Goal: Task Accomplishment & Management: Manage account settings

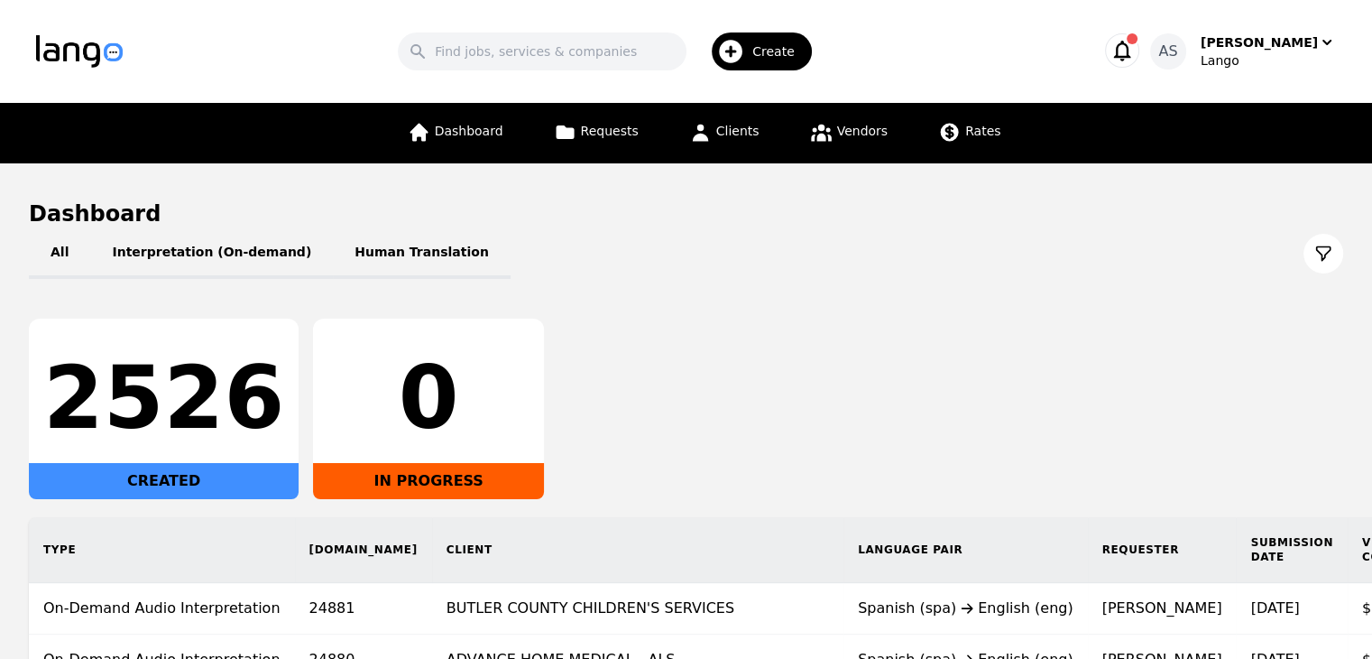
scroll to position [90, 0]
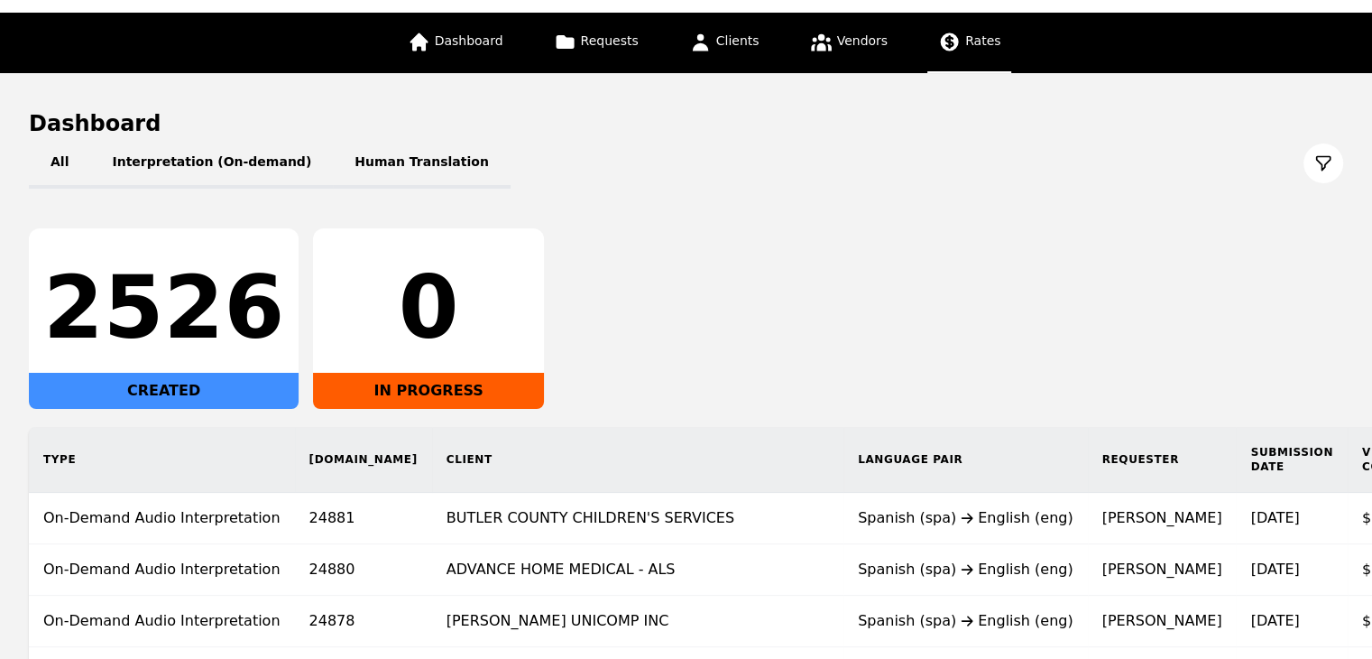
click at [948, 51] on icon at bounding box center [949, 42] width 23 height 23
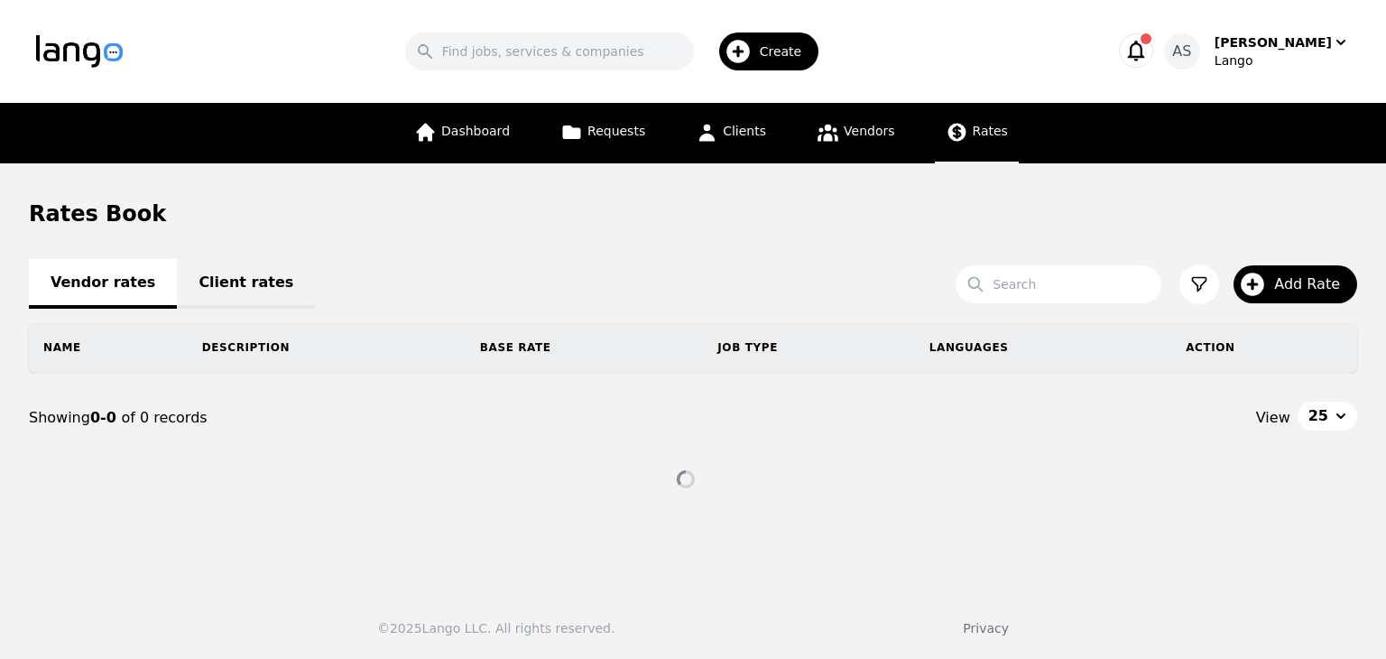
click at [238, 284] on link "Client rates" at bounding box center [246, 284] width 138 height 50
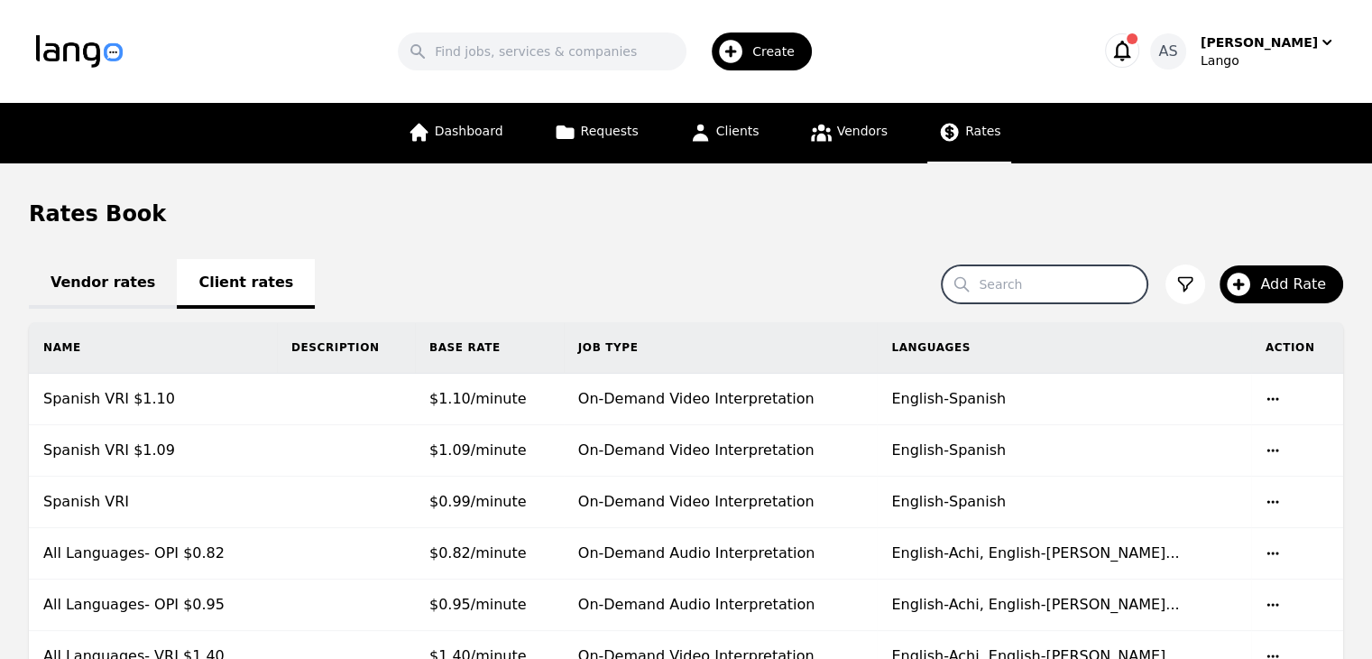
click at [1024, 291] on input "Search" at bounding box center [1045, 284] width 206 height 38
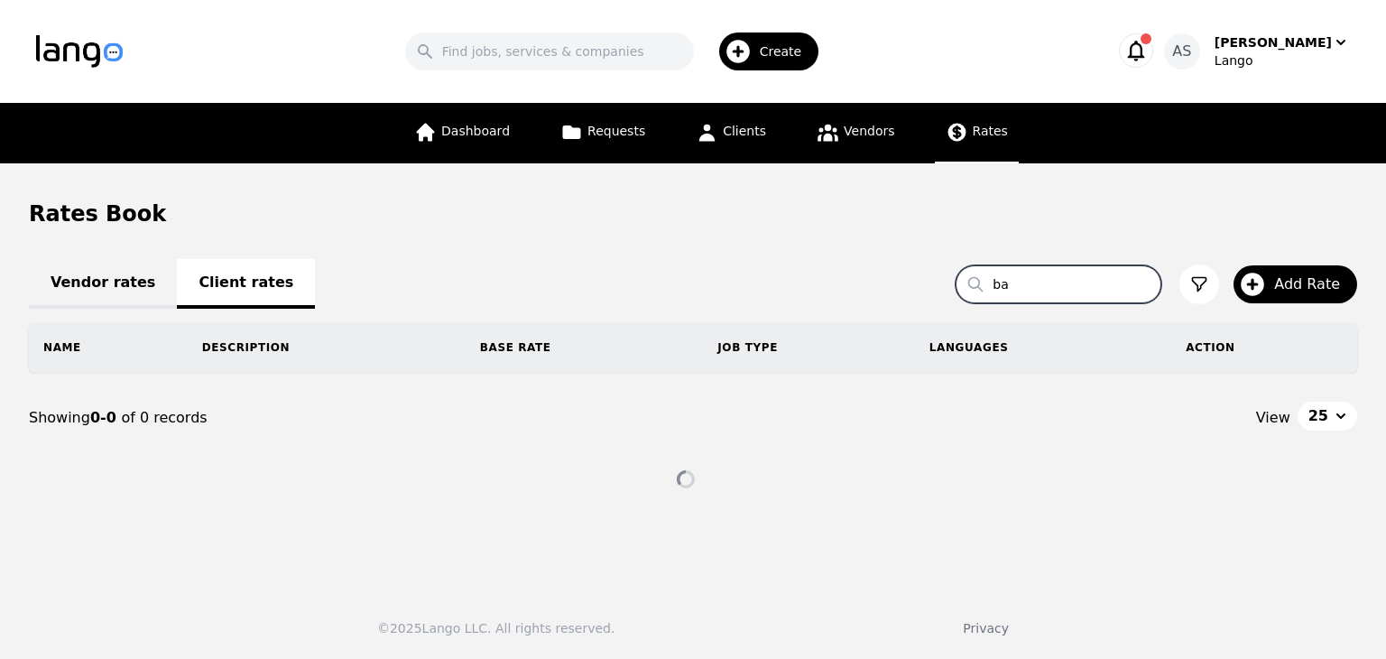
type input "b"
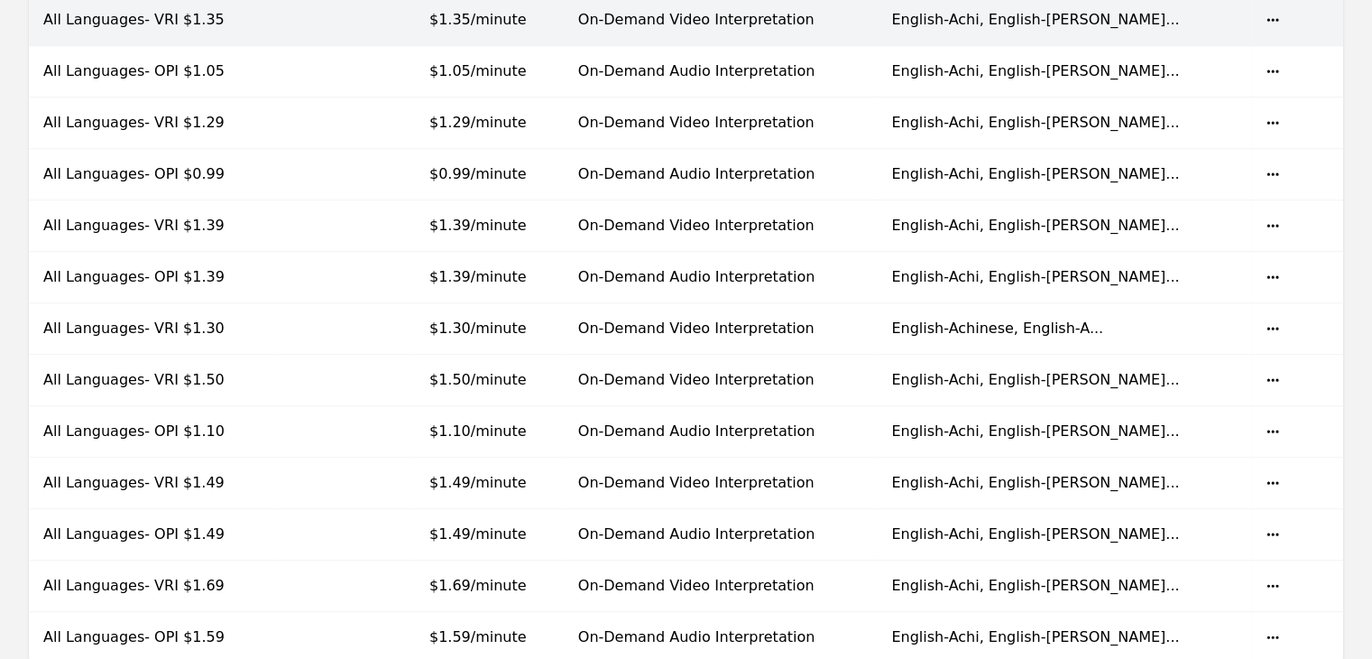
scroll to position [1083, 0]
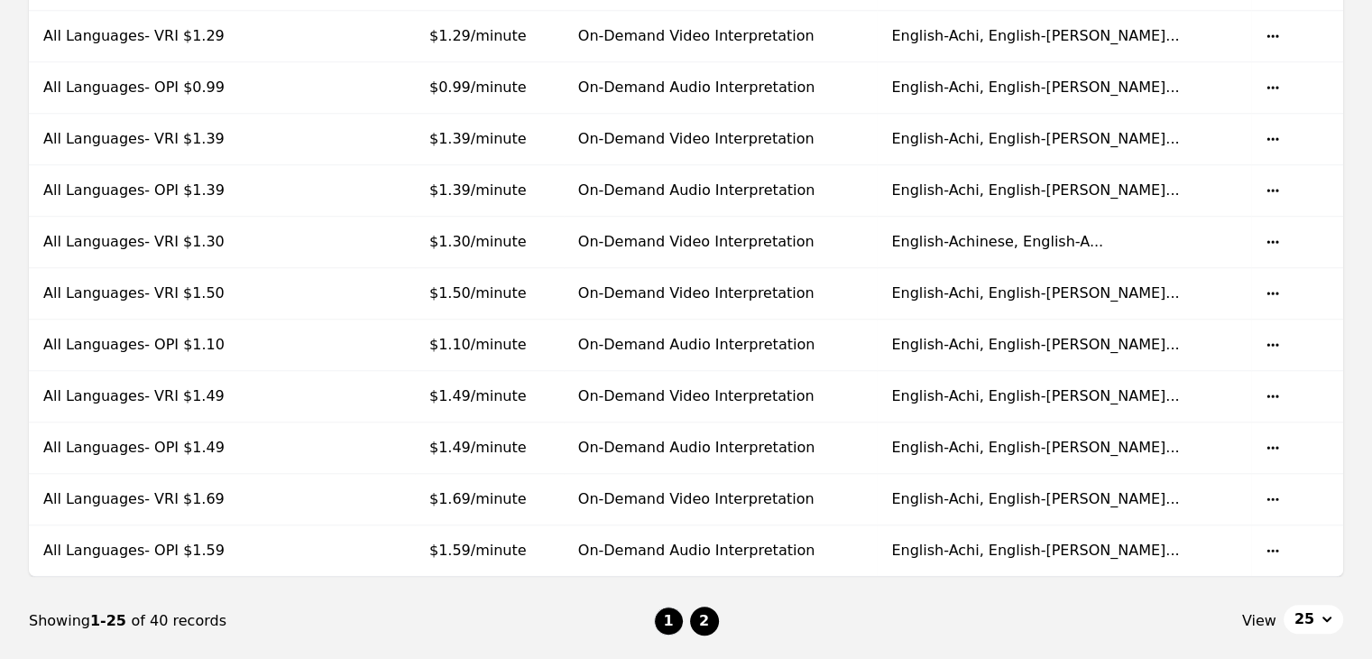
click at [715, 618] on button "2" at bounding box center [704, 620] width 29 height 29
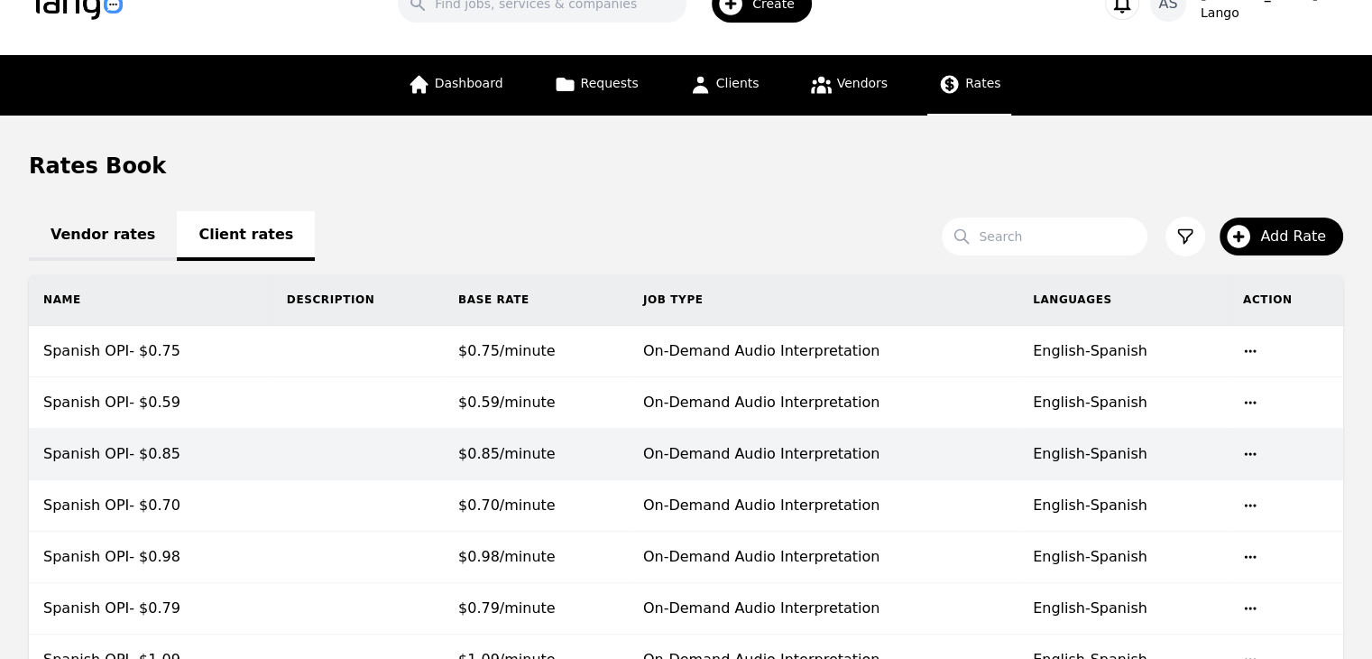
scroll to position [90, 0]
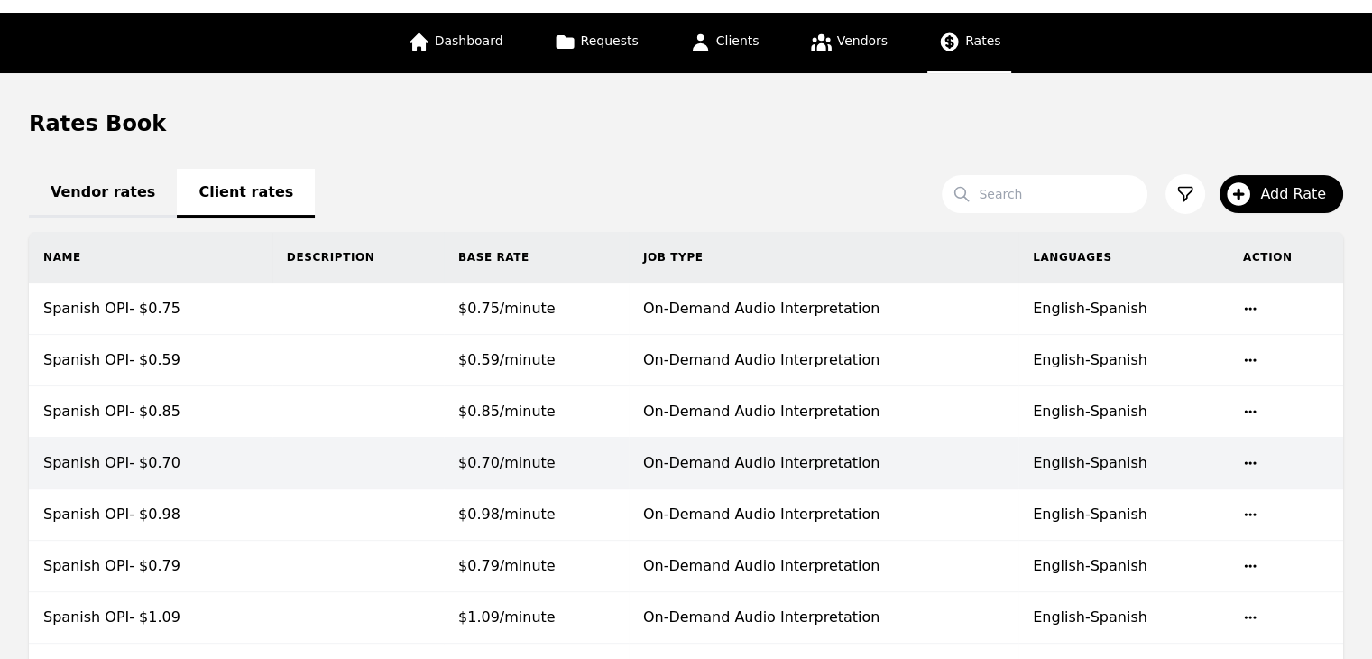
click at [982, 476] on td "On-Demand Audio Interpretation" at bounding box center [824, 463] width 390 height 51
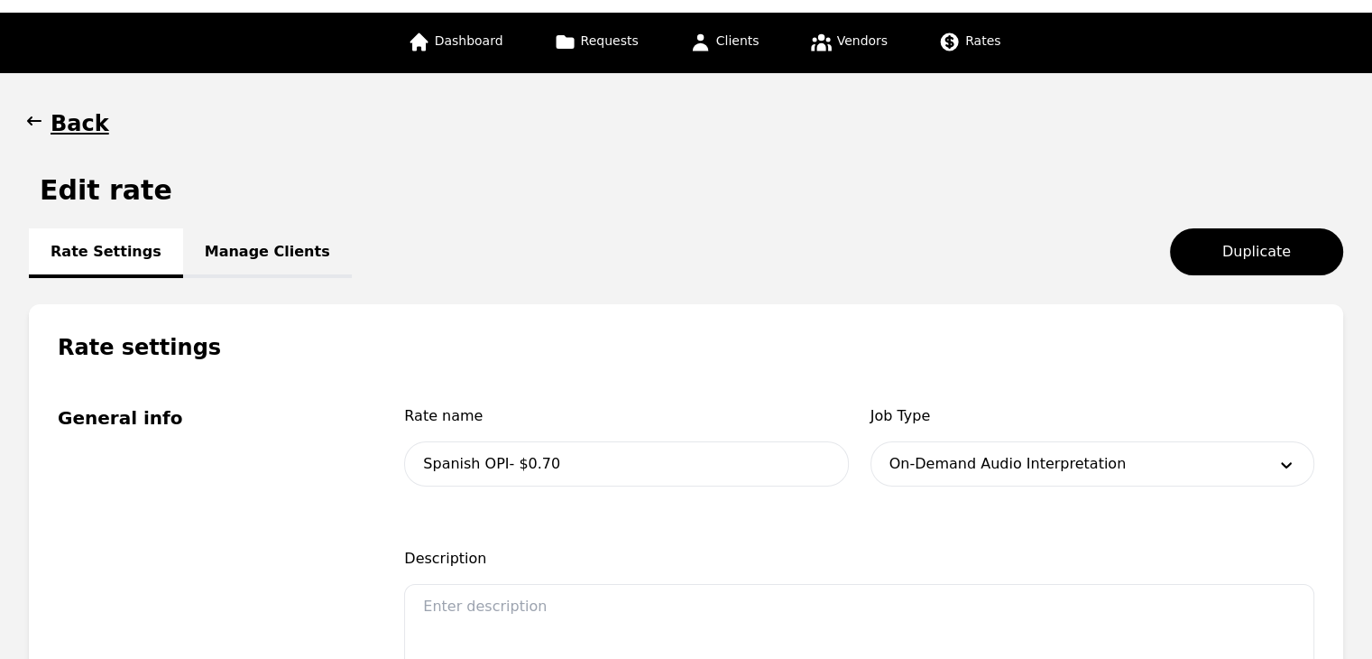
click at [266, 239] on link "Manage Clients" at bounding box center [267, 253] width 169 height 50
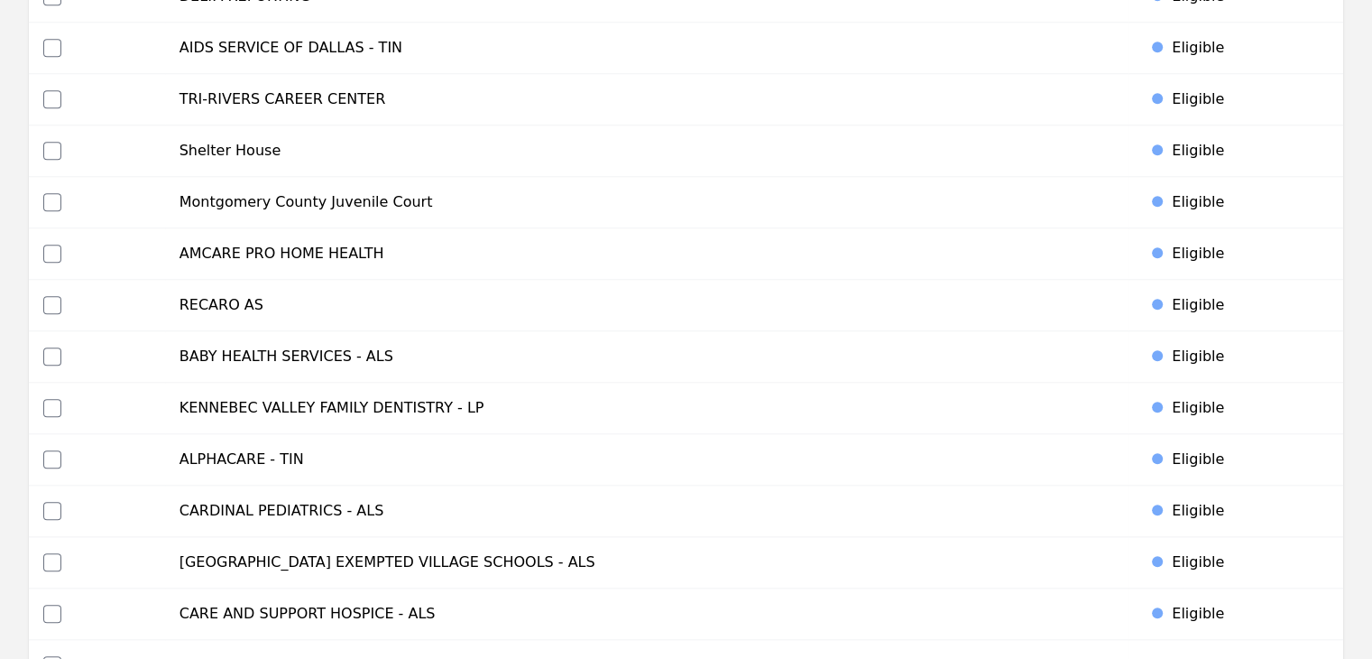
scroll to position [8120, 0]
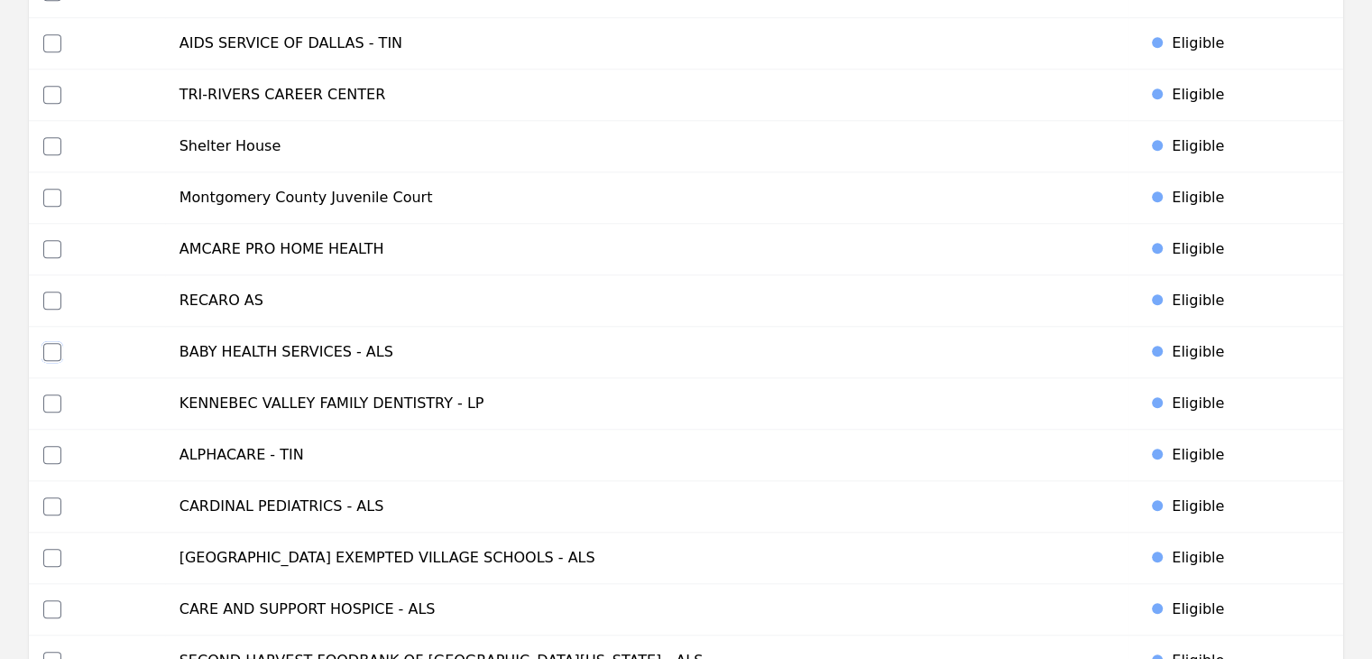
click at [47, 343] on input "checkbox" at bounding box center [52, 352] width 18 height 18
checkbox input "true"
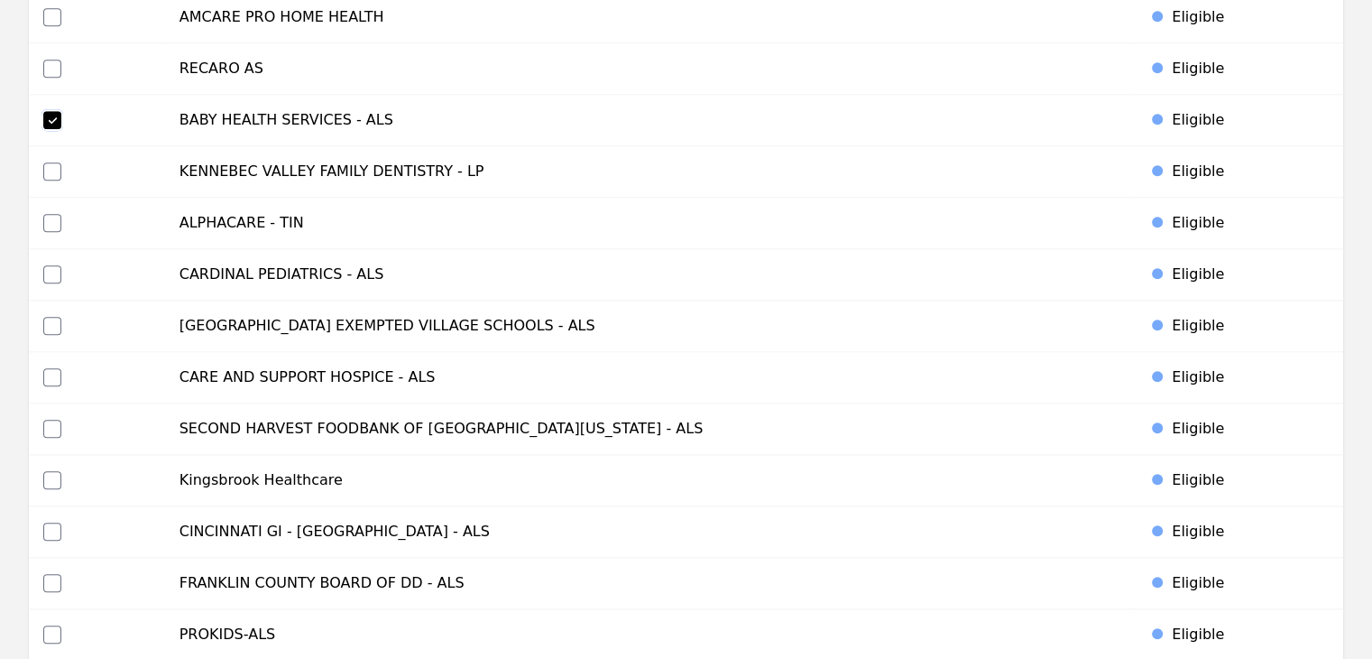
scroll to position [8619, 0]
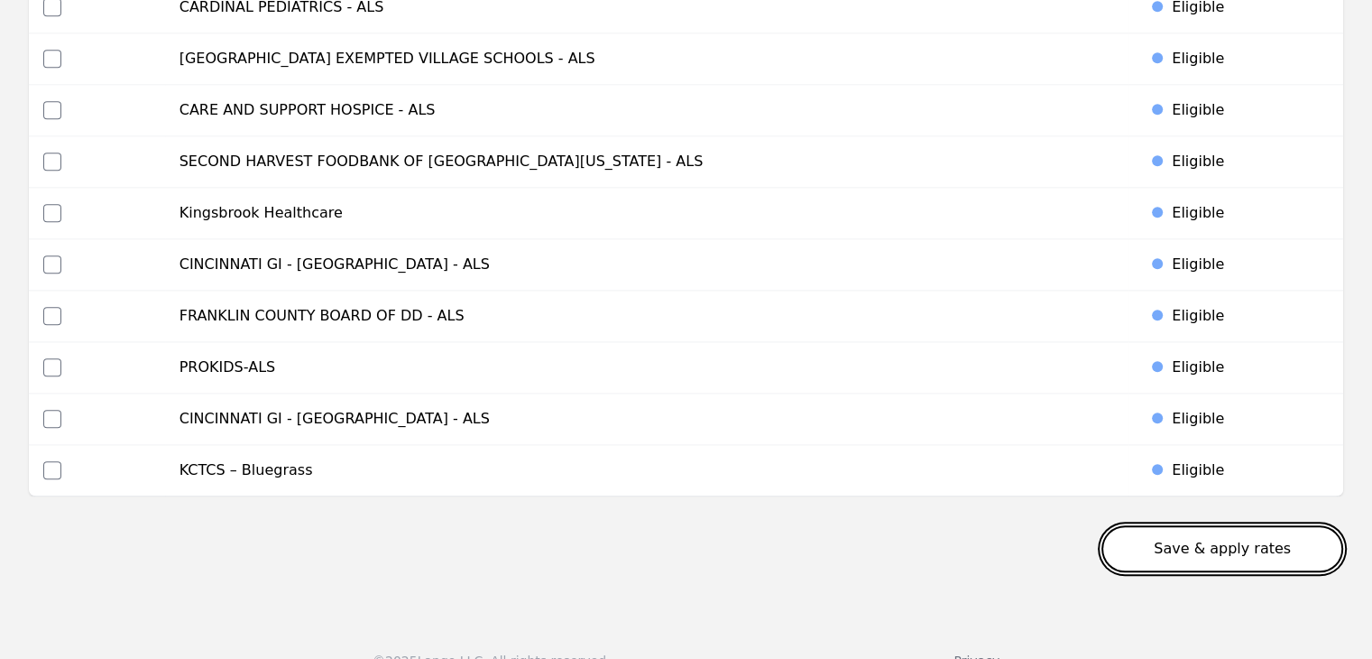
click at [1252, 525] on button "Save & apply rates" at bounding box center [1223, 548] width 242 height 47
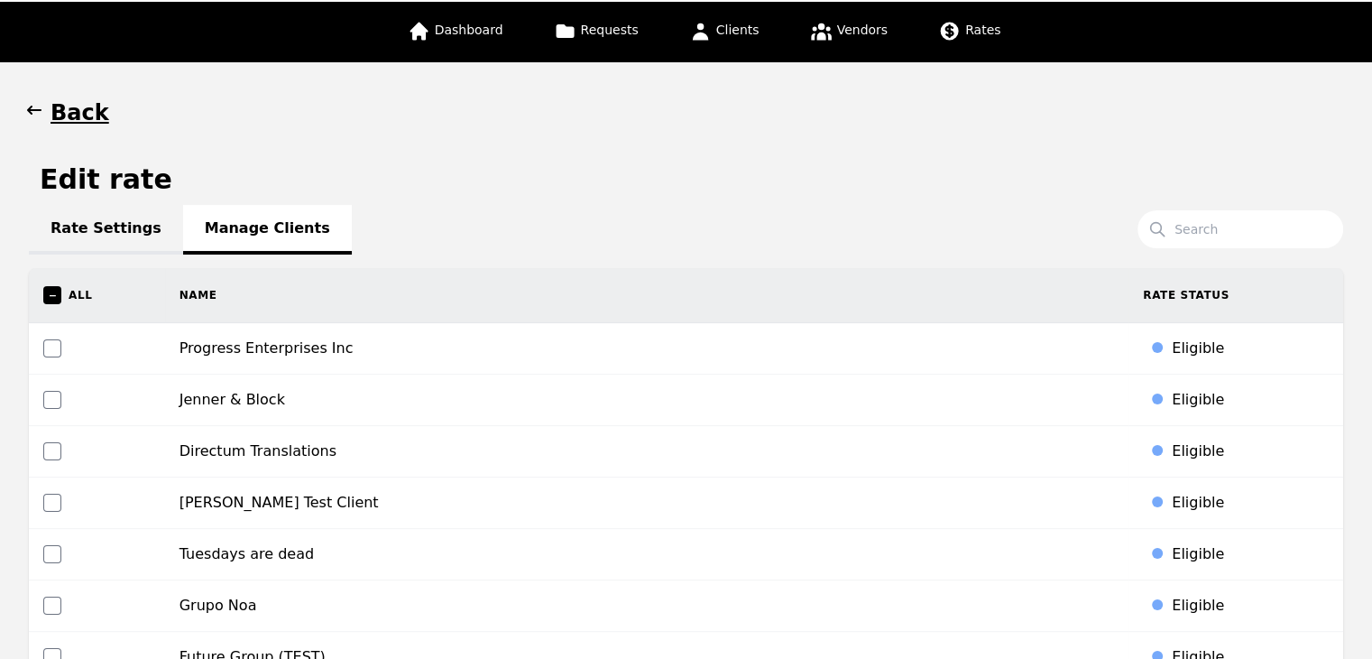
scroll to position [0, 0]
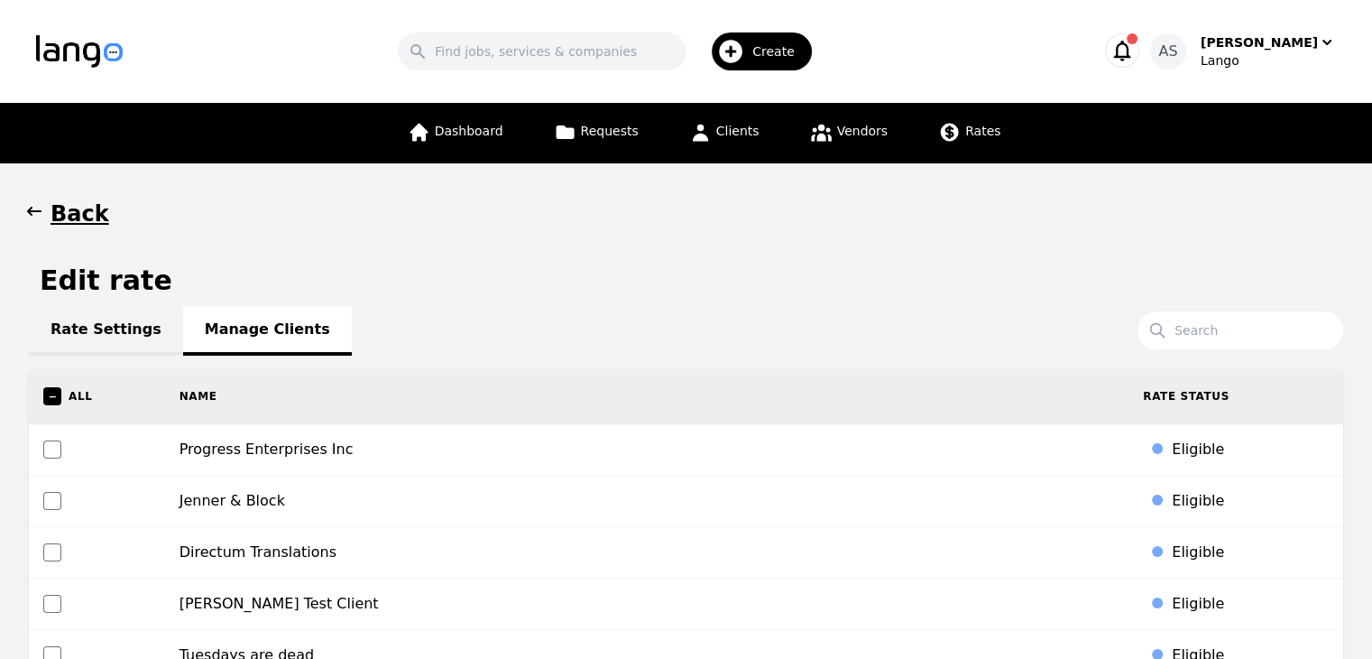
click at [35, 210] on icon "button" at bounding box center [34, 211] width 18 height 18
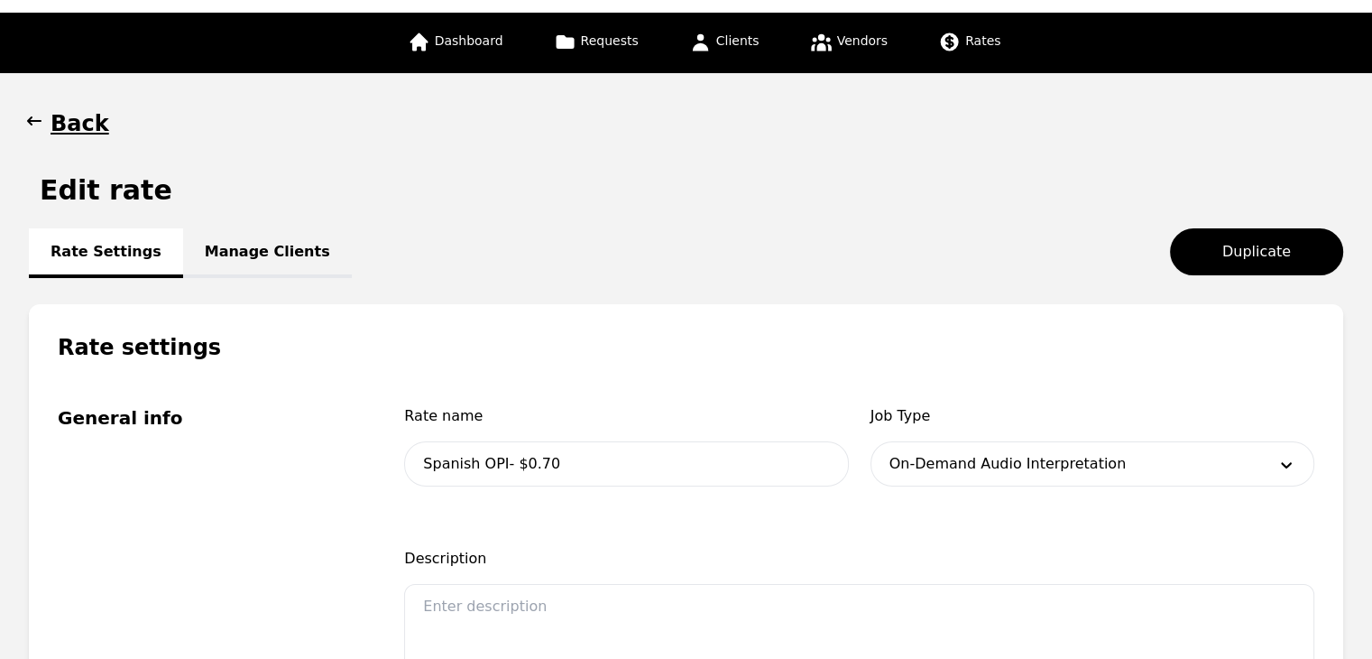
click at [42, 123] on icon "button" at bounding box center [34, 121] width 18 height 18
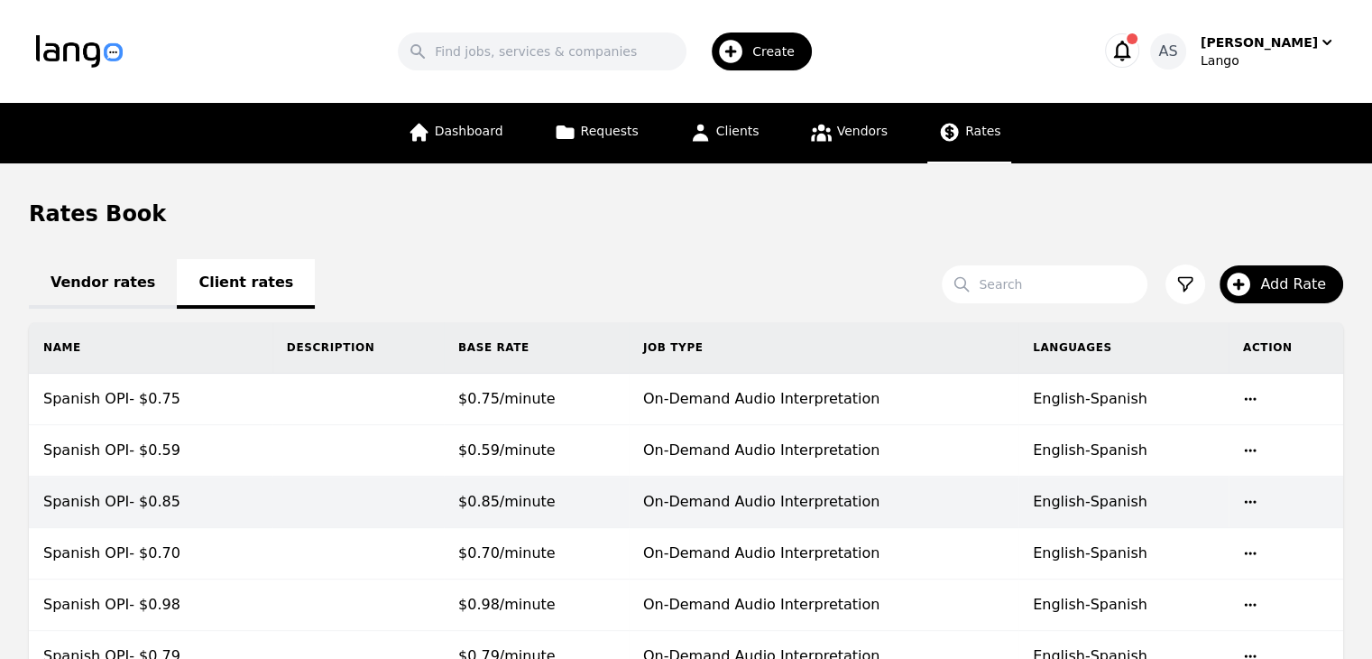
click at [574, 513] on td "$0.85/minute" at bounding box center [536, 501] width 185 height 51
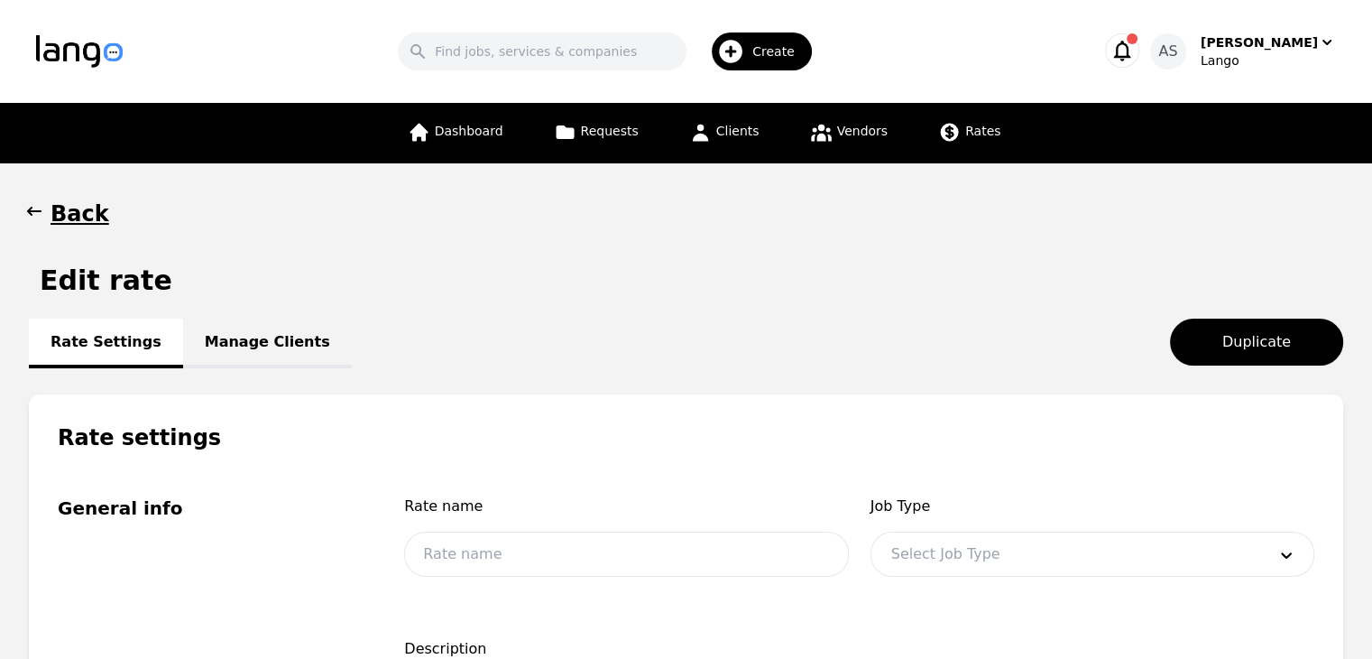
type input "Spanish OPI- $0.85"
type input "0.85"
click at [230, 337] on link "Manage Clients" at bounding box center [267, 343] width 169 height 50
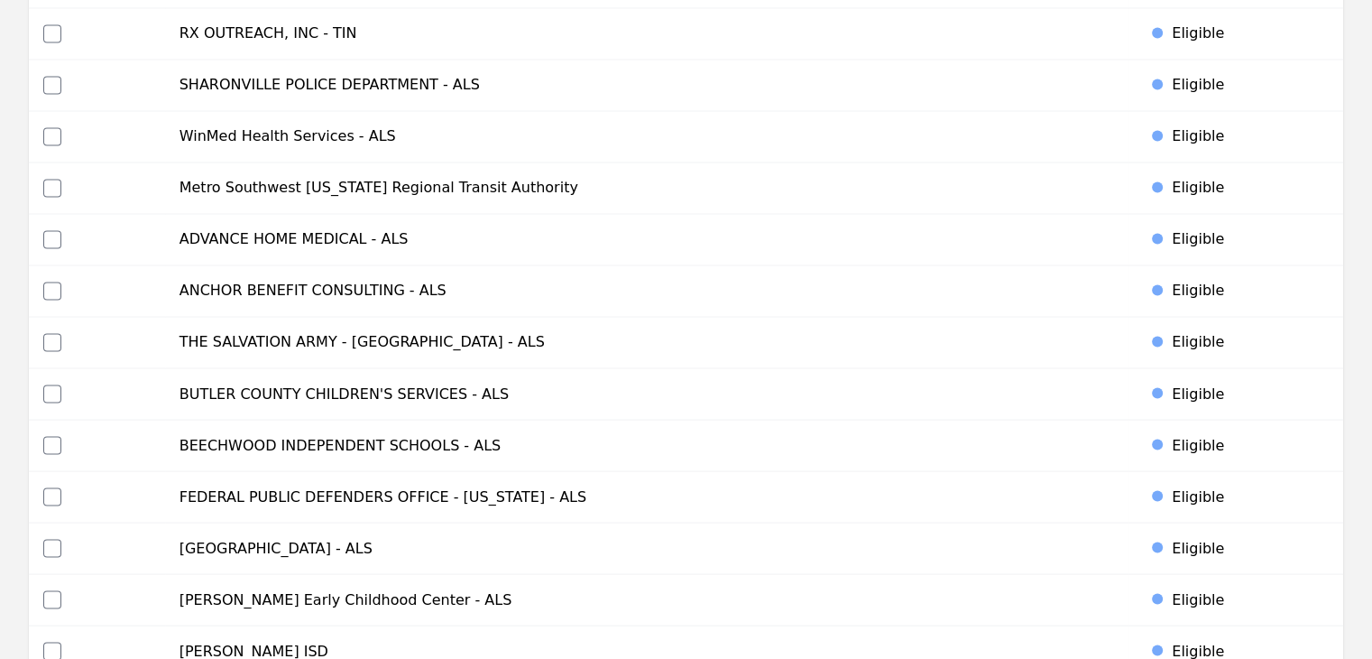
scroll to position [3067, 0]
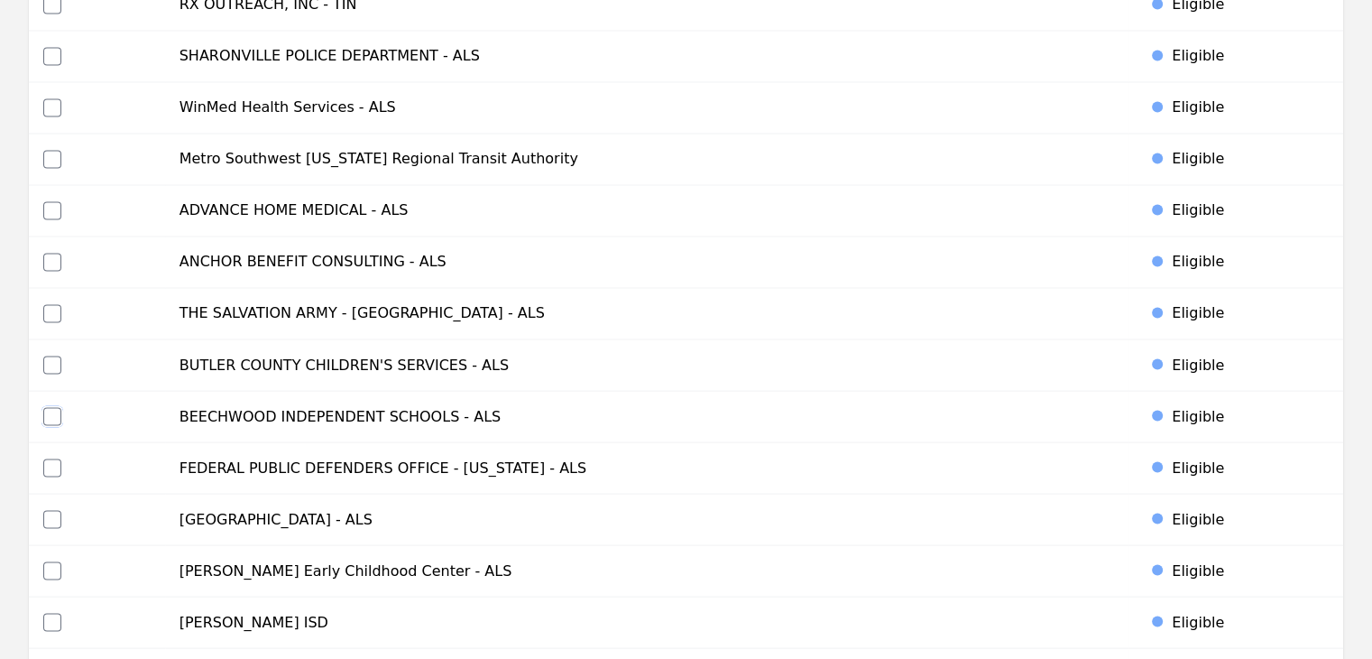
click at [44, 408] on input "checkbox" at bounding box center [52, 416] width 18 height 18
checkbox input "true"
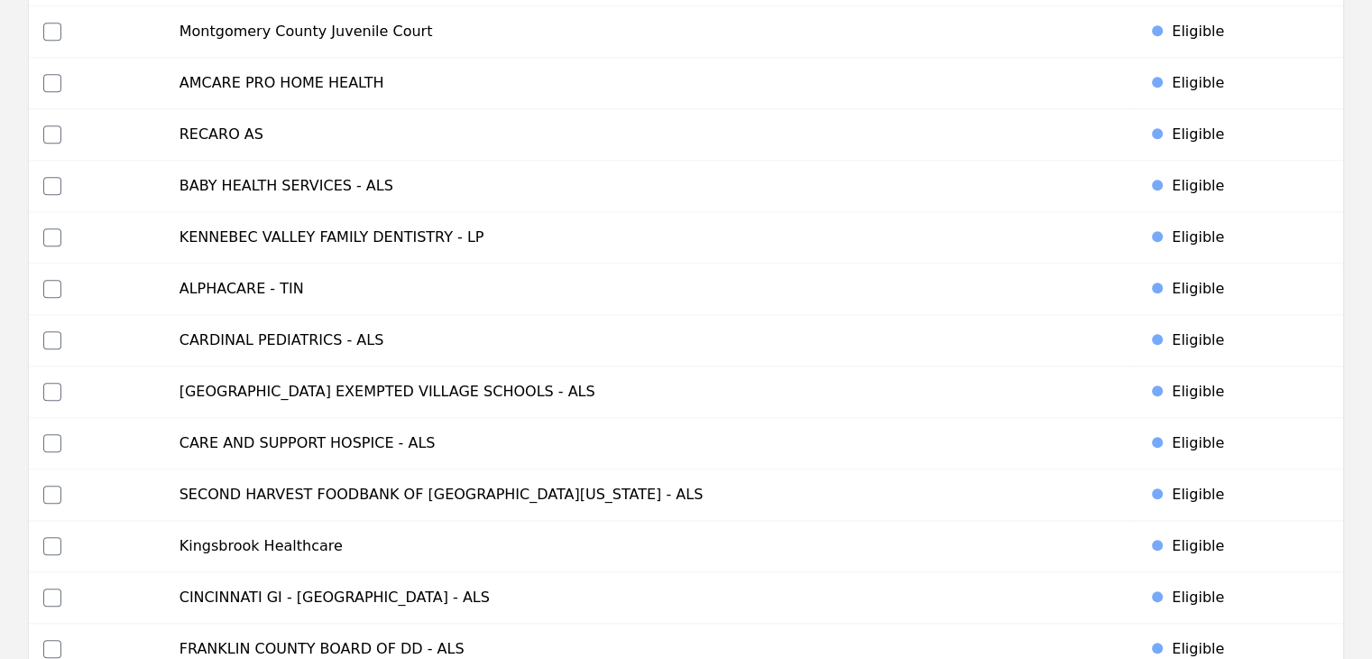
scroll to position [8619, 0]
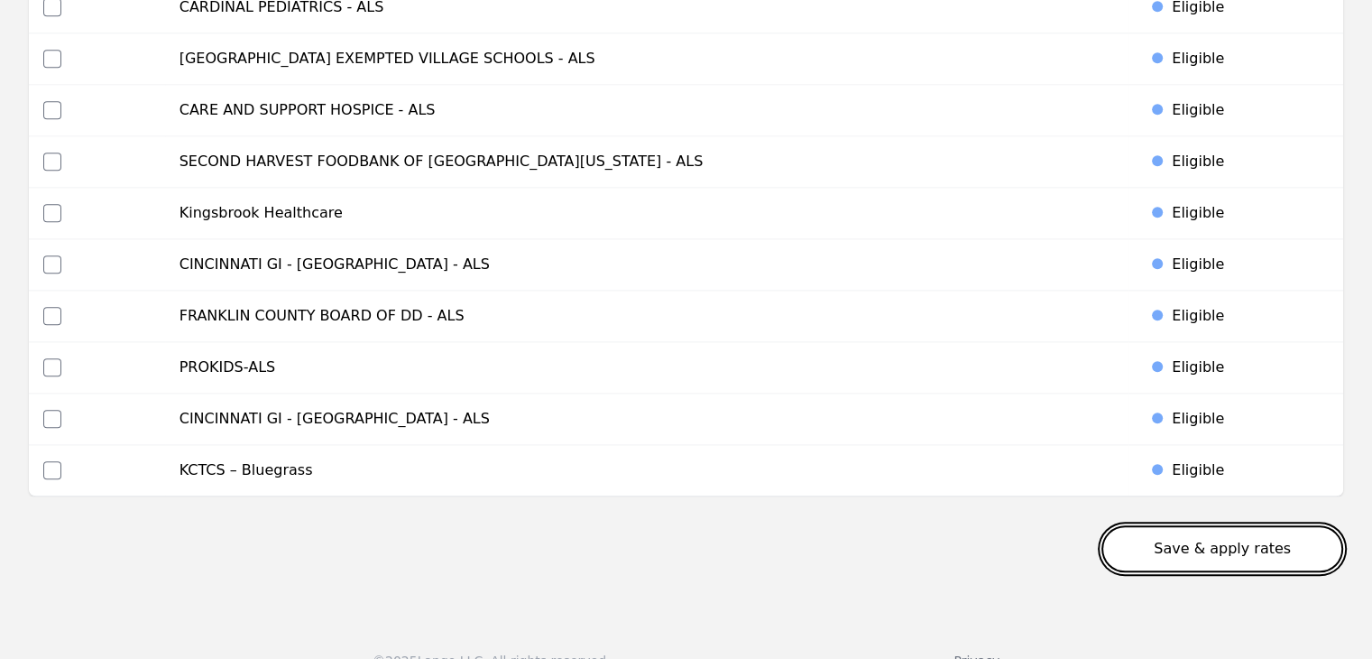
click at [1221, 525] on button "Save & apply rates" at bounding box center [1223, 548] width 242 height 47
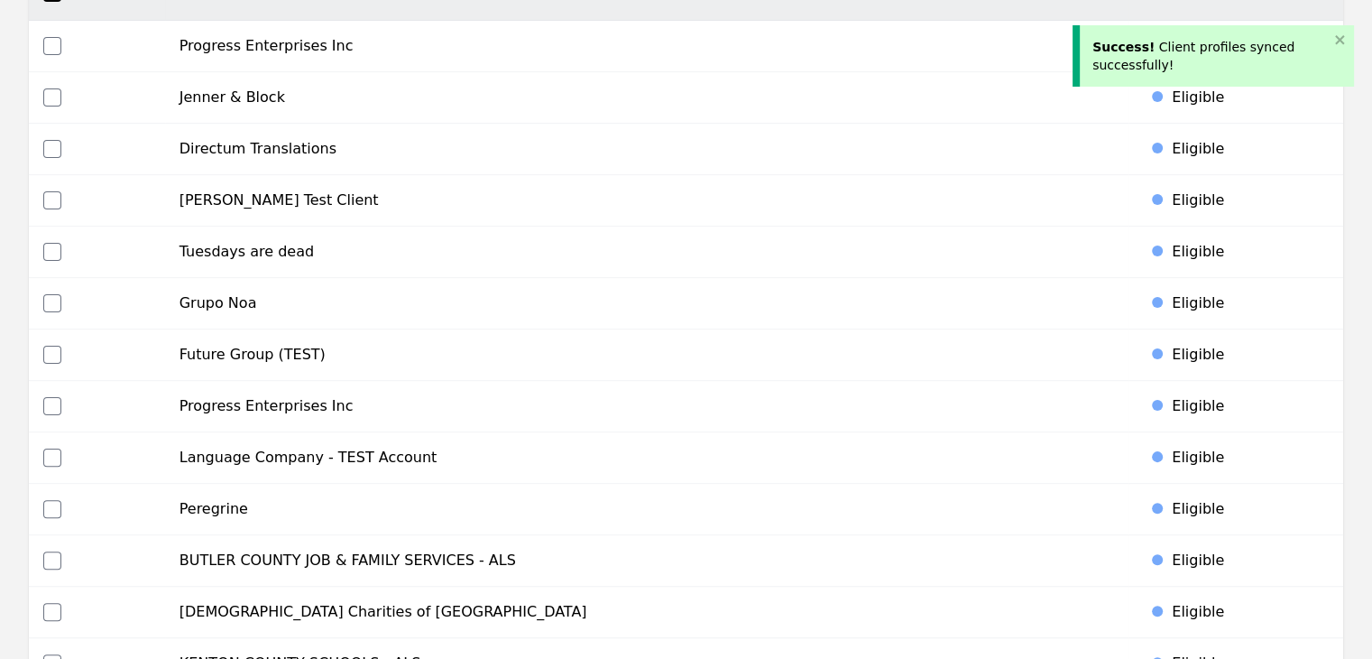
scroll to position [0, 0]
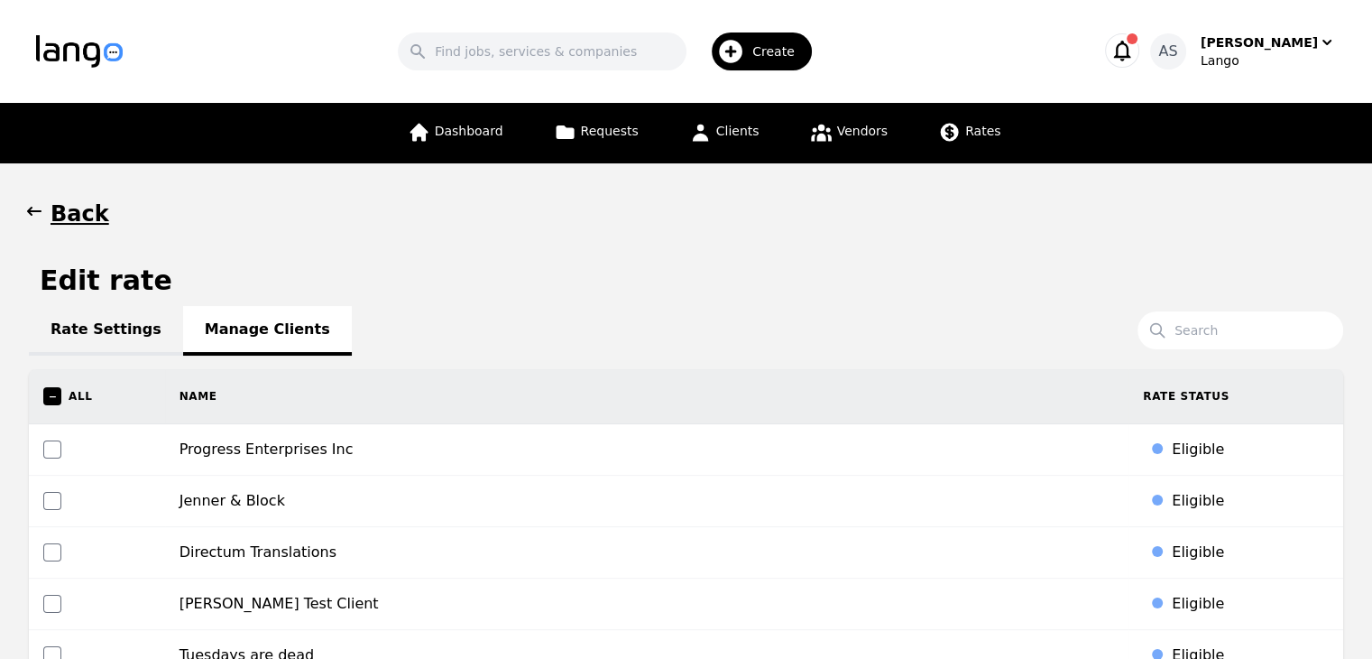
click at [43, 214] on button "Back" at bounding box center [69, 213] width 80 height 29
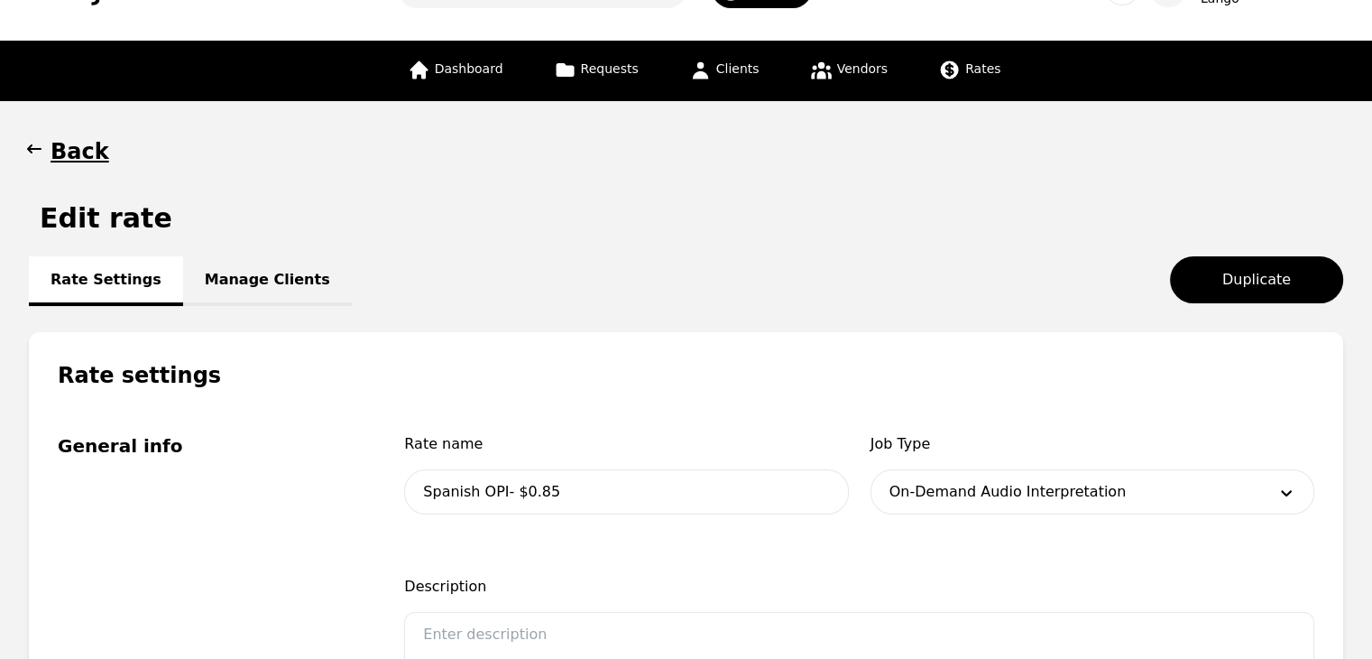
scroll to position [90, 0]
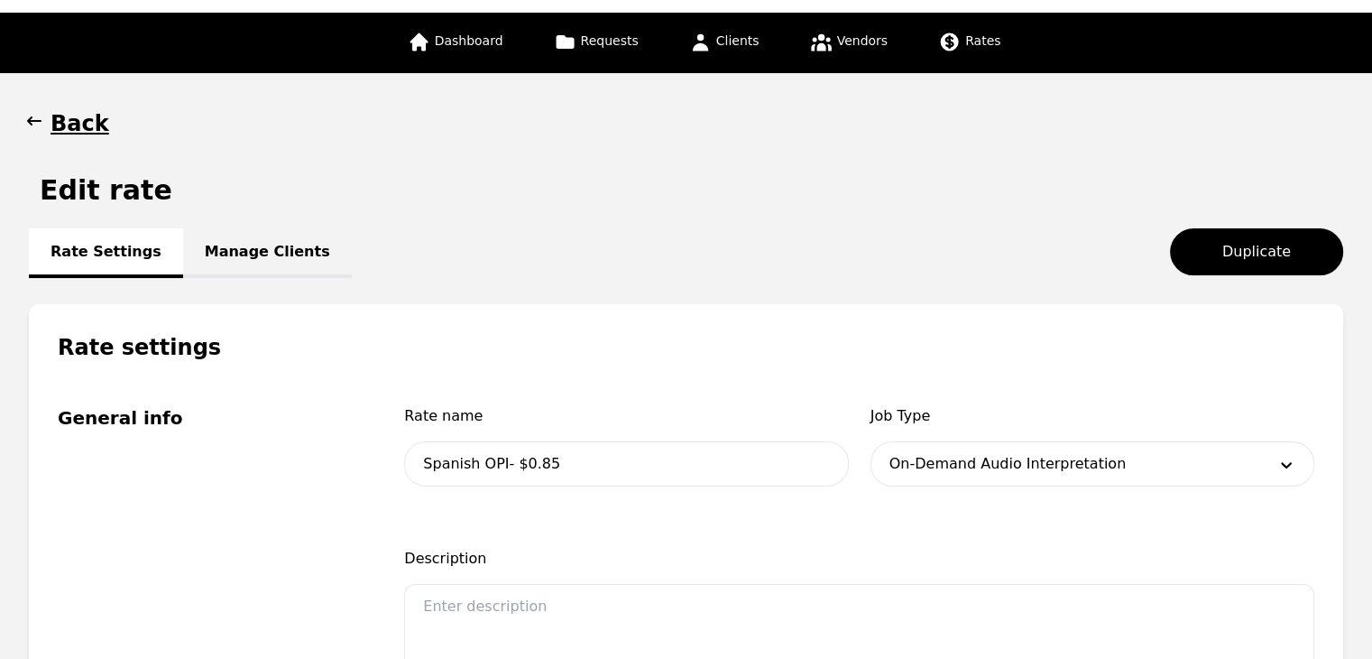
click at [39, 125] on icon "button" at bounding box center [34, 121] width 18 height 18
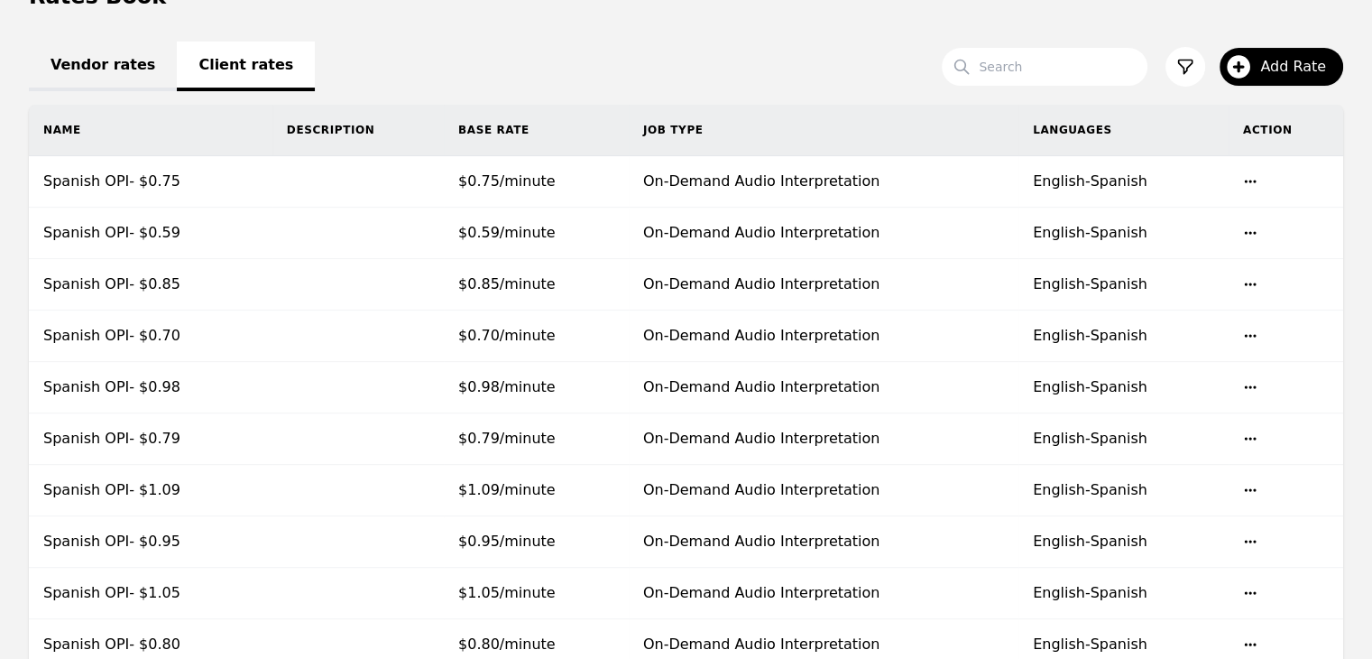
scroll to position [689, 0]
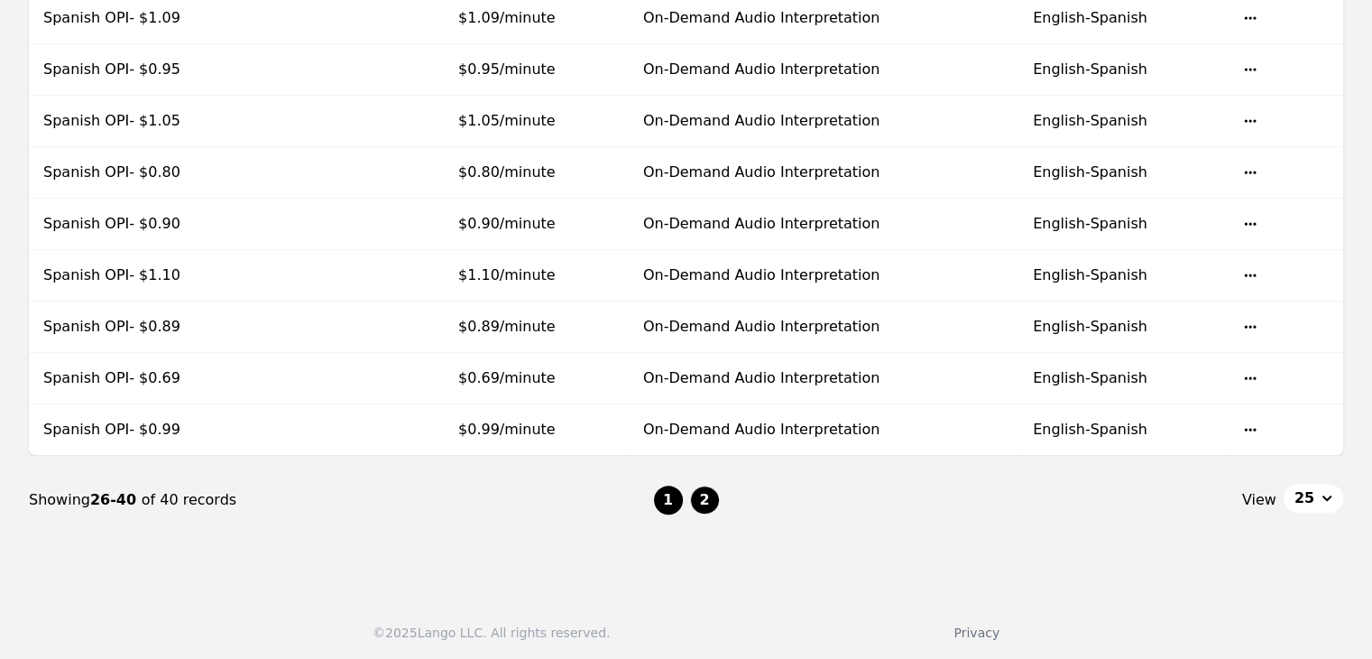
click at [672, 503] on button "1" at bounding box center [668, 499] width 29 height 29
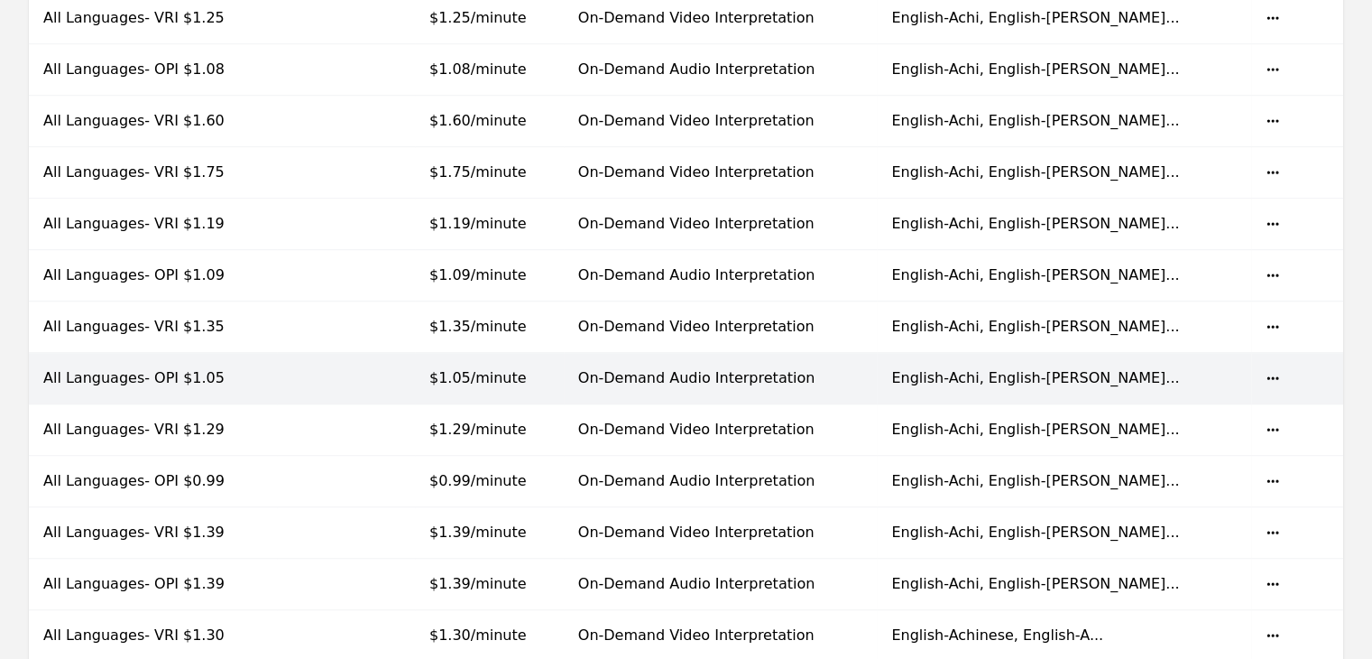
click at [415, 374] on td at bounding box center [346, 378] width 138 height 51
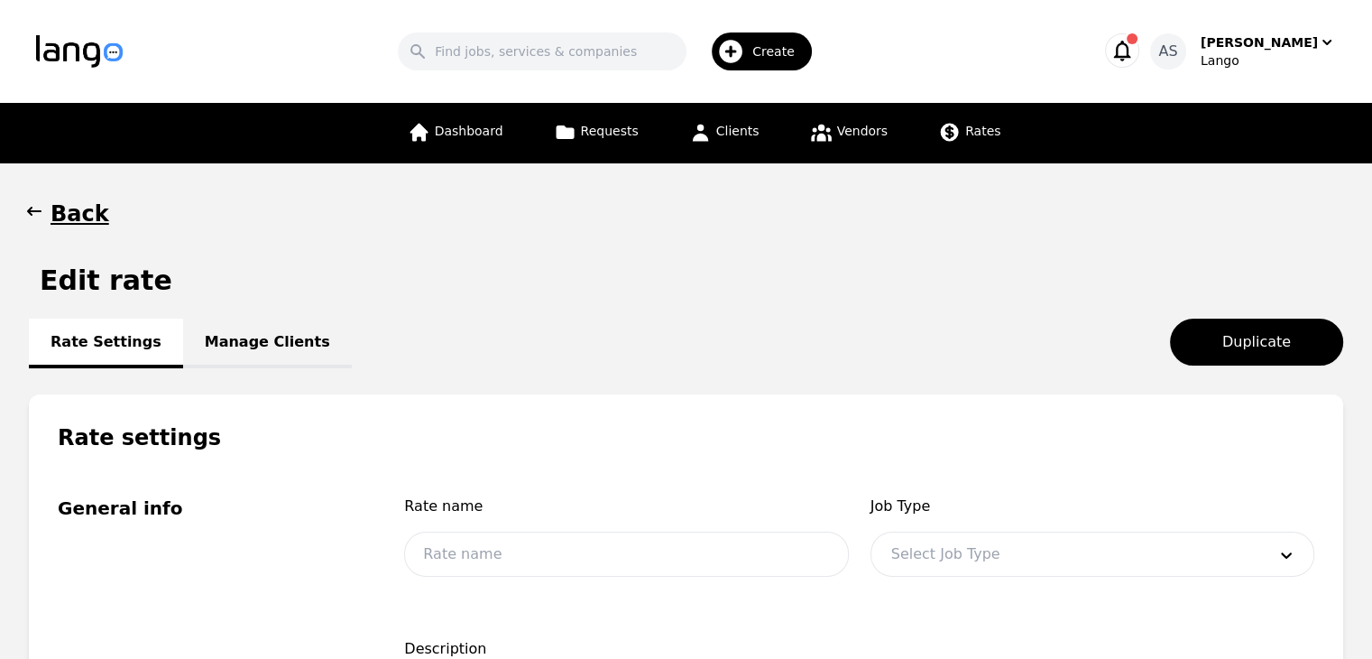
click at [257, 347] on link "Manage Clients" at bounding box center [267, 343] width 169 height 50
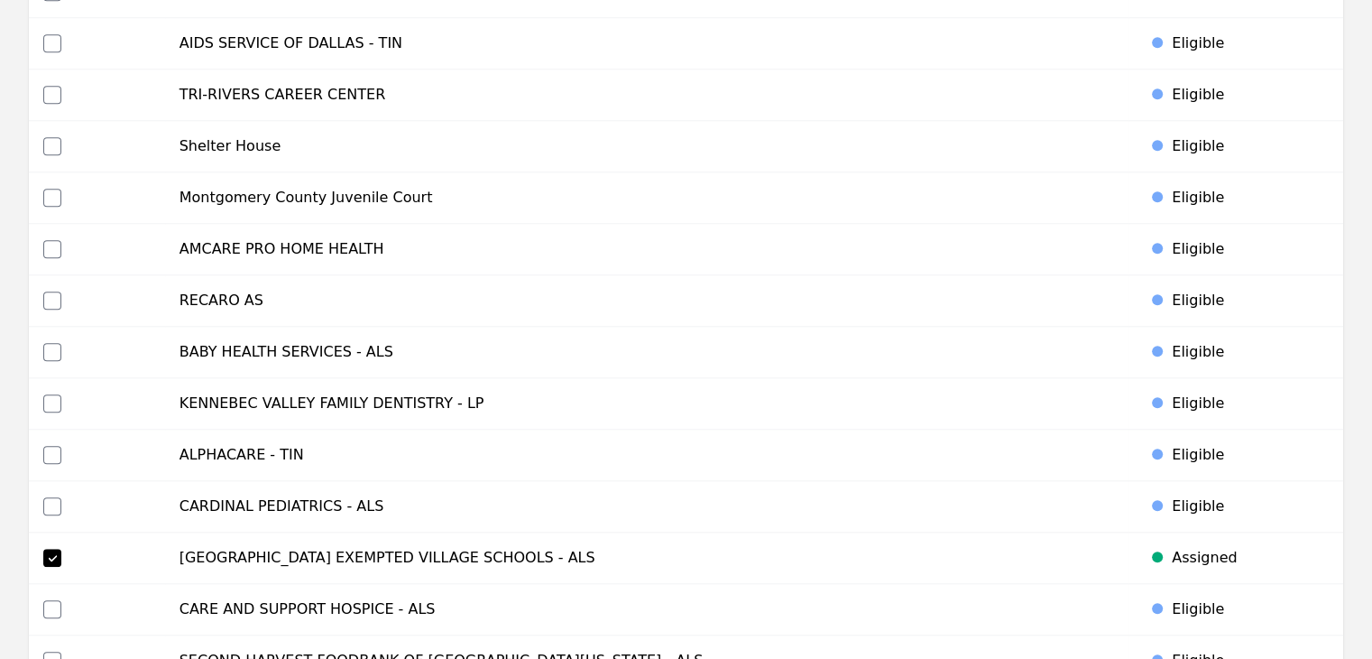
scroll to position [8300, 0]
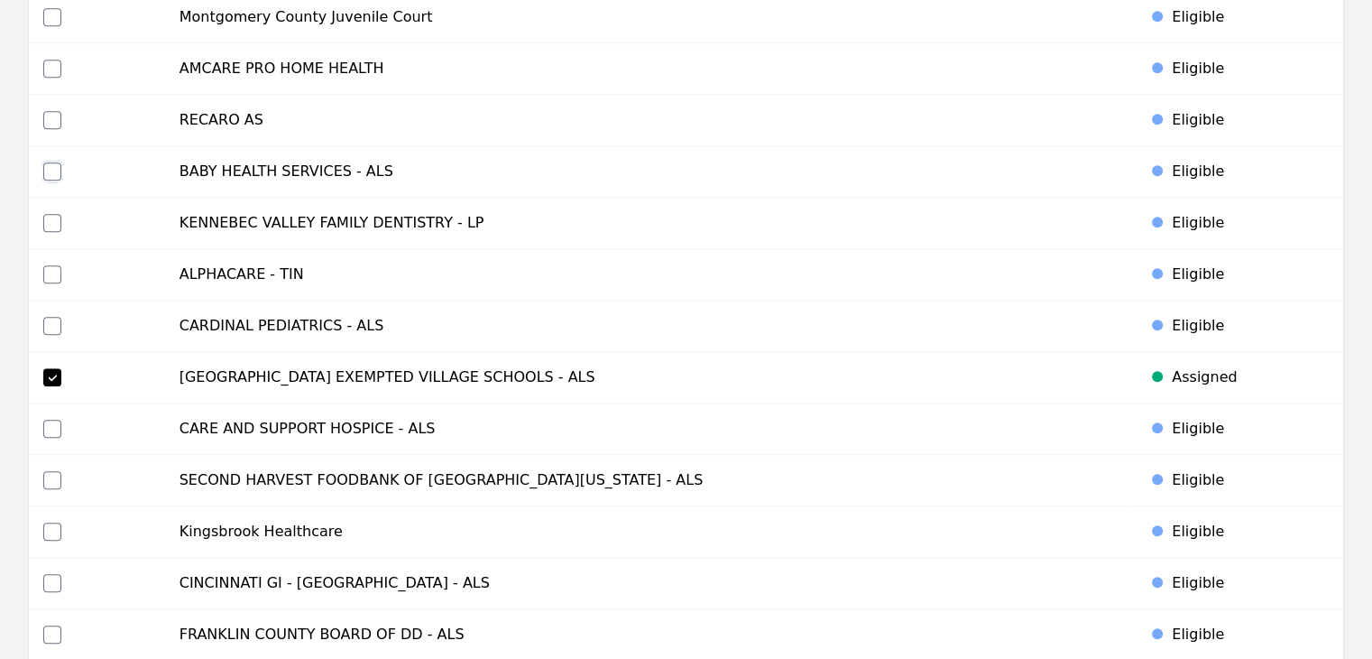
click at [43, 162] on input "checkbox" at bounding box center [52, 171] width 18 height 18
checkbox input "true"
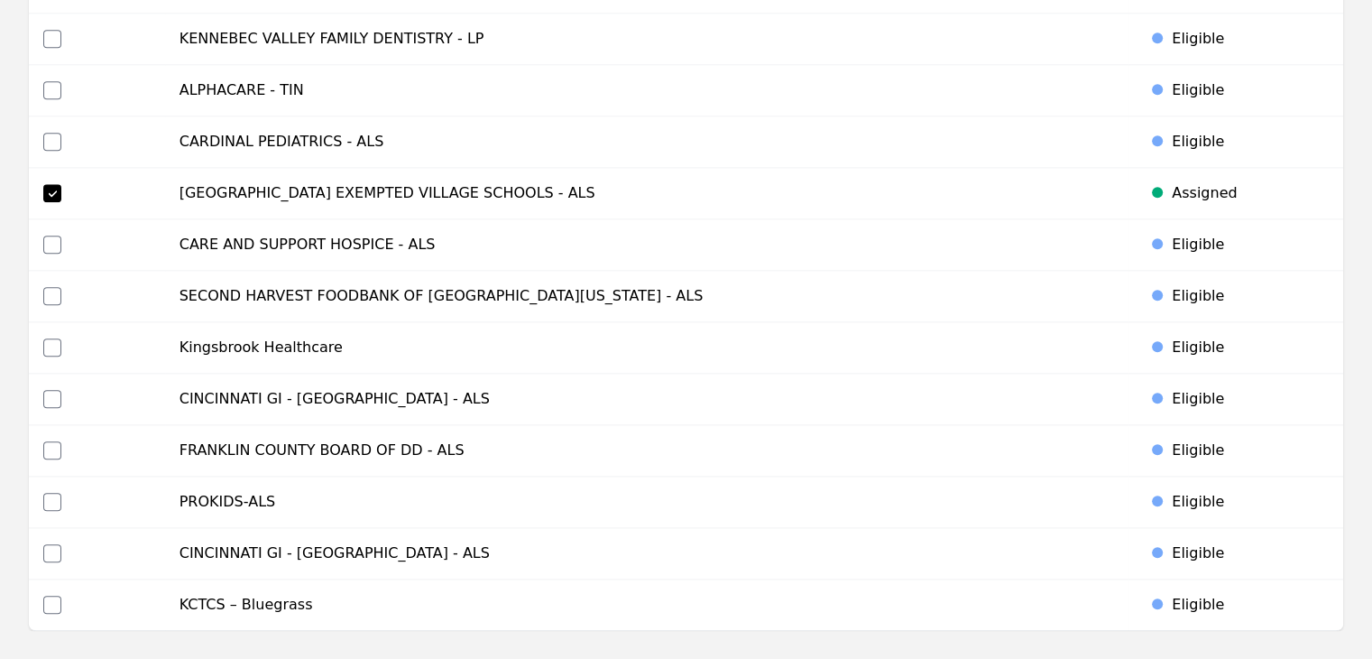
scroll to position [8619, 0]
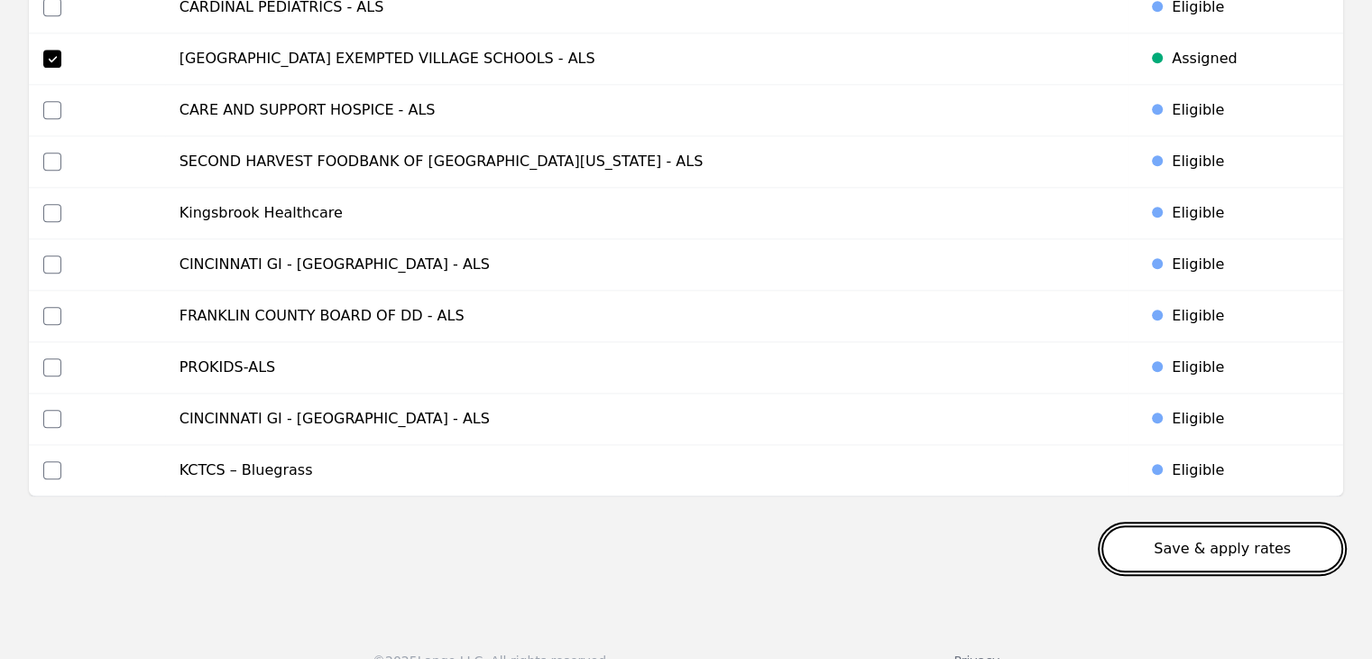
click at [1187, 525] on button "Save & apply rates" at bounding box center [1223, 548] width 242 height 47
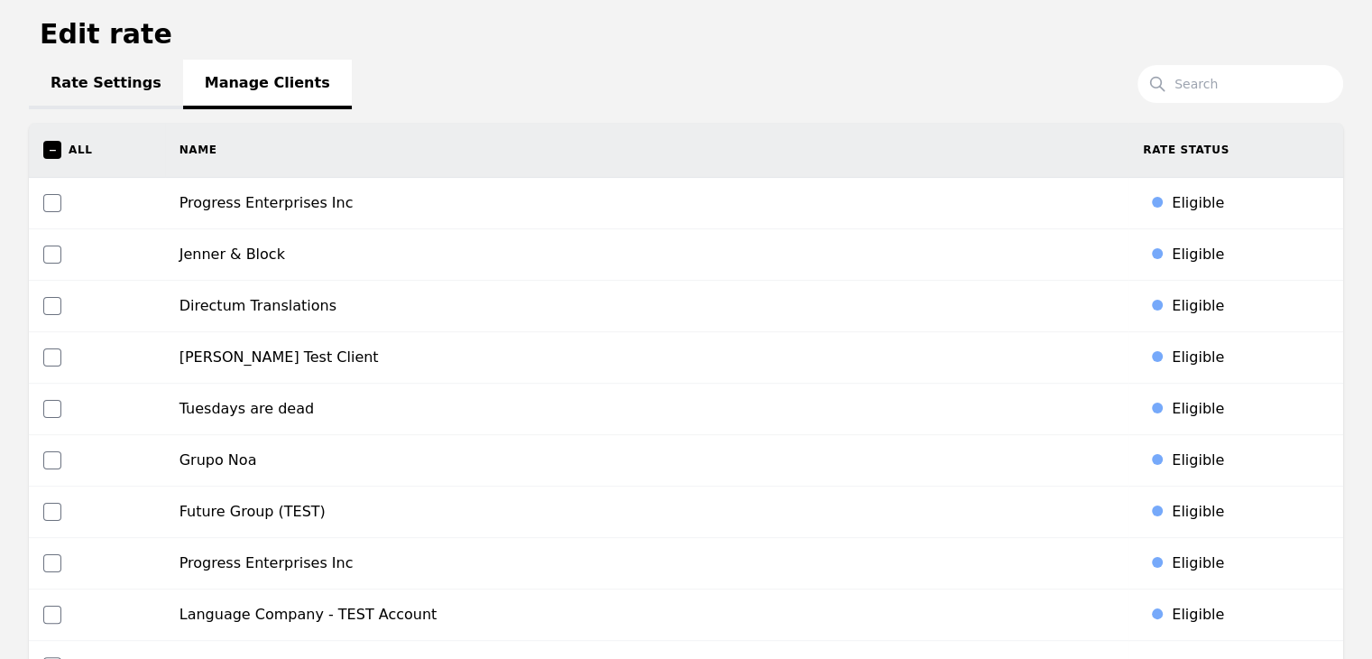
scroll to position [0, 0]
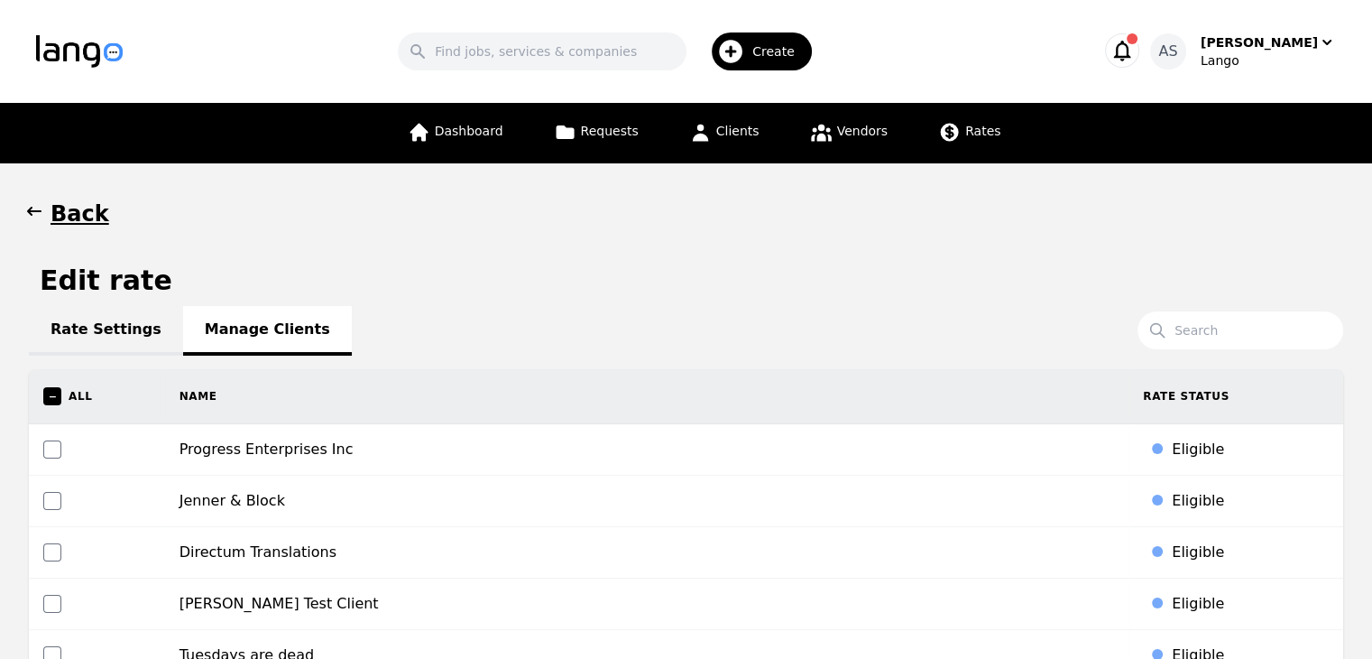
click at [32, 215] on icon "button" at bounding box center [34, 211] width 18 height 18
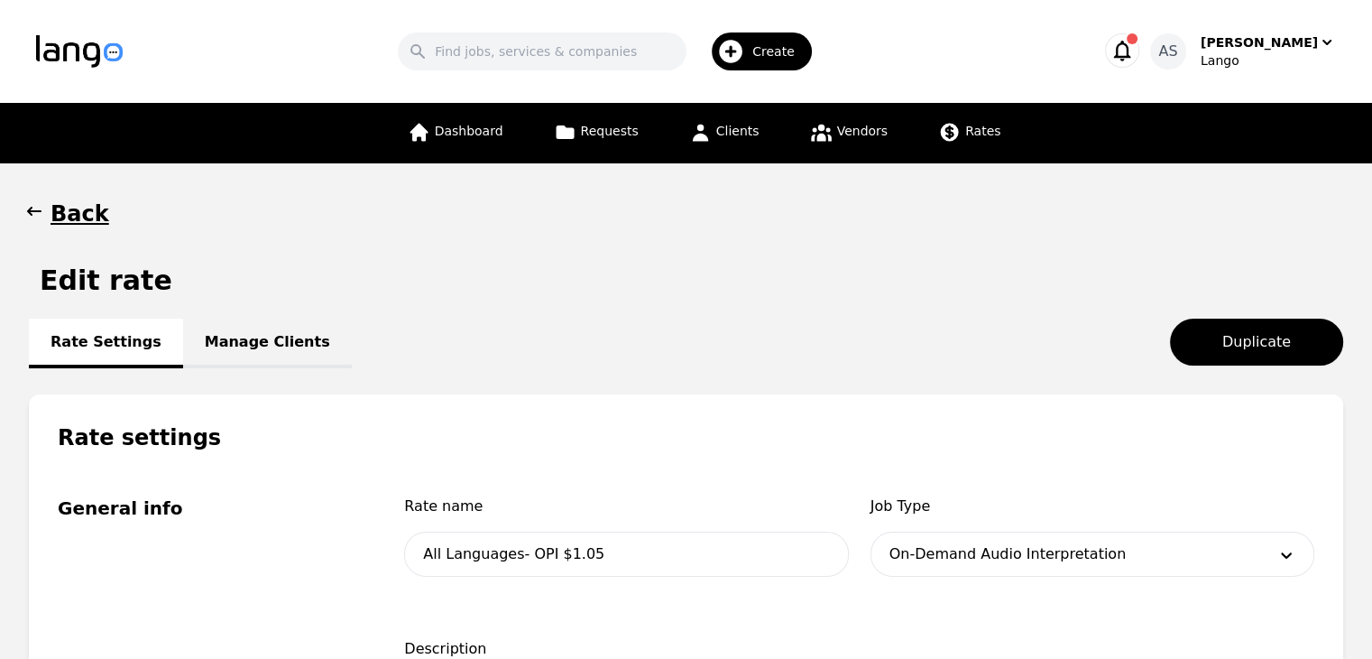
click at [29, 207] on icon "button" at bounding box center [34, 211] width 18 height 18
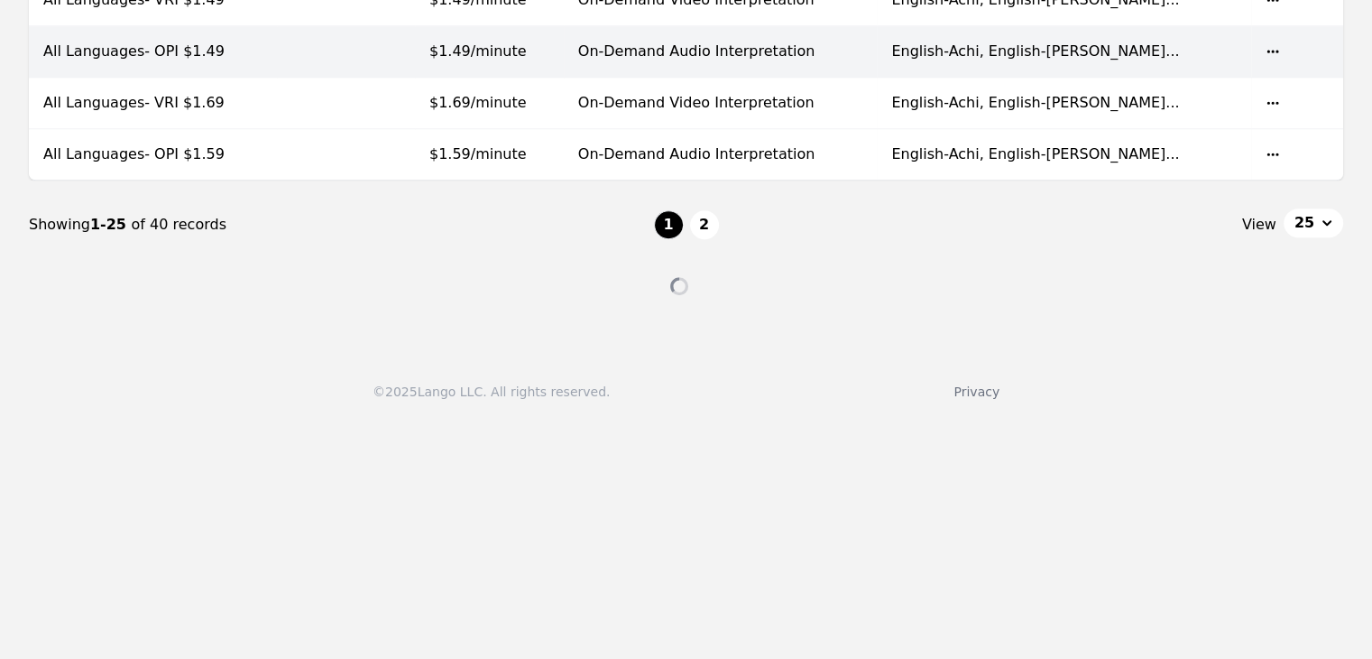
scroll to position [1083, 0]
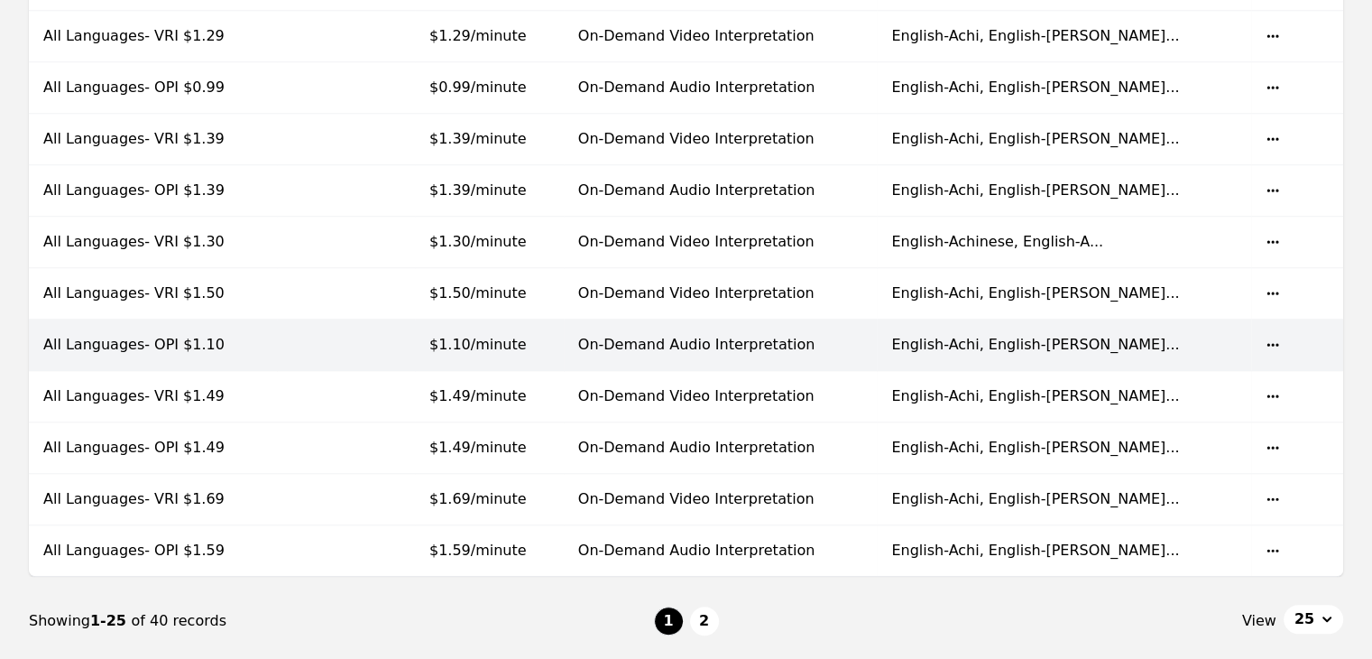
click at [564, 334] on td "$1.10/minute" at bounding box center [489, 344] width 149 height 51
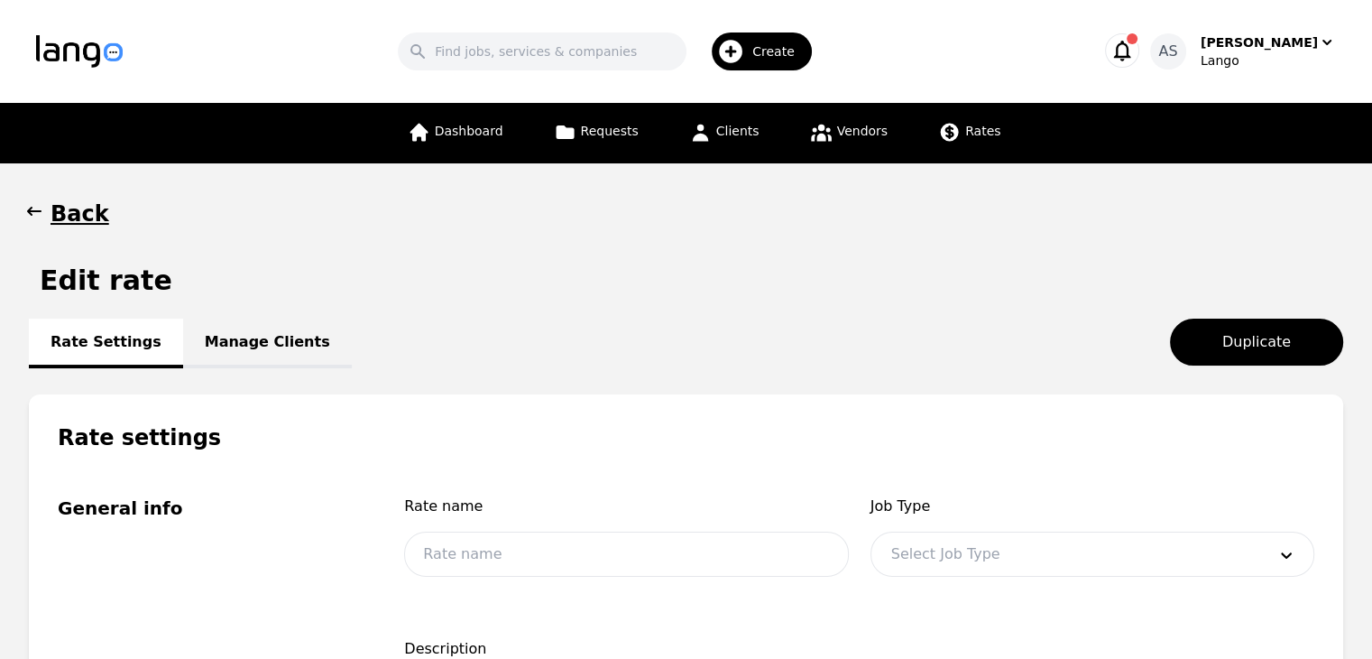
click at [250, 338] on link "Manage Clients" at bounding box center [267, 343] width 169 height 50
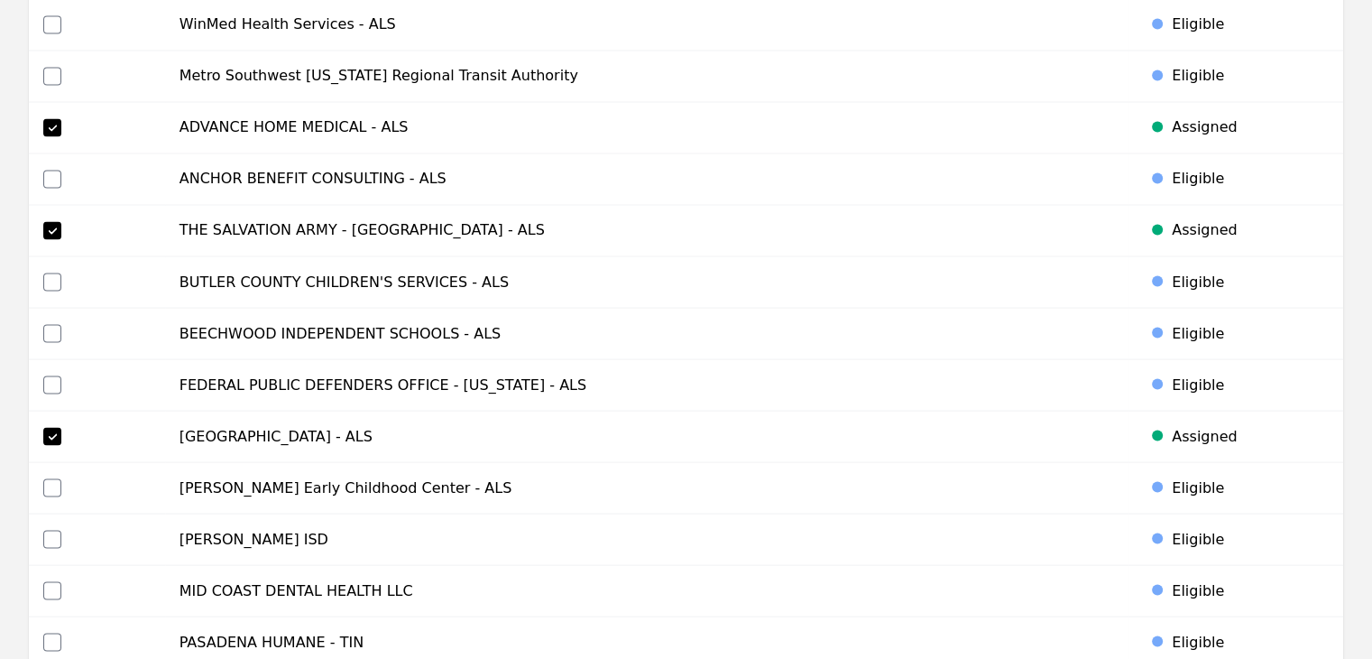
scroll to position [3158, 0]
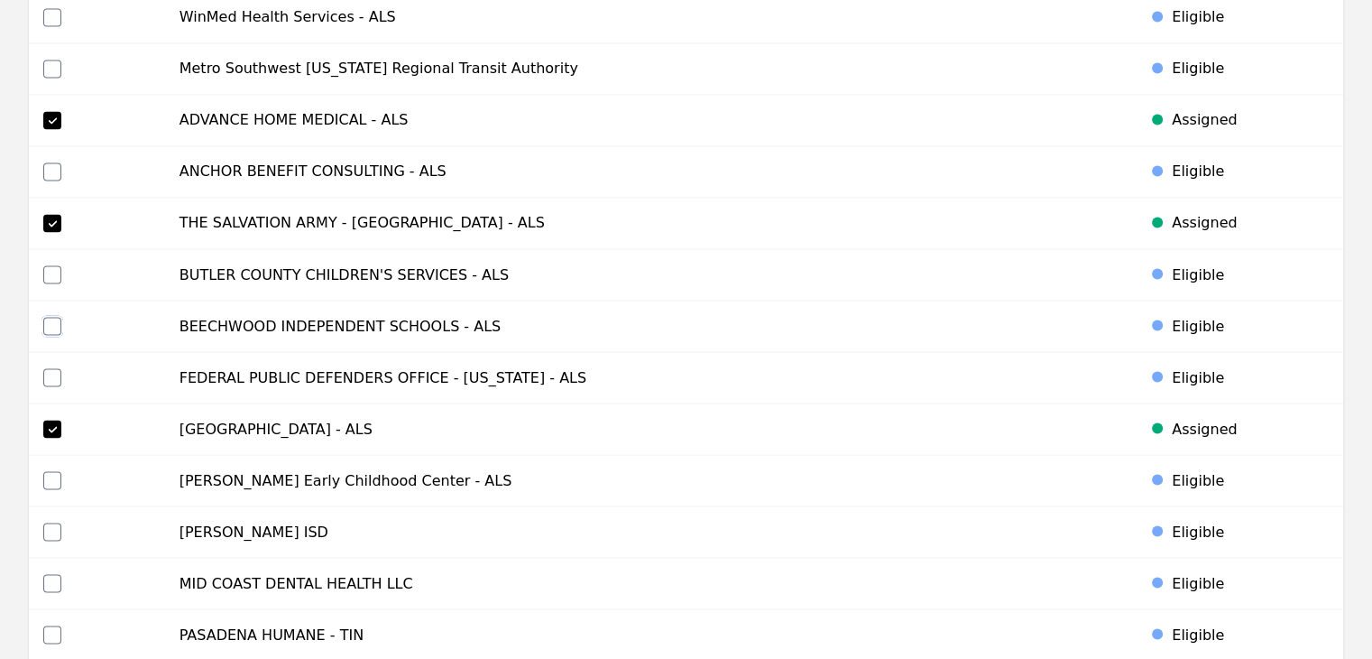
click at [58, 317] on input "checkbox" at bounding box center [52, 326] width 18 height 18
checkbox input "true"
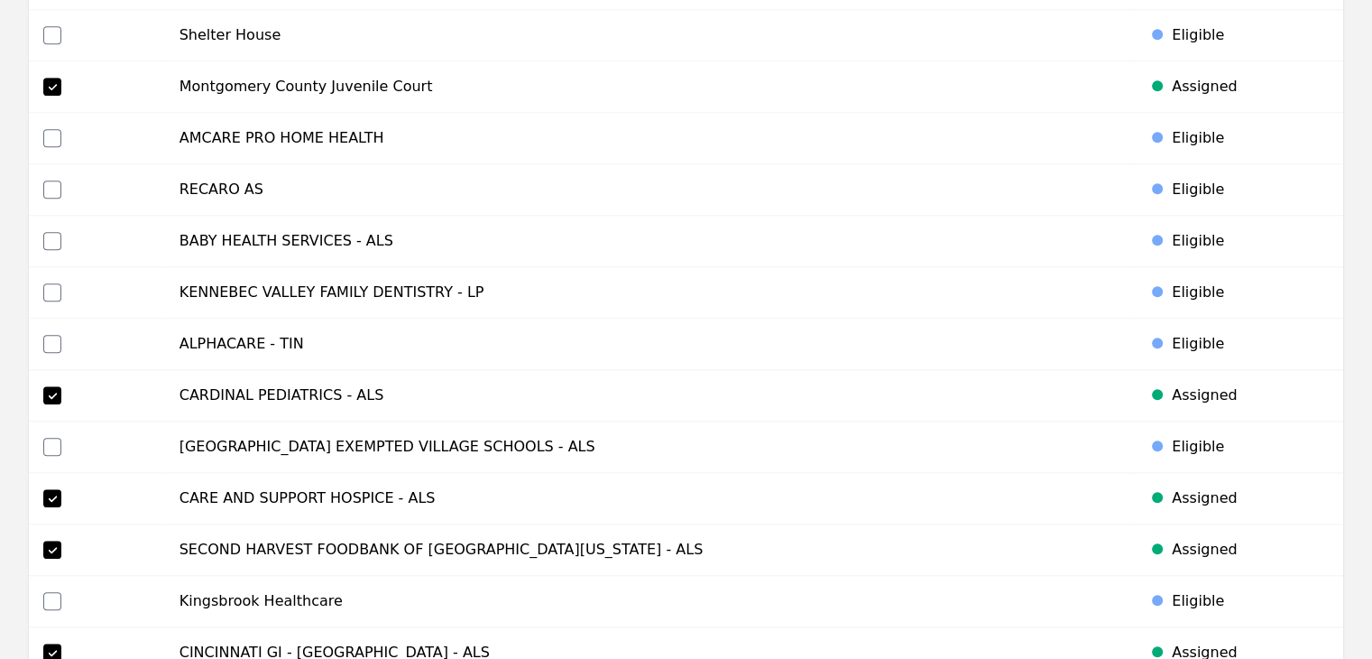
scroll to position [8571, 0]
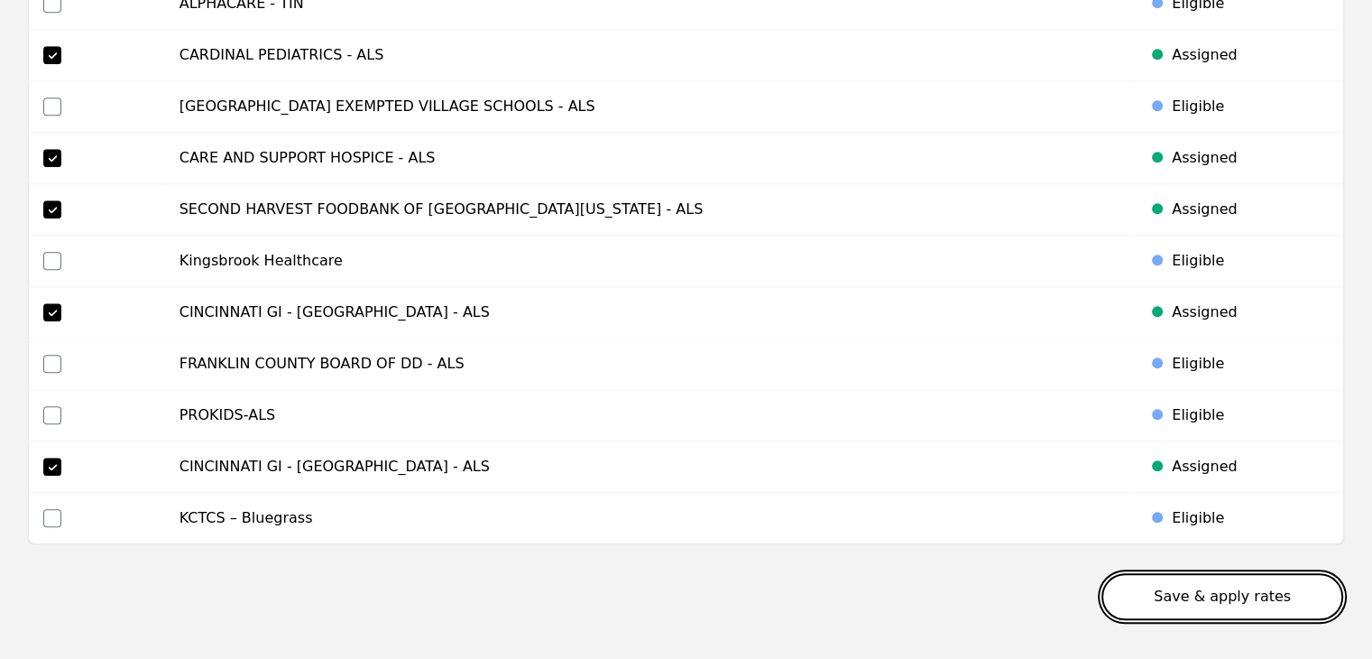
click at [1266, 573] on button "Save & apply rates" at bounding box center [1223, 596] width 242 height 47
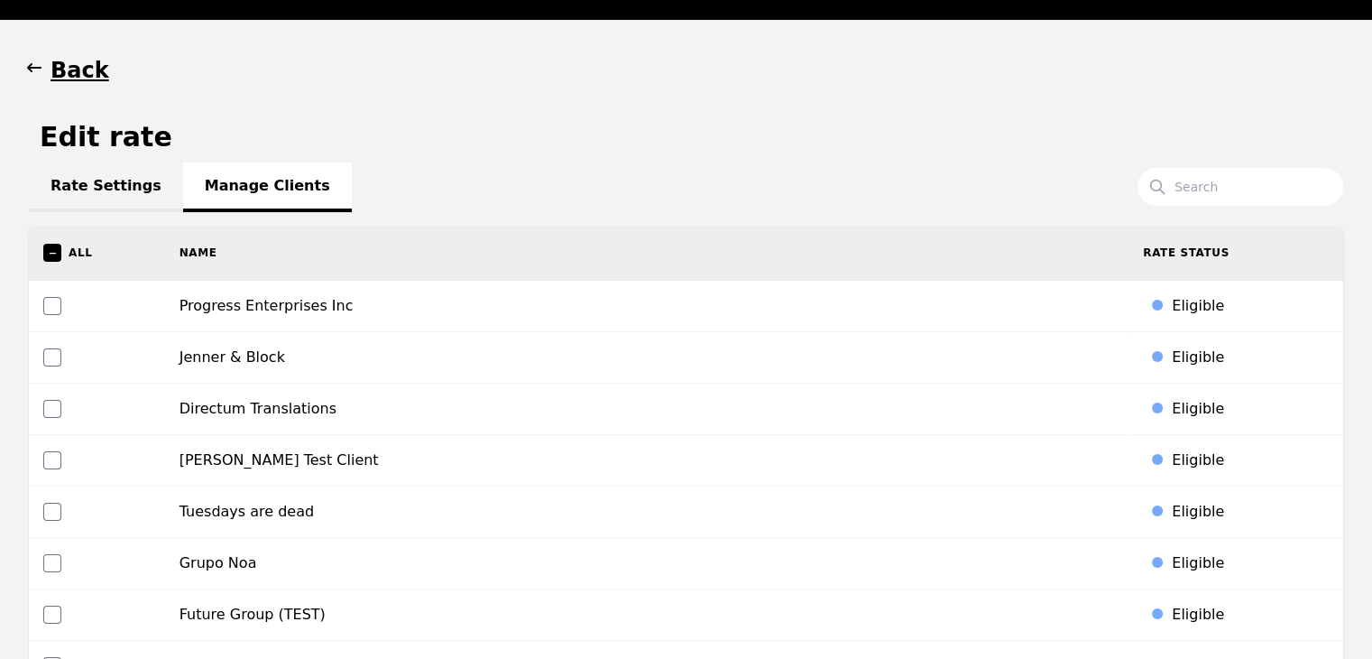
scroll to position [0, 0]
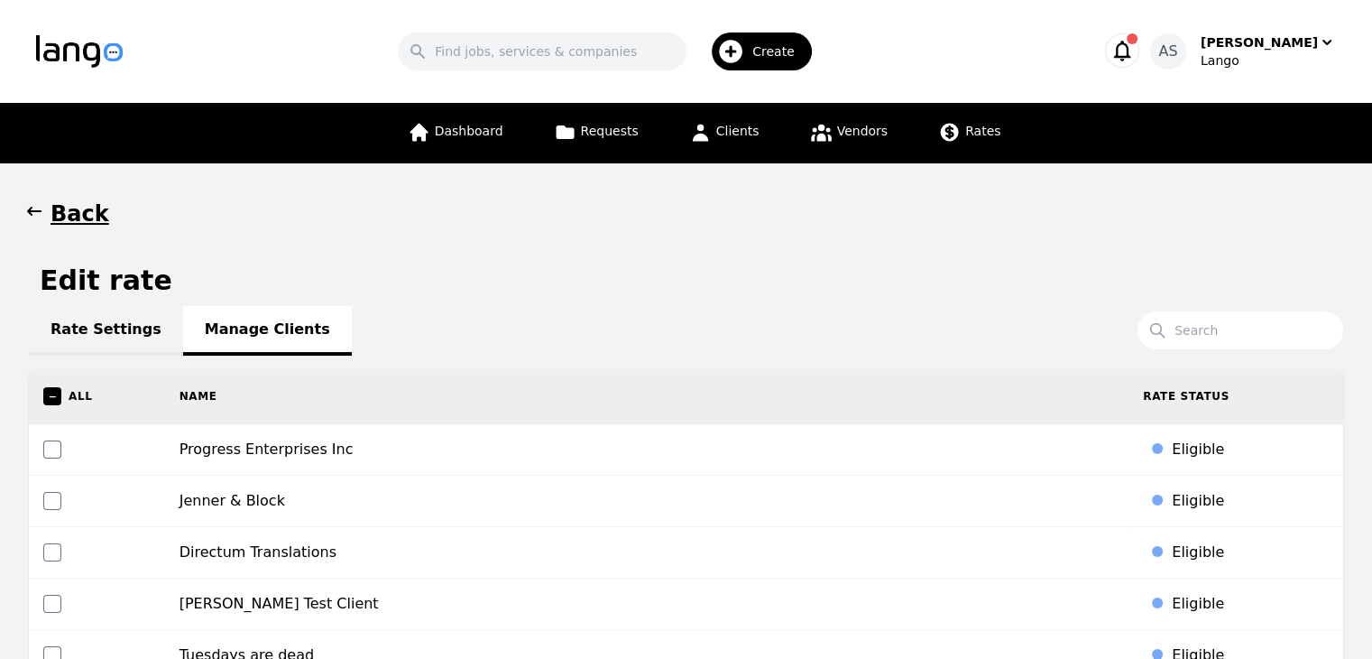
click at [36, 211] on icon "button" at bounding box center [34, 211] width 14 height 9
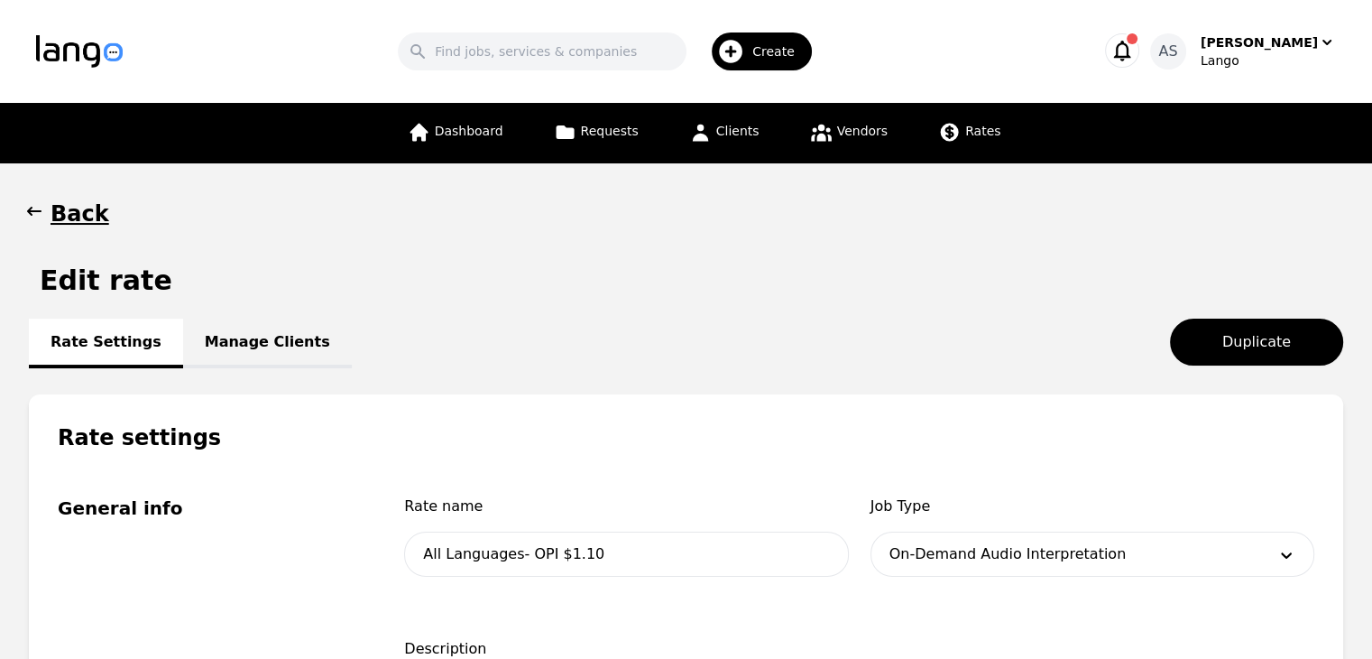
click at [41, 214] on icon "button" at bounding box center [34, 211] width 18 height 18
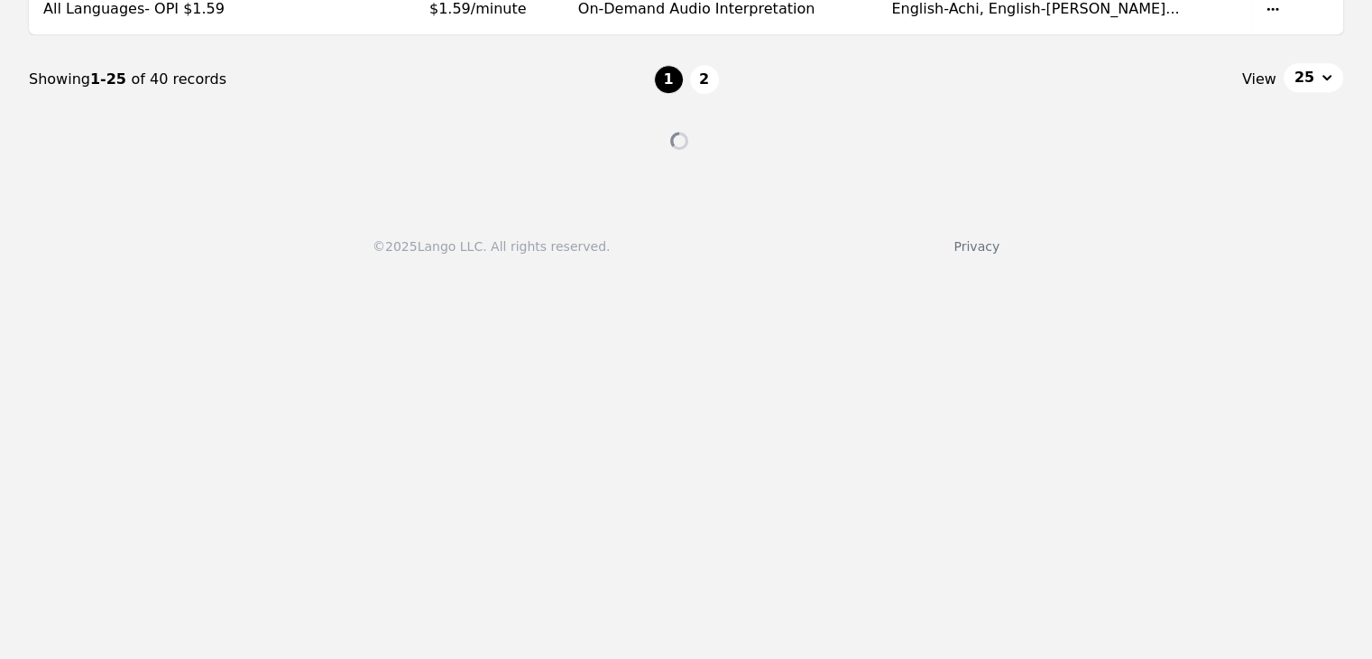
scroll to position [1353, 0]
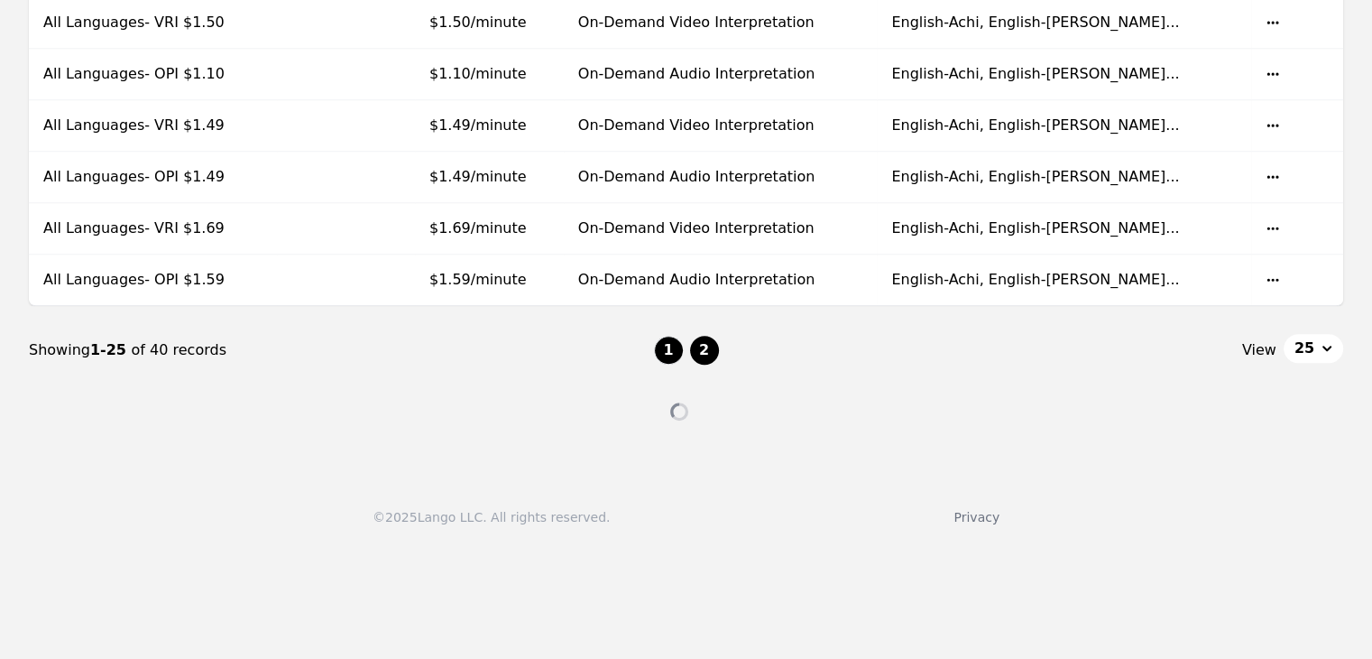
click at [700, 348] on button "2" at bounding box center [704, 350] width 29 height 29
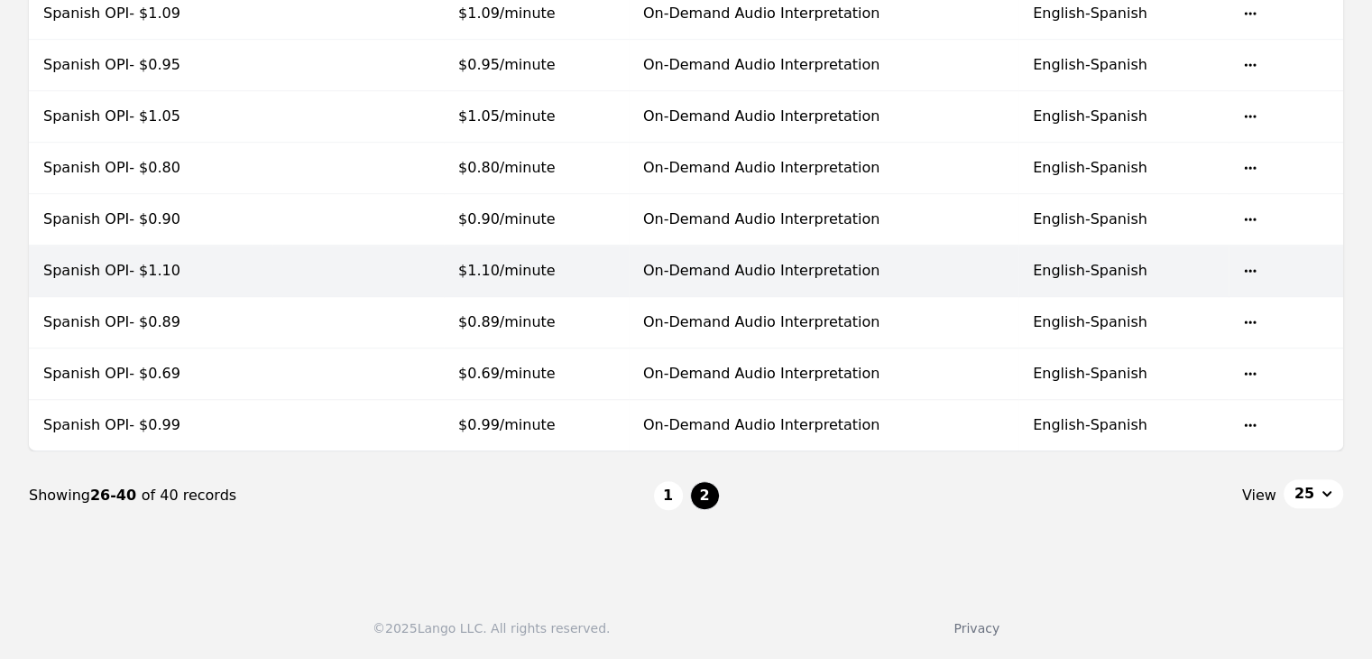
scroll to position [689, 0]
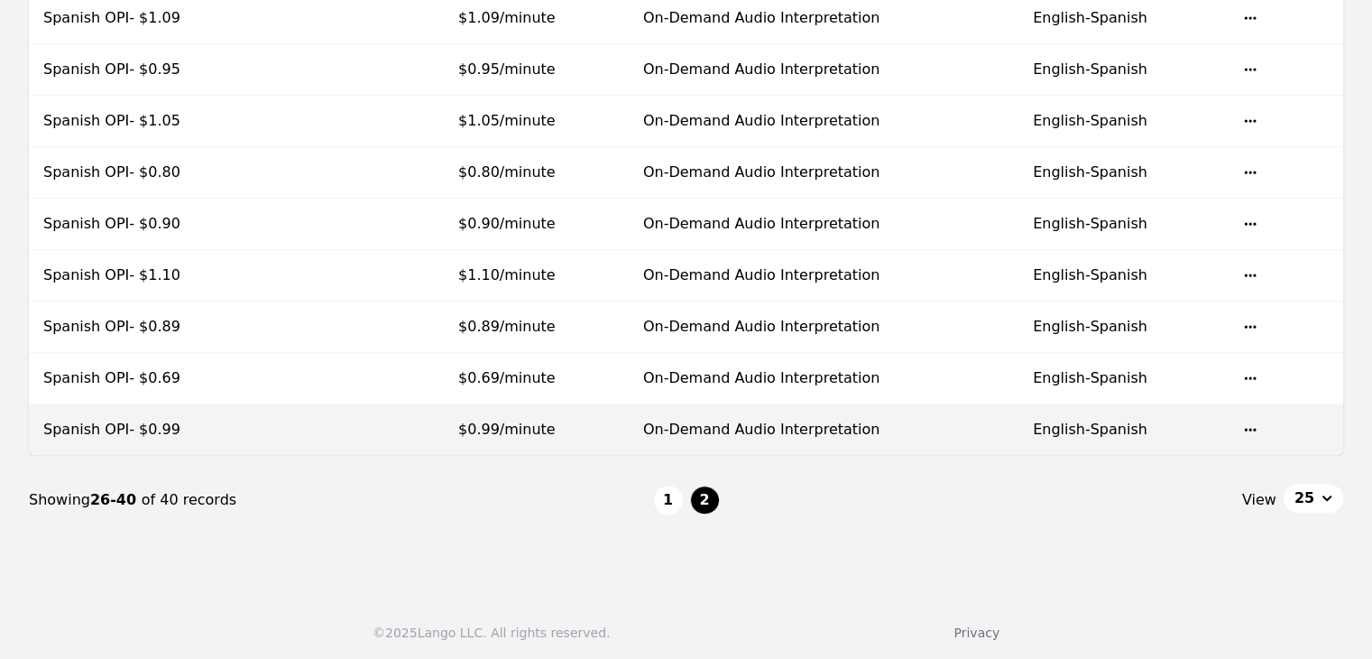
click at [502, 420] on span "$0.99/minute" at bounding box center [506, 428] width 97 height 17
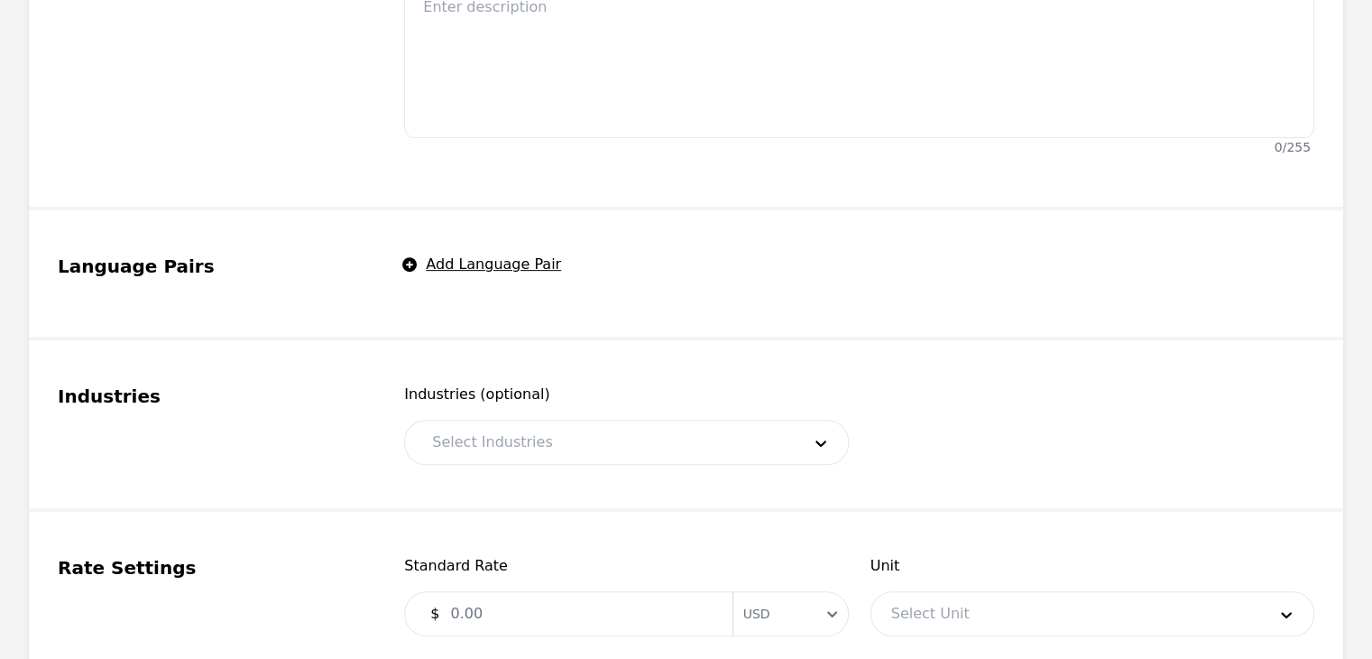
type input "Spanish OPI- $0.99"
type input "0.99"
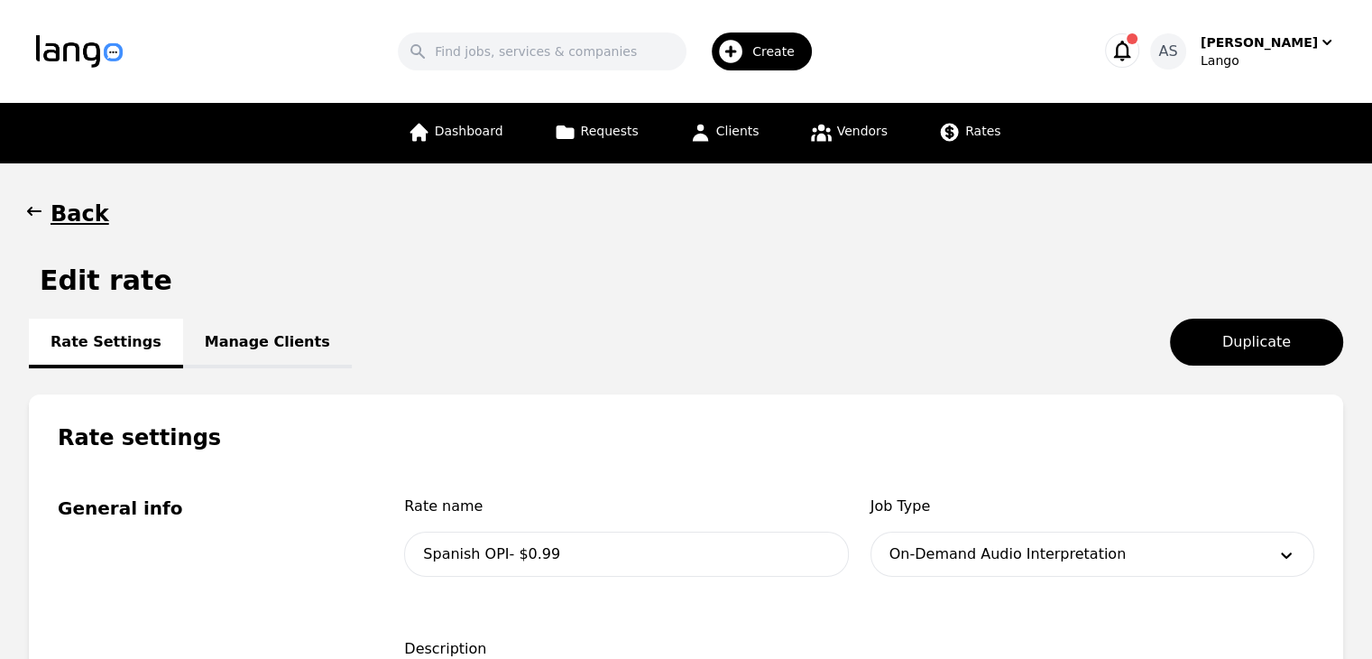
click at [220, 330] on link "Manage Clients" at bounding box center [267, 343] width 169 height 50
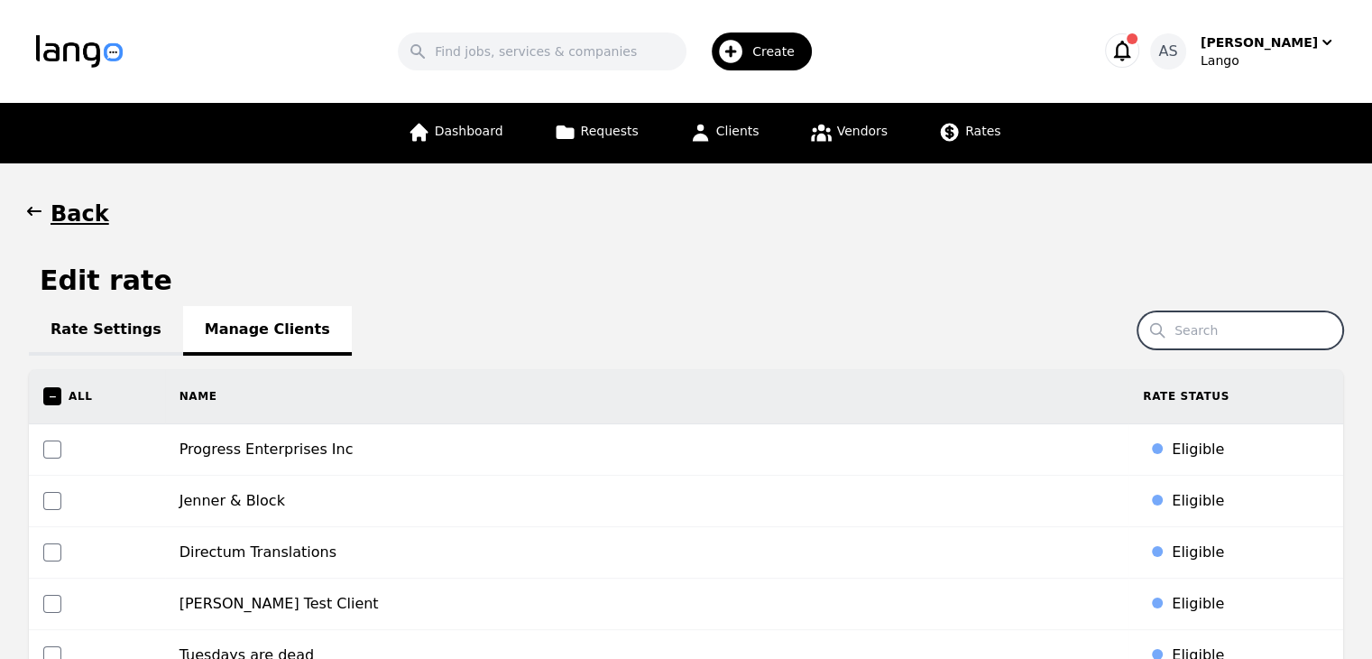
click at [1229, 331] on input "Search" at bounding box center [1241, 330] width 206 height 38
type input "calm"
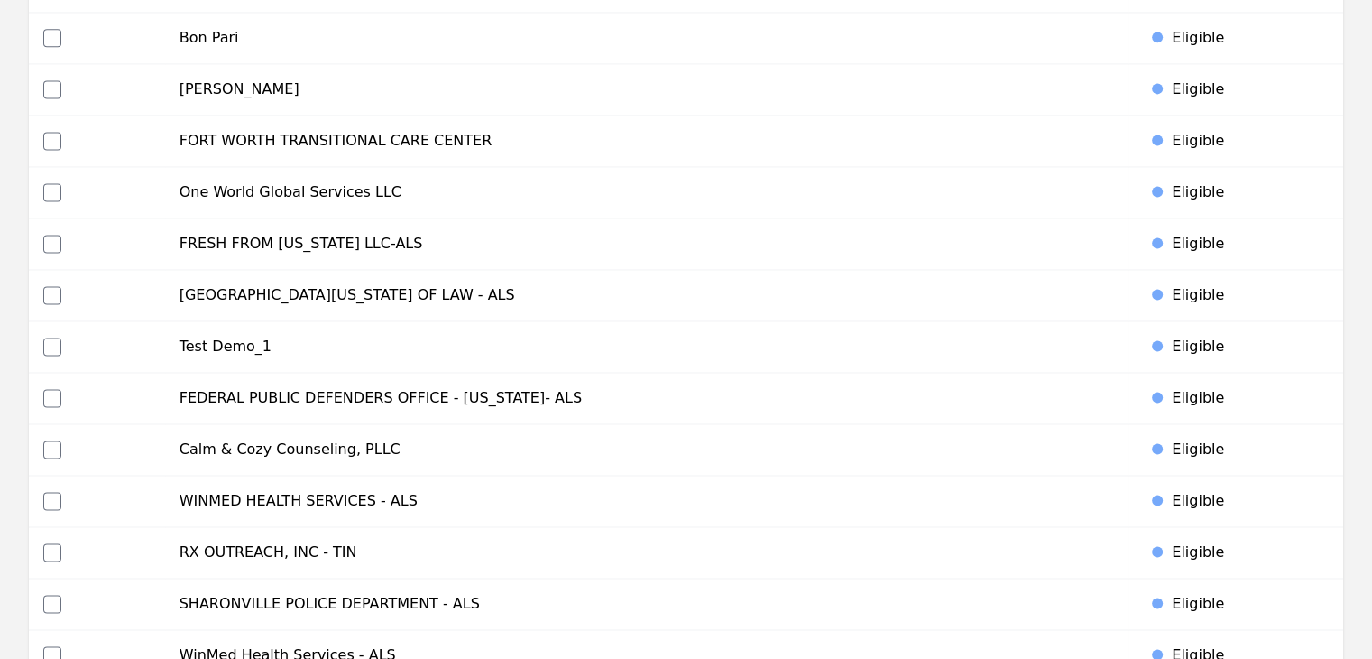
scroll to position [2616, 0]
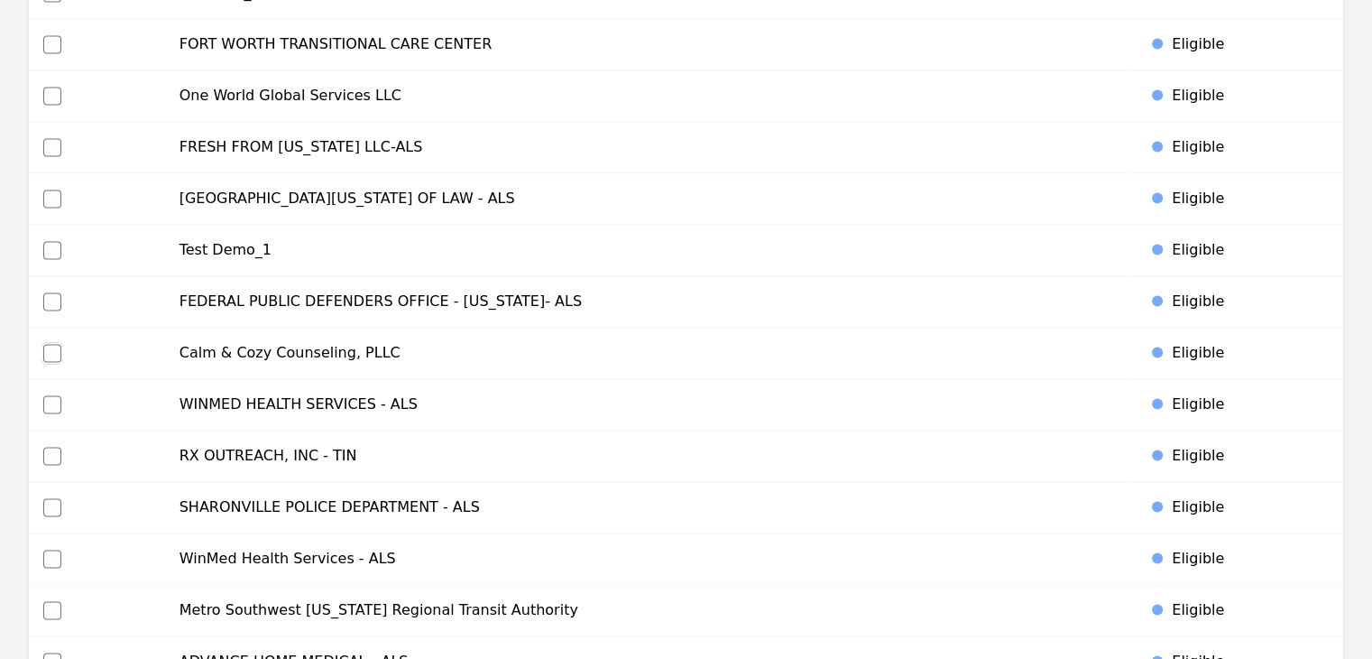
click at [54, 344] on input "checkbox" at bounding box center [52, 353] width 18 height 18
checkbox input "true"
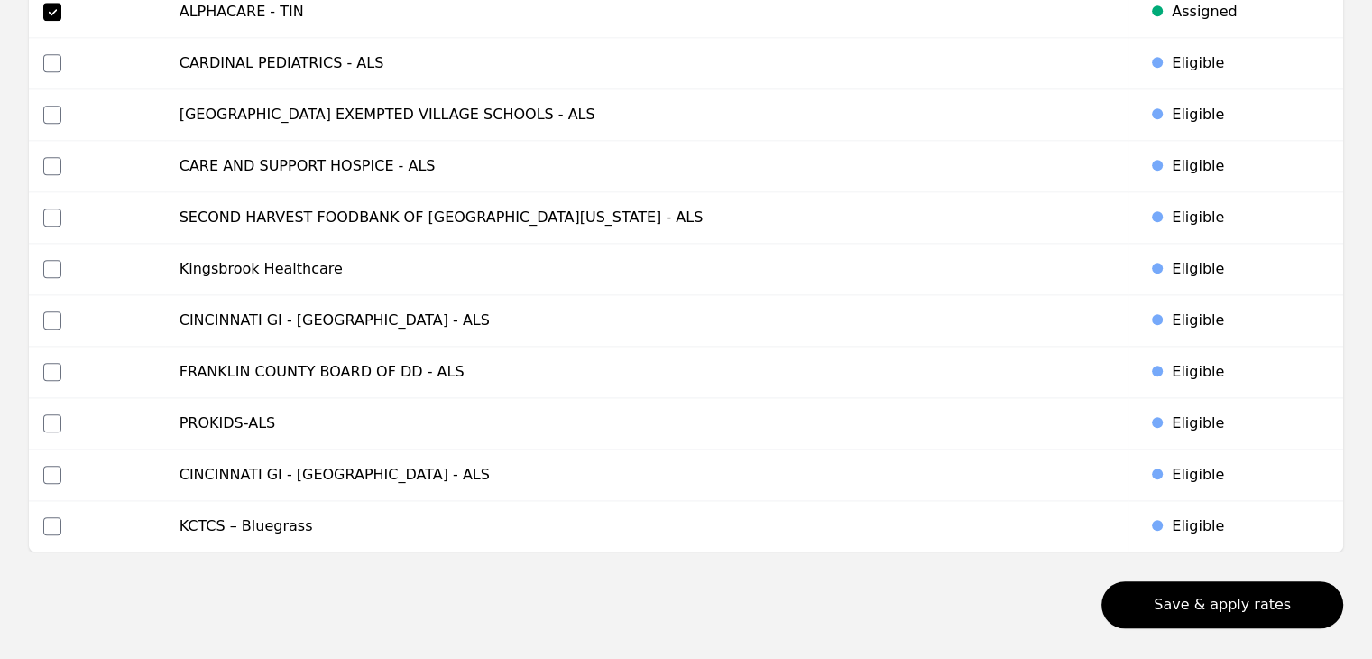
scroll to position [8619, 0]
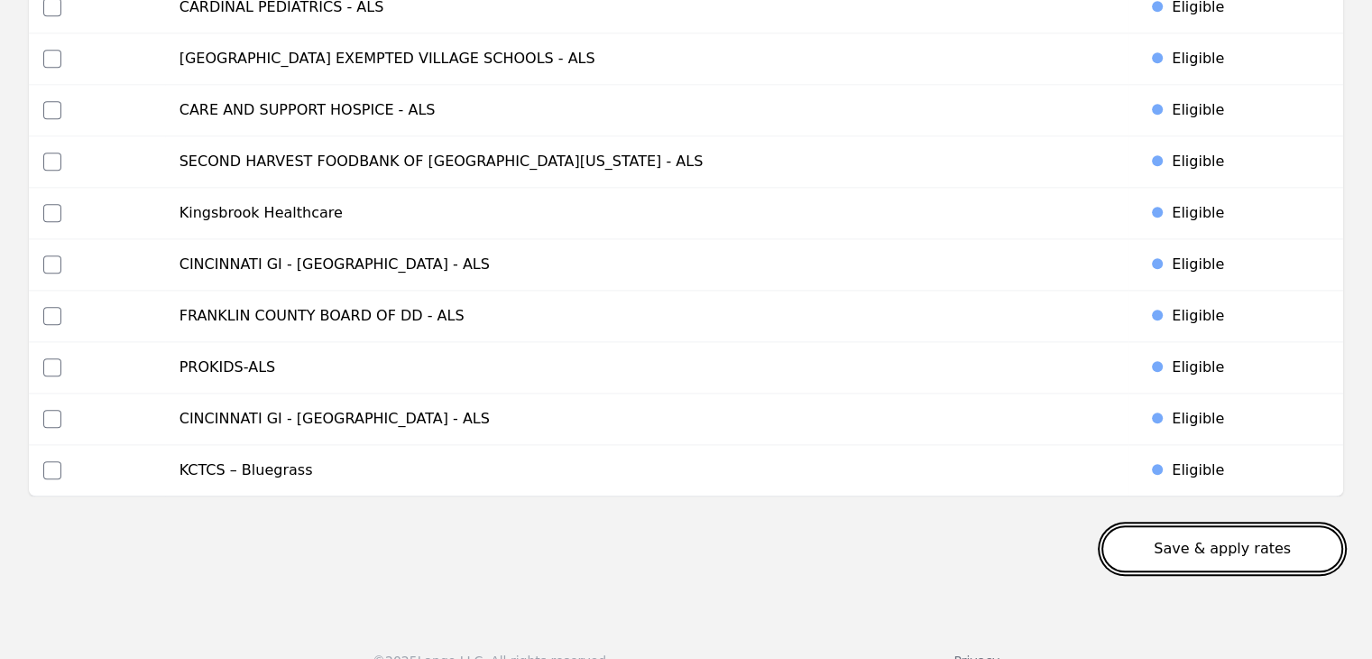
click at [1231, 525] on button "Save & apply rates" at bounding box center [1223, 548] width 242 height 47
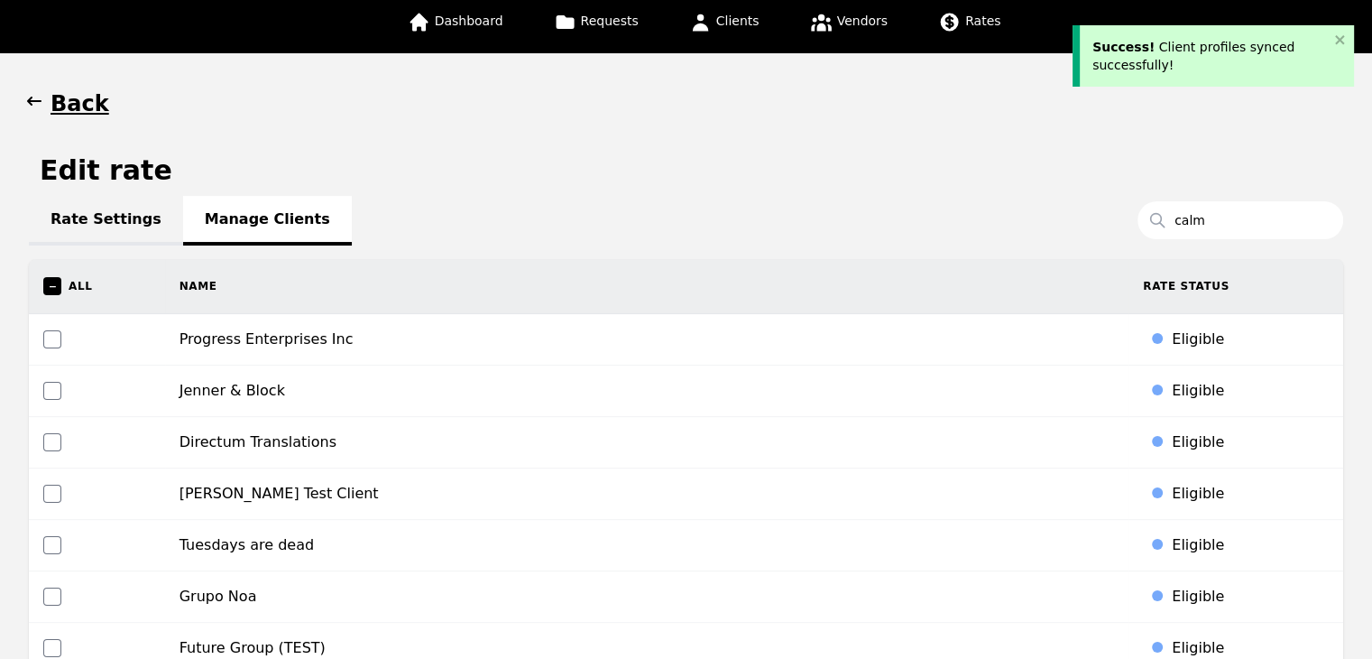
scroll to position [0, 0]
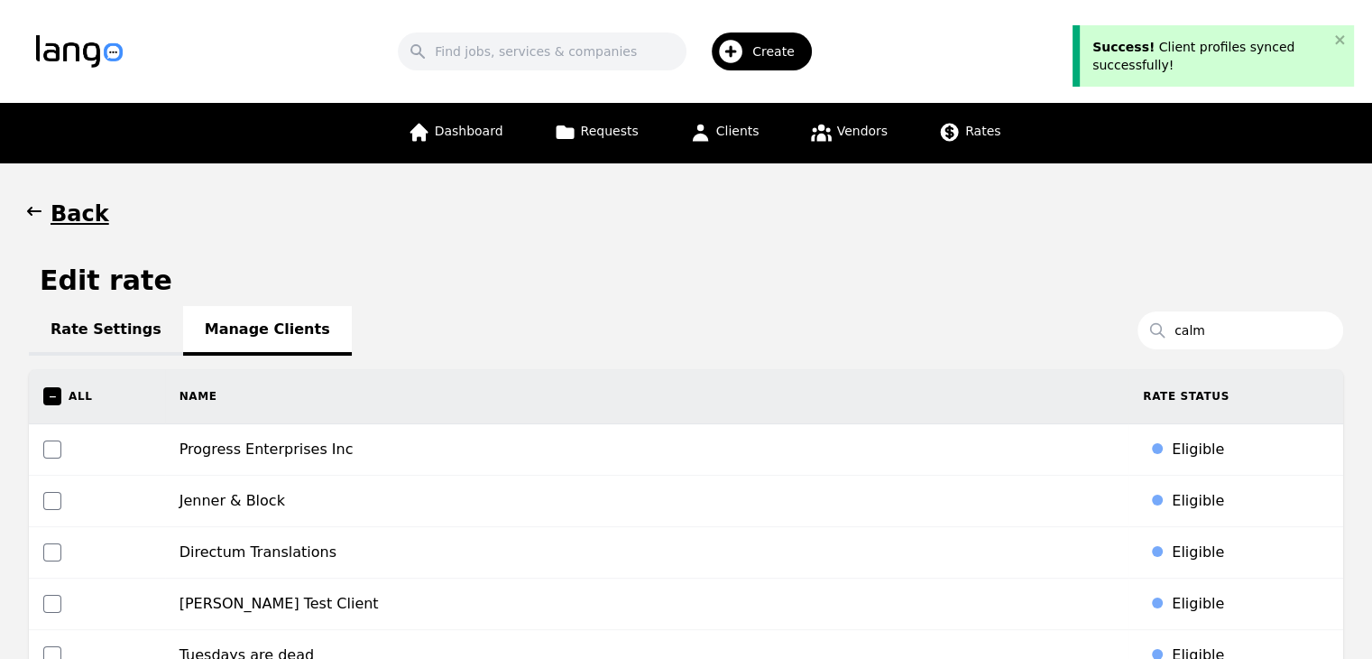
click at [25, 202] on icon "button" at bounding box center [34, 211] width 18 height 18
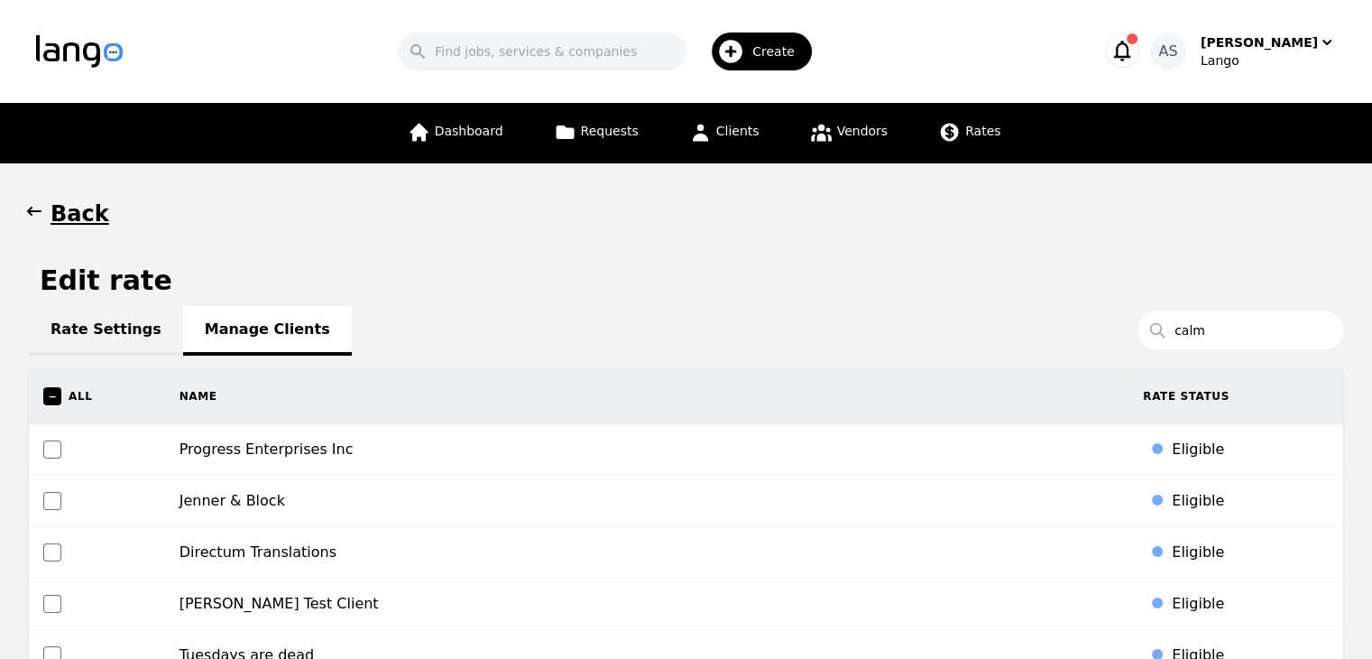
click at [31, 208] on icon "button" at bounding box center [34, 211] width 14 height 9
click at [36, 214] on icon "button" at bounding box center [34, 211] width 18 height 18
click at [36, 207] on icon "button" at bounding box center [34, 211] width 18 height 18
click at [948, 132] on icon at bounding box center [950, 133] width 18 height 18
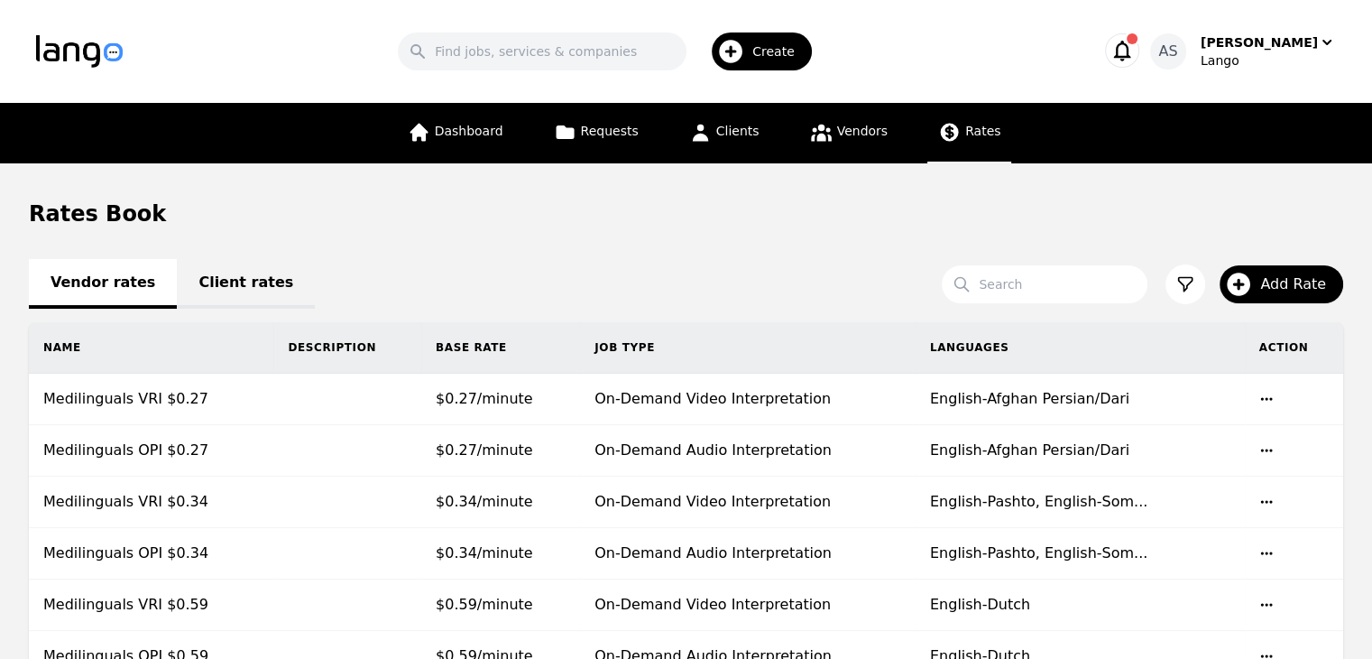
click at [185, 286] on link "Client rates" at bounding box center [246, 284] width 138 height 50
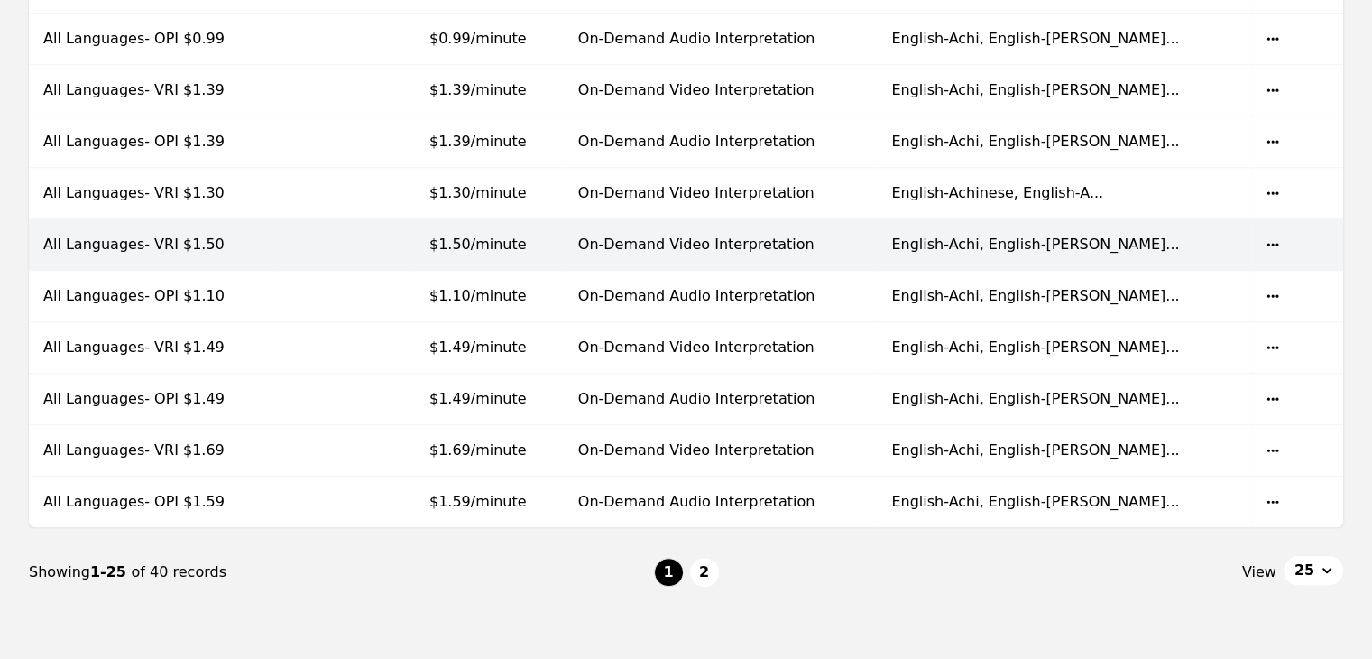
scroll to position [1173, 0]
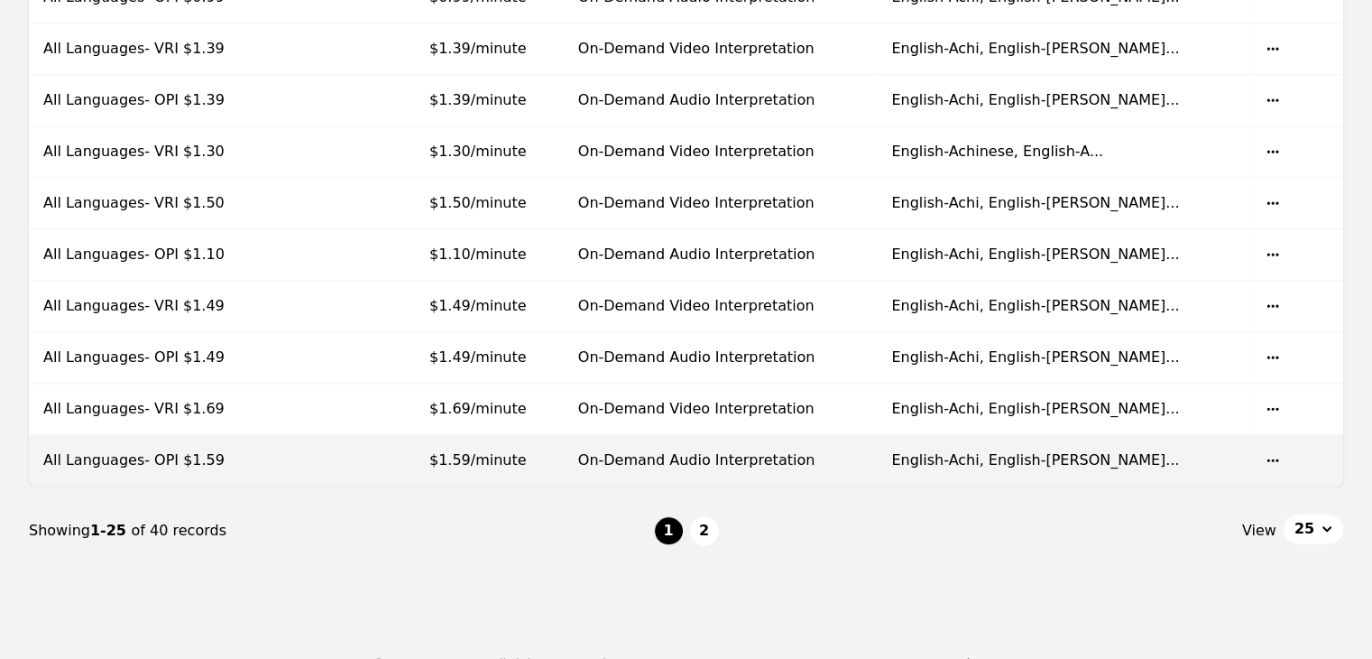
click at [463, 459] on span "$1.59/minute" at bounding box center [477, 459] width 97 height 17
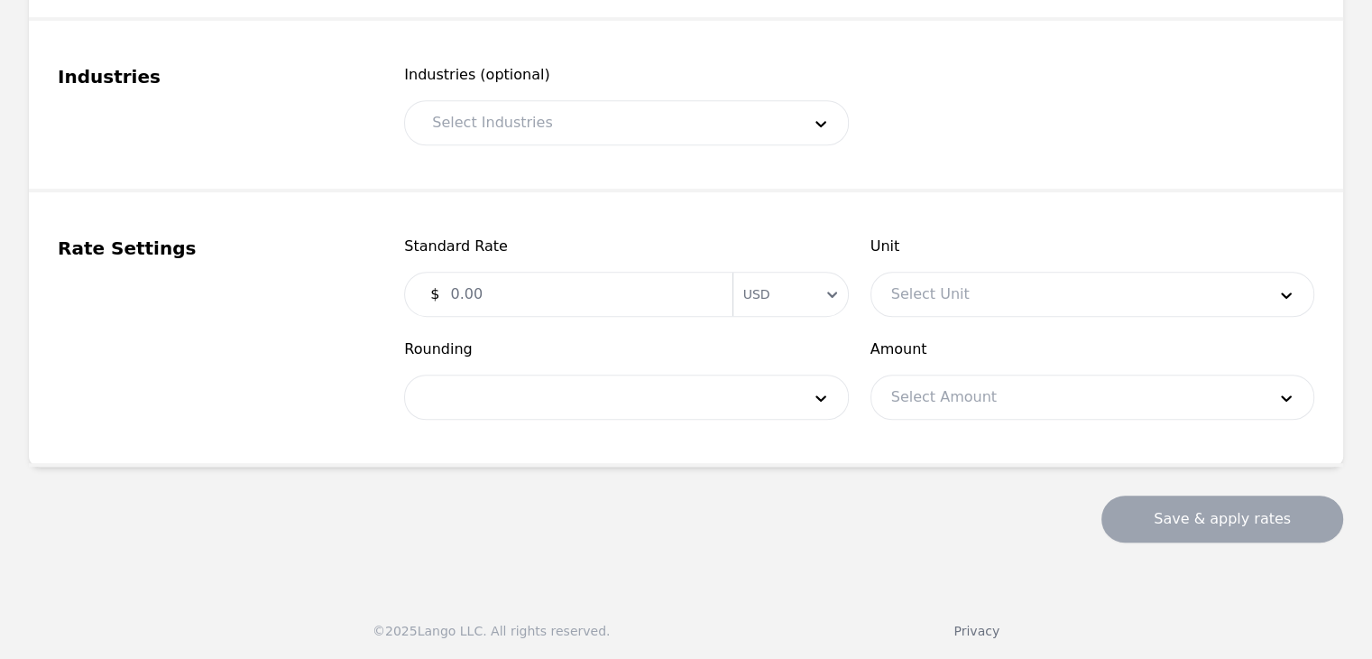
type input "All Languages- OPI $1.59"
type input "1.59"
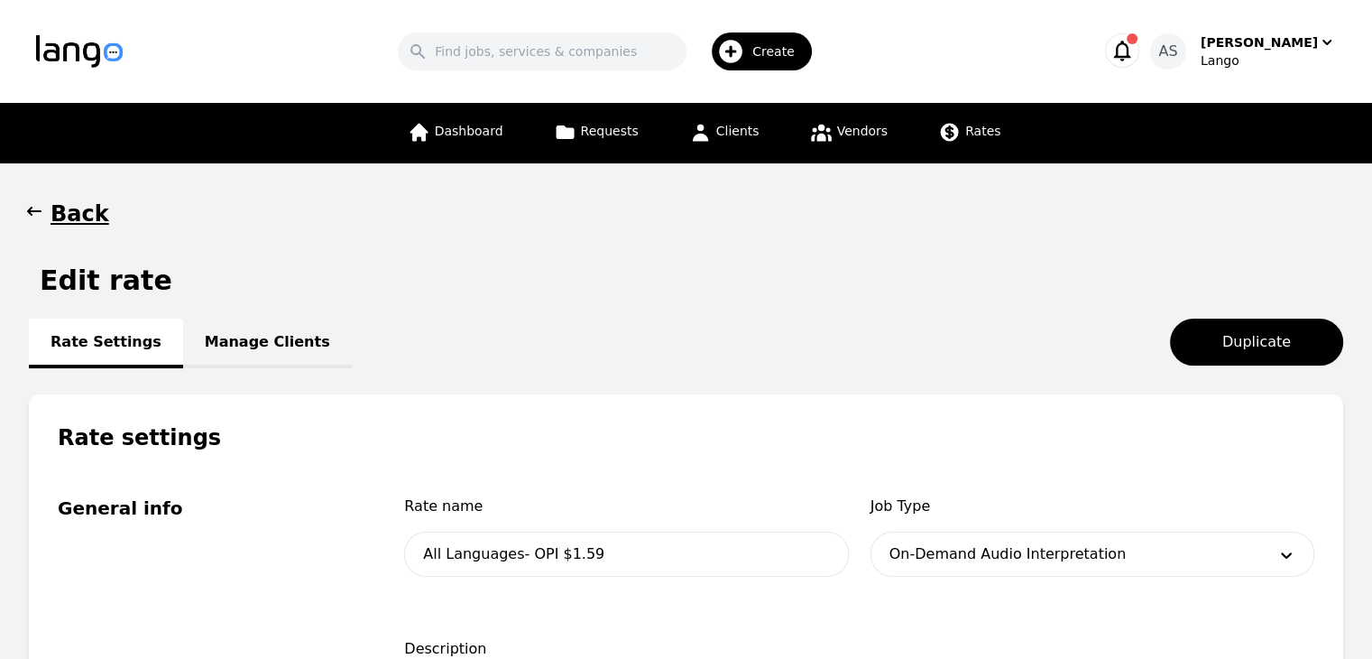
click at [255, 333] on link "Manage Clients" at bounding box center [267, 343] width 169 height 50
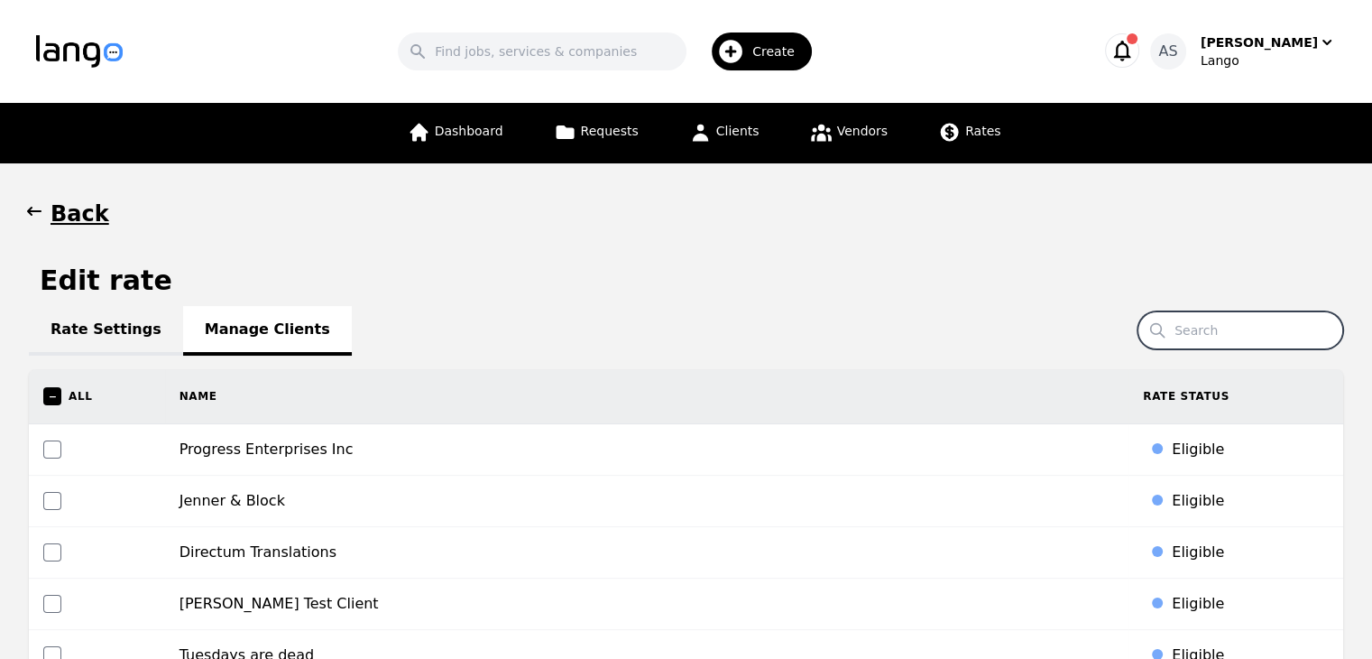
click at [1230, 327] on input "Search" at bounding box center [1241, 330] width 206 height 38
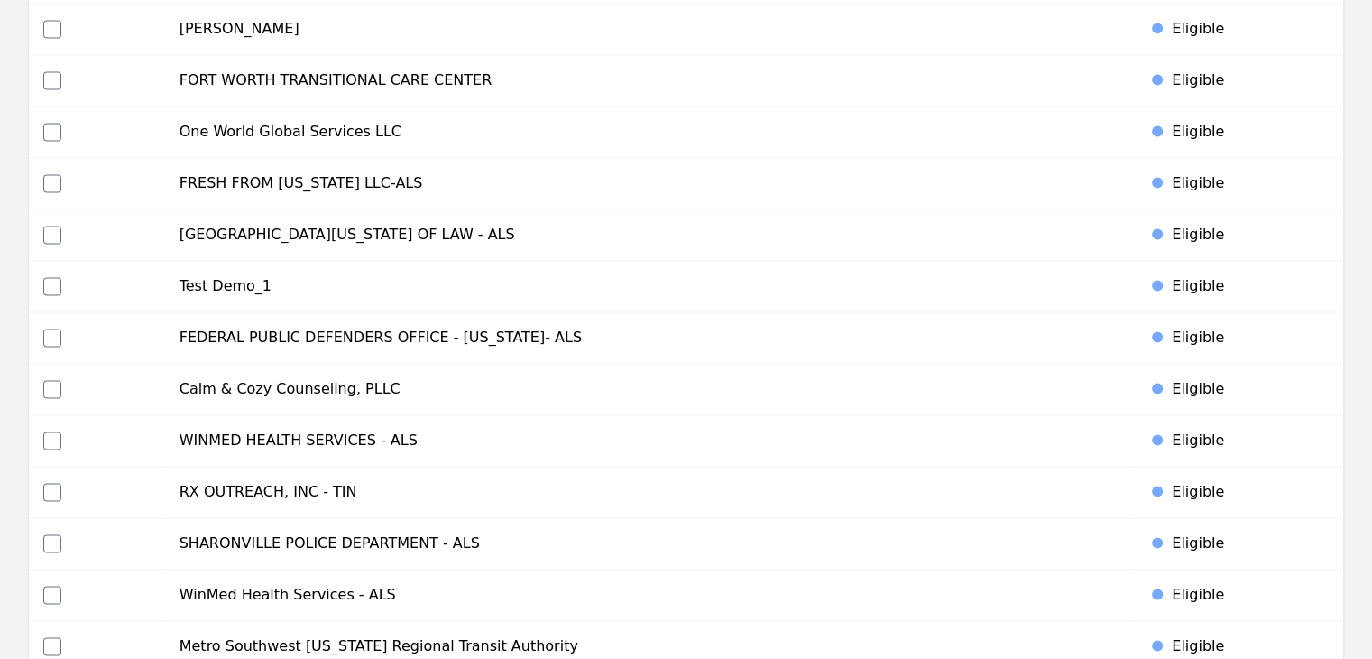
scroll to position [2616, 0]
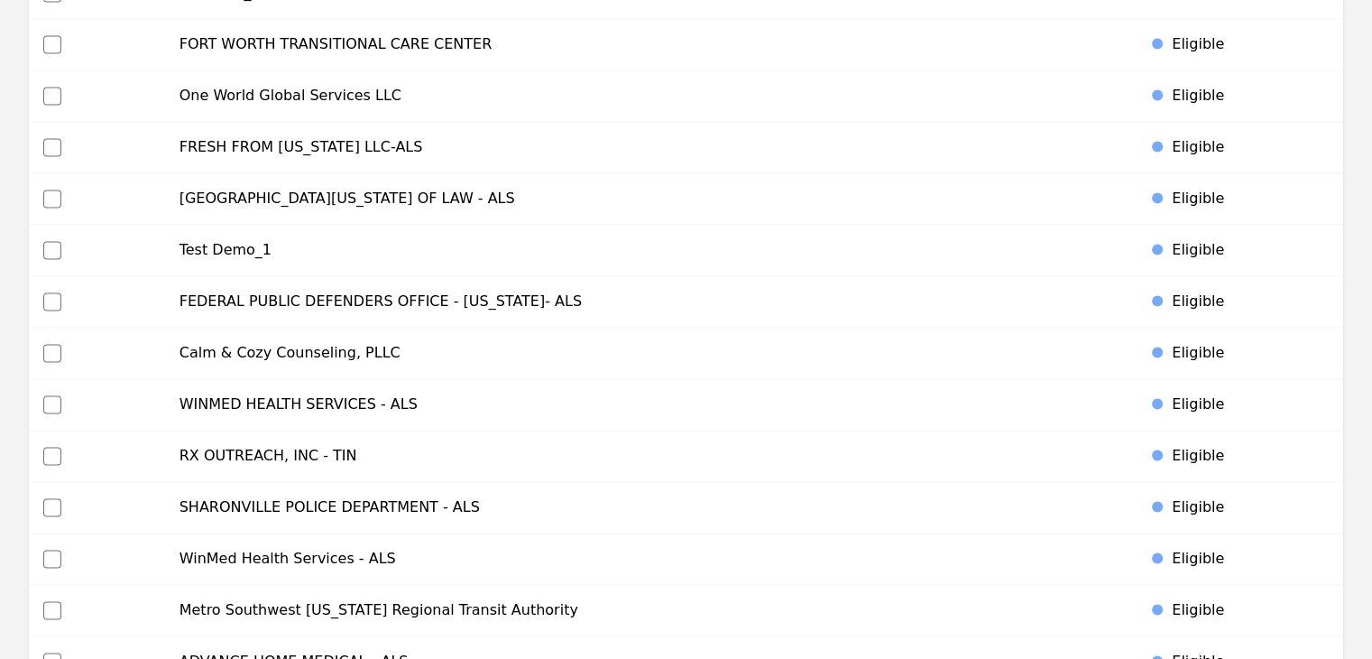
type input "calm"
click at [51, 344] on input "checkbox" at bounding box center [52, 353] width 18 height 18
checkbox input "true"
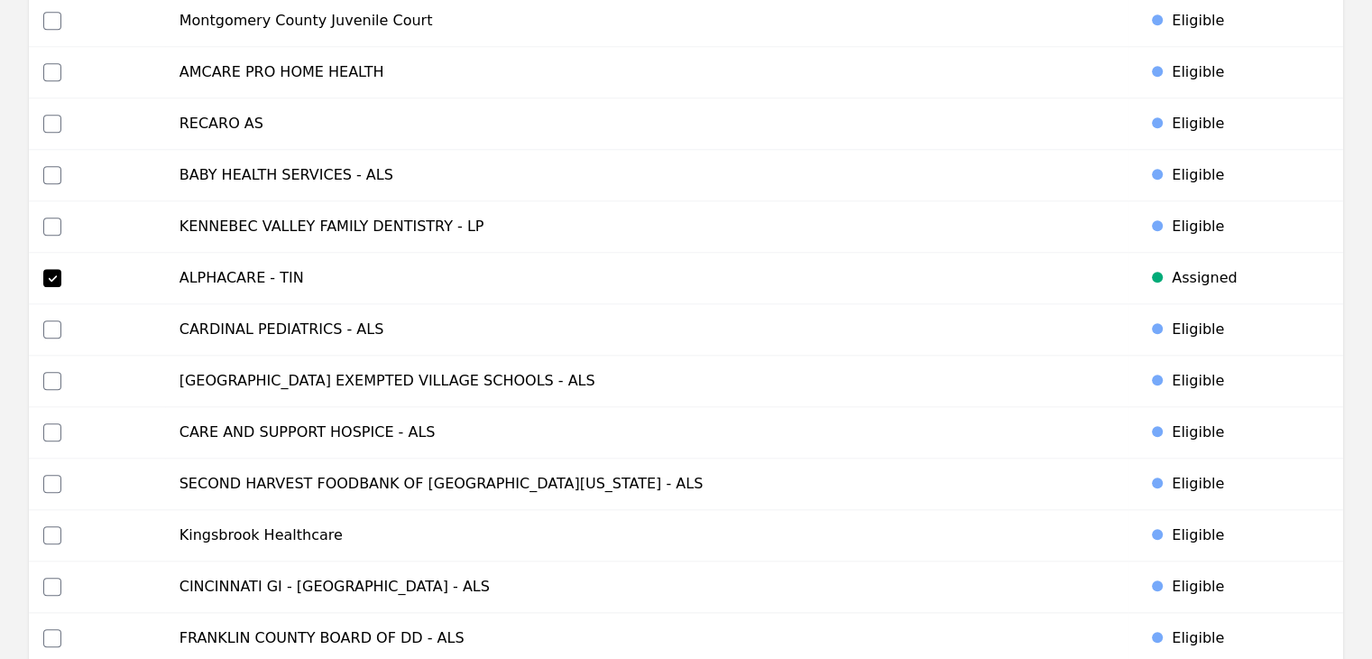
scroll to position [8619, 0]
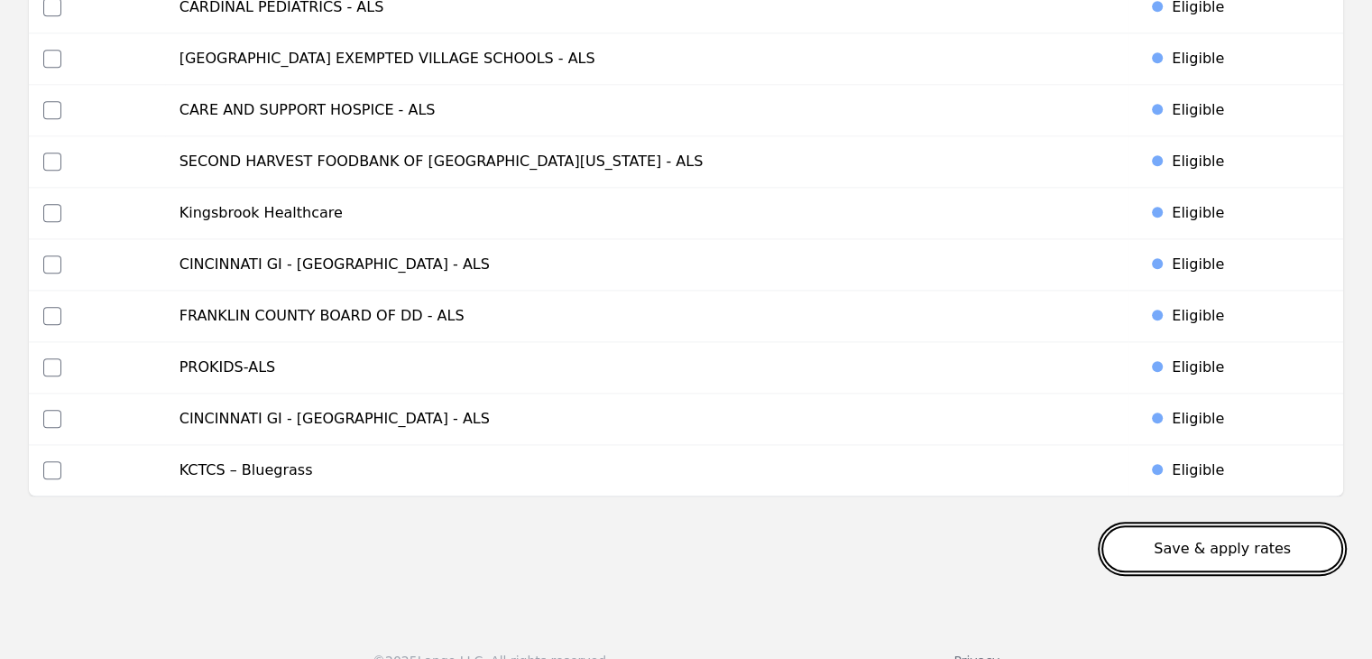
click at [1195, 525] on button "Save & apply rates" at bounding box center [1223, 548] width 242 height 47
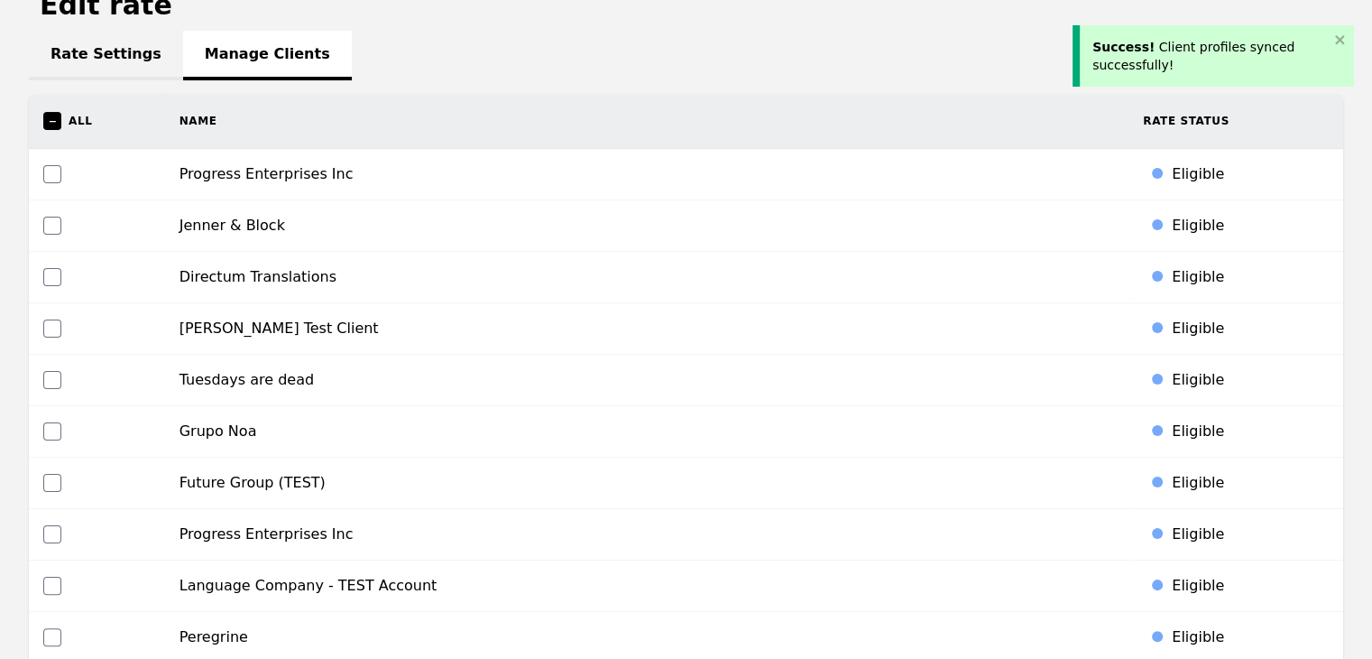
scroll to position [0, 0]
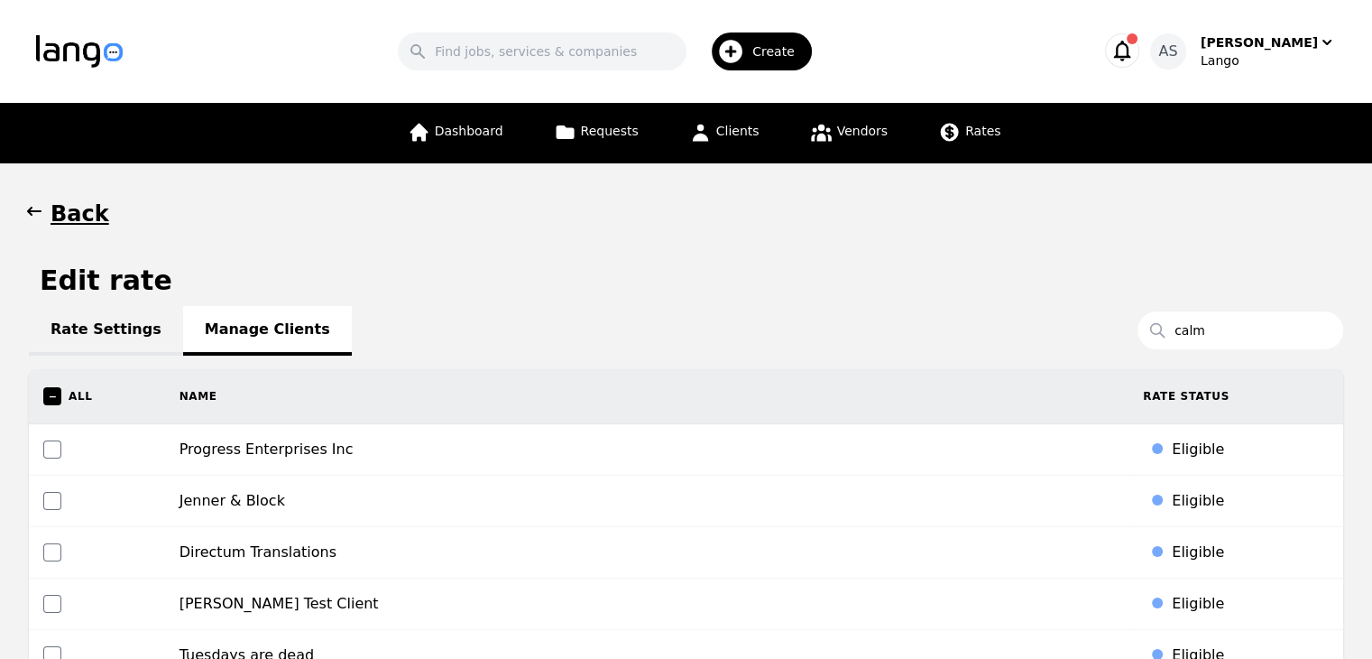
click at [32, 217] on icon "button" at bounding box center [34, 211] width 18 height 18
click at [46, 221] on button "Back" at bounding box center [69, 213] width 80 height 29
click at [35, 212] on icon "button" at bounding box center [34, 211] width 14 height 9
click at [945, 144] on link "Rates" at bounding box center [969, 133] width 84 height 60
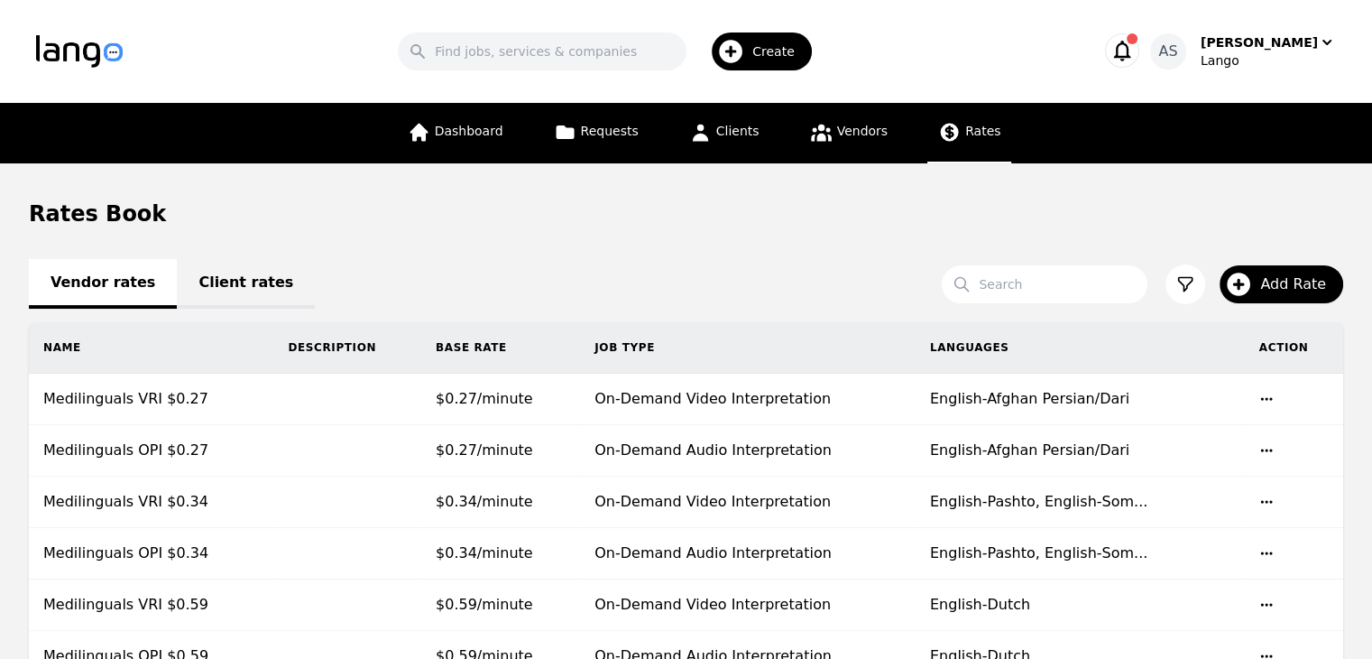
click at [202, 286] on link "Client rates" at bounding box center [246, 284] width 138 height 50
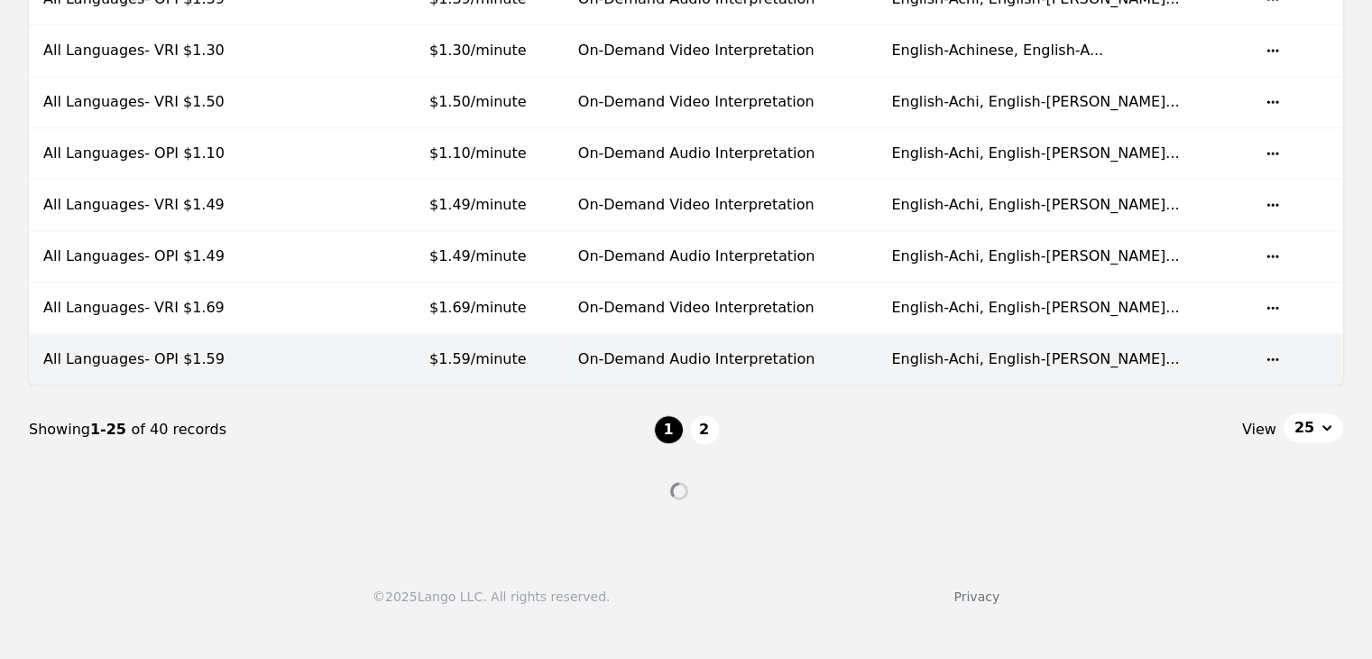
scroll to position [1263, 0]
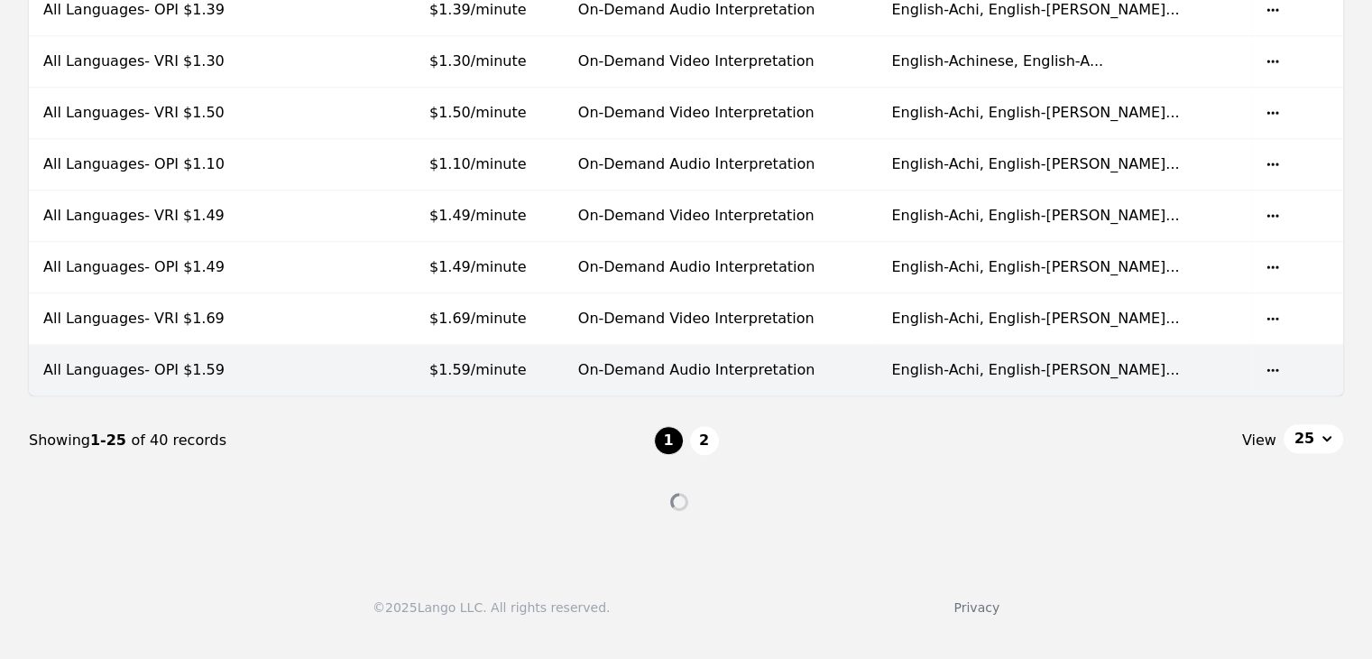
click at [415, 368] on td at bounding box center [346, 370] width 138 height 51
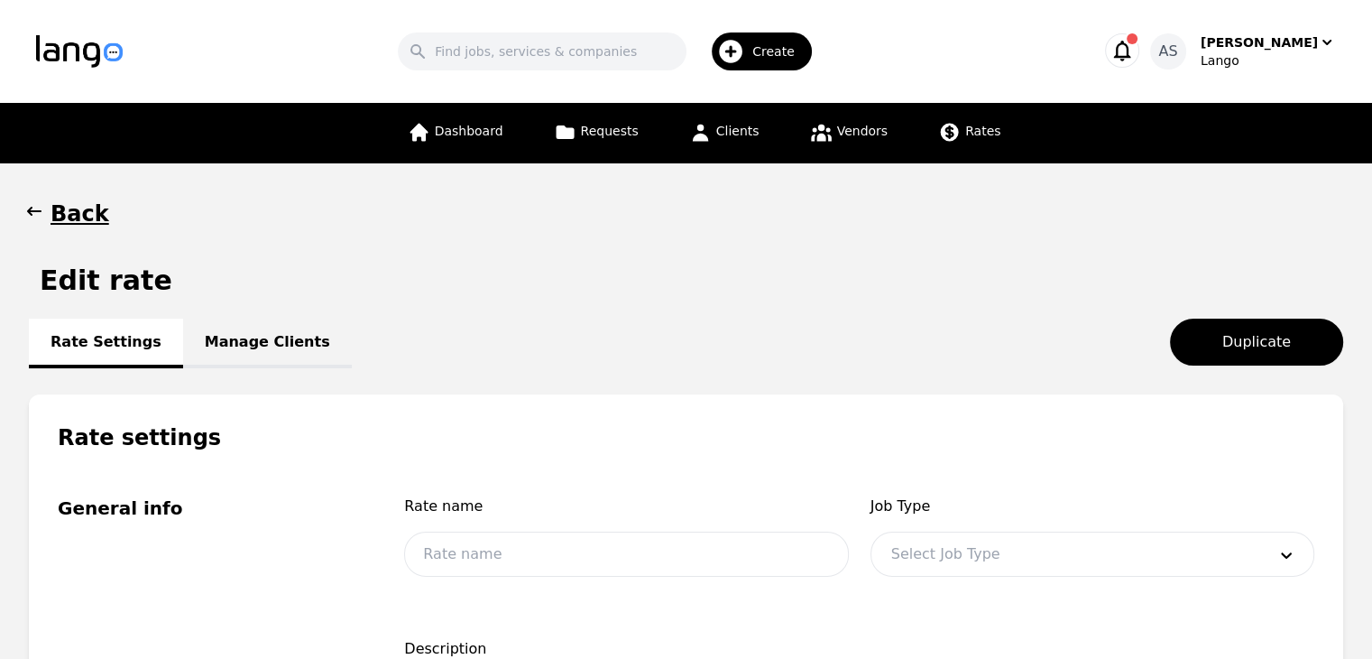
click at [281, 346] on link "Manage Clients" at bounding box center [267, 343] width 169 height 50
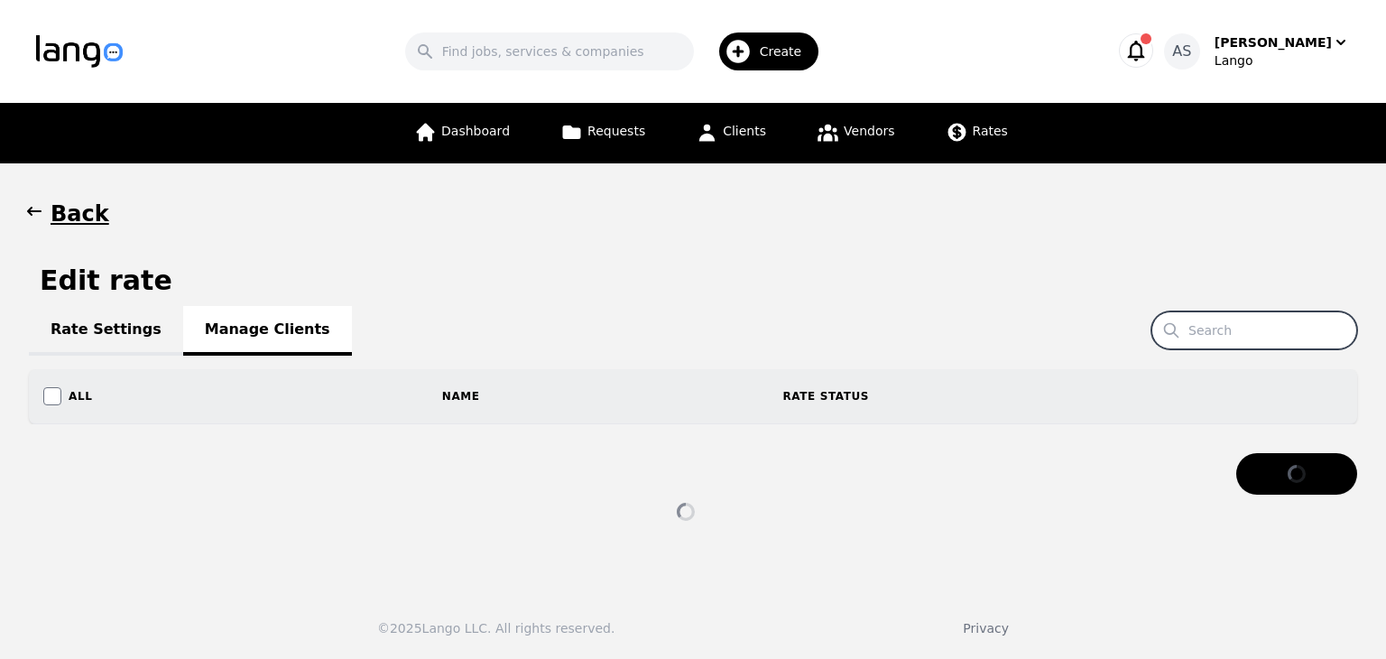
click at [1220, 319] on input "Search" at bounding box center [1254, 330] width 206 height 38
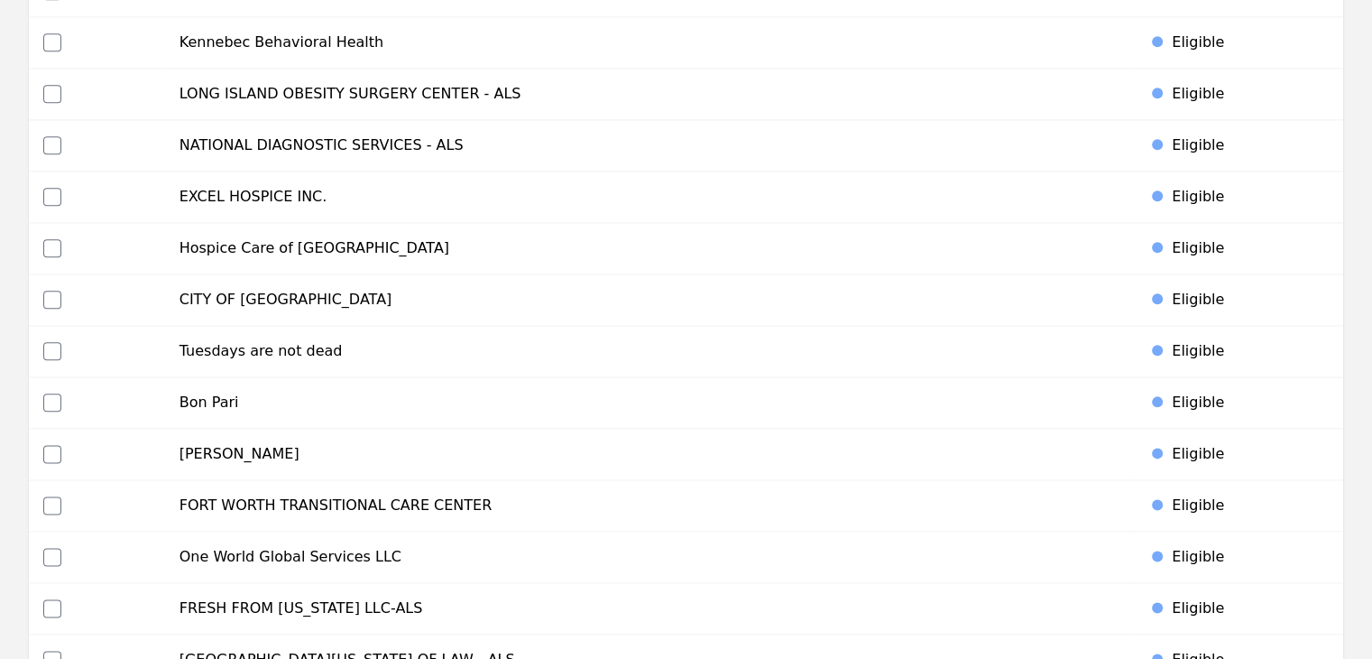
scroll to position [2165, 0]
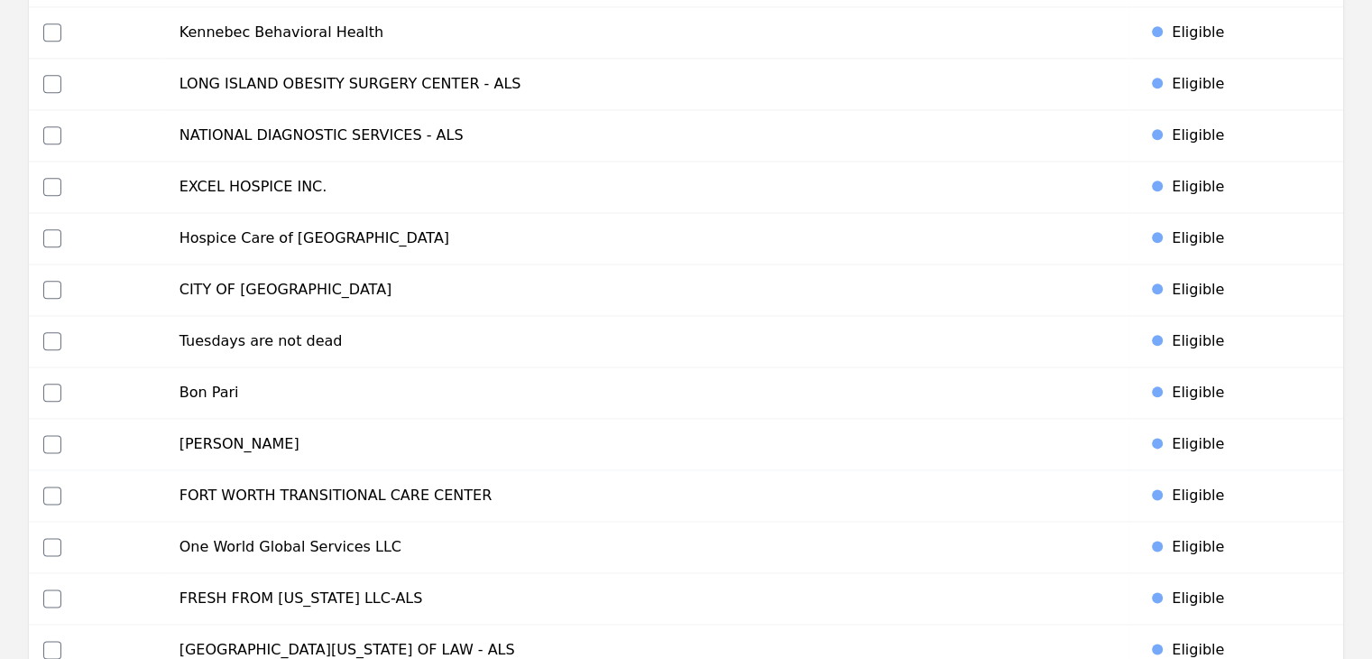
type input "excel"
click at [54, 180] on input "checkbox" at bounding box center [52, 187] width 18 height 18
checkbox input "true"
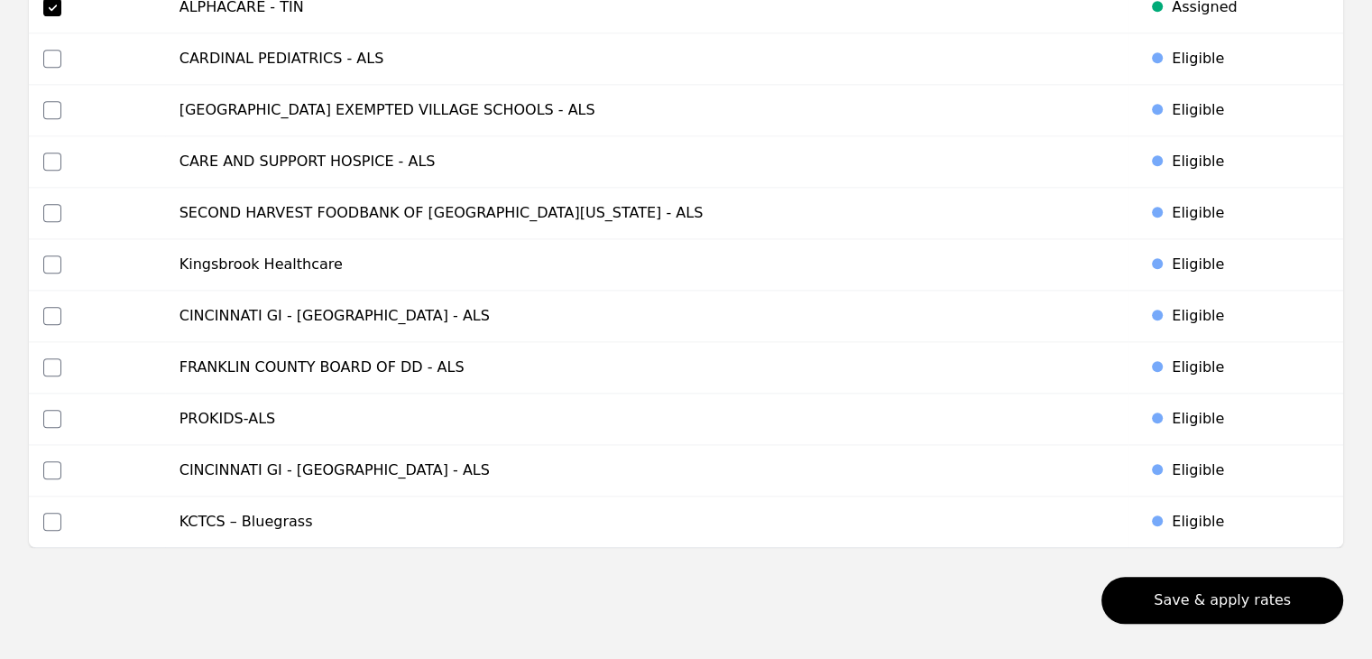
scroll to position [8619, 0]
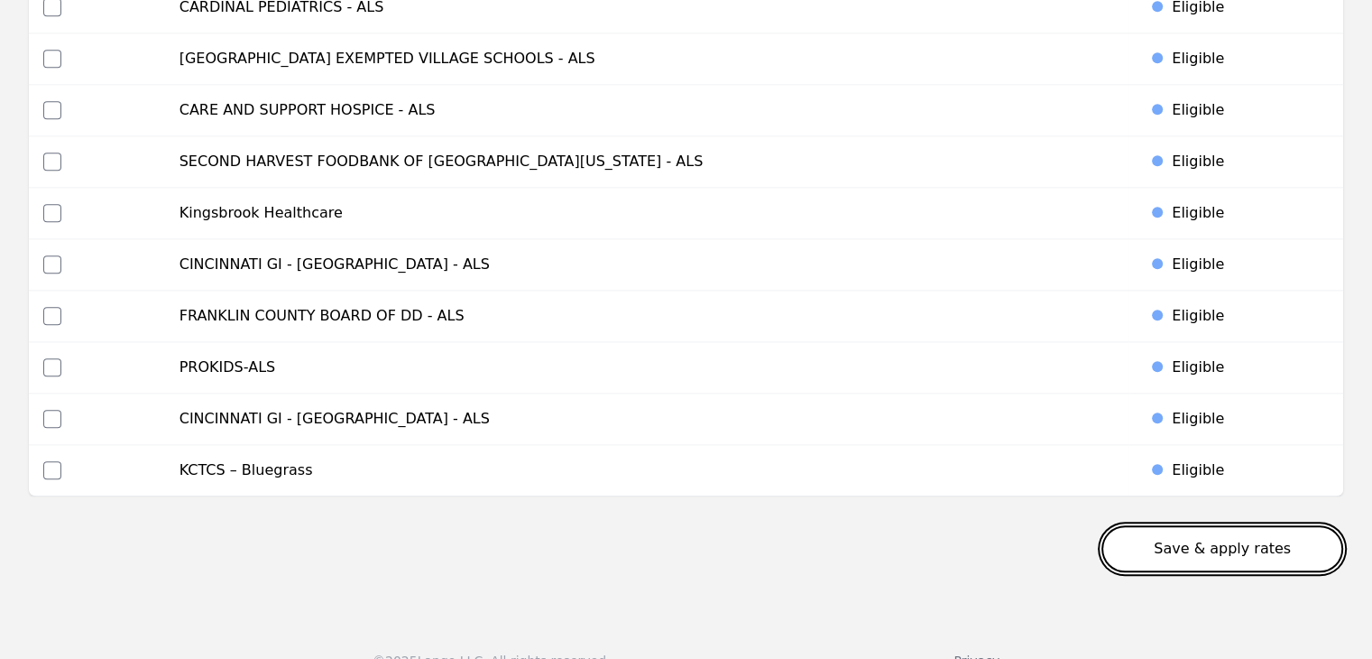
click at [1197, 525] on button "Save & apply rates" at bounding box center [1223, 548] width 242 height 47
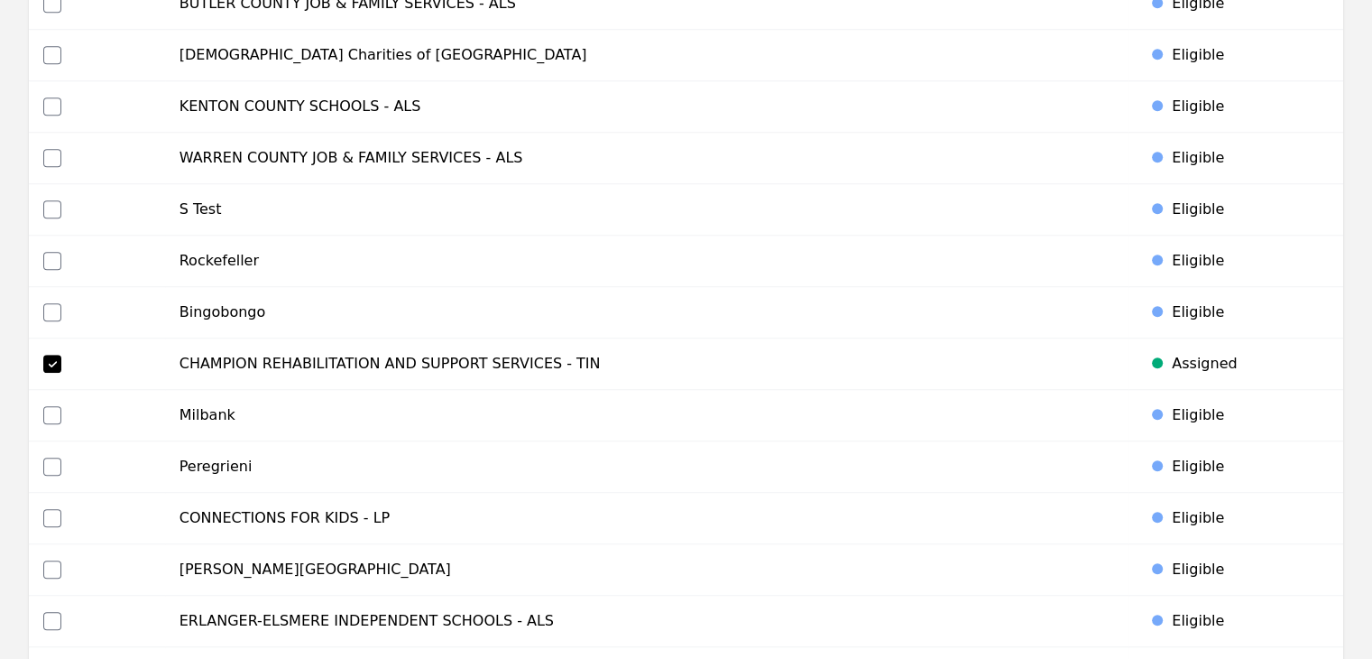
scroll to position [0, 0]
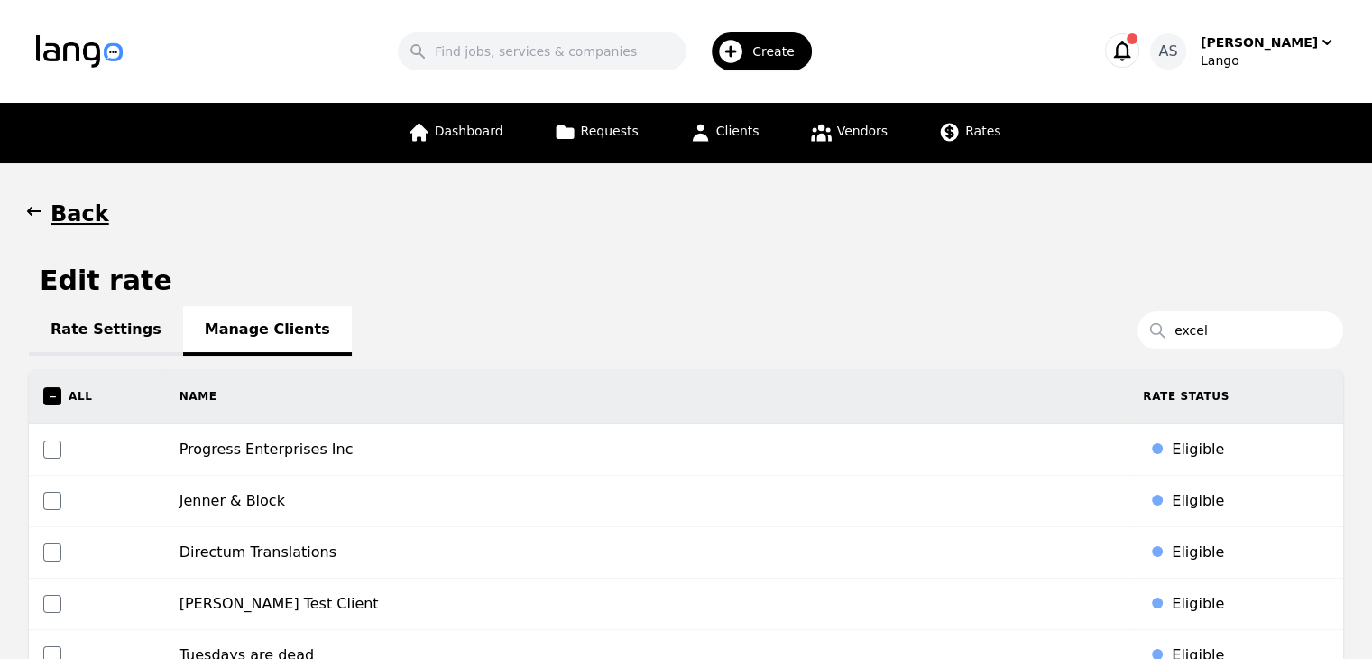
click at [41, 208] on icon "button" at bounding box center [34, 211] width 18 height 18
click at [31, 205] on icon "button" at bounding box center [34, 211] width 18 height 18
click at [982, 115] on link "Rates" at bounding box center [969, 133] width 84 height 60
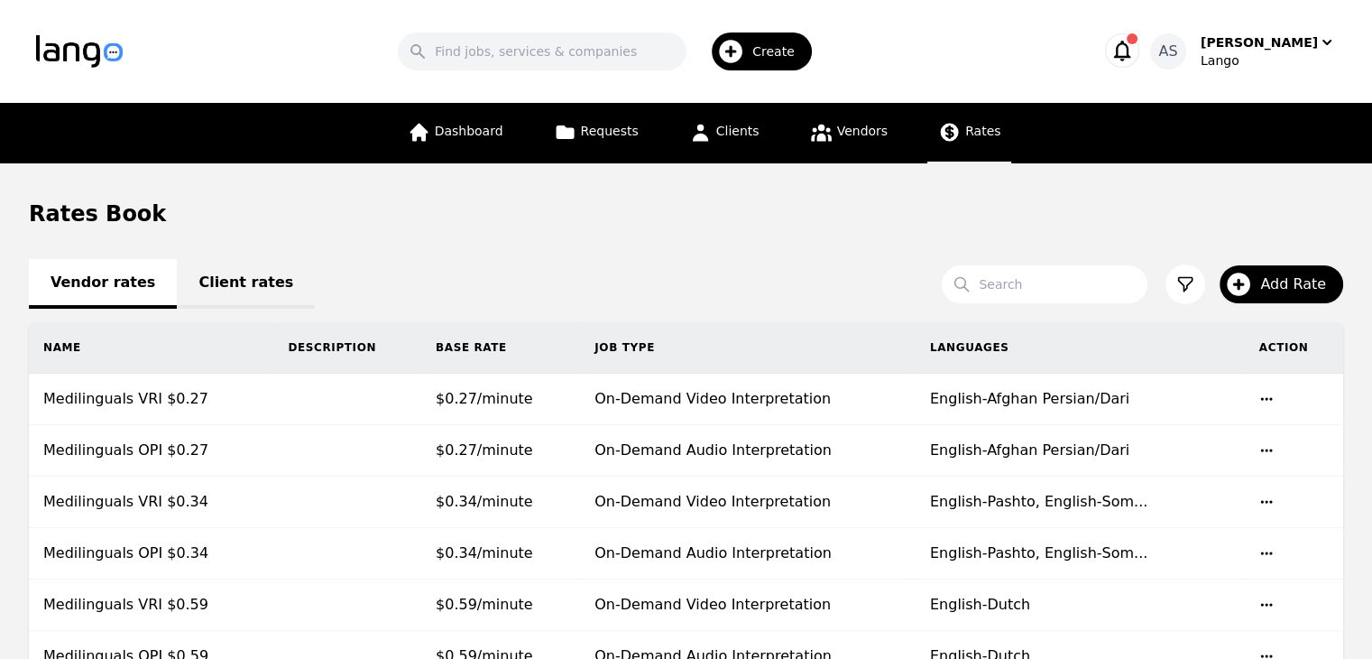
click at [202, 282] on link "Client rates" at bounding box center [246, 284] width 138 height 50
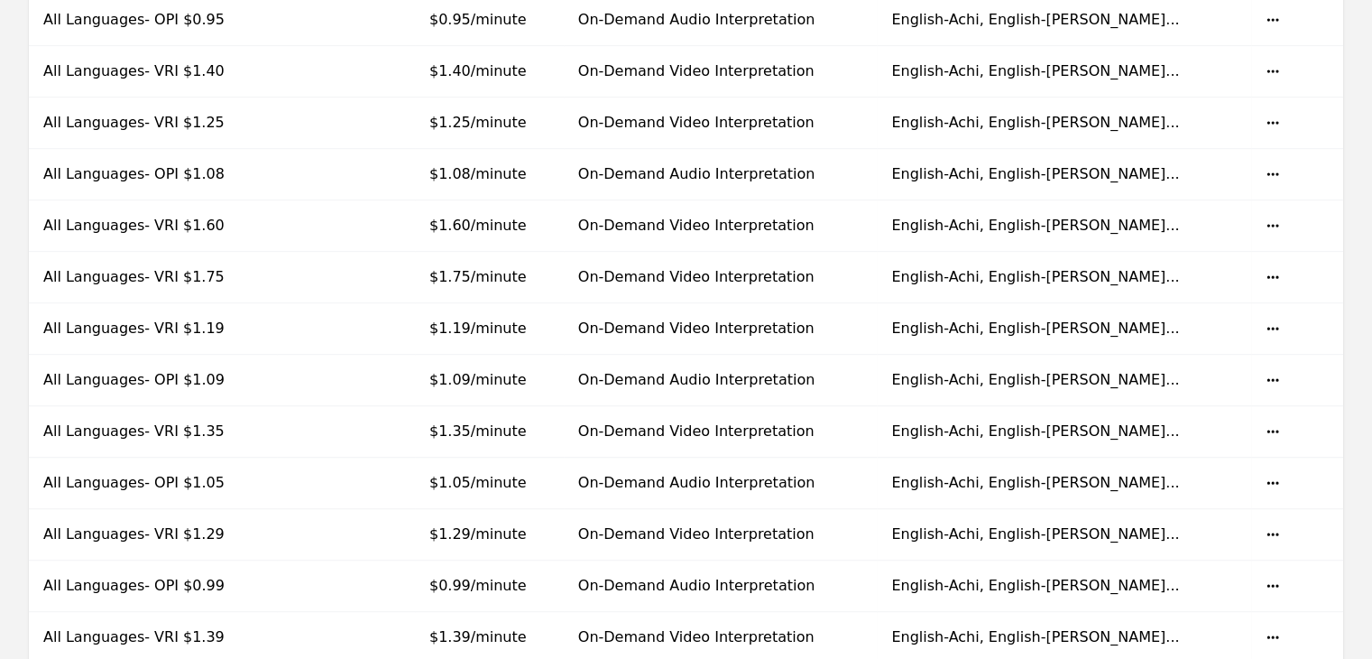
scroll to position [1353, 0]
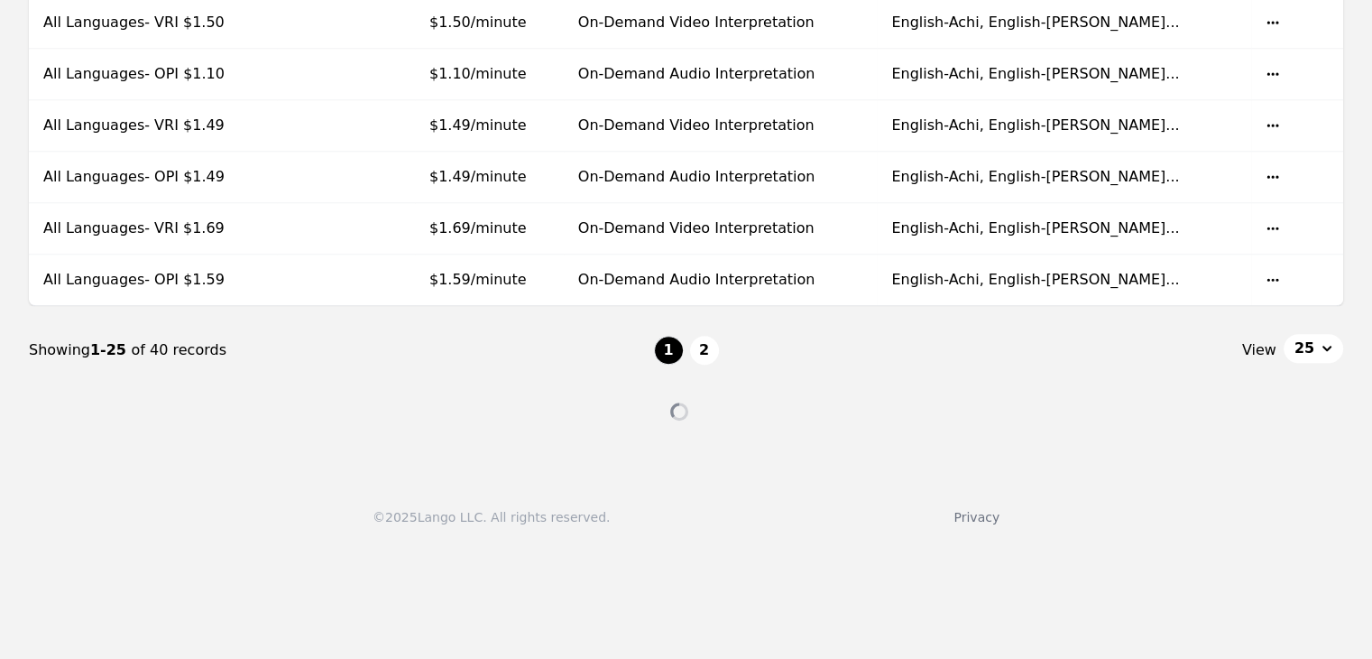
click at [719, 336] on div "View 25" at bounding box center [1031, 350] width 625 height 32
click at [710, 346] on button "2" at bounding box center [704, 350] width 29 height 29
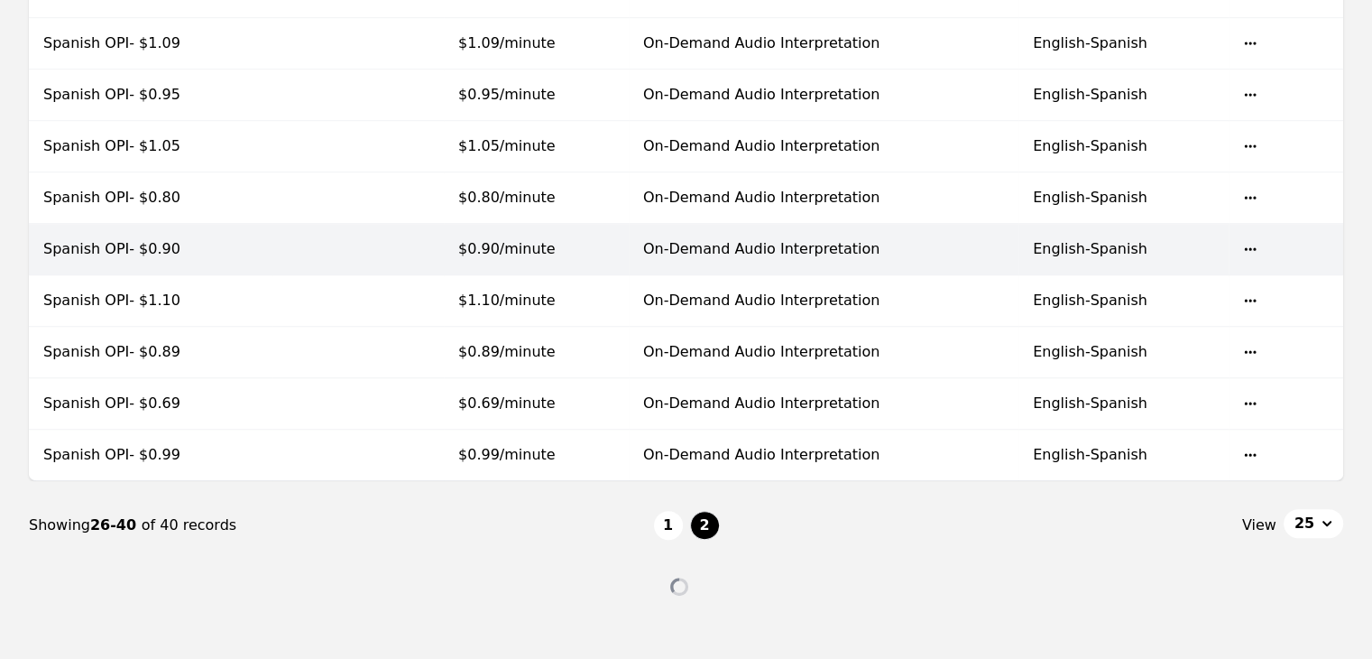
scroll to position [632, 0]
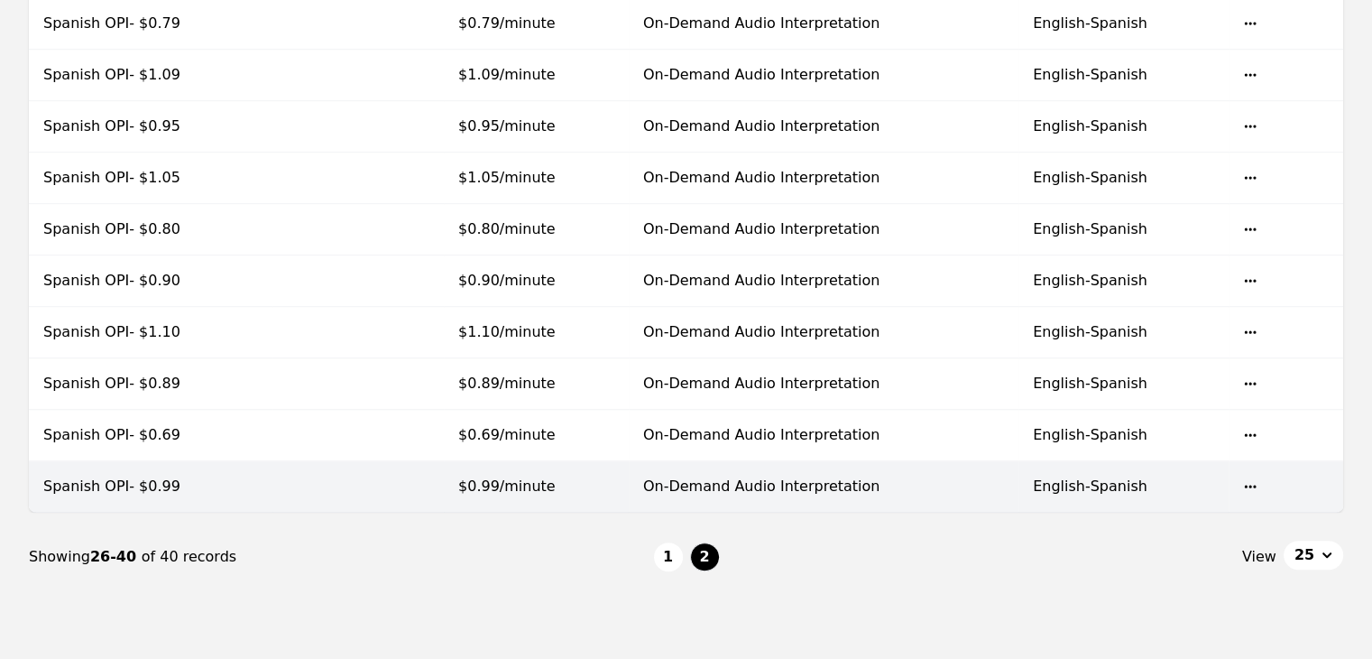
click at [289, 477] on td at bounding box center [357, 486] width 171 height 51
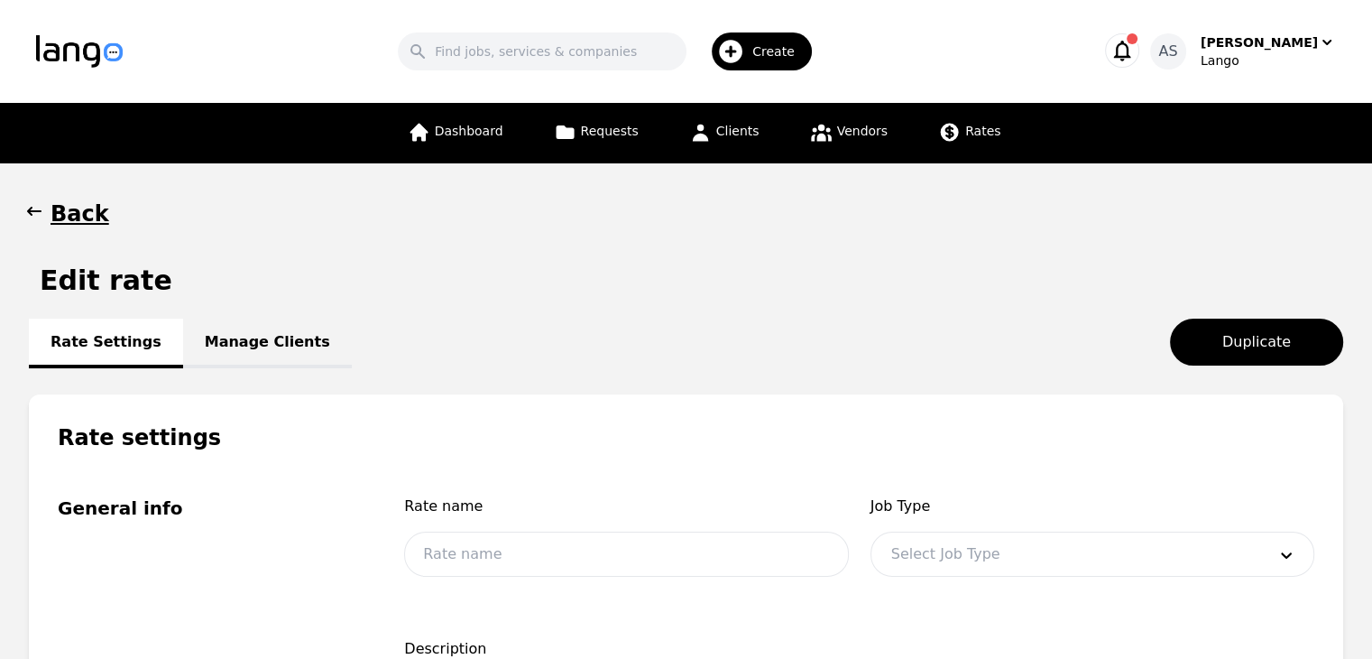
click at [249, 318] on link "Manage Clients" at bounding box center [267, 343] width 169 height 50
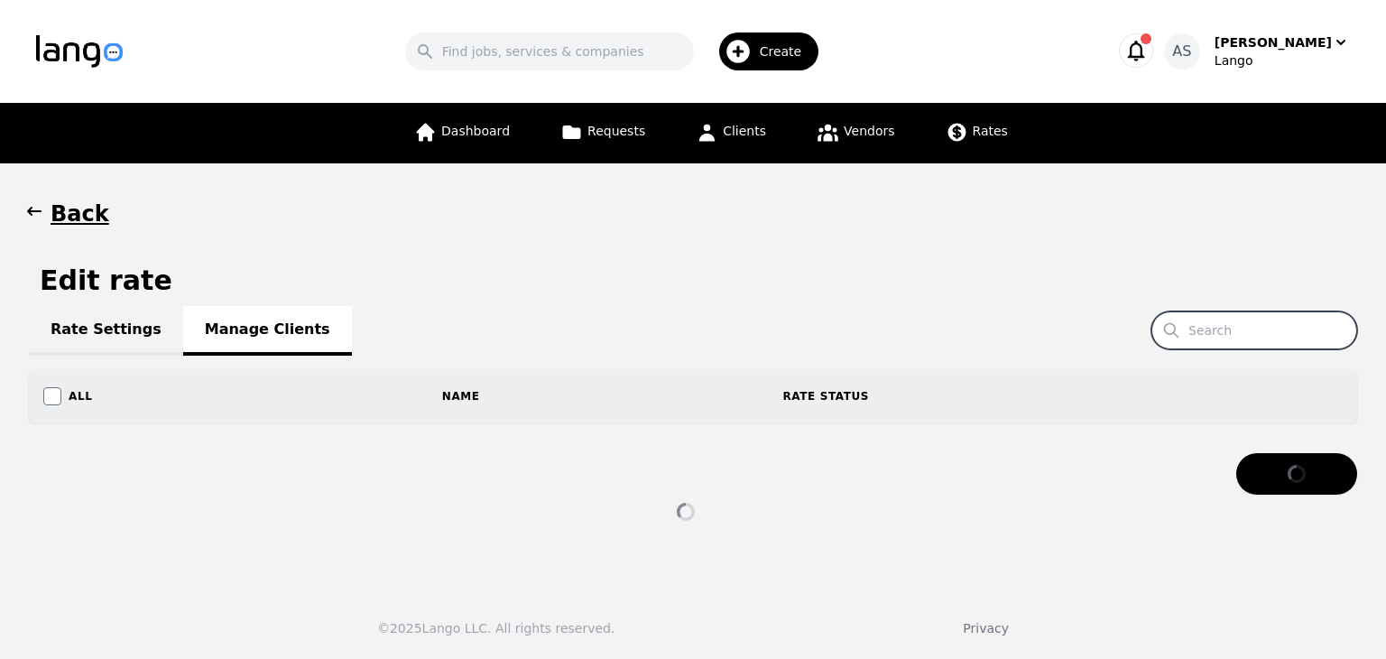
click at [1262, 318] on input "Search" at bounding box center [1254, 330] width 206 height 38
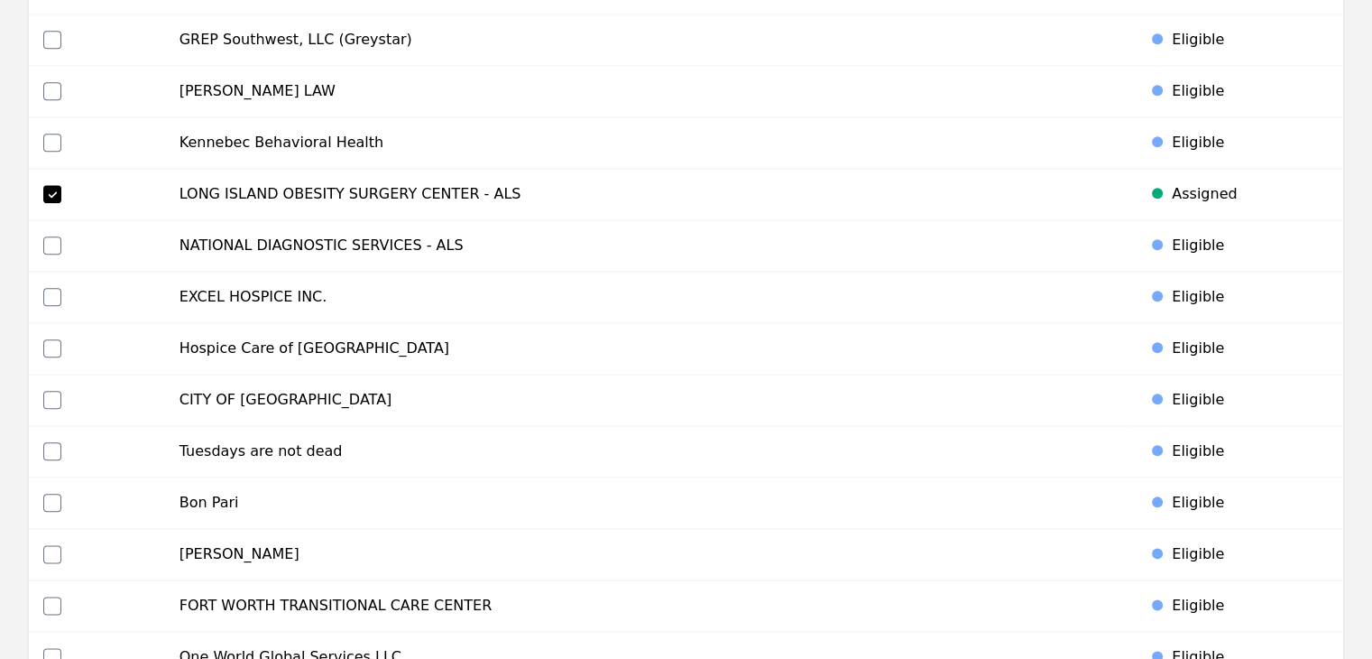
scroll to position [2075, 0]
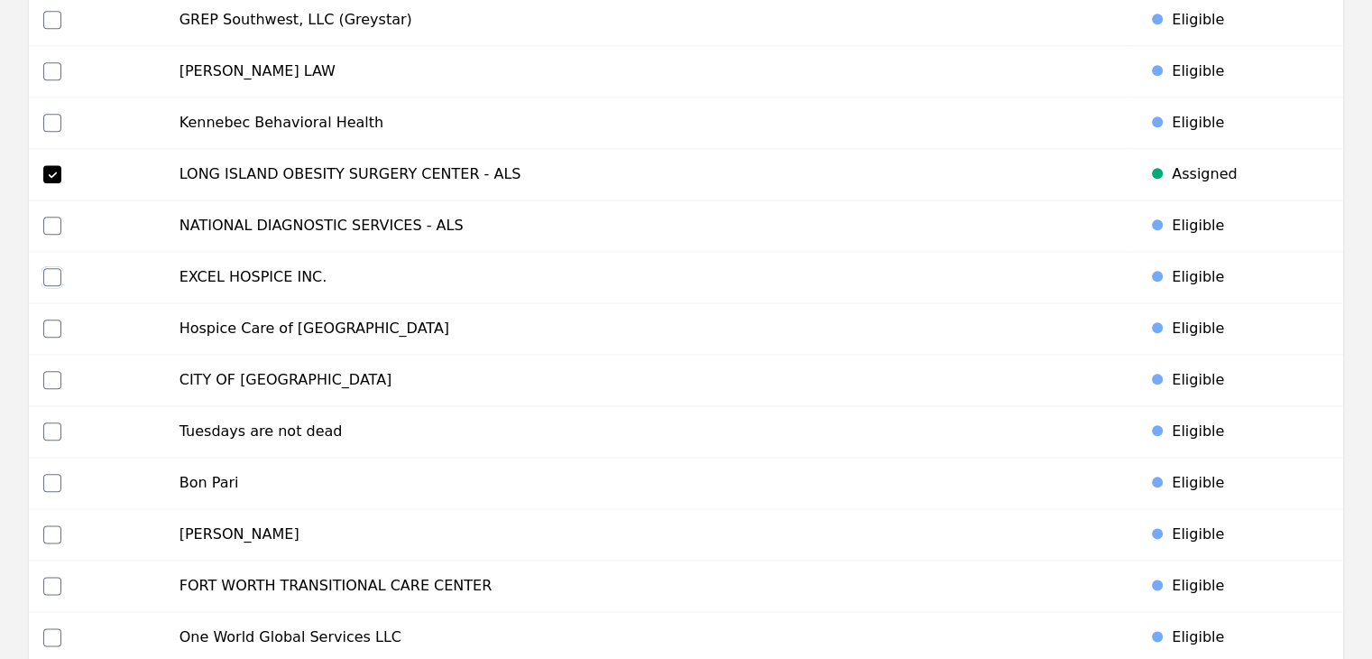
click at [47, 274] on input "checkbox" at bounding box center [52, 277] width 18 height 18
checkbox input "true"
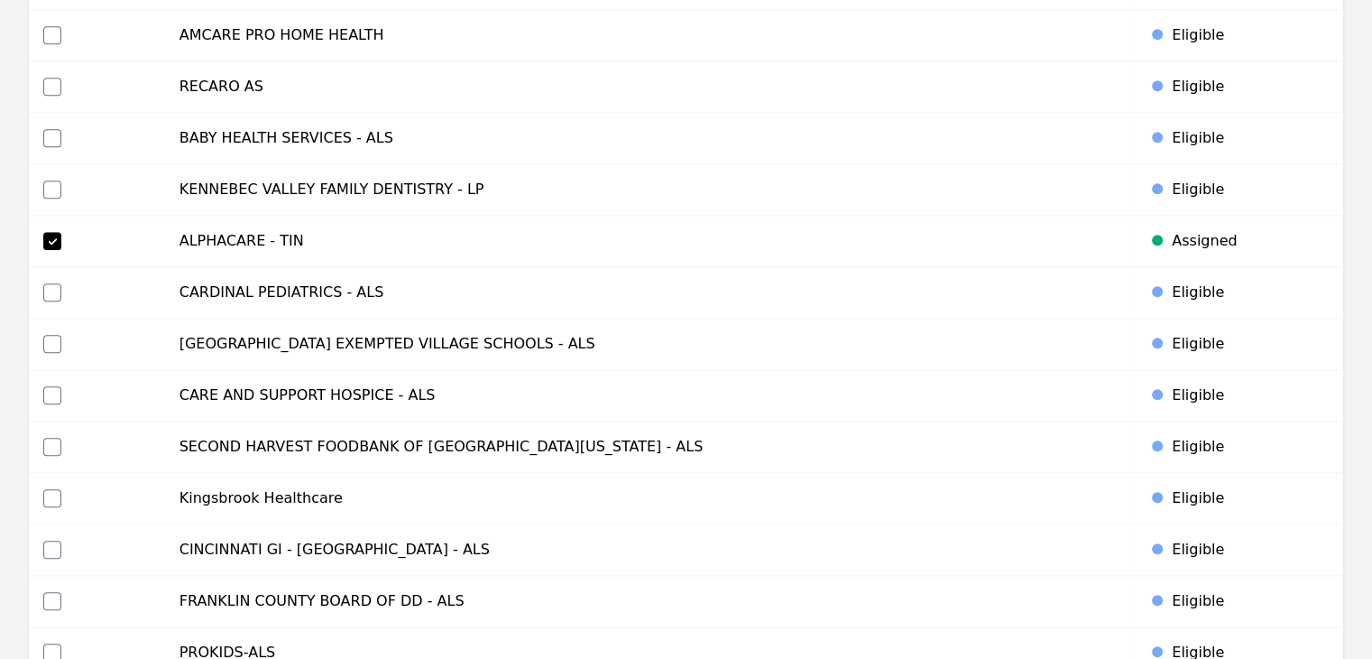
scroll to position [8619, 0]
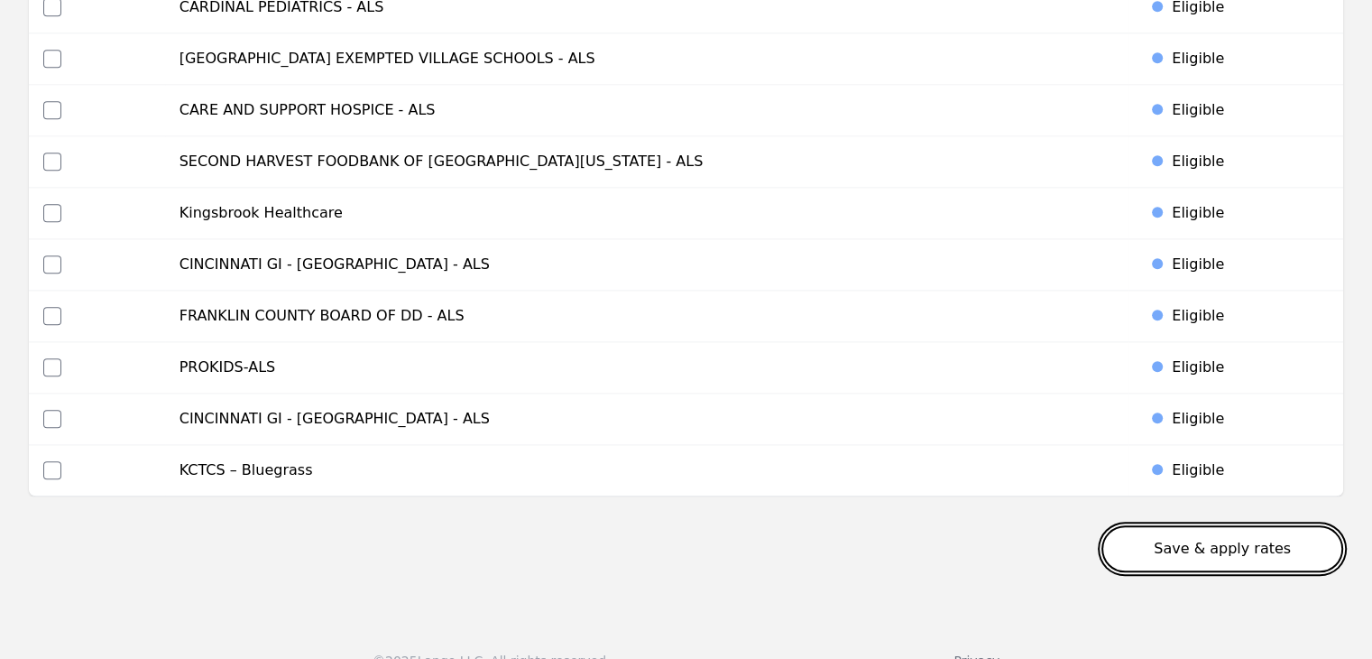
click at [1250, 525] on button "Save & apply rates" at bounding box center [1223, 548] width 242 height 47
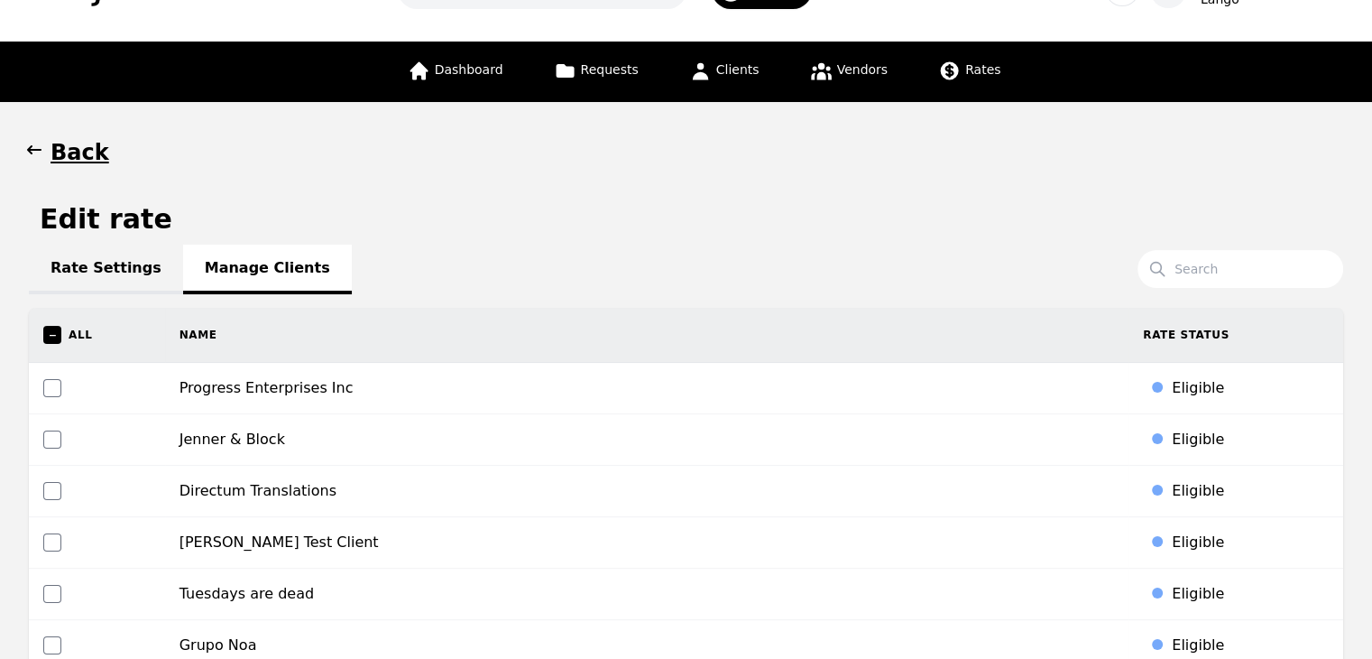
scroll to position [0, 0]
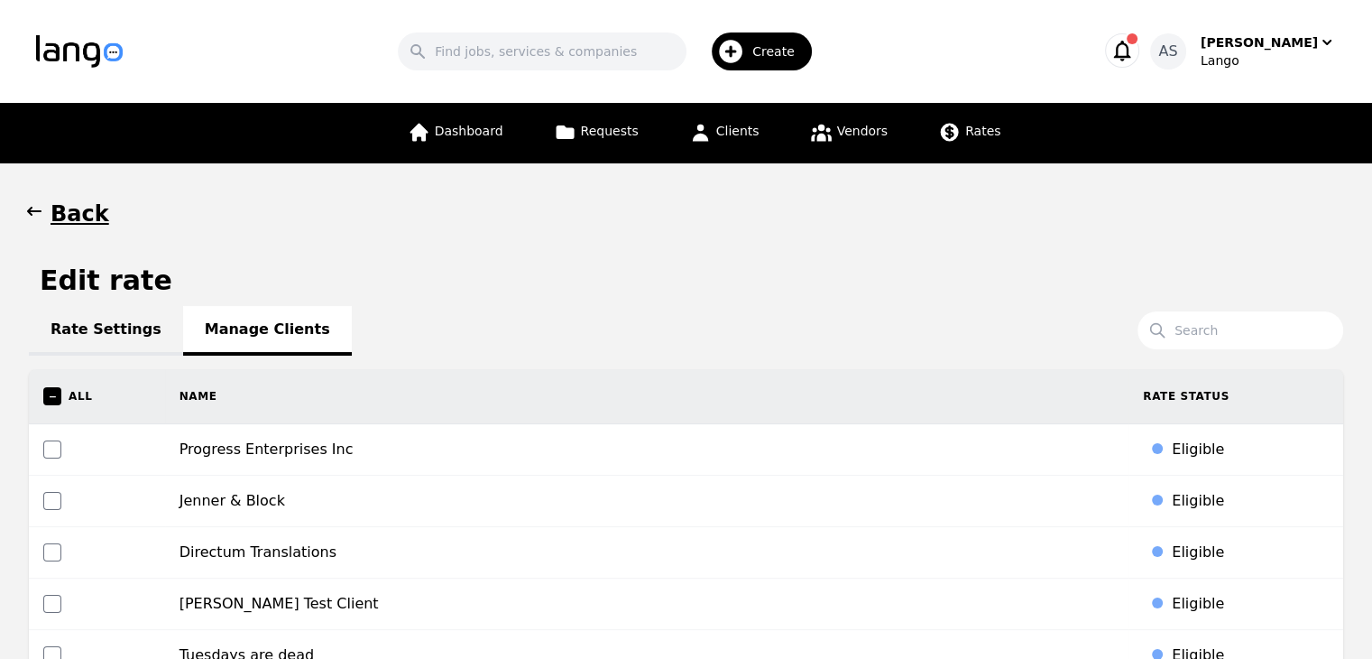
click at [40, 221] on span "button" at bounding box center [34, 213] width 18 height 29
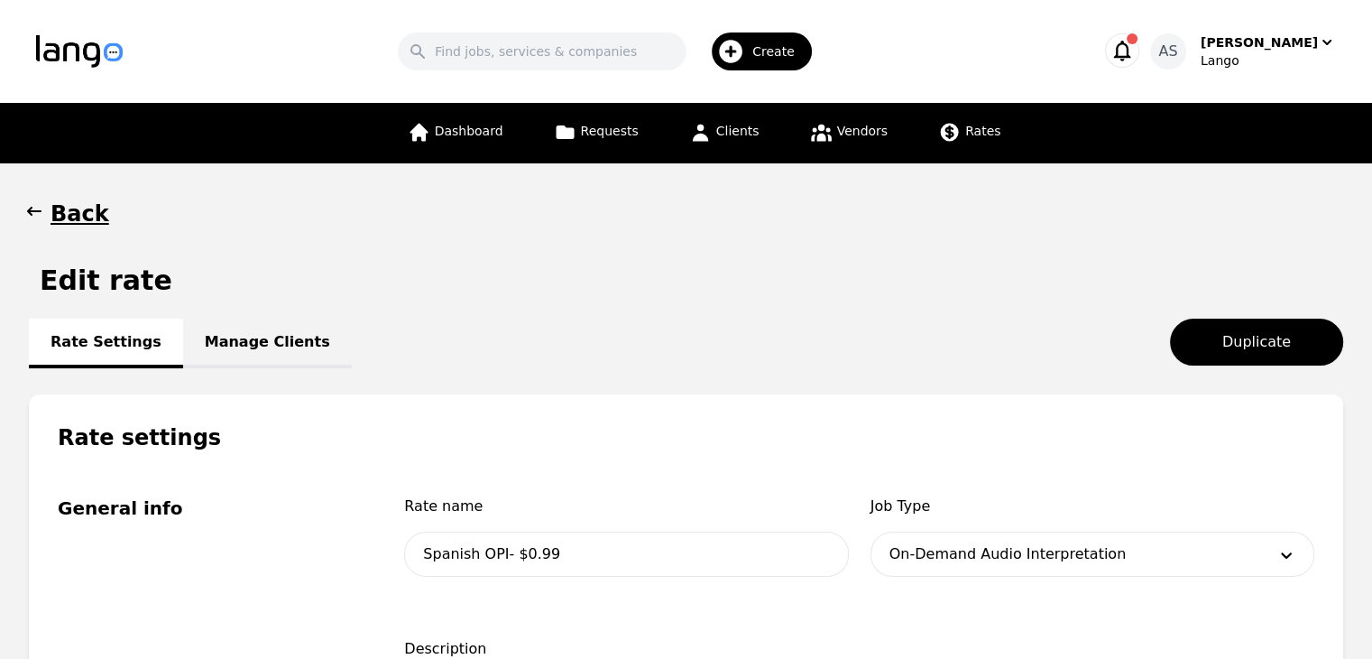
click at [40, 219] on icon "button" at bounding box center [34, 211] width 18 height 18
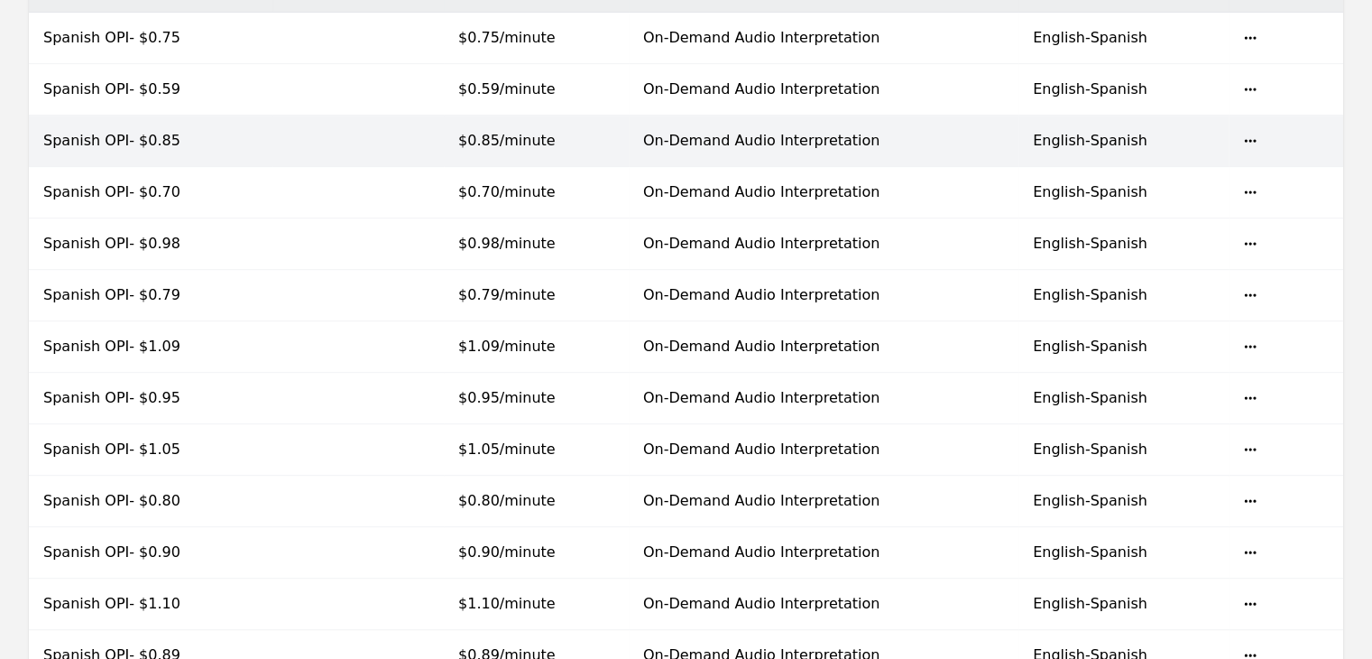
scroll to position [451, 0]
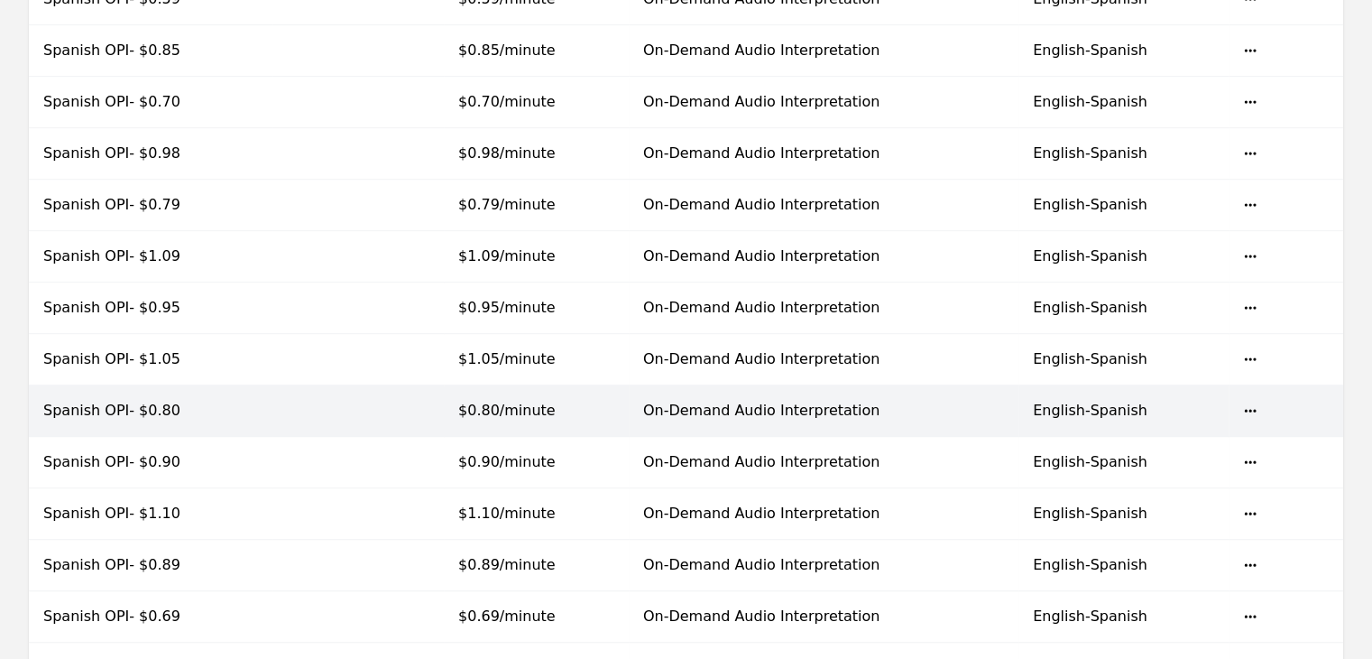
click at [411, 413] on td at bounding box center [357, 410] width 171 height 51
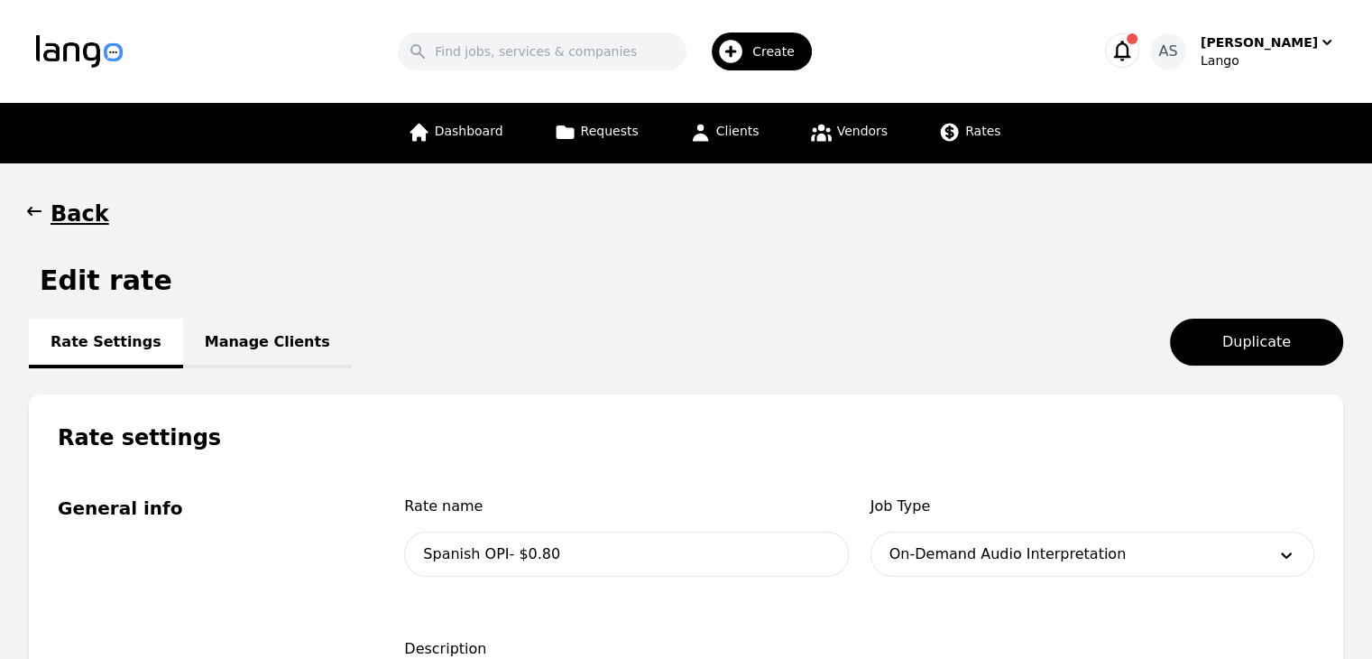
click at [252, 344] on link "Manage Clients" at bounding box center [267, 343] width 169 height 50
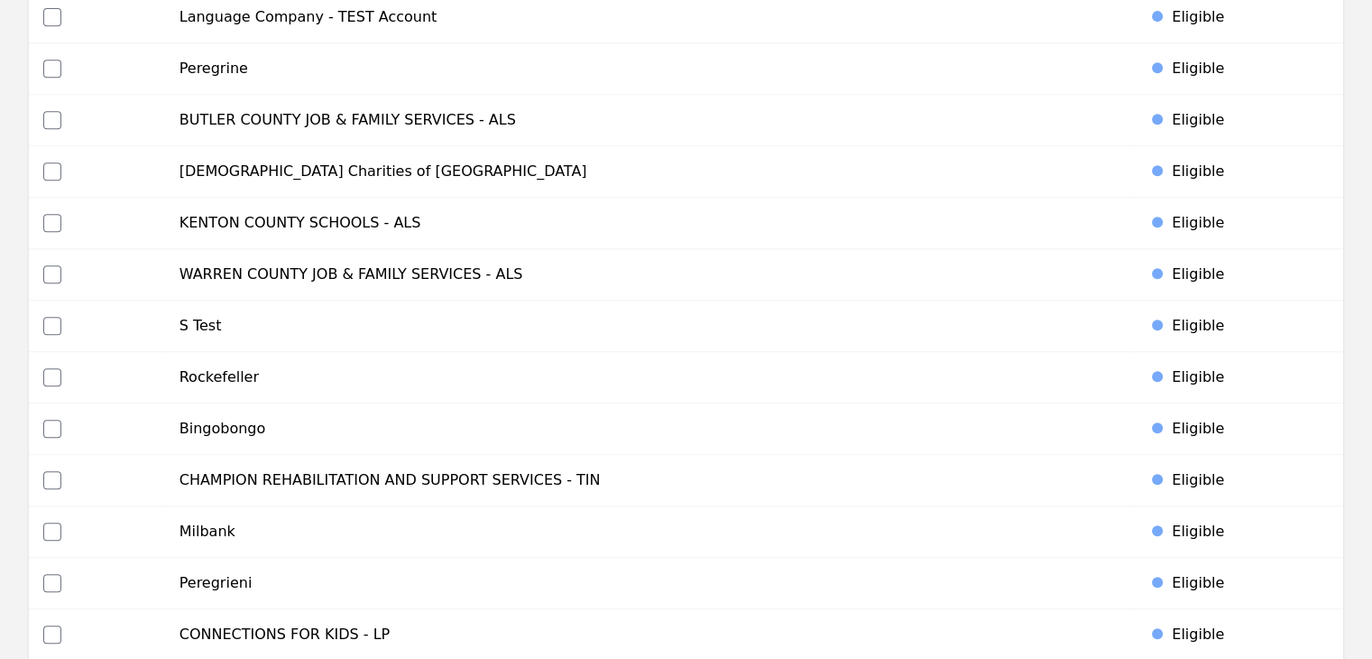
scroll to position [722, 0]
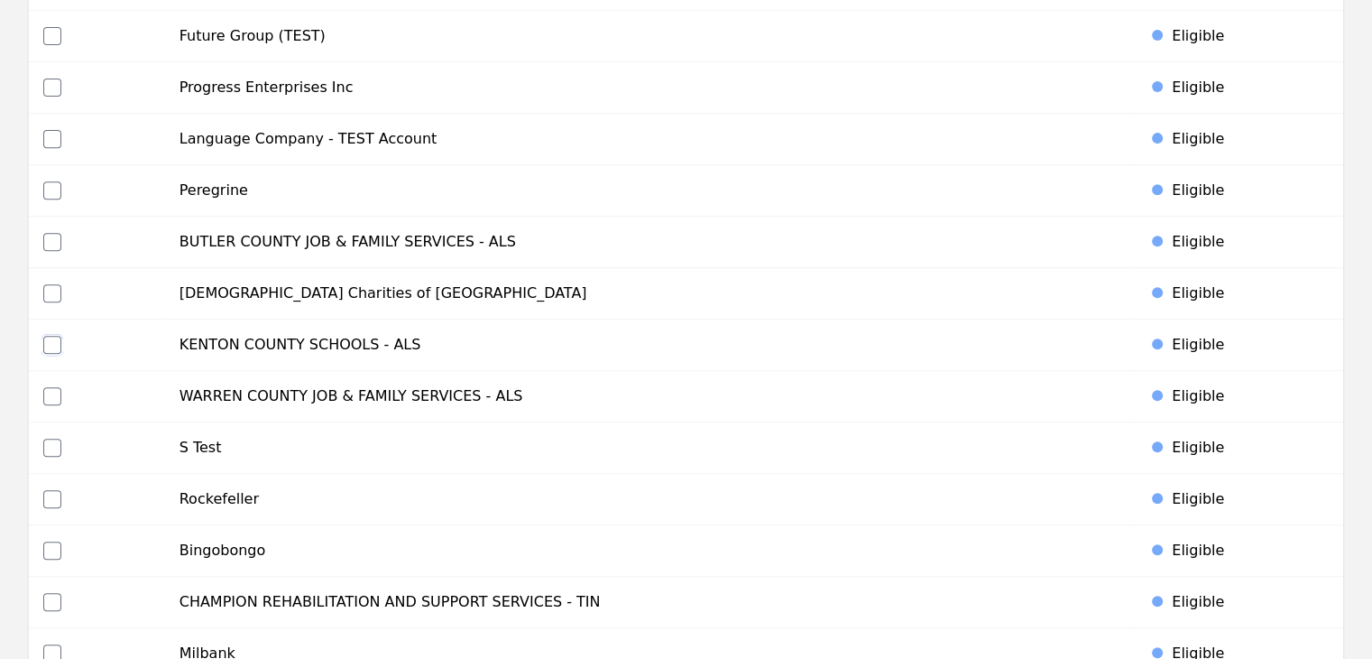
click at [52, 350] on input "checkbox" at bounding box center [52, 345] width 18 height 18
checkbox input "true"
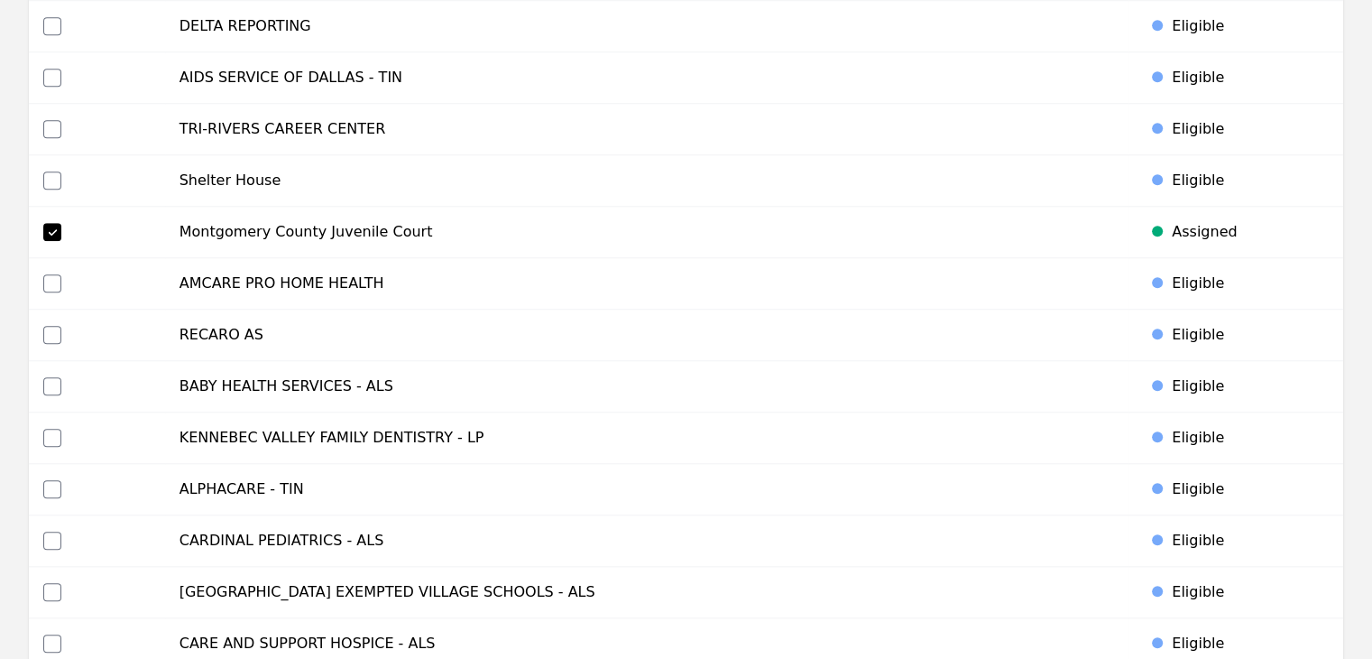
scroll to position [8619, 0]
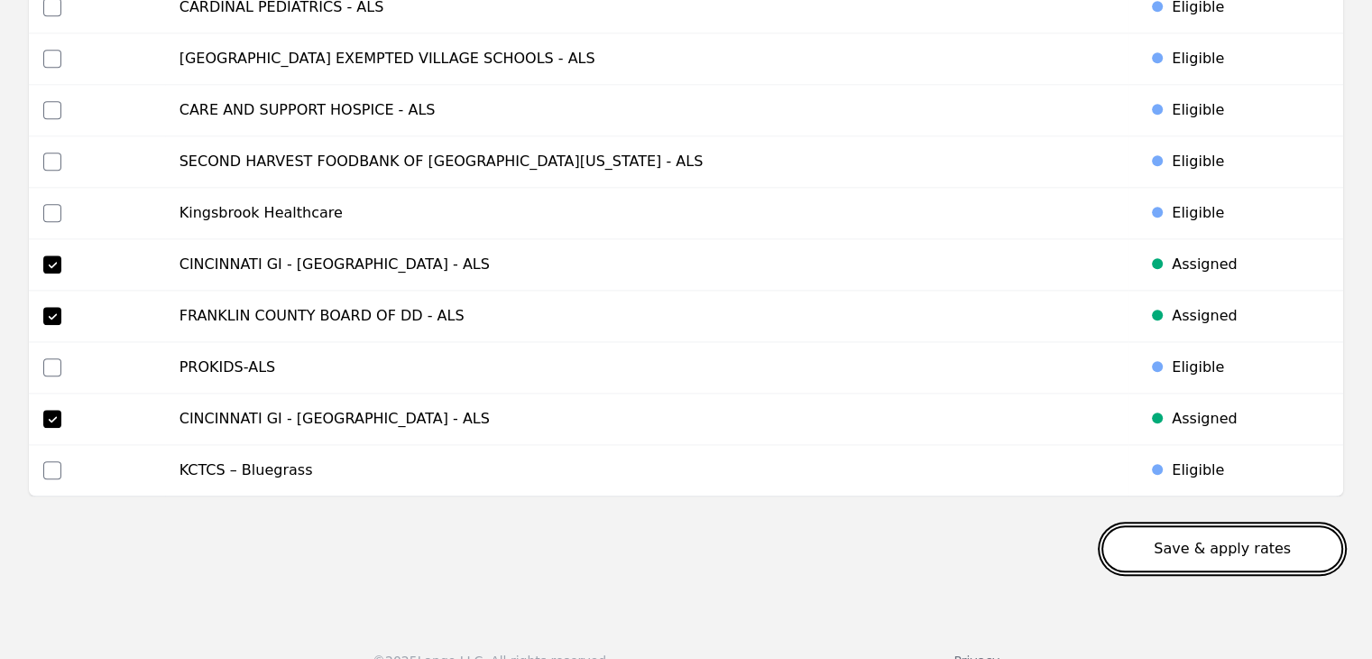
click at [1210, 525] on button "Save & apply rates" at bounding box center [1223, 548] width 242 height 47
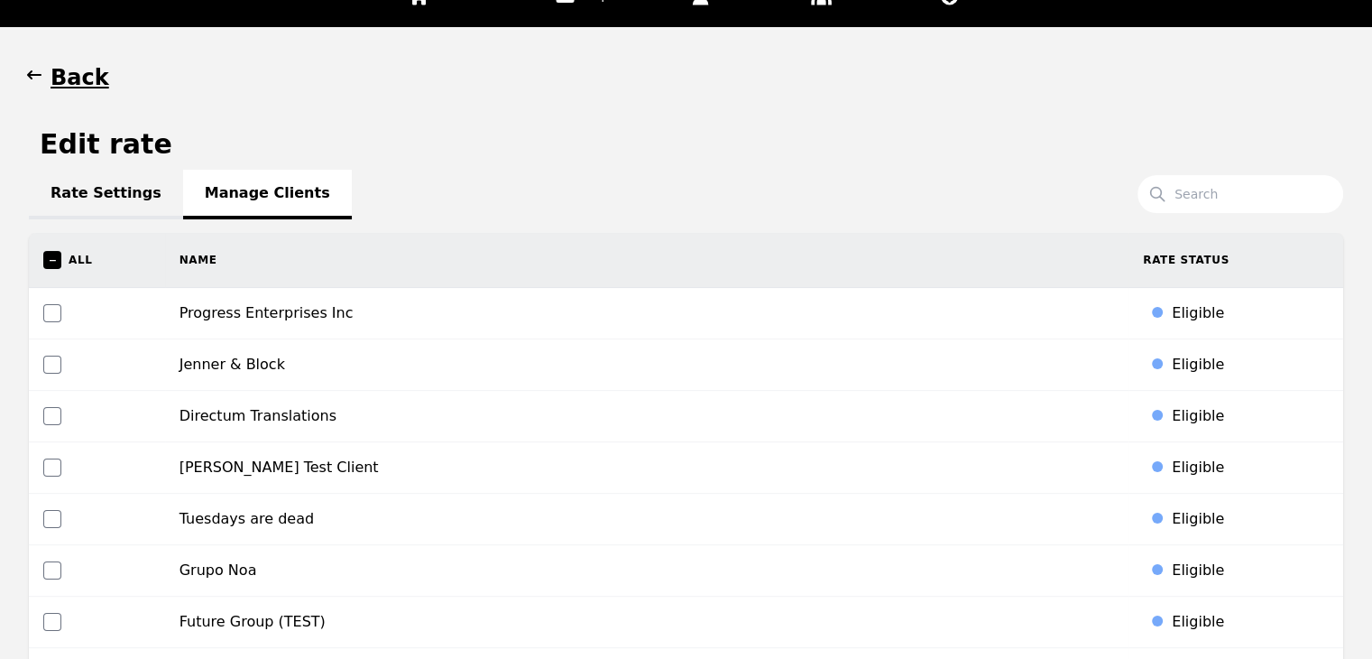
scroll to position [0, 0]
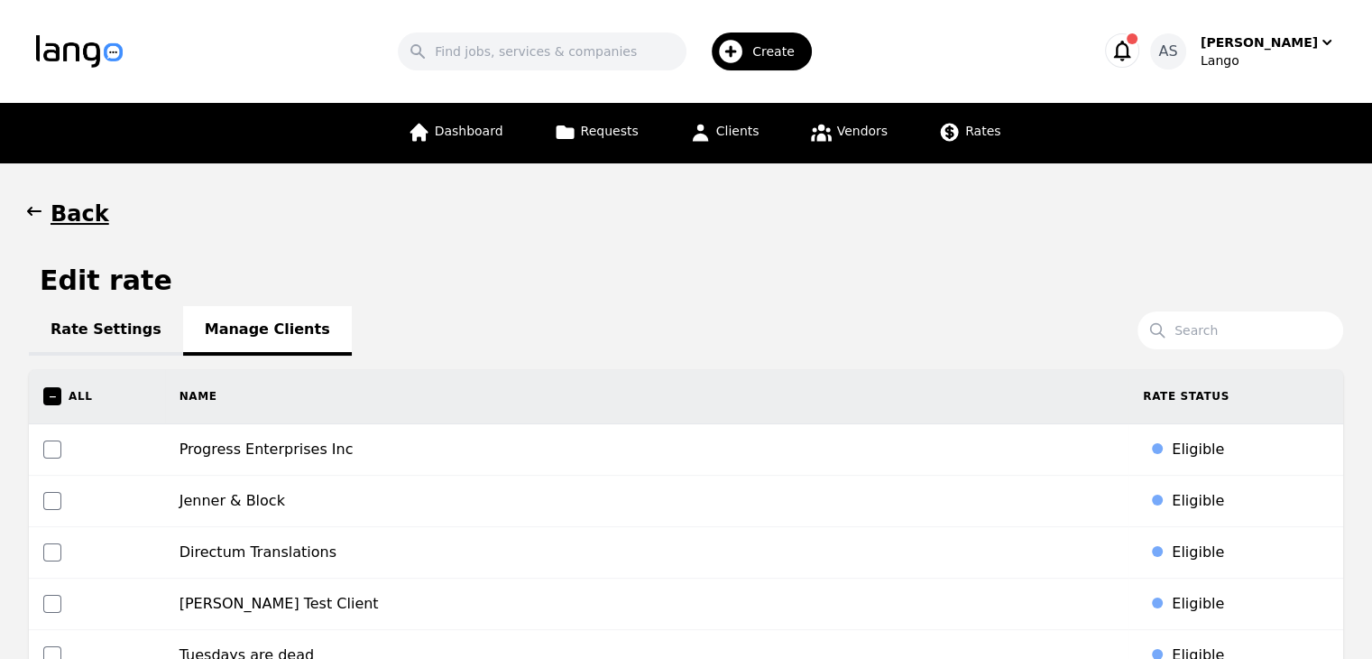
click at [30, 203] on icon "button" at bounding box center [34, 211] width 18 height 18
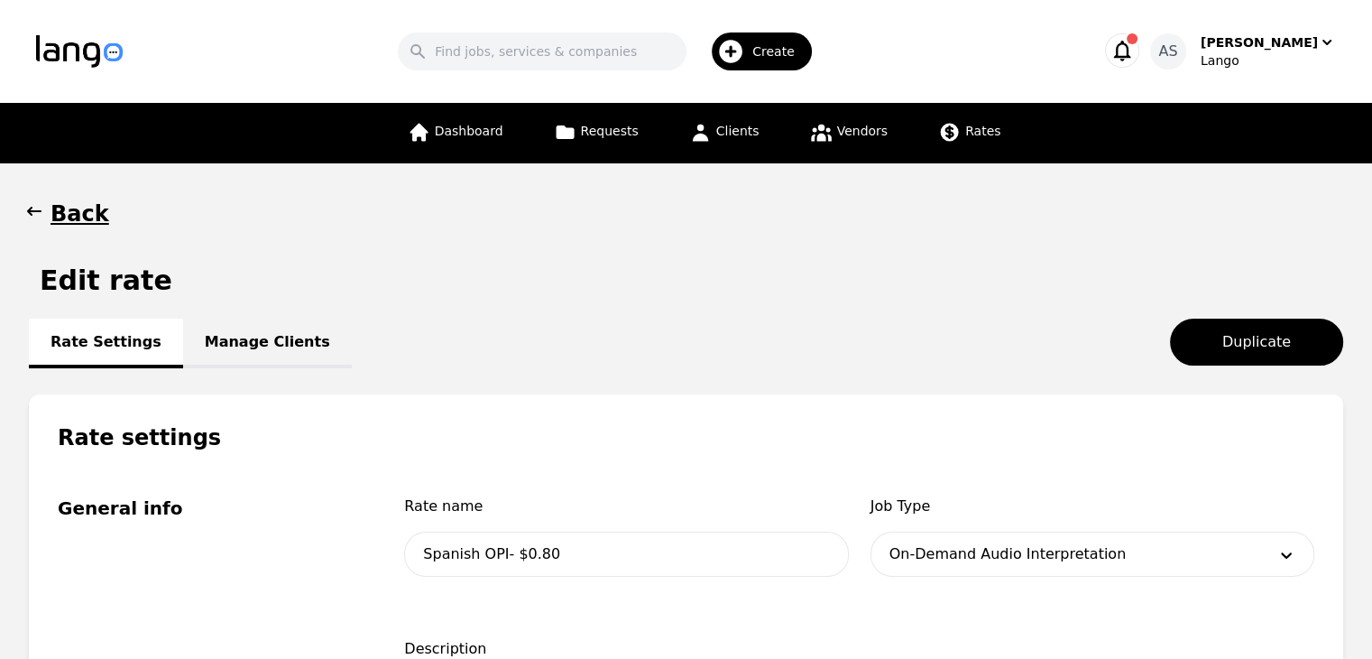
click at [34, 213] on icon "button" at bounding box center [34, 211] width 18 height 18
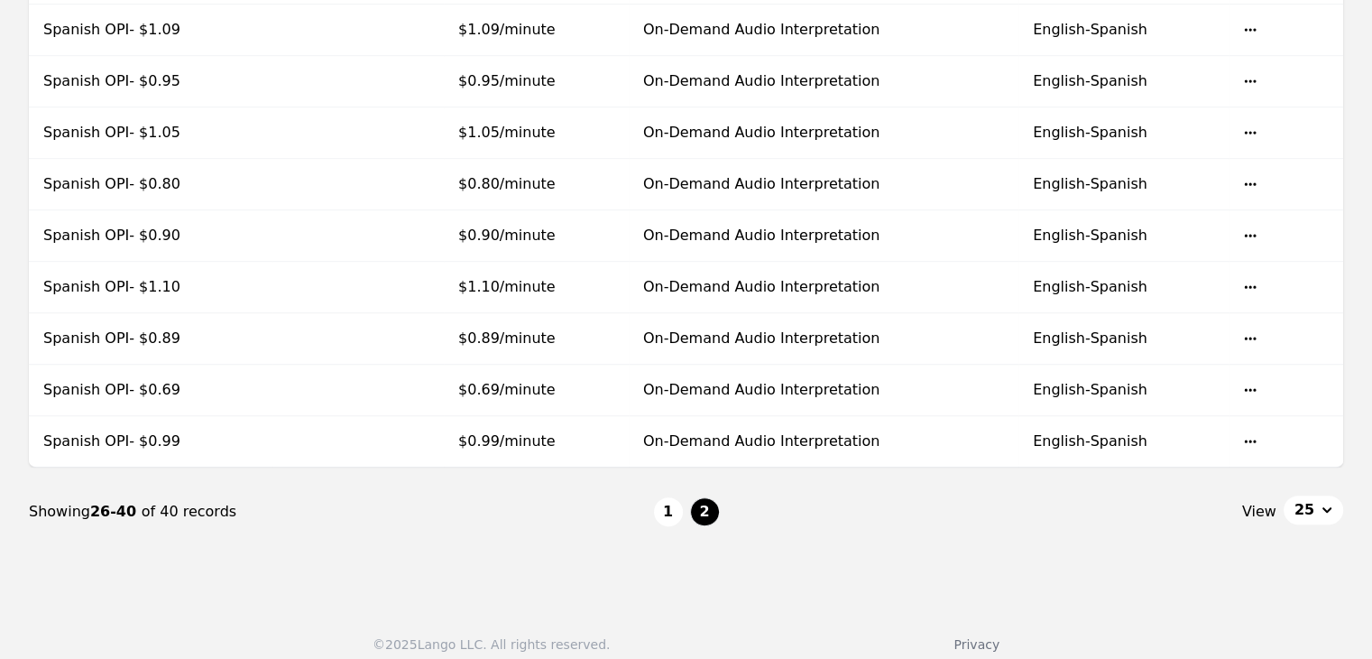
scroll to position [689, 0]
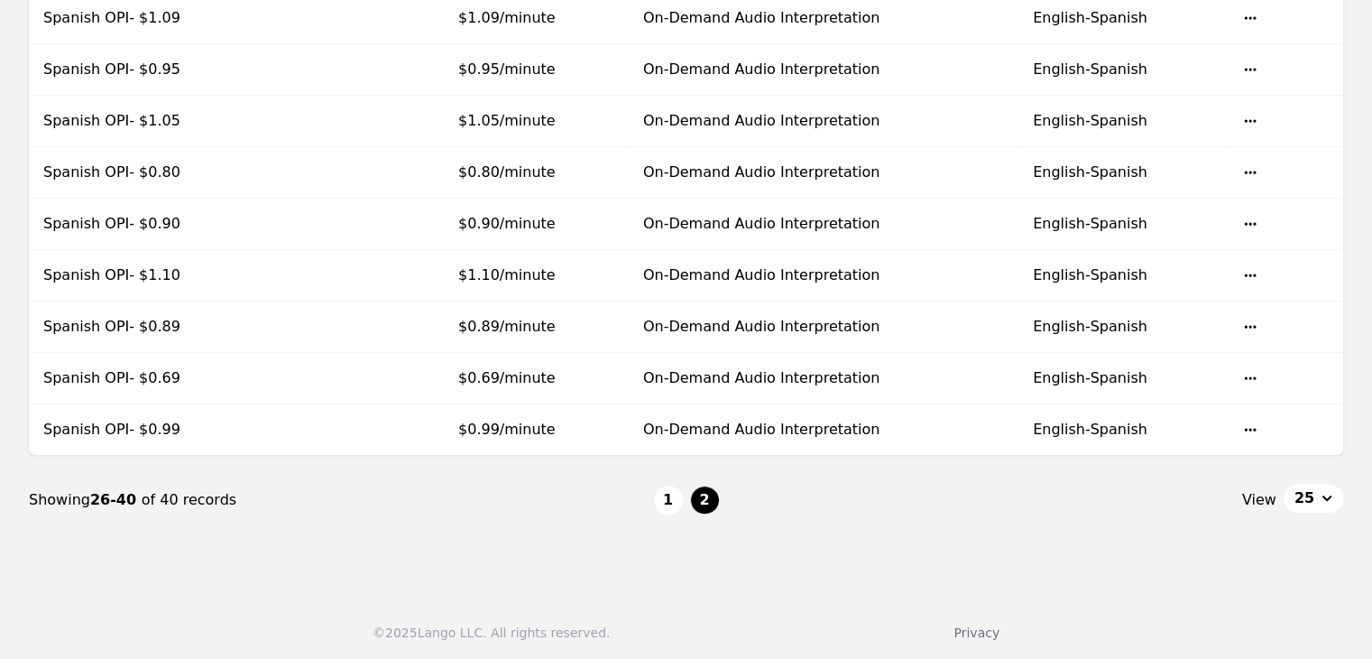
click at [687, 495] on ul "1 2" at bounding box center [686, 499] width 65 height 29
click at [675, 497] on button "1" at bounding box center [668, 499] width 29 height 29
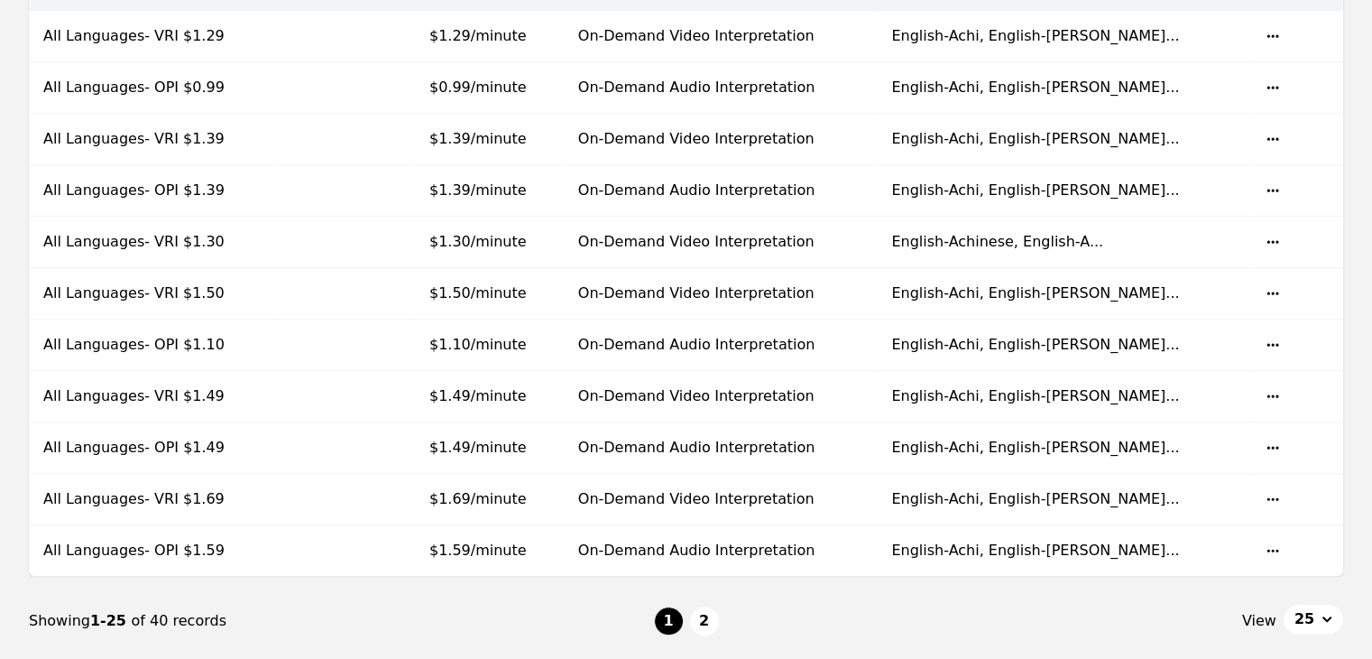
scroll to position [1173, 0]
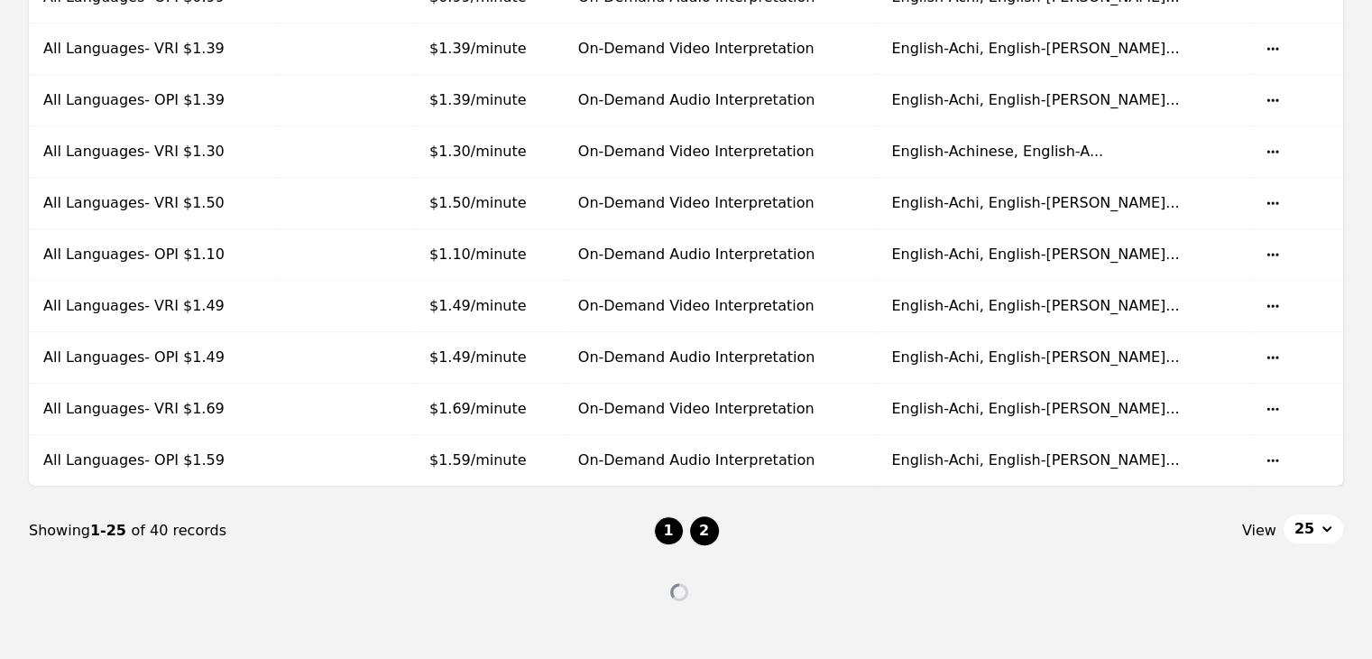
click at [705, 524] on button "2" at bounding box center [704, 530] width 29 height 29
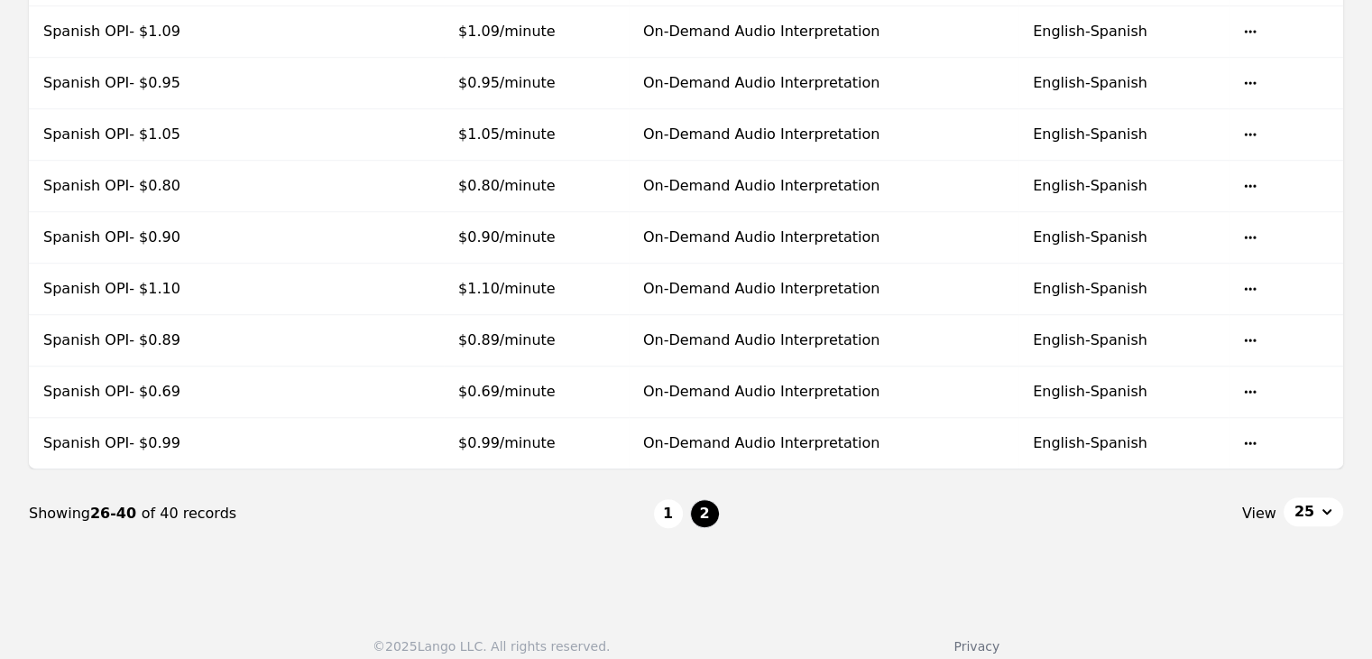
scroll to position [689, 0]
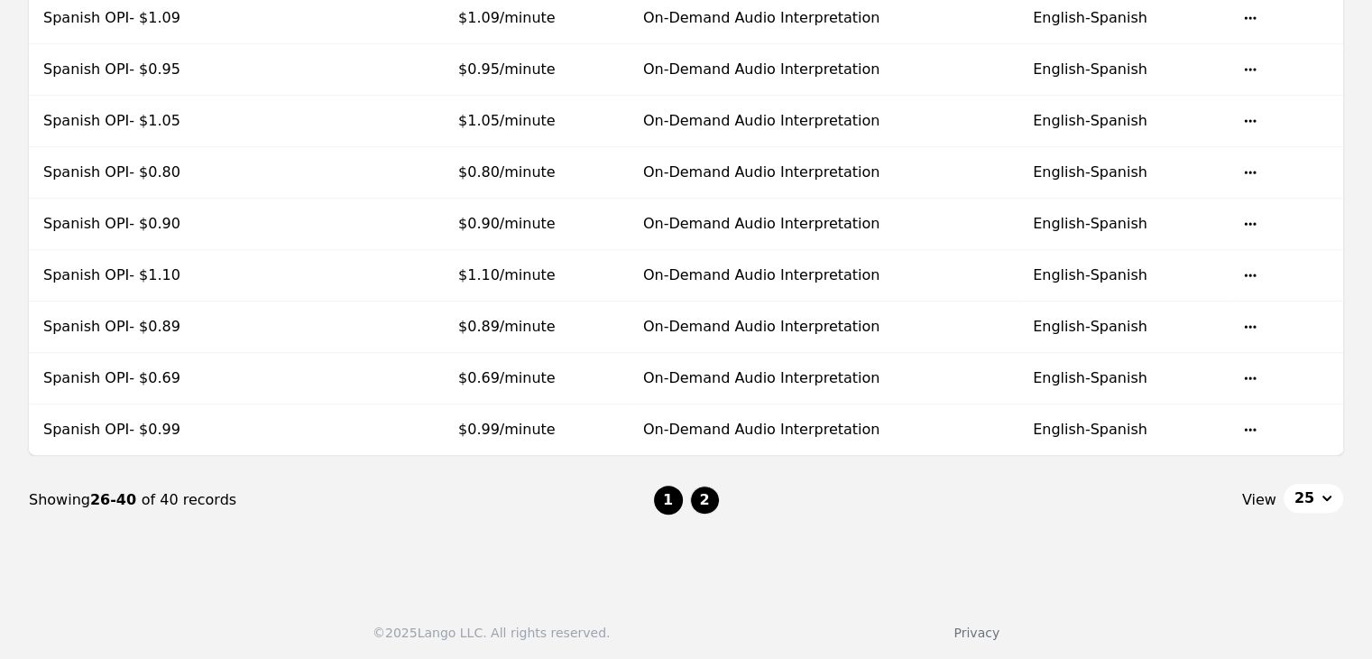
click at [660, 494] on button "1" at bounding box center [668, 499] width 29 height 29
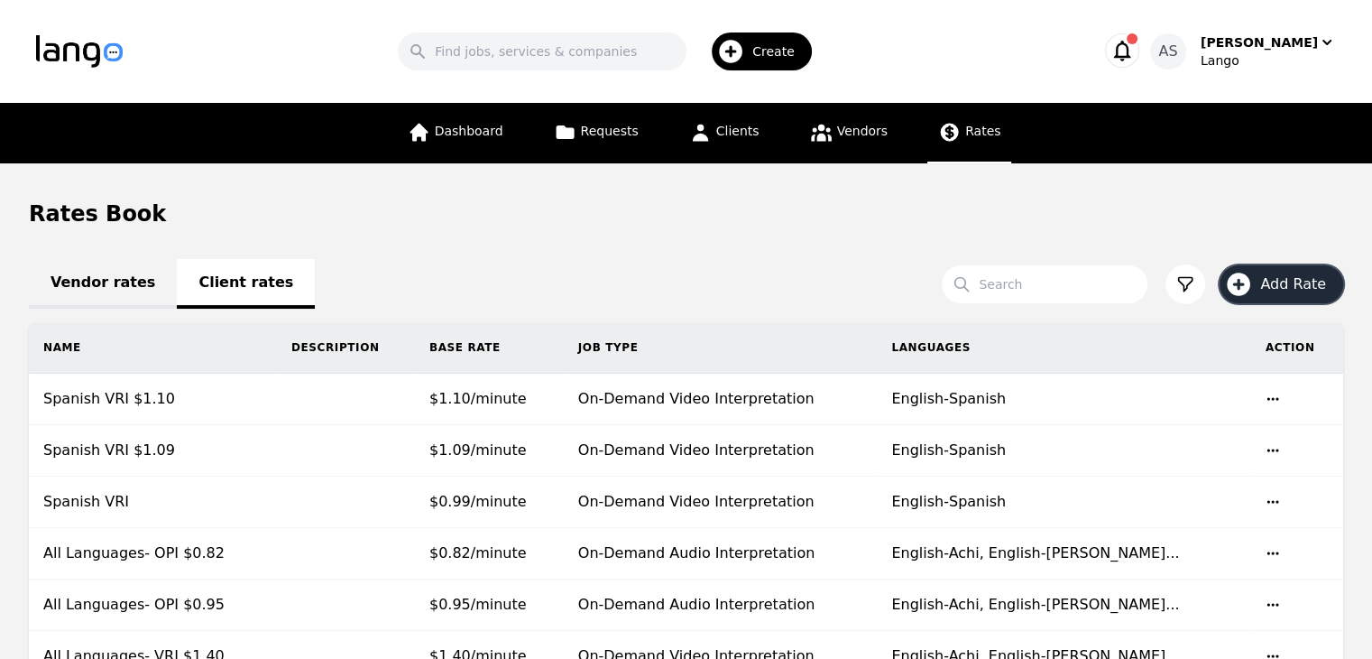
click at [1261, 292] on button "Add Rate" at bounding box center [1282, 284] width 124 height 38
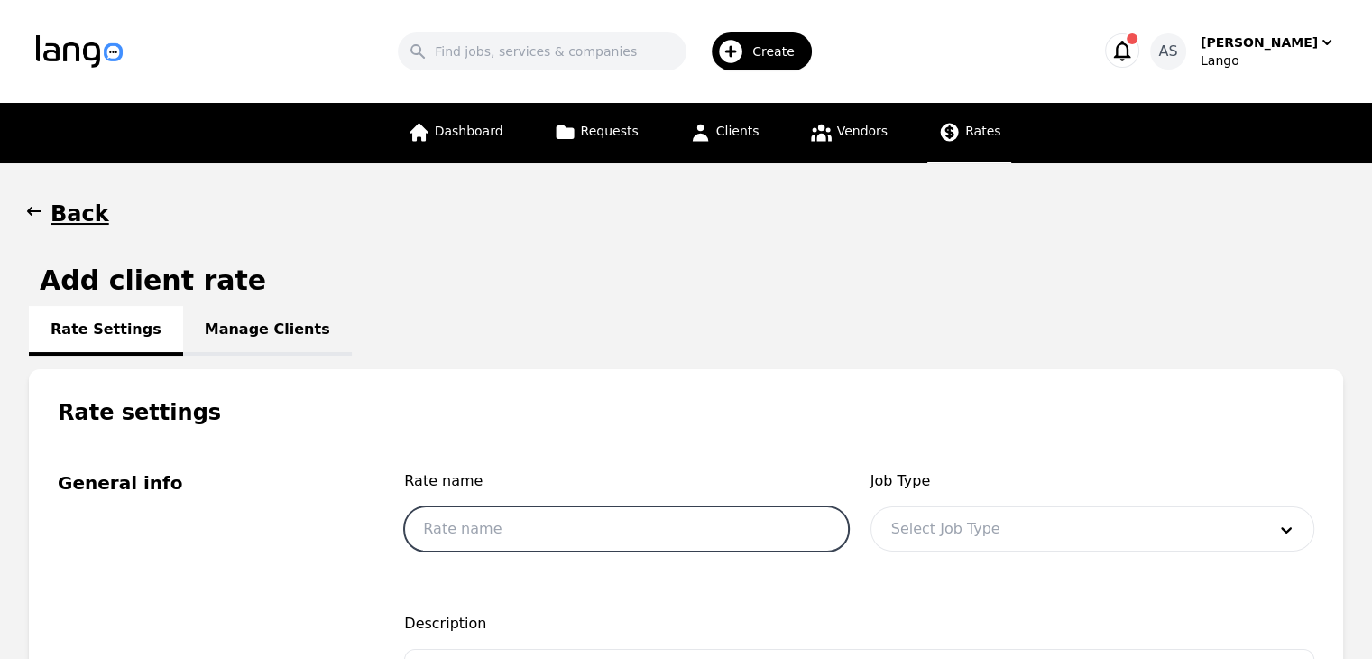
click at [580, 539] on input "text" at bounding box center [626, 528] width 444 height 45
click at [855, 398] on h1 "Rate settings" at bounding box center [686, 398] width 1315 height 58
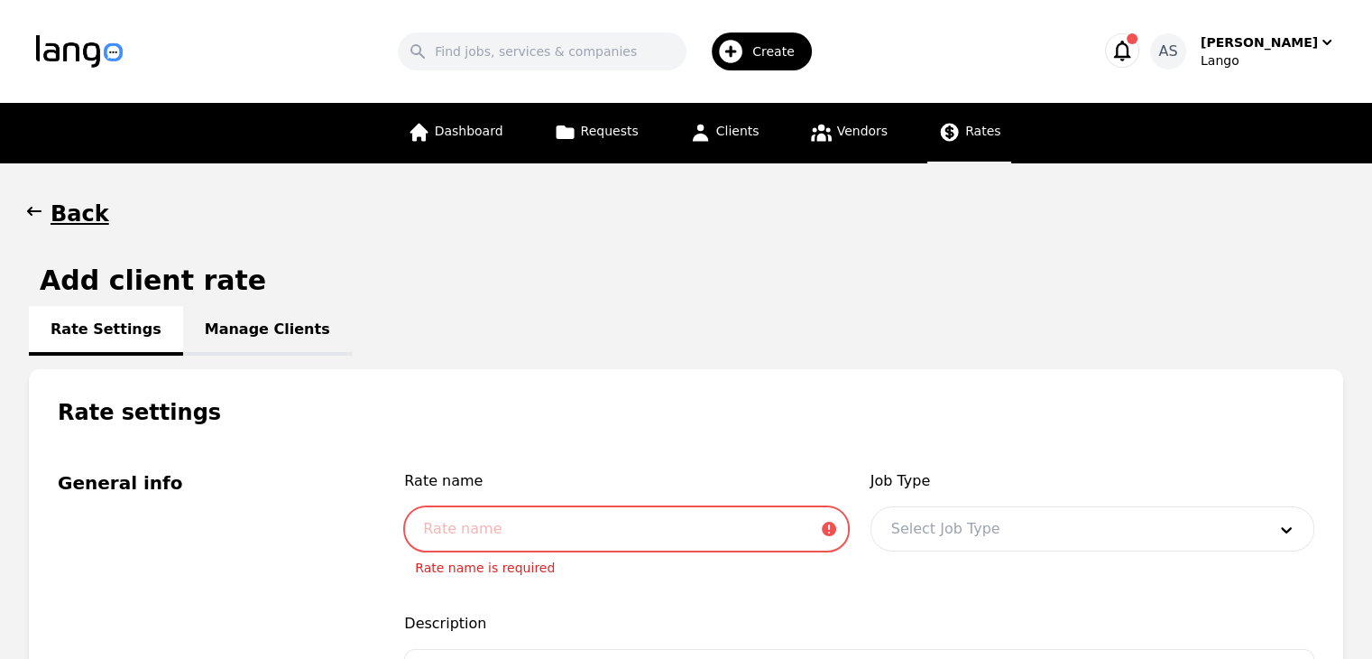
click at [660, 521] on input "text" at bounding box center [626, 528] width 444 height 45
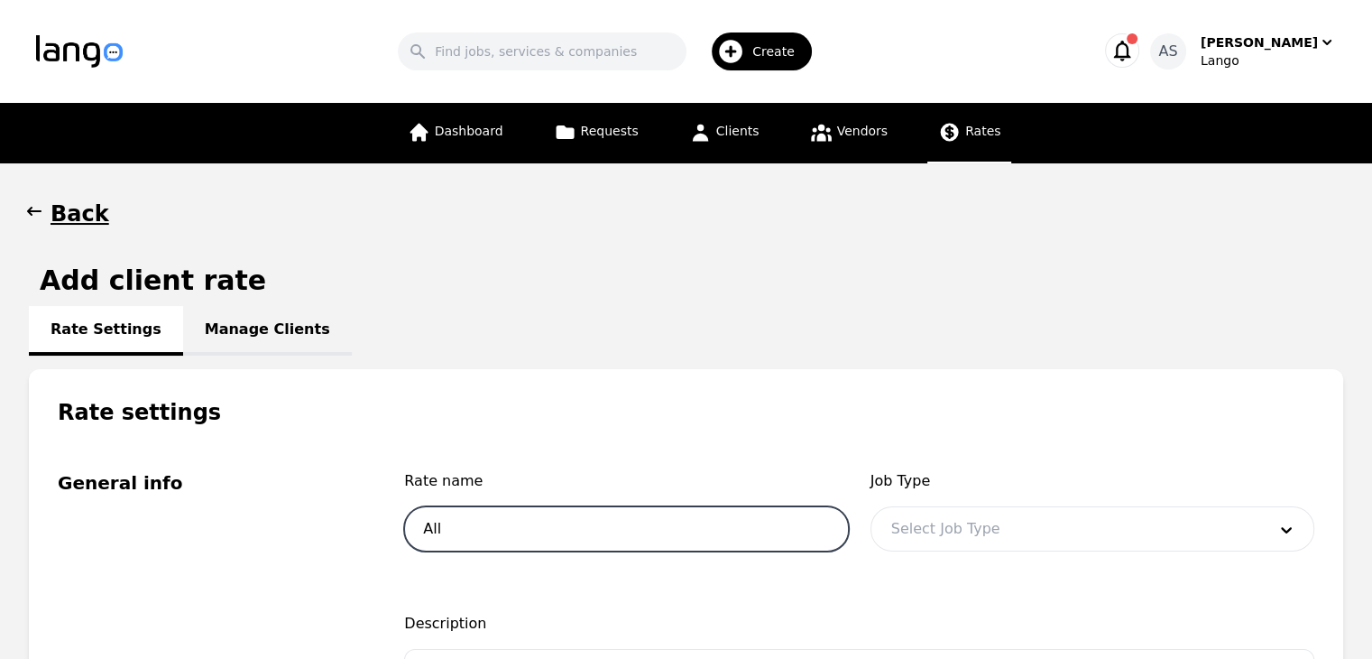
type input "All Languages- OPI $1.05"
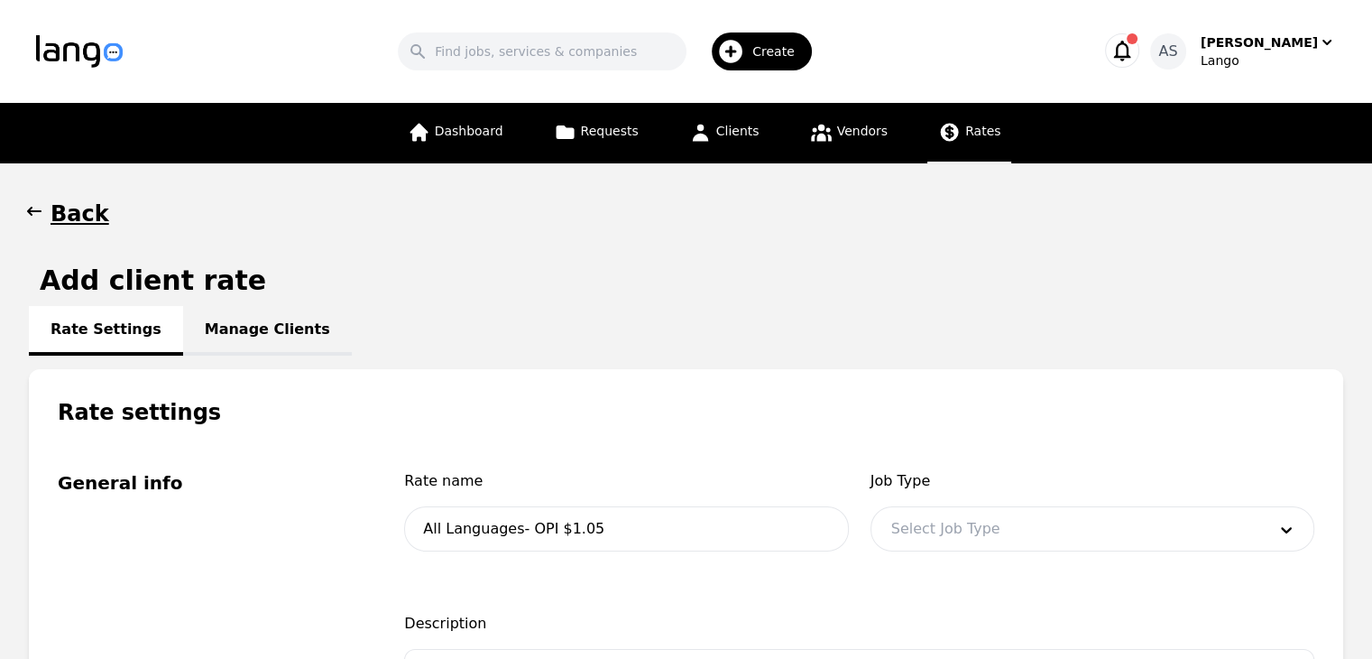
click at [1004, 536] on div at bounding box center [1066, 528] width 388 height 43
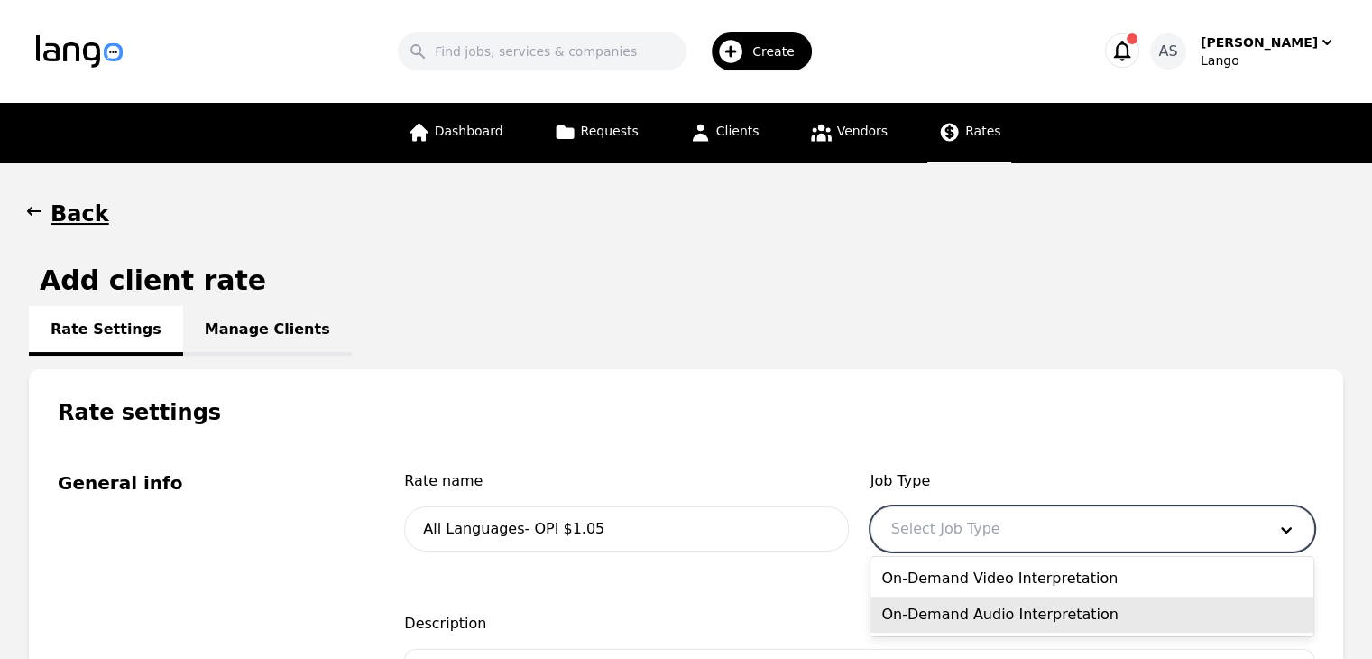
click at [1024, 621] on div "On-Demand Audio Interpretation" at bounding box center [1092, 614] width 443 height 36
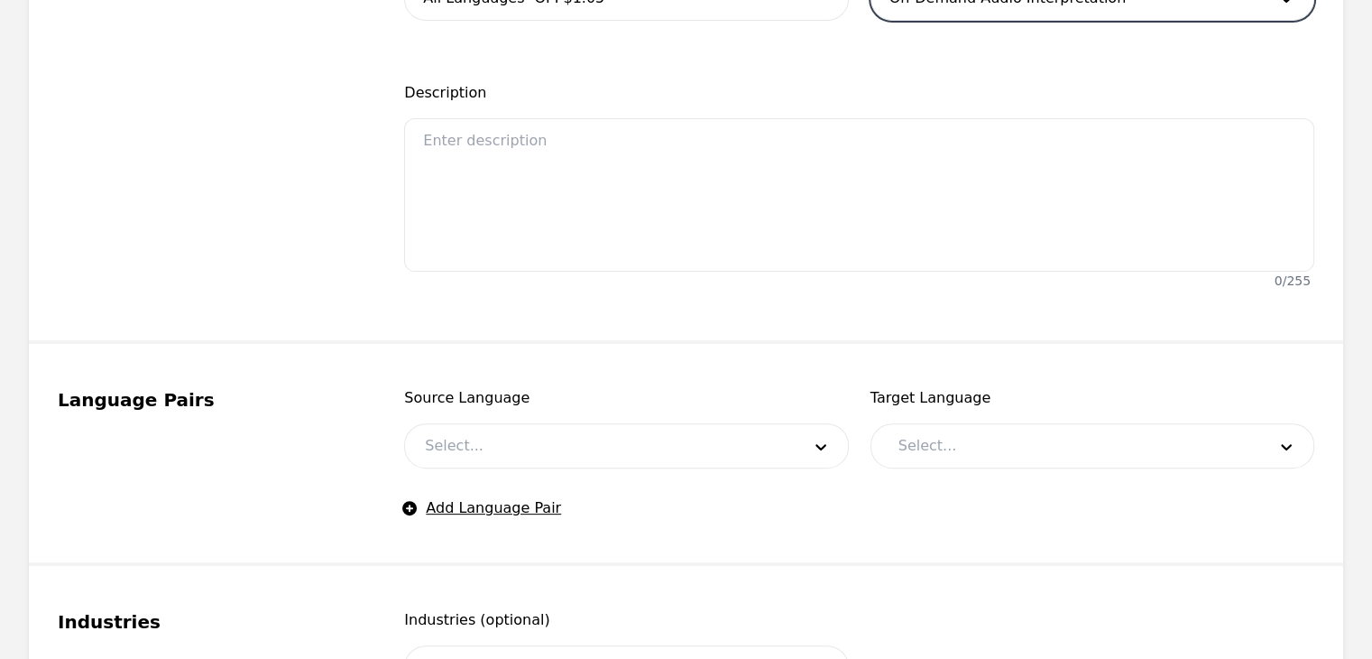
scroll to position [541, 0]
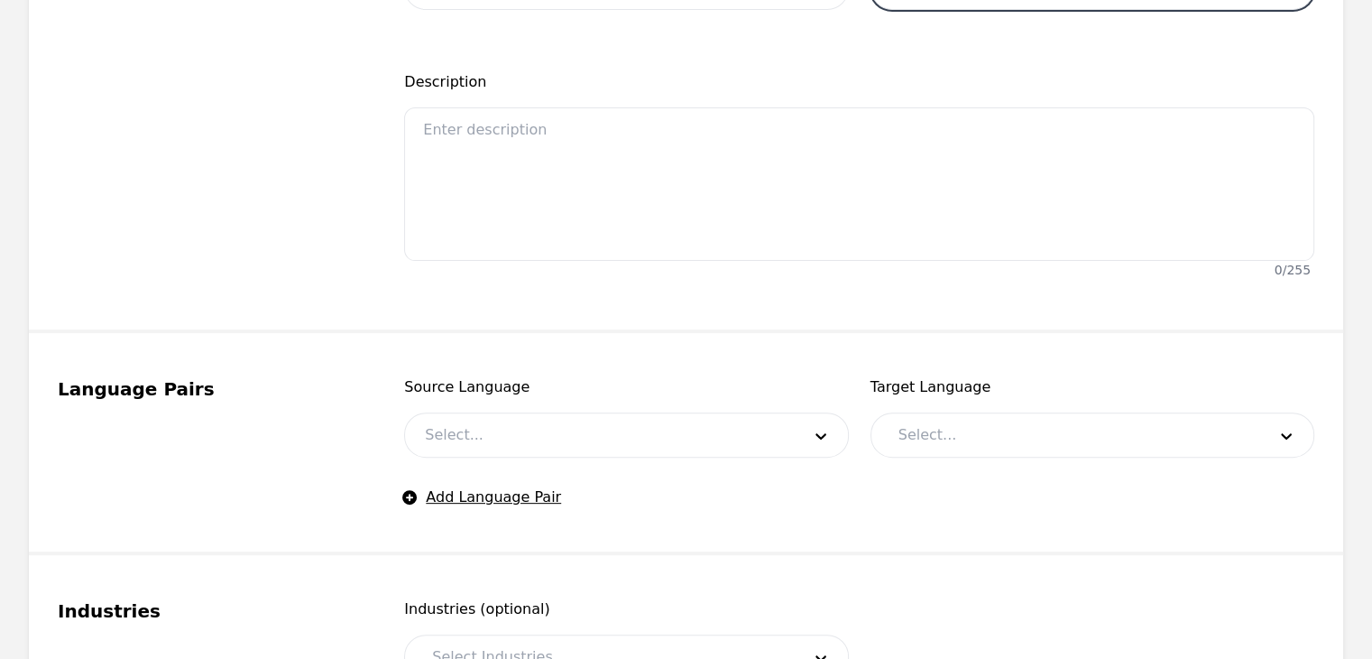
click at [599, 445] on div at bounding box center [599, 434] width 388 height 43
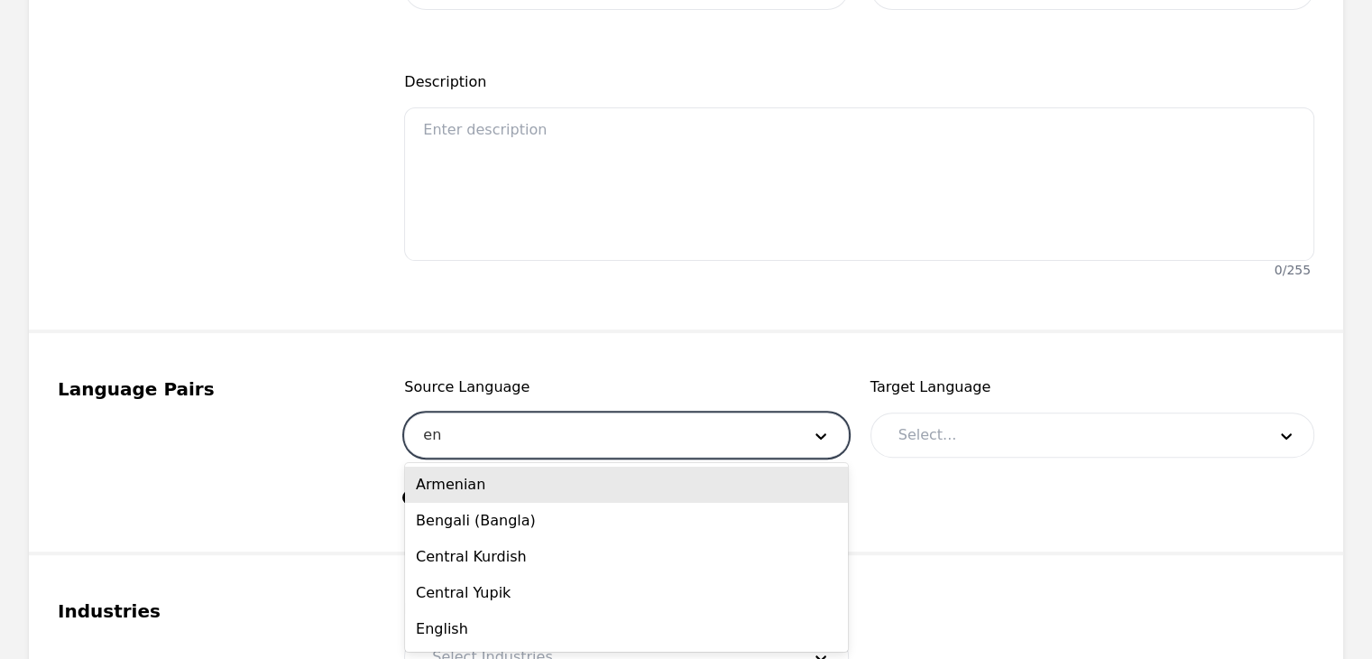
type input "eng"
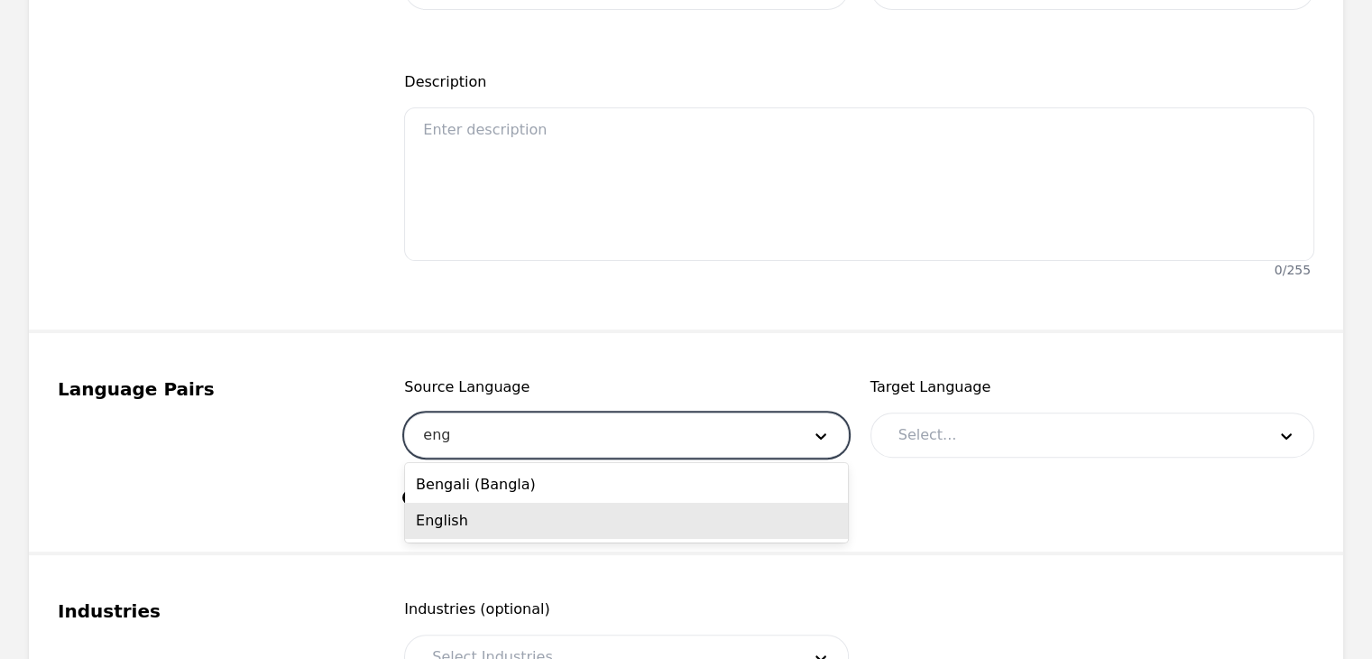
click at [588, 512] on div "English" at bounding box center [626, 521] width 443 height 36
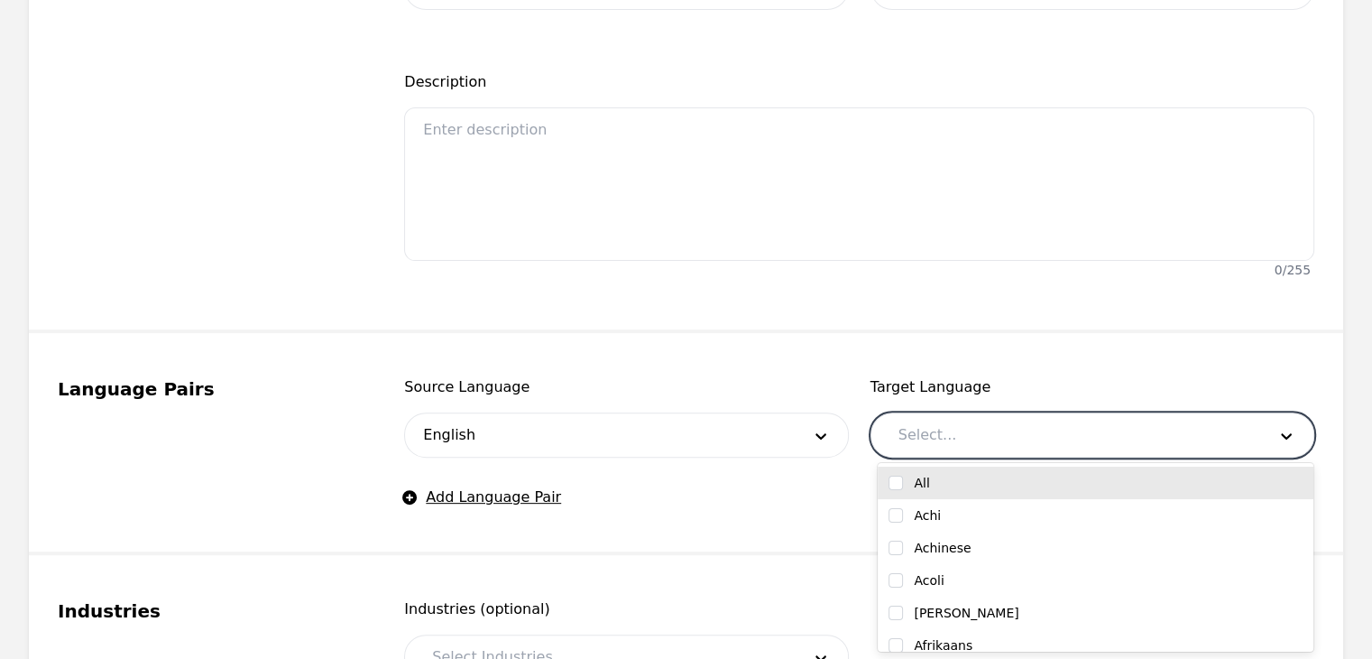
click at [982, 444] on div at bounding box center [1069, 434] width 381 height 43
type input "a"
click at [907, 482] on div "All" at bounding box center [1096, 483] width 414 height 18
checkbox input "true"
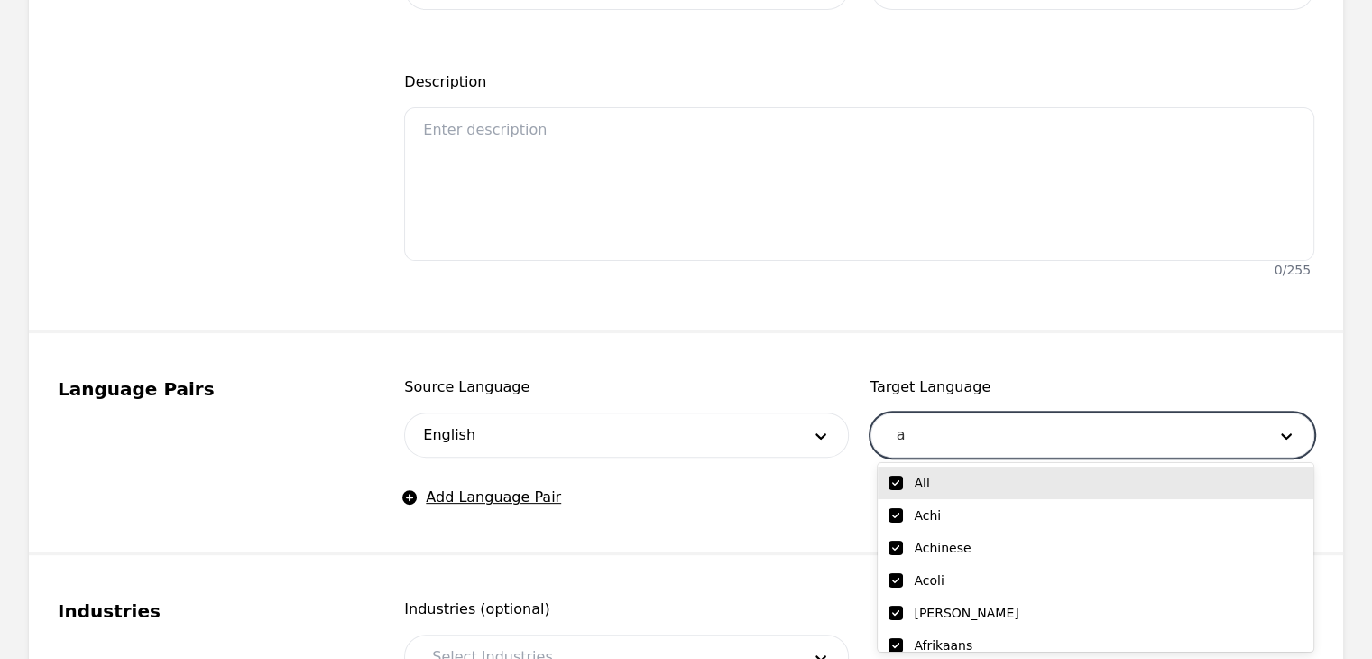
checkbox input "true"
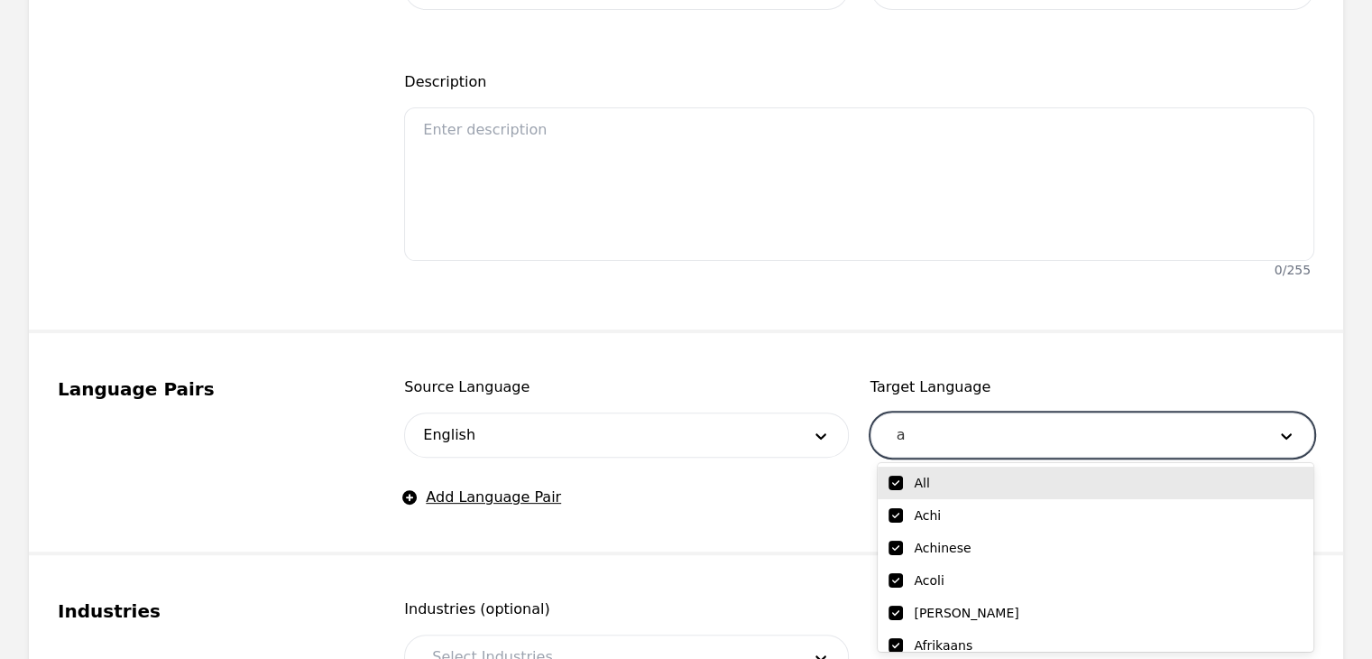
checkbox input "true"
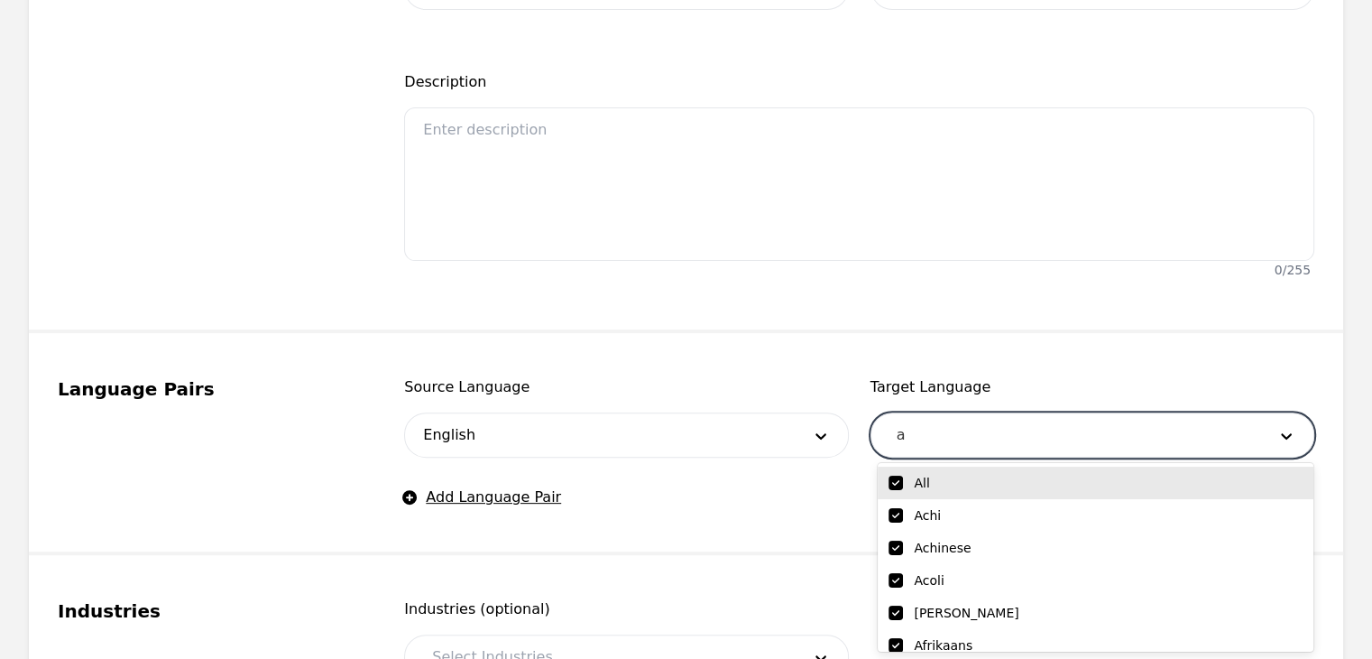
checkbox input "true"
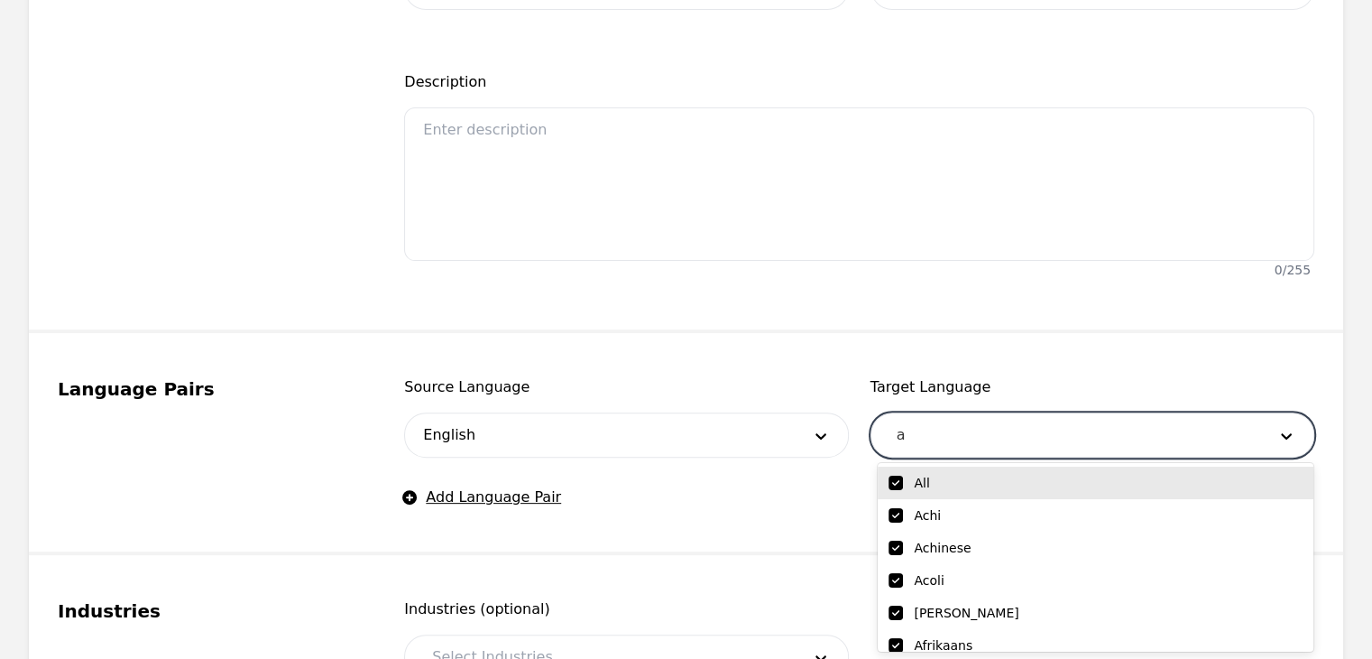
checkbox input "true"
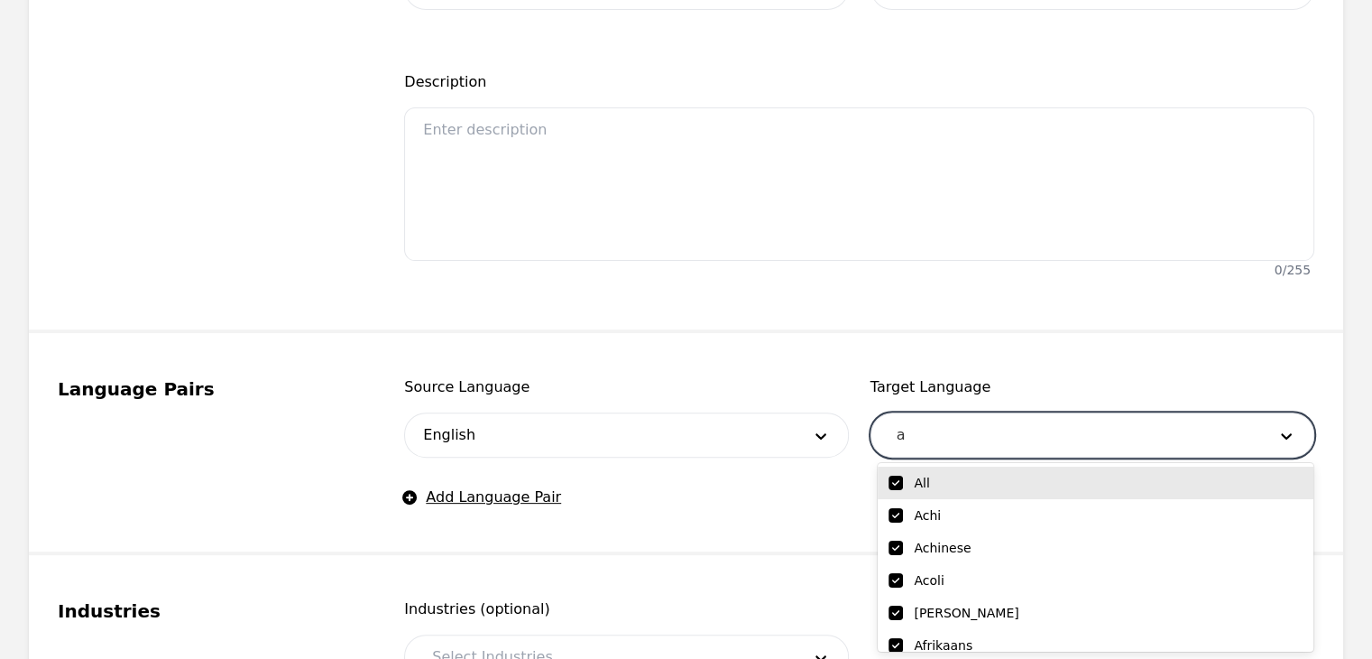
checkbox input "true"
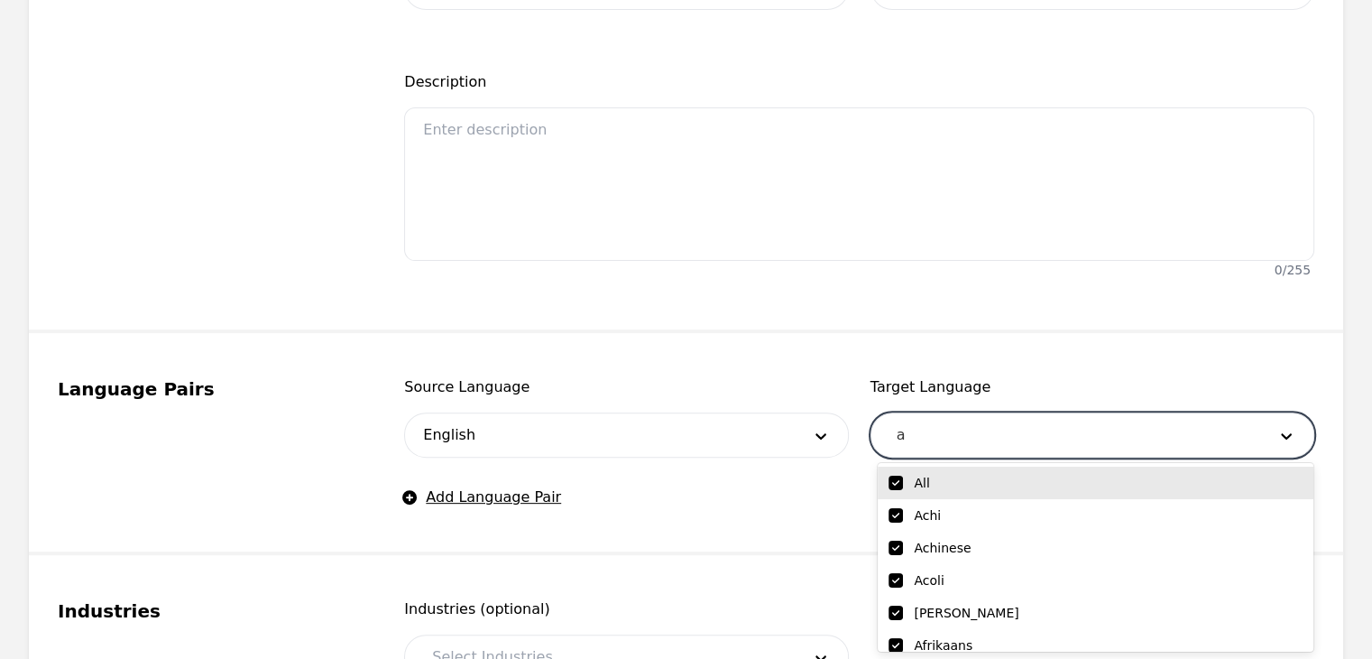
checkbox input "true"
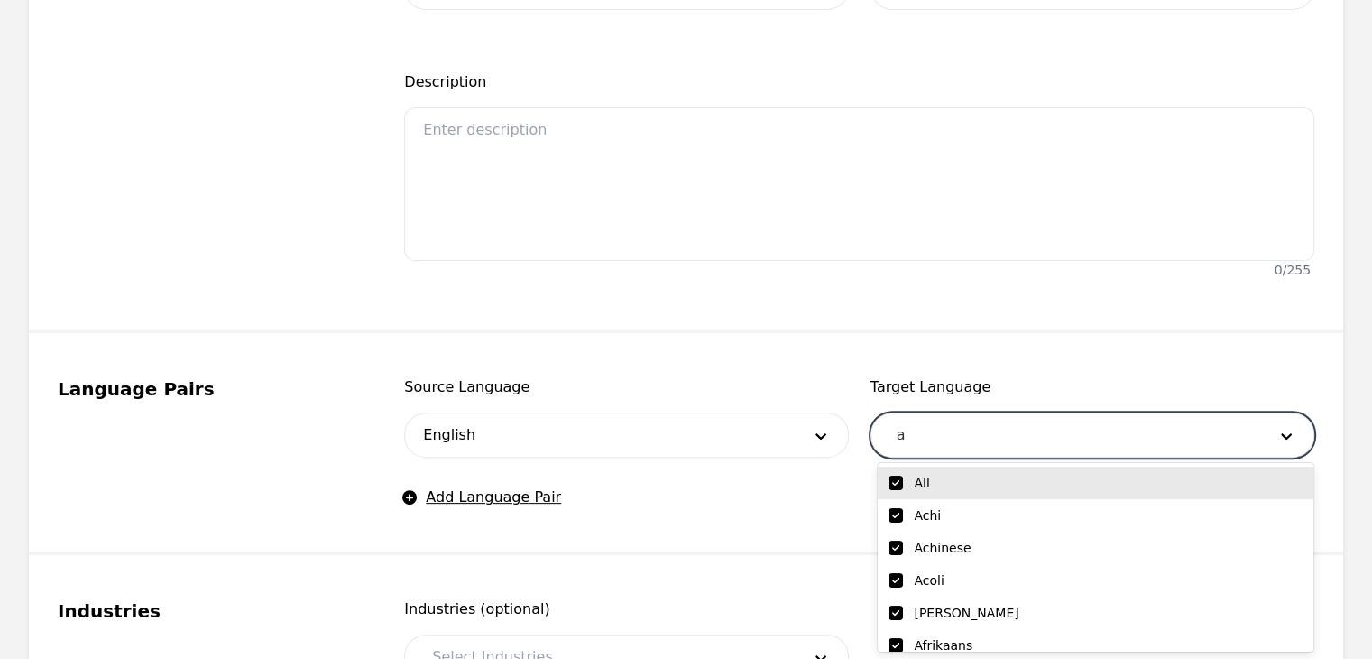
checkbox input "true"
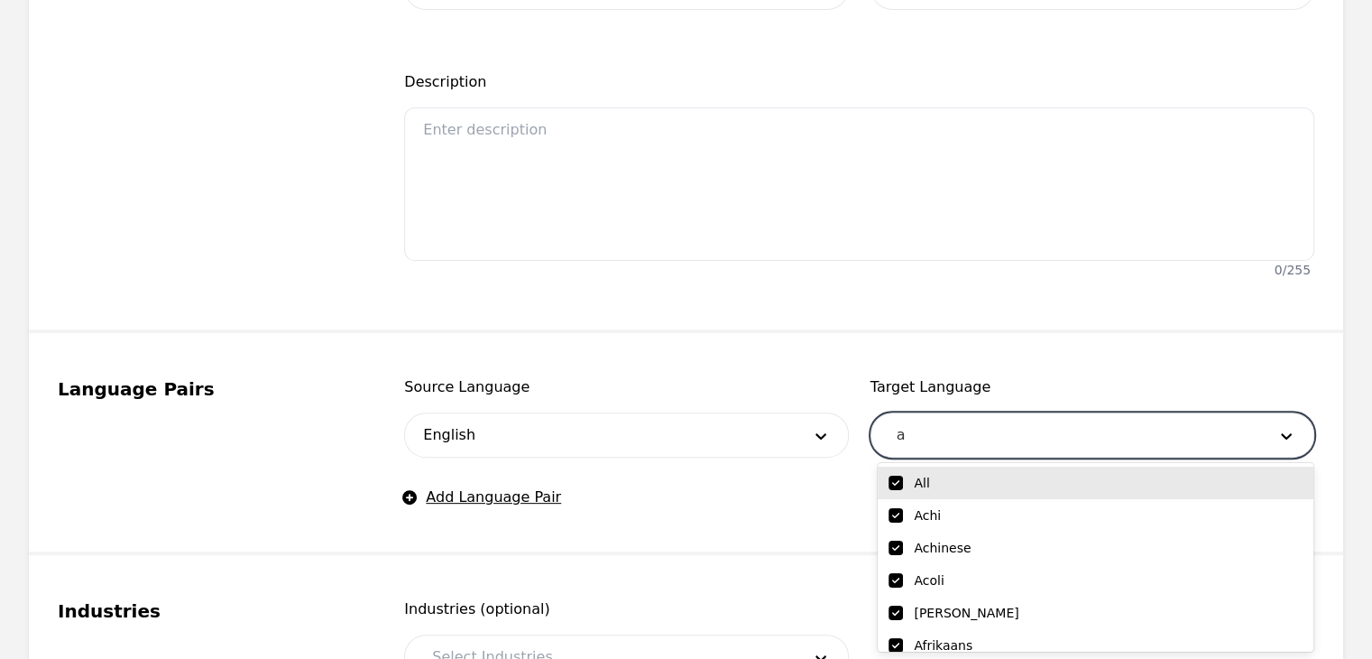
checkbox input "true"
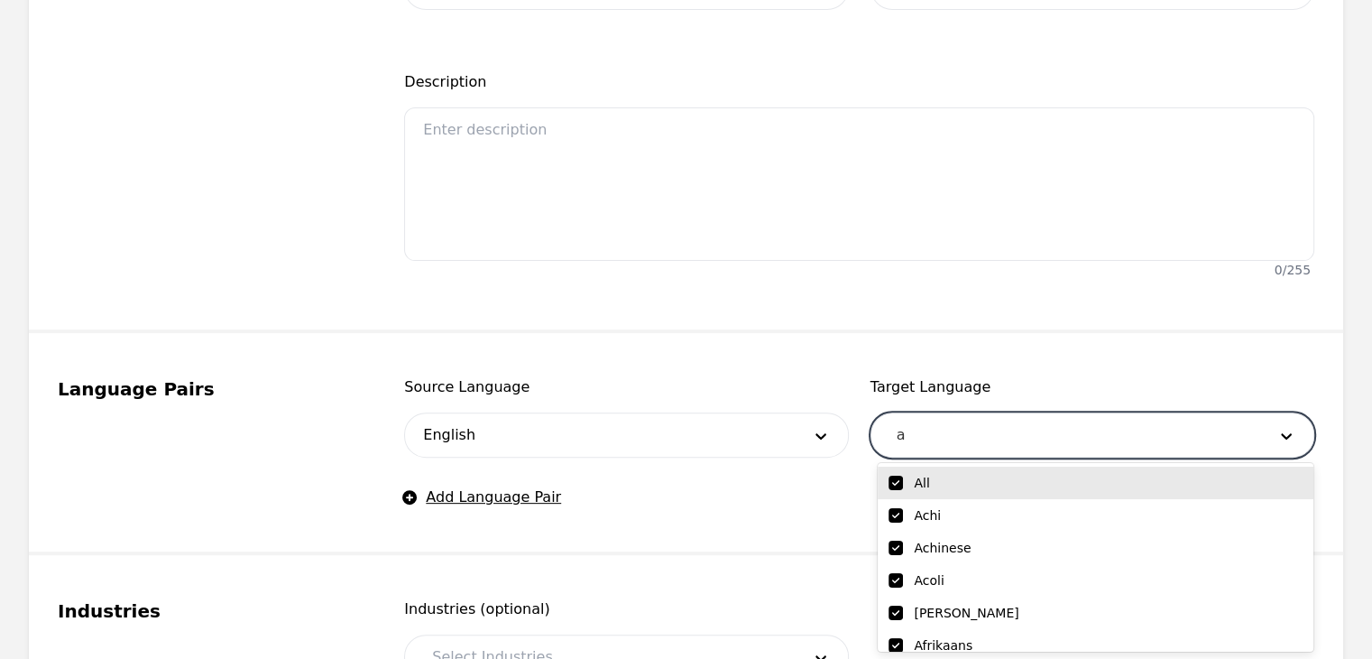
checkbox input "true"
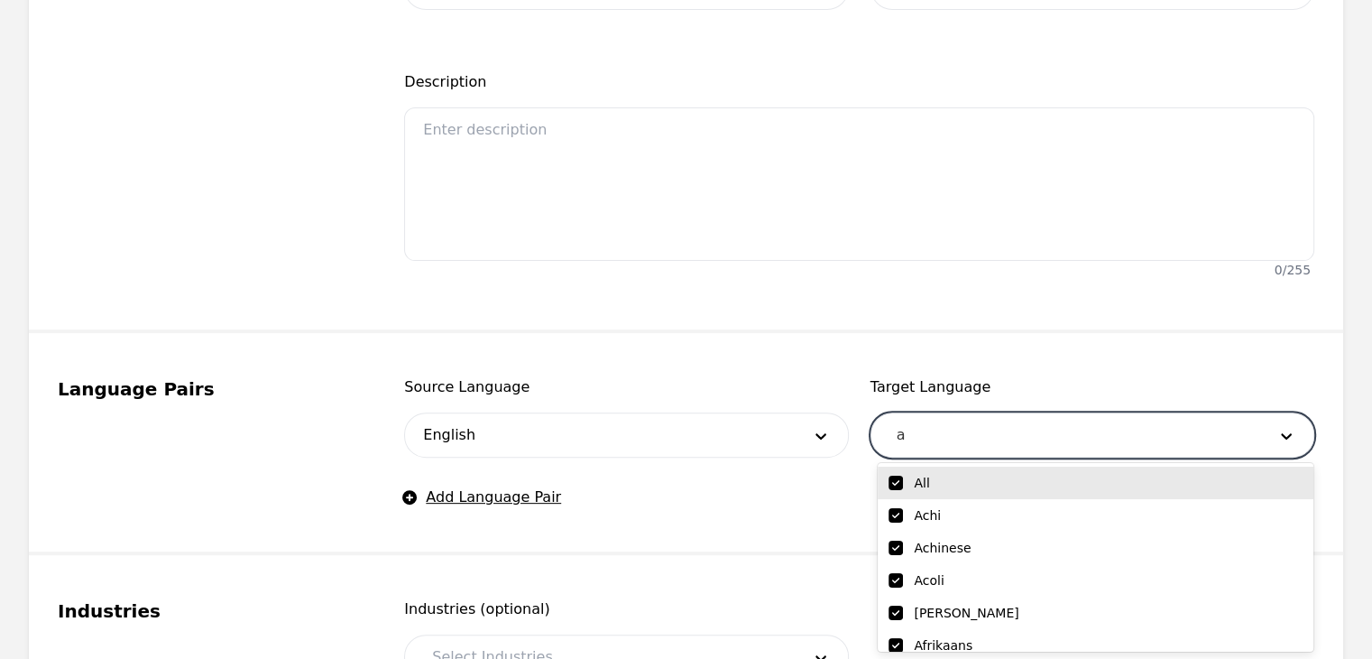
checkbox input "true"
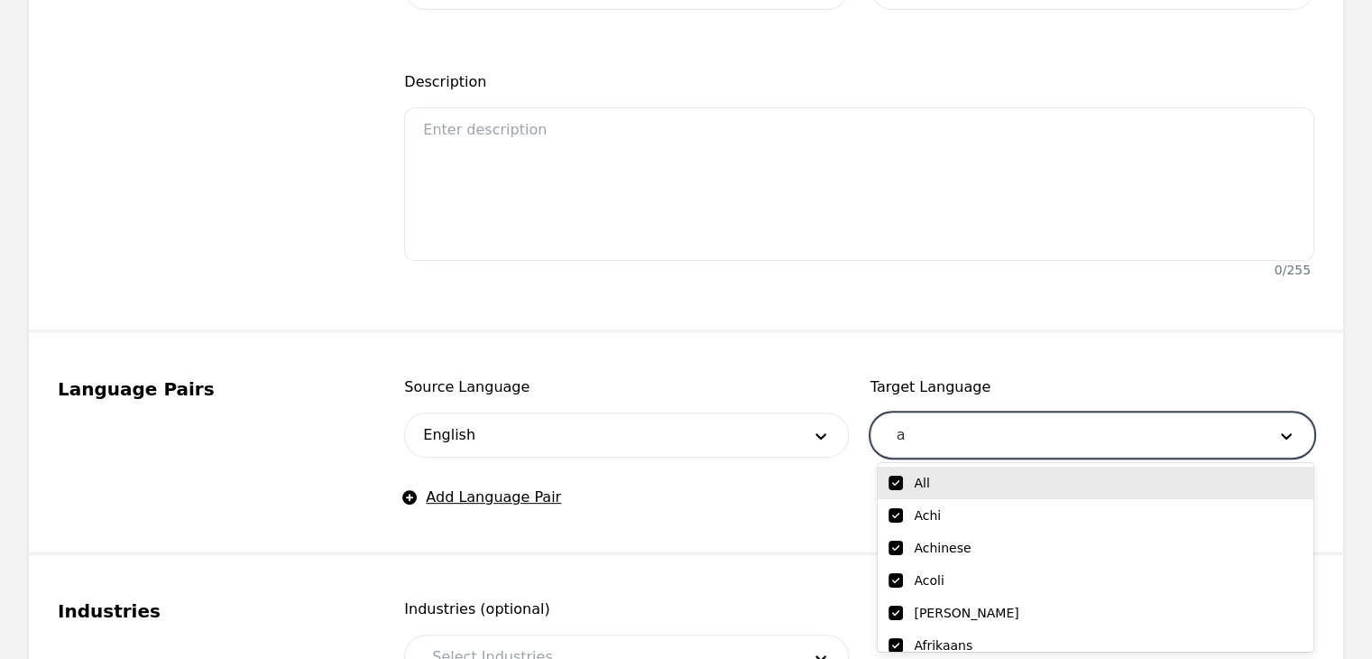
checkbox input "true"
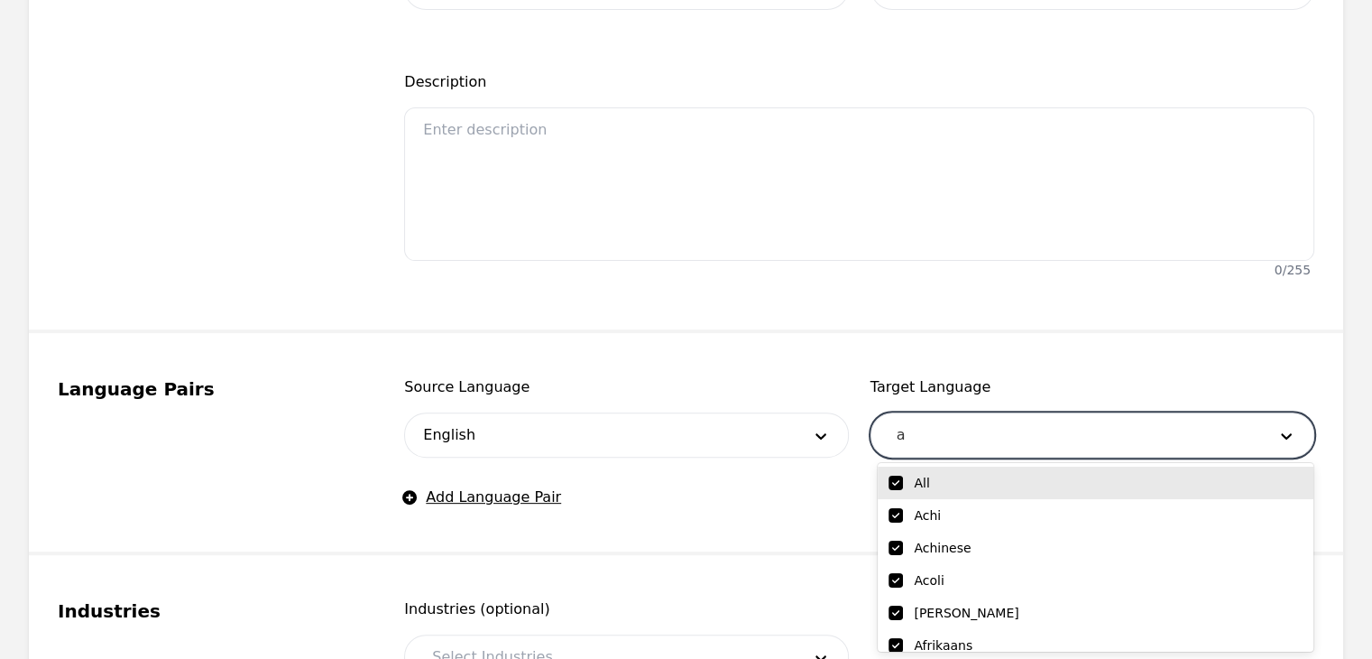
checkbox input "true"
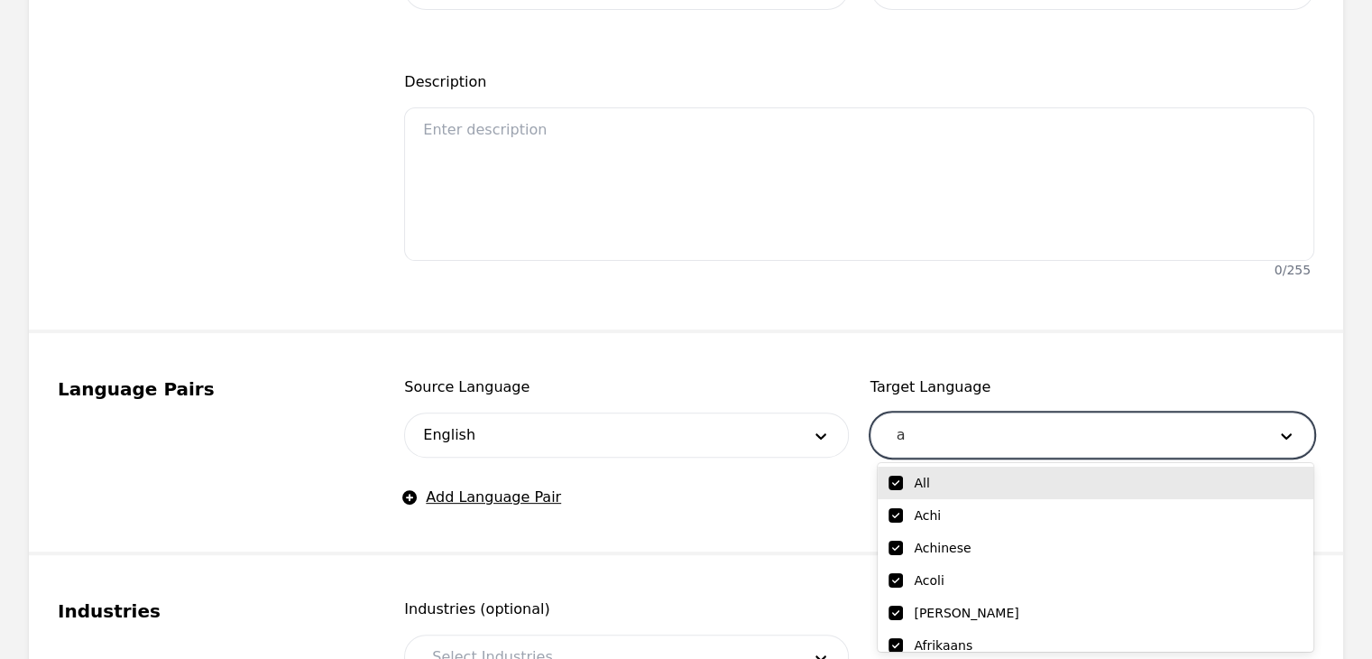
checkbox input "true"
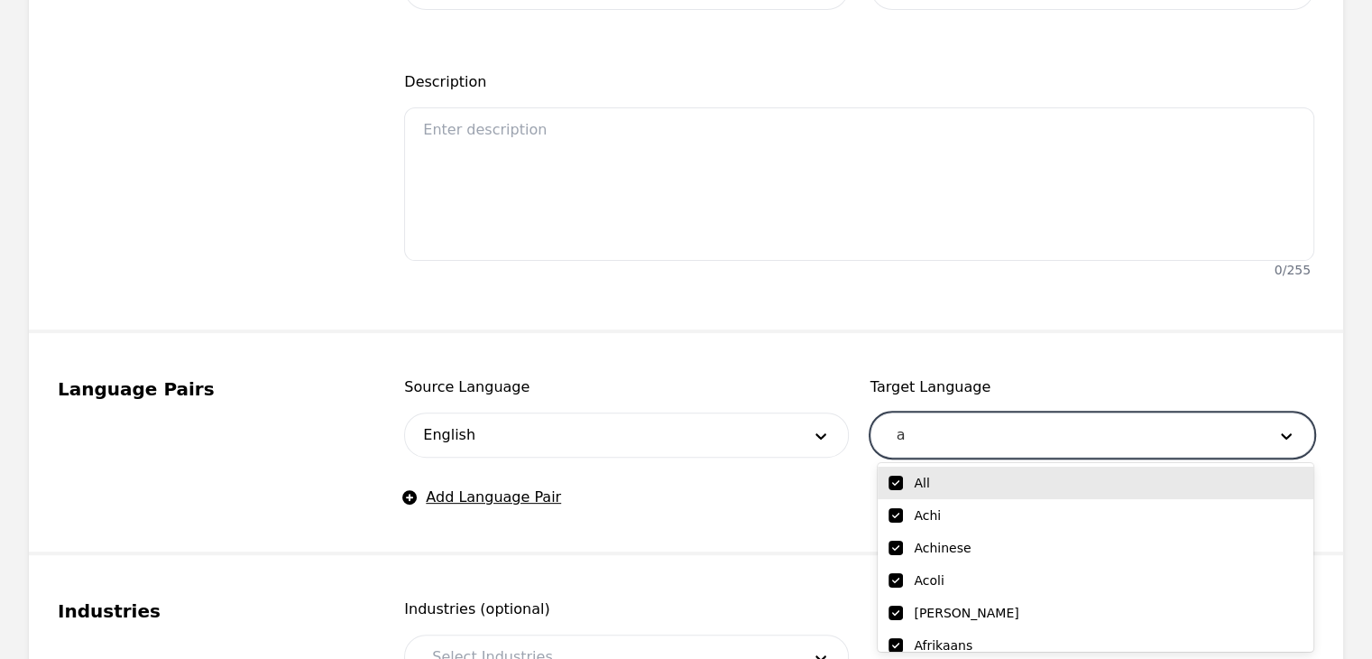
checkbox input "true"
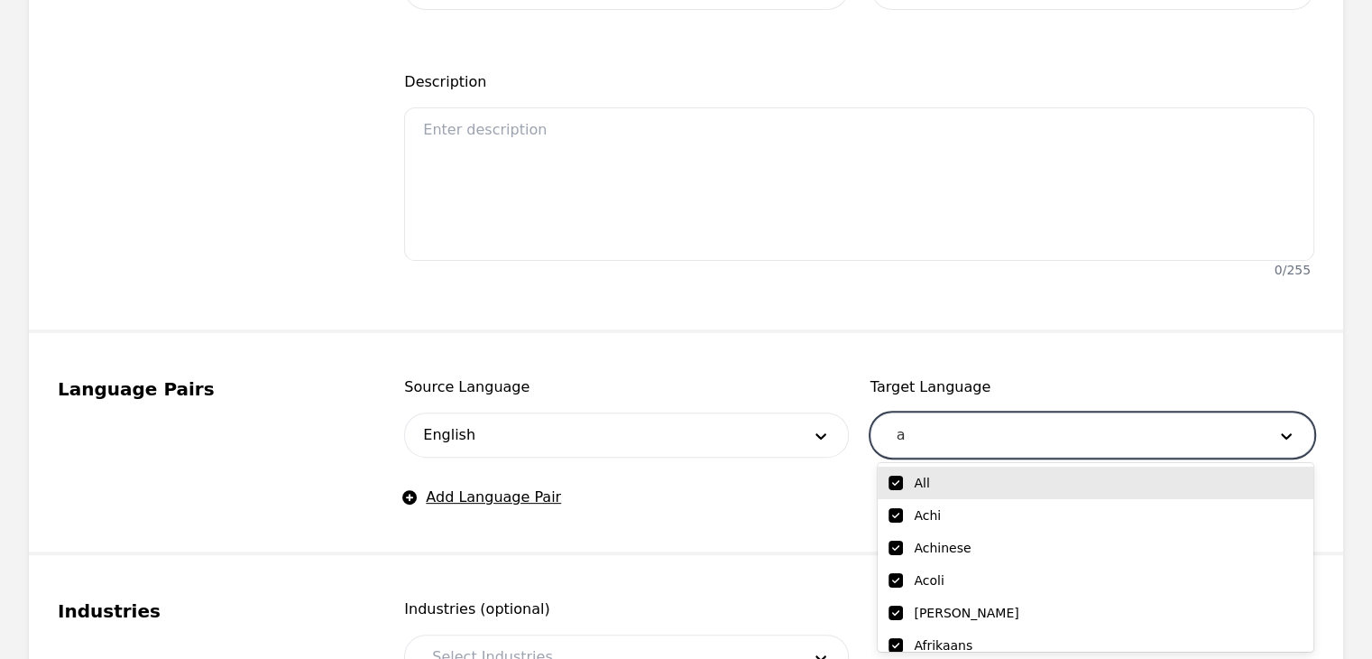
checkbox input "true"
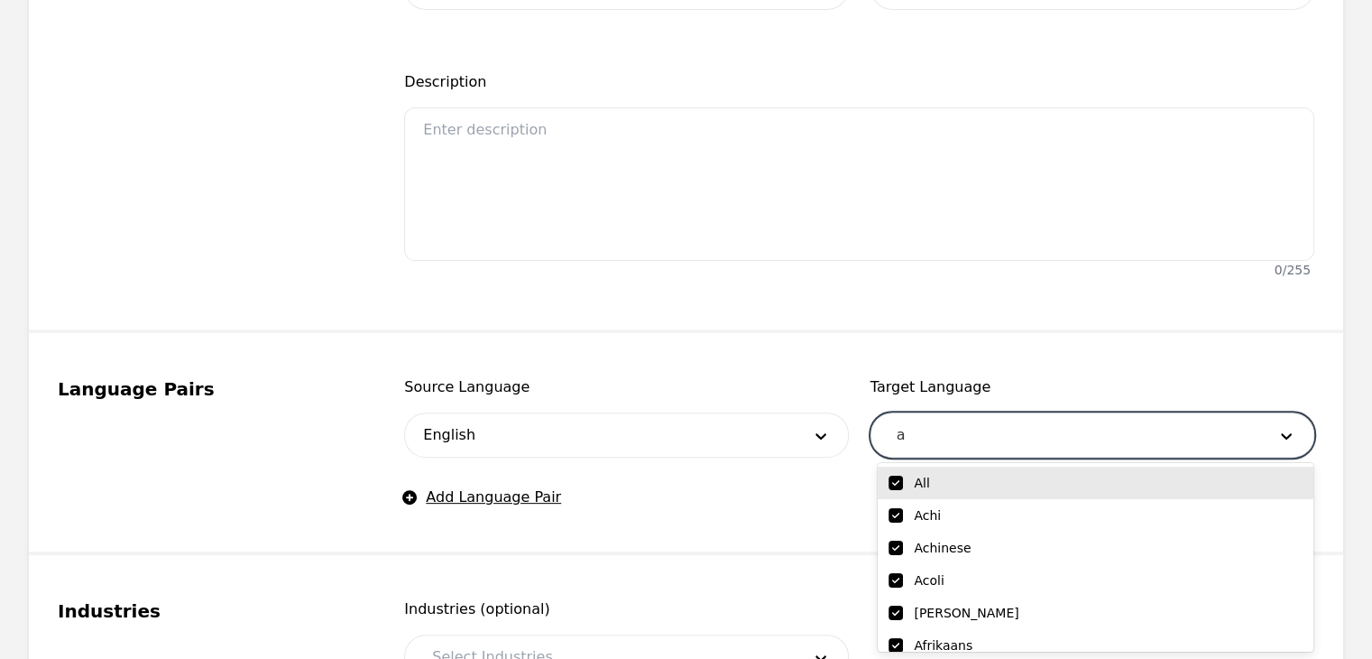
checkbox input "true"
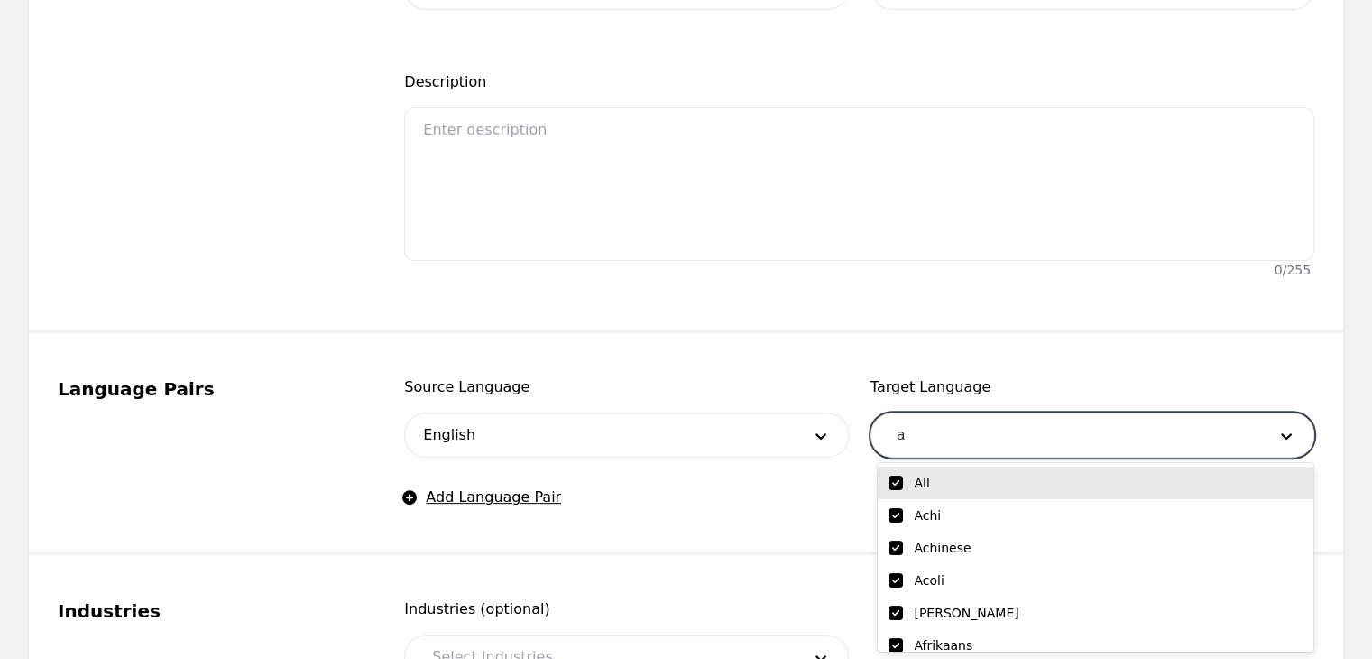
checkbox input "true"
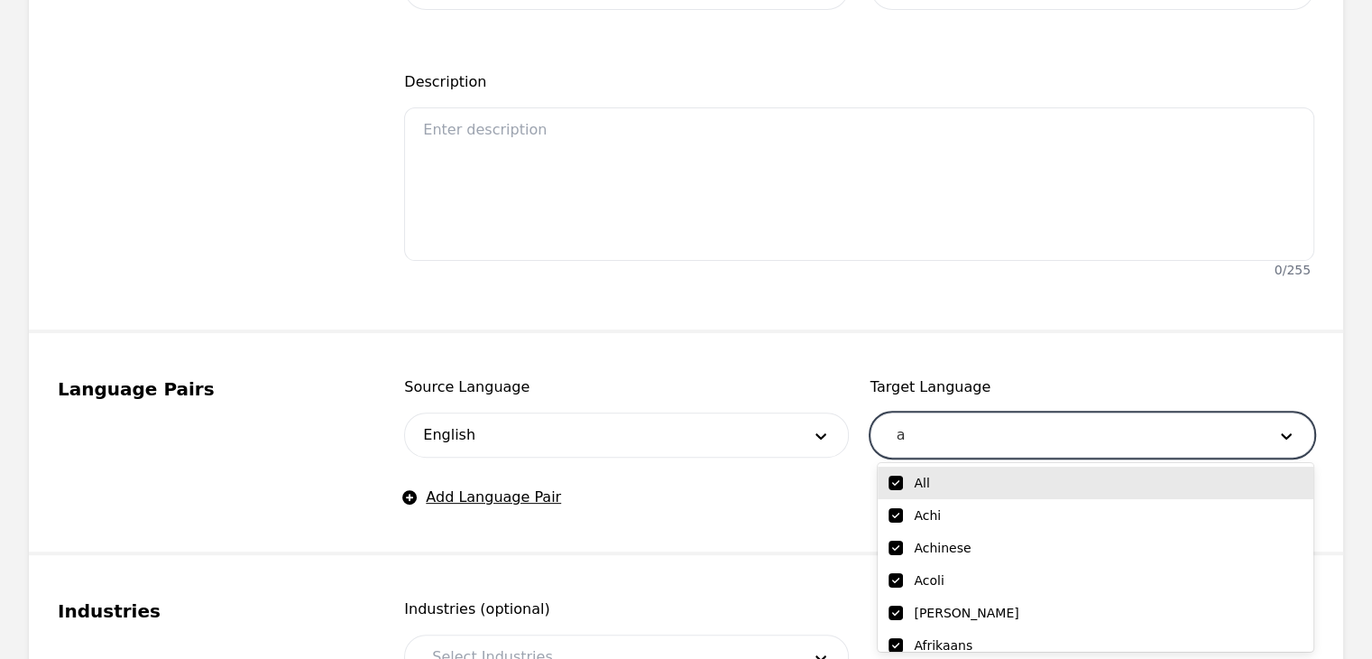
checkbox input "true"
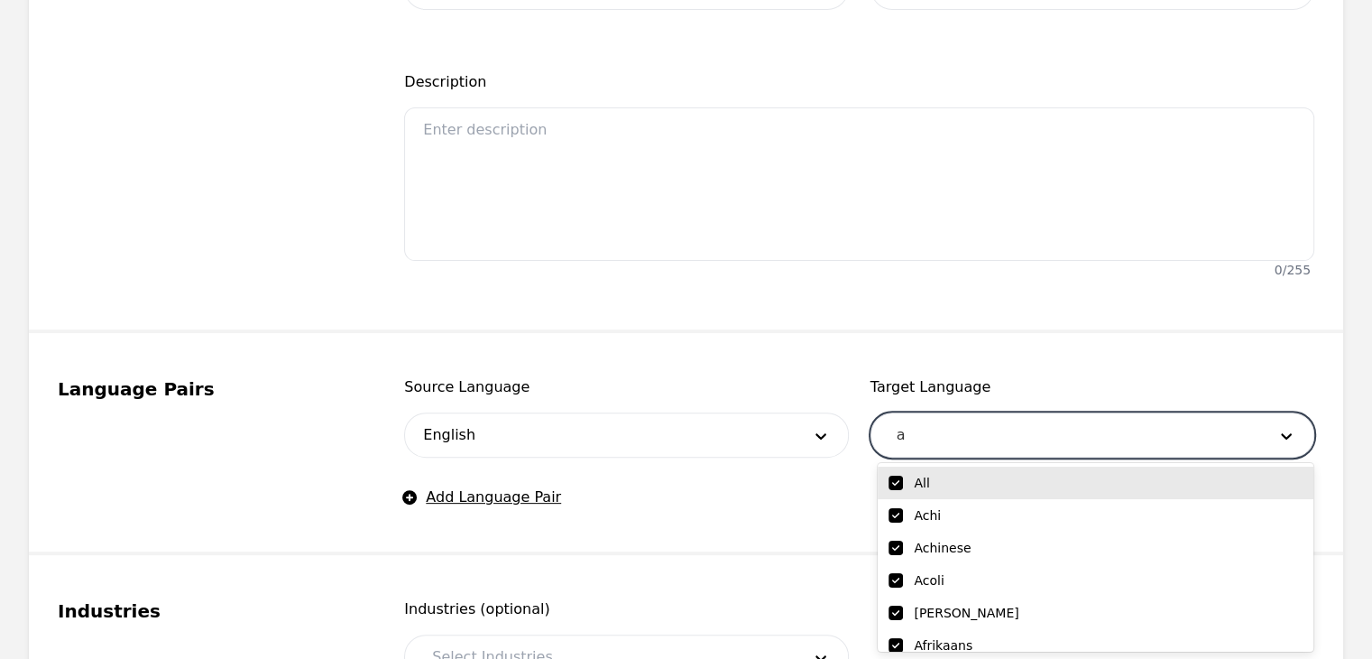
checkbox input "true"
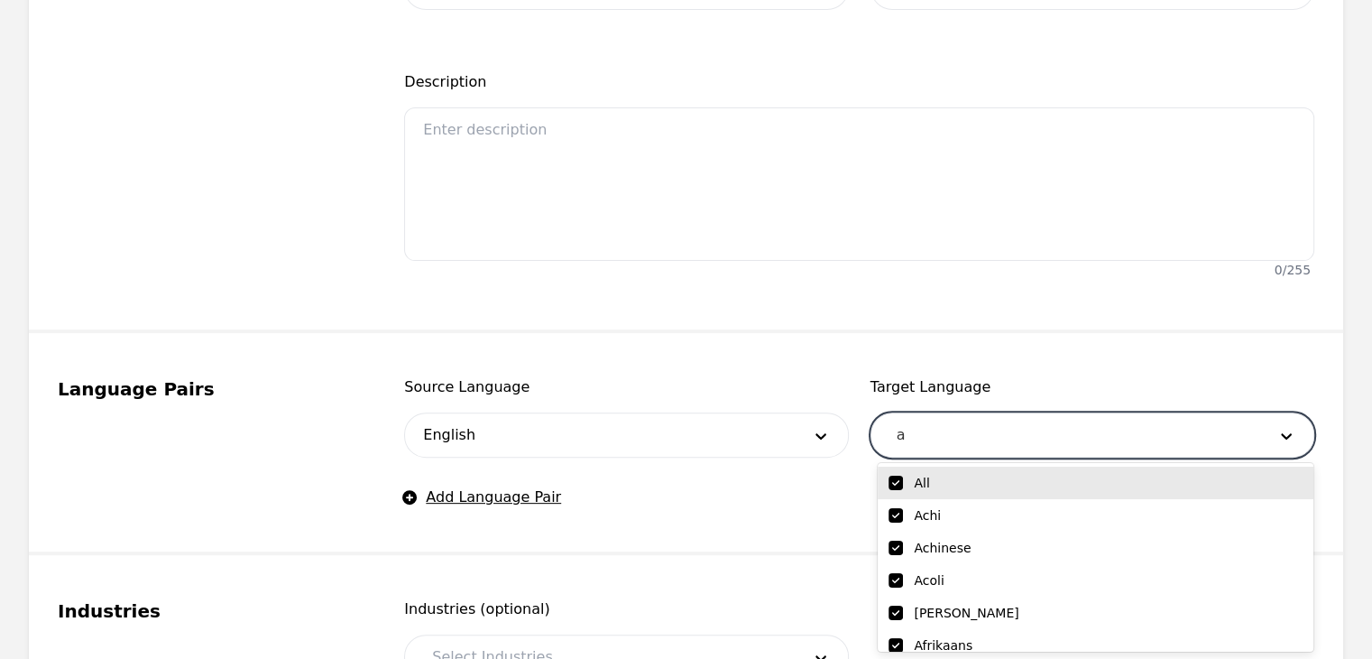
checkbox input "true"
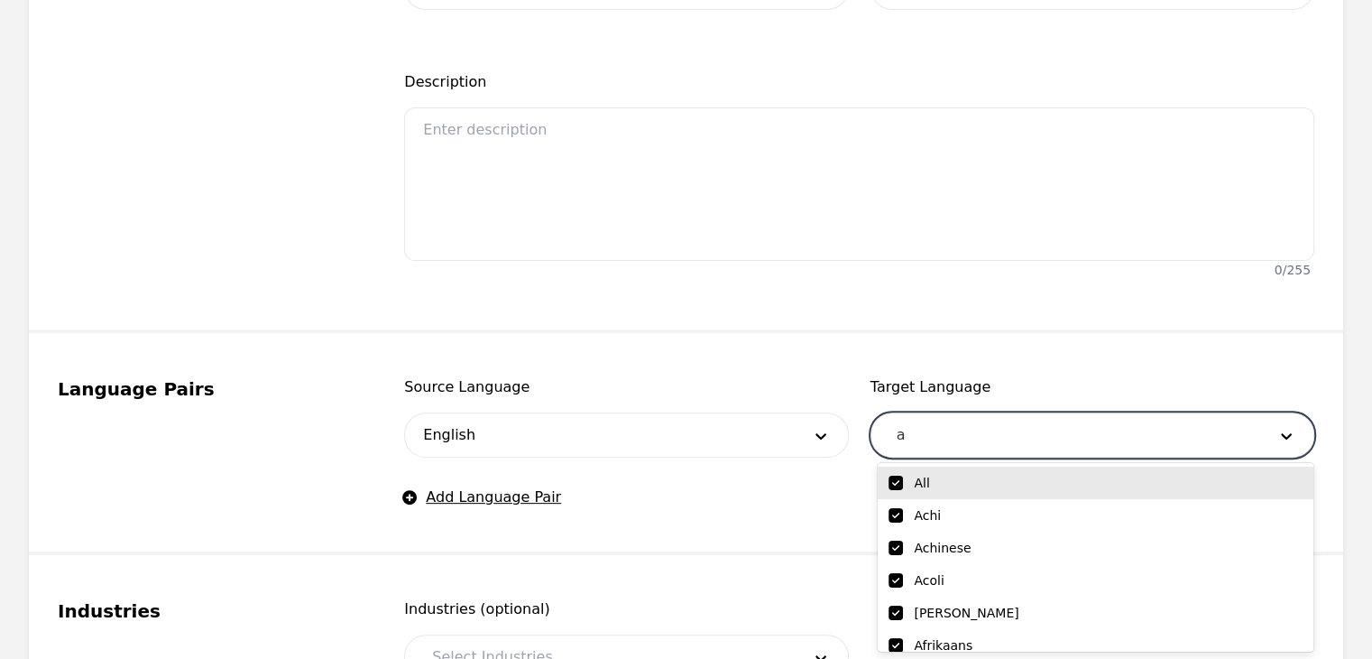
checkbox input "true"
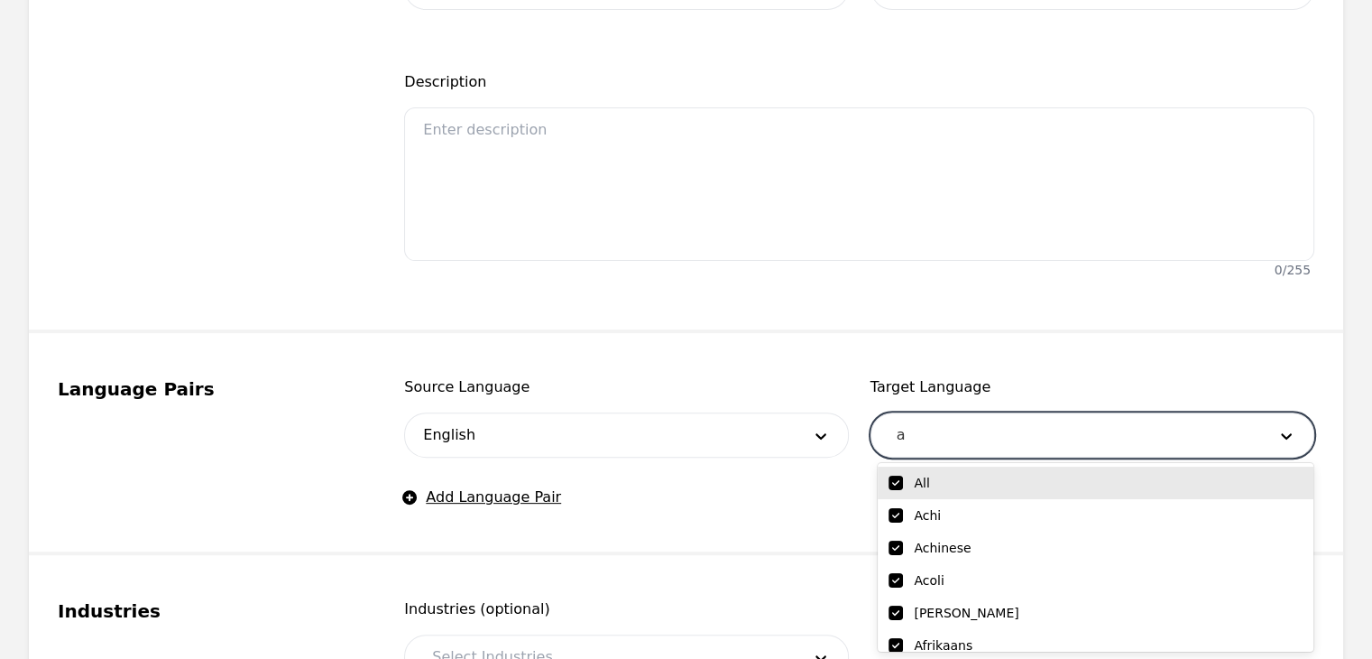
checkbox input "true"
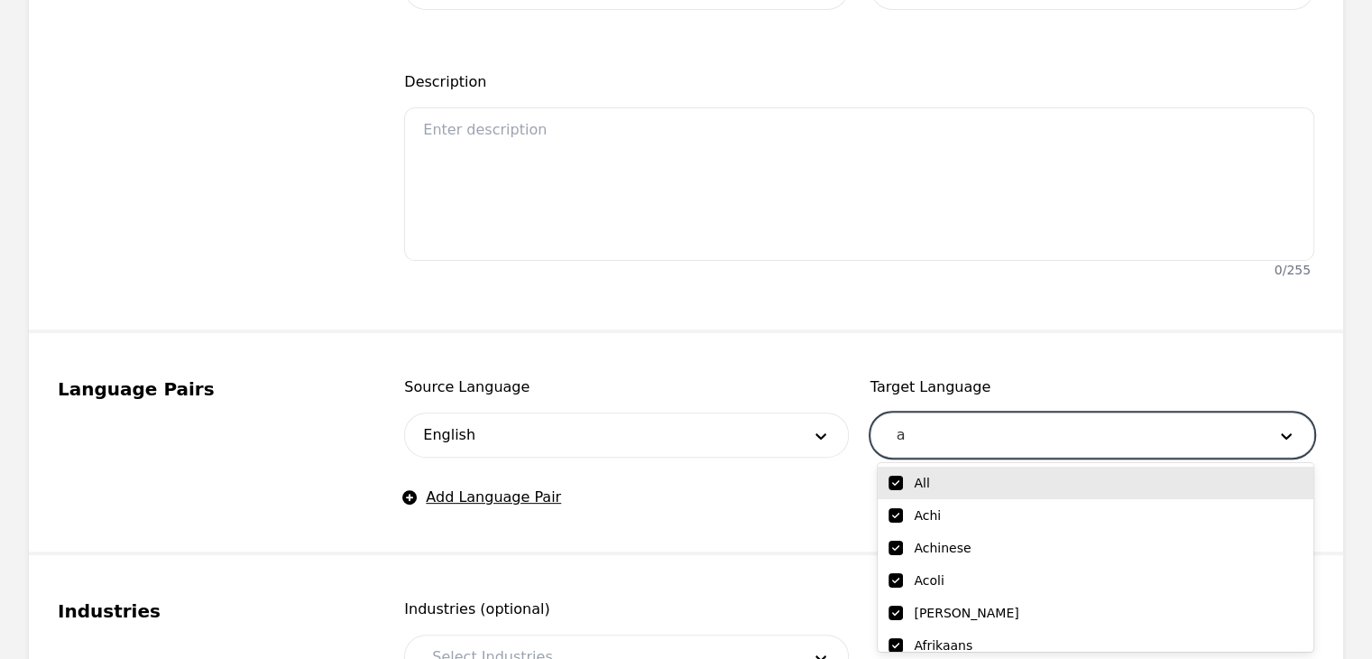
checkbox input "true"
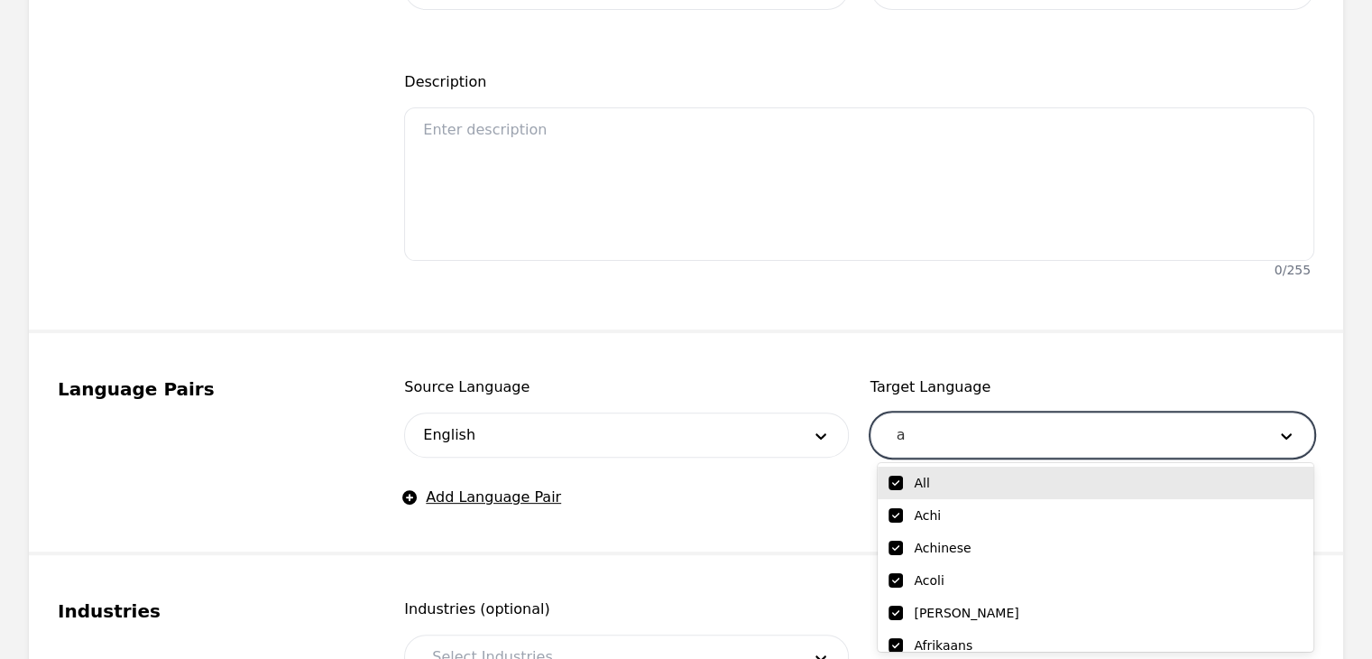
checkbox input "true"
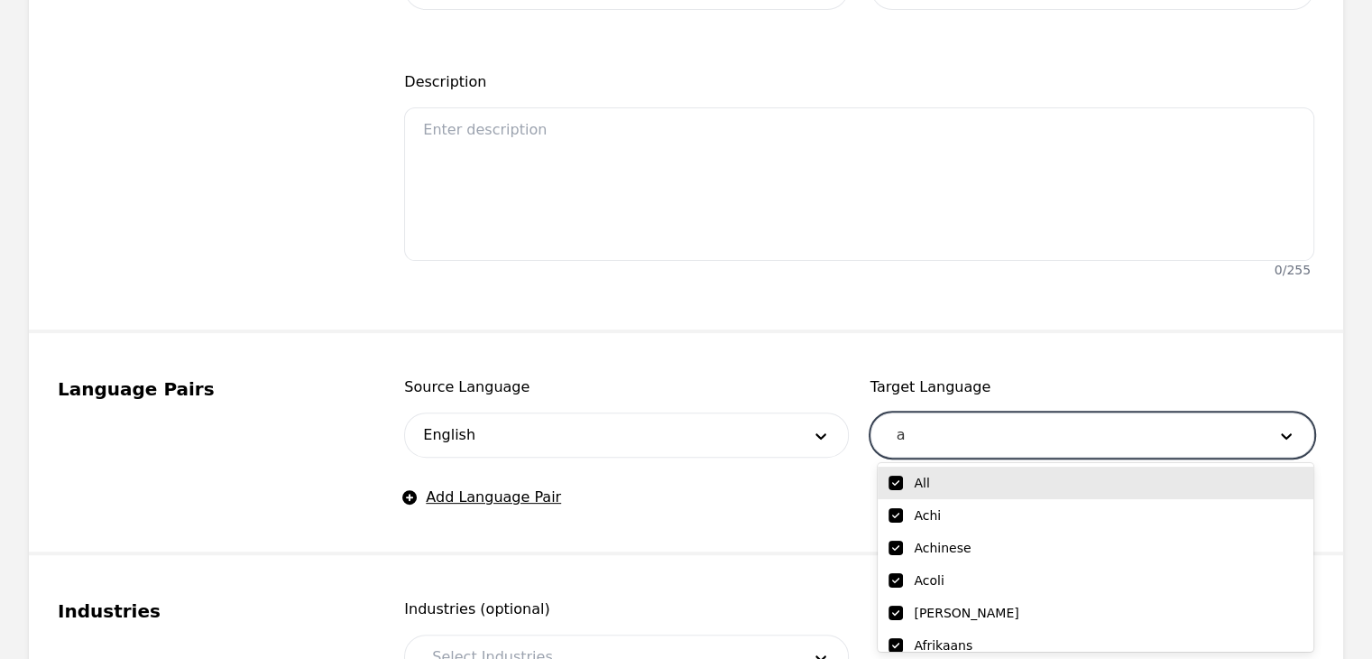
checkbox input "true"
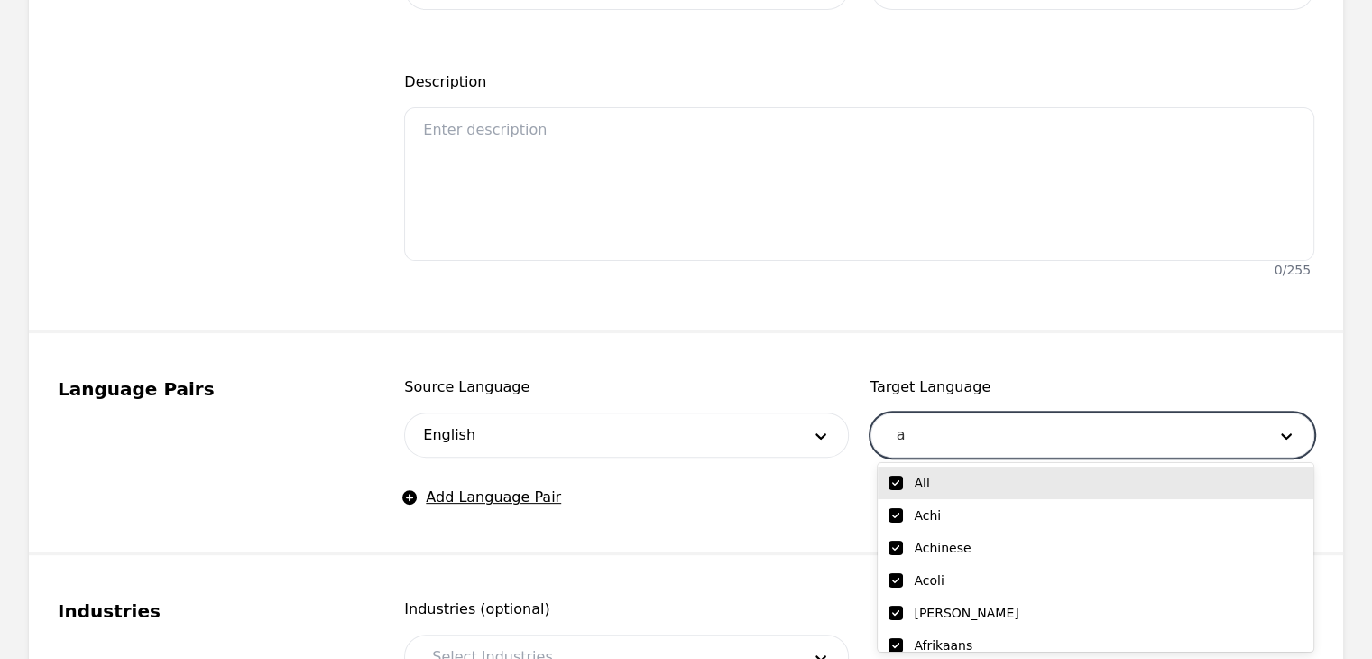
checkbox input "true"
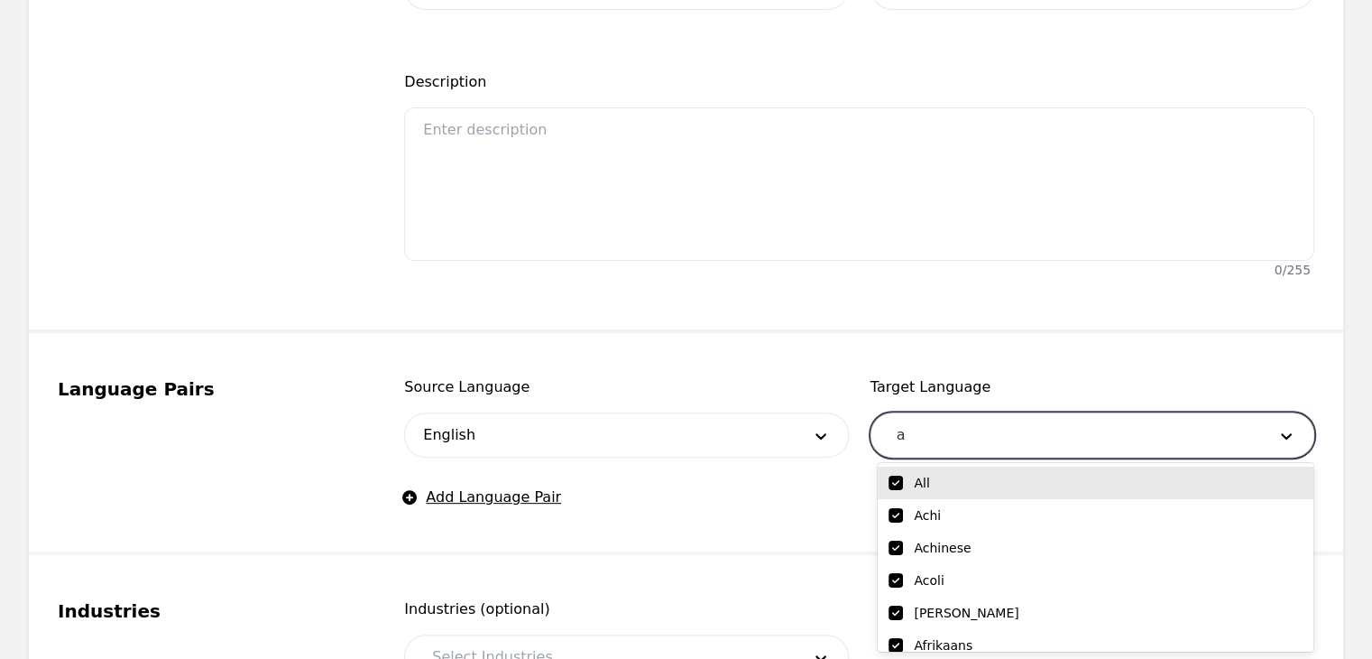
checkbox input "true"
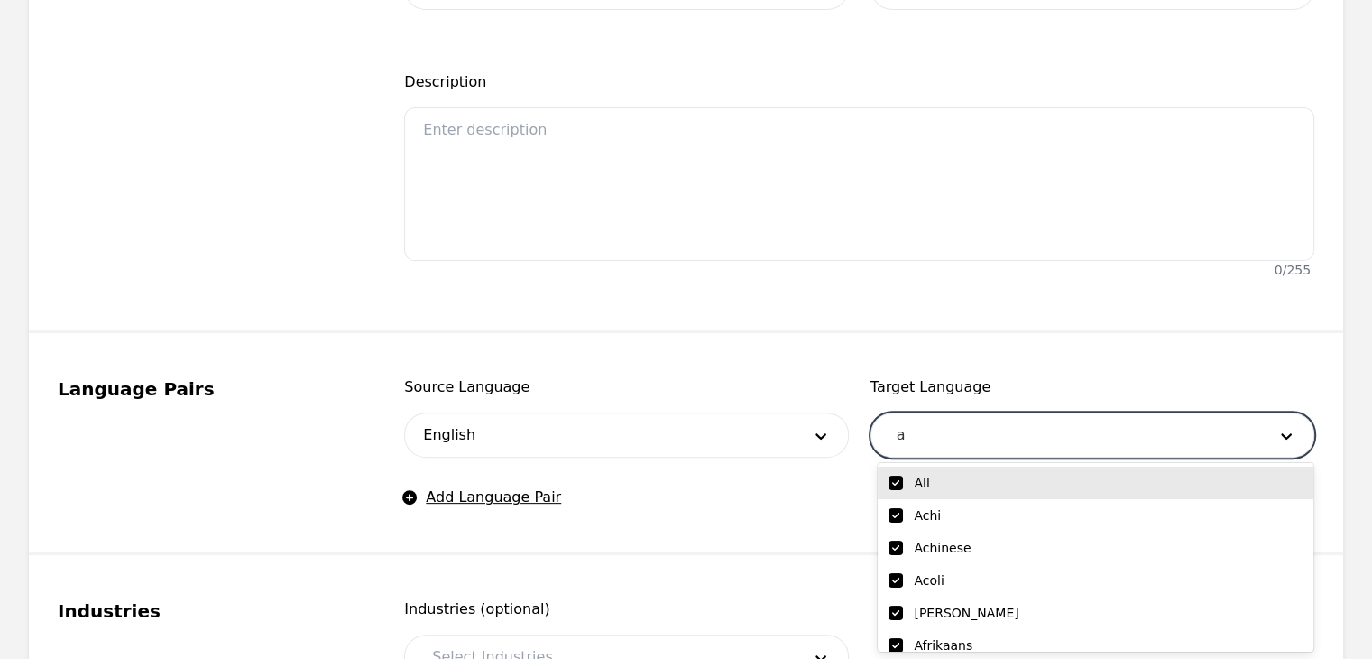
checkbox input "true"
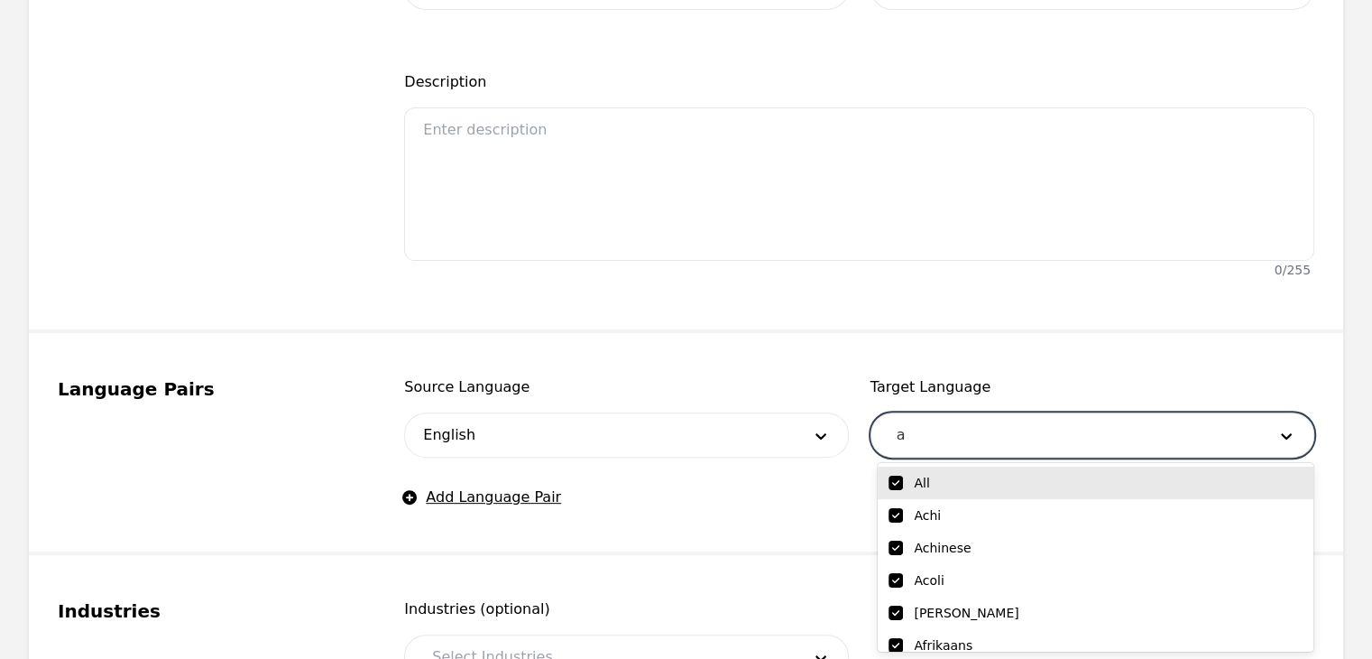
checkbox input "true"
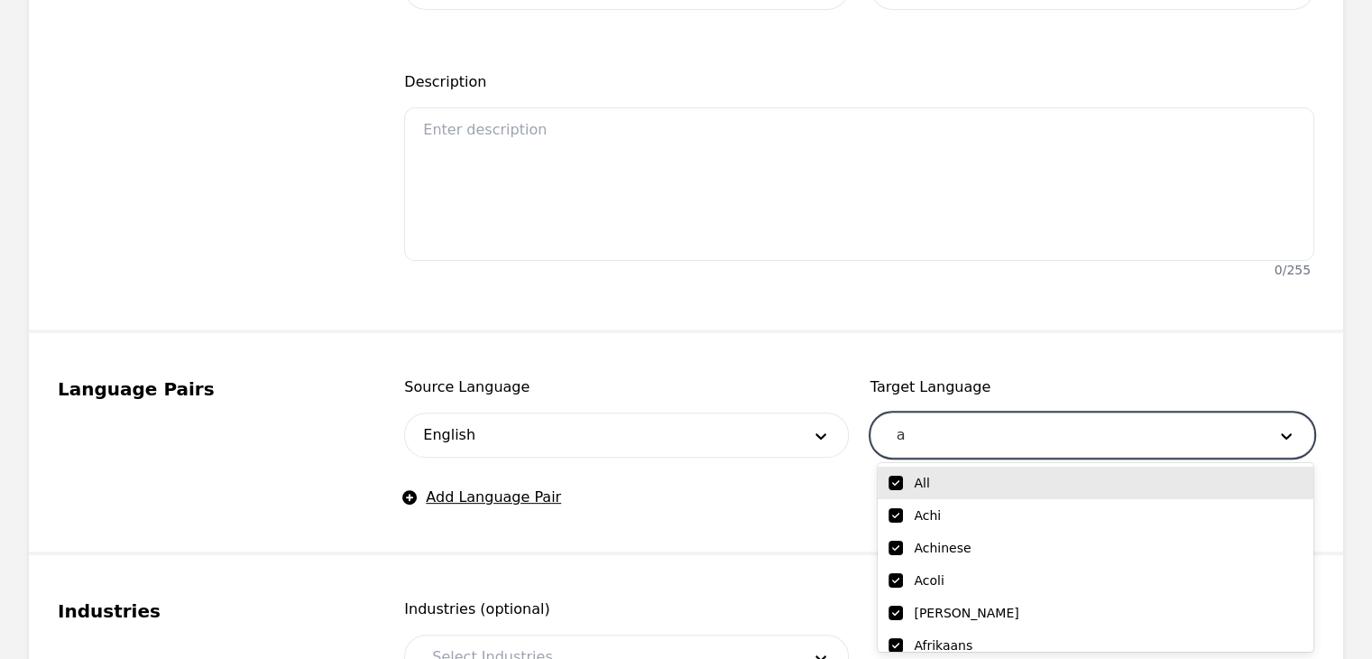
checkbox input "true"
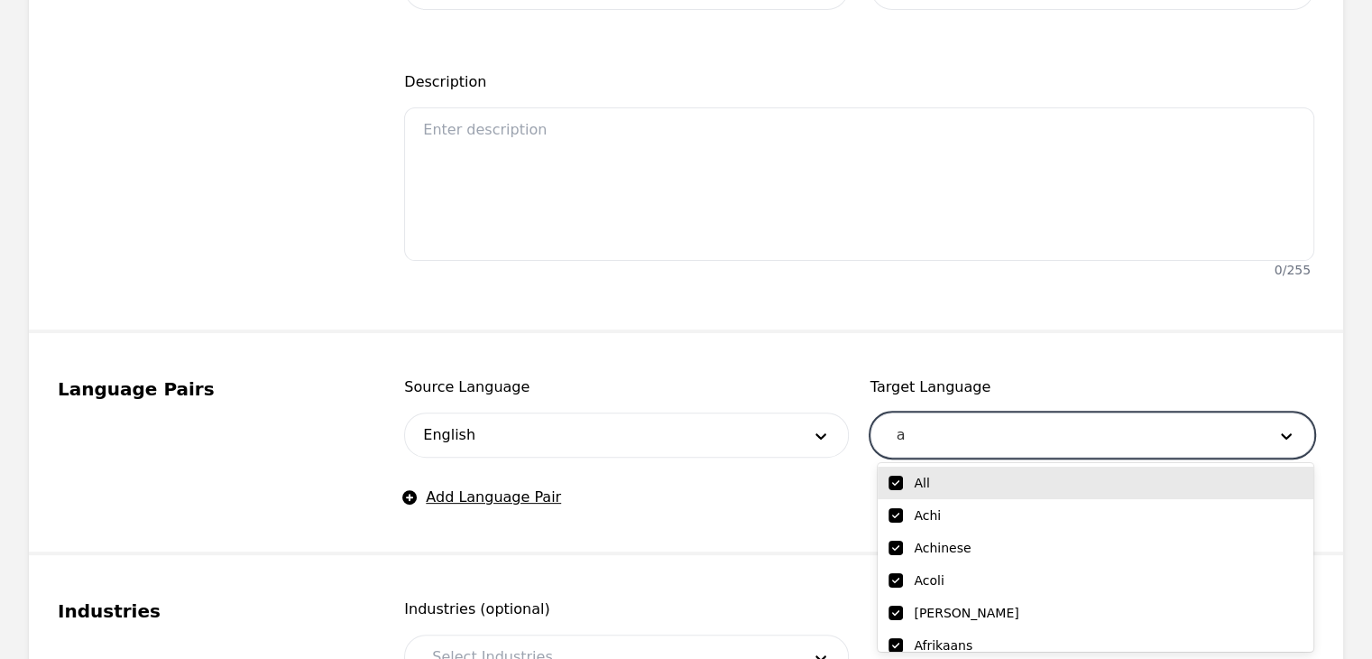
checkbox input "true"
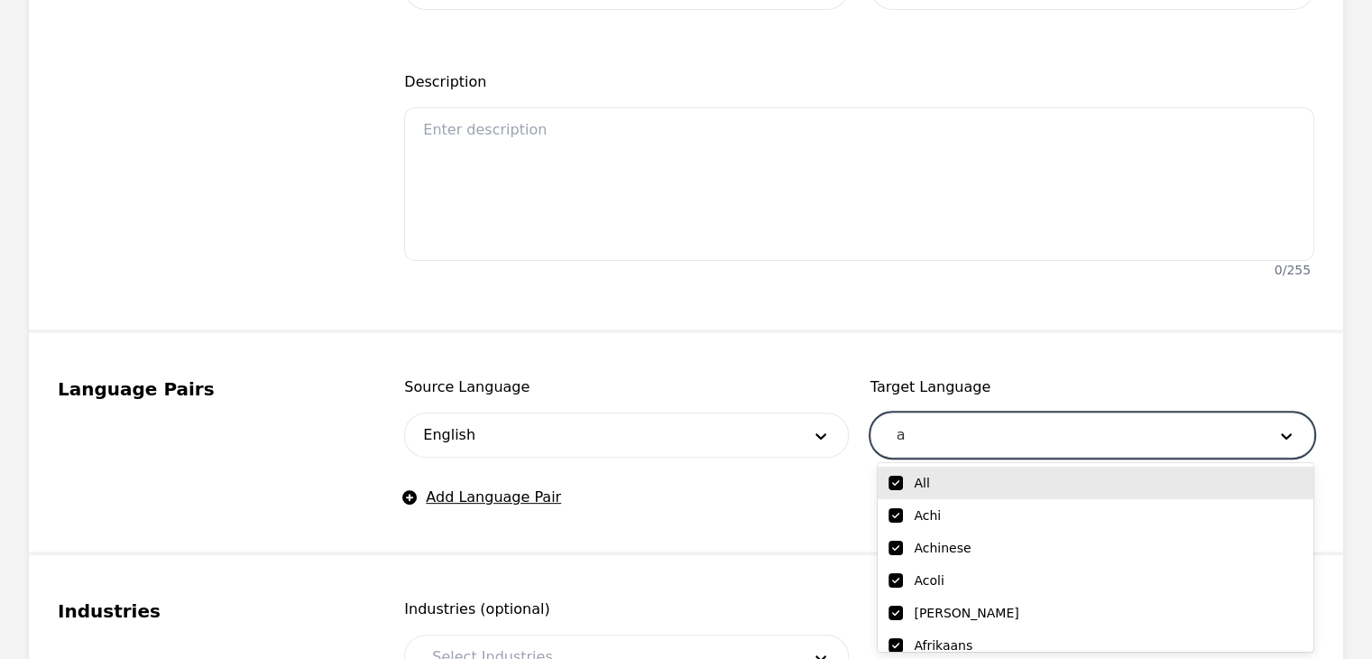
checkbox input "true"
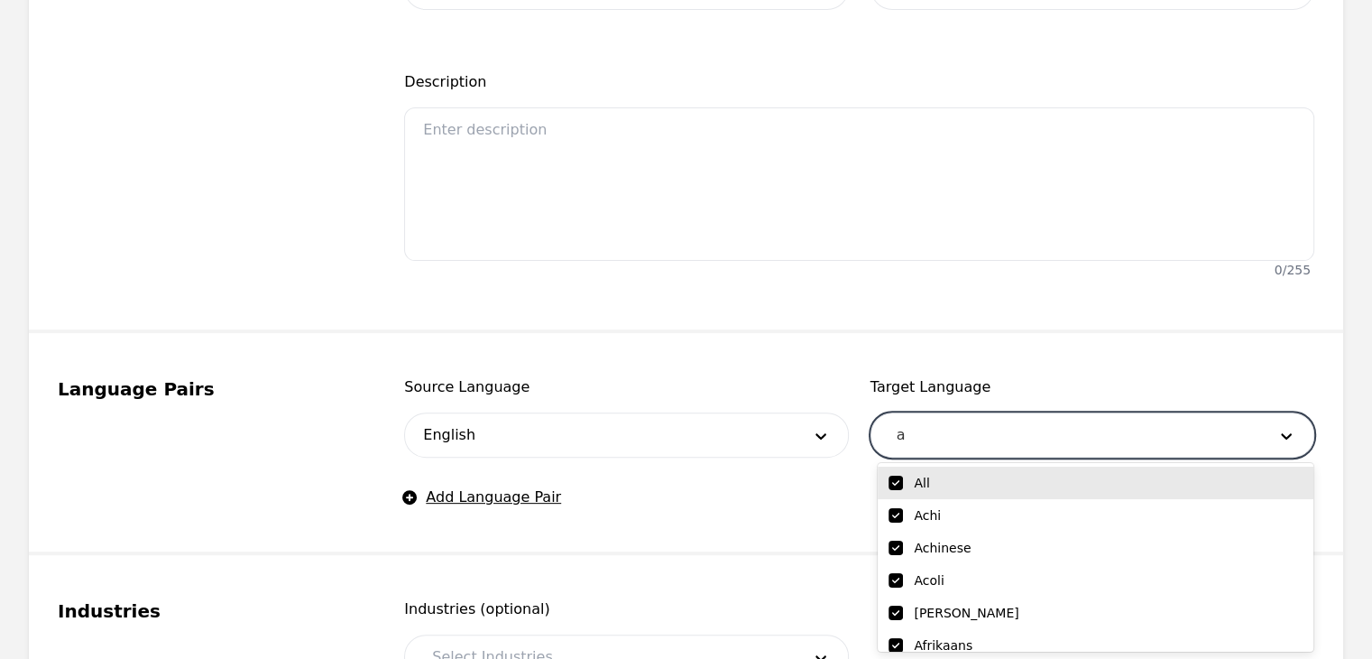
checkbox input "true"
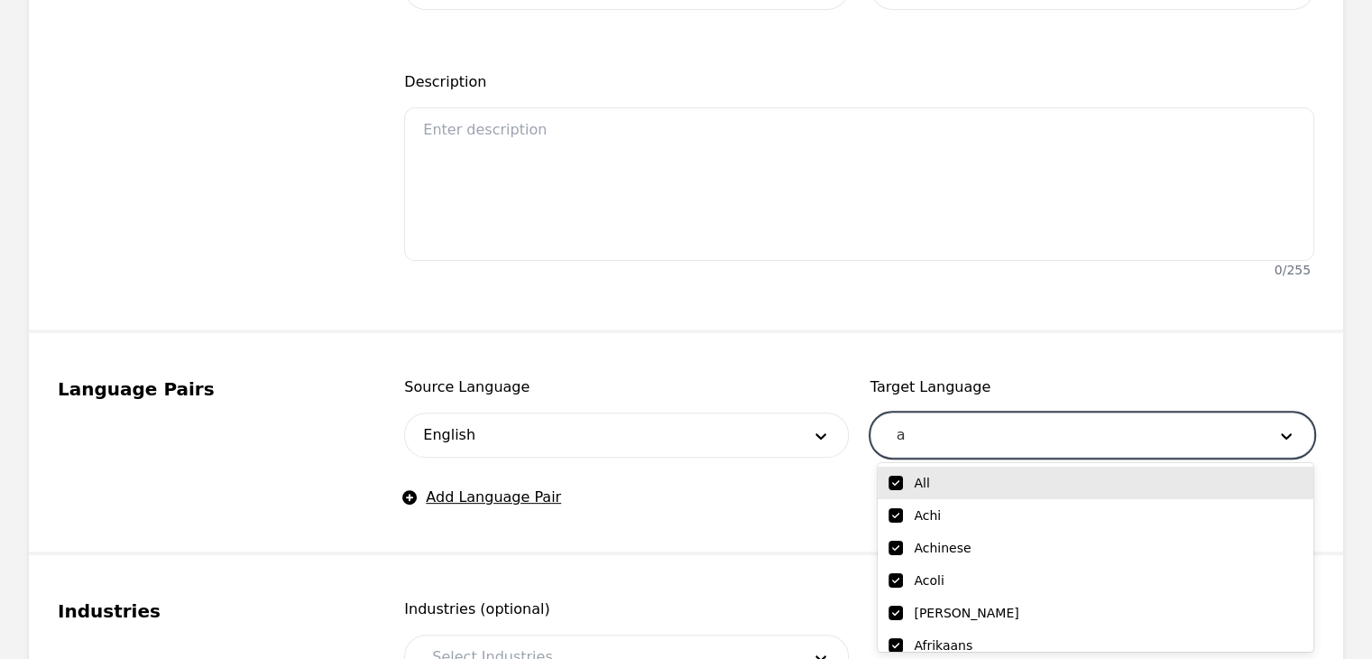
checkbox input "true"
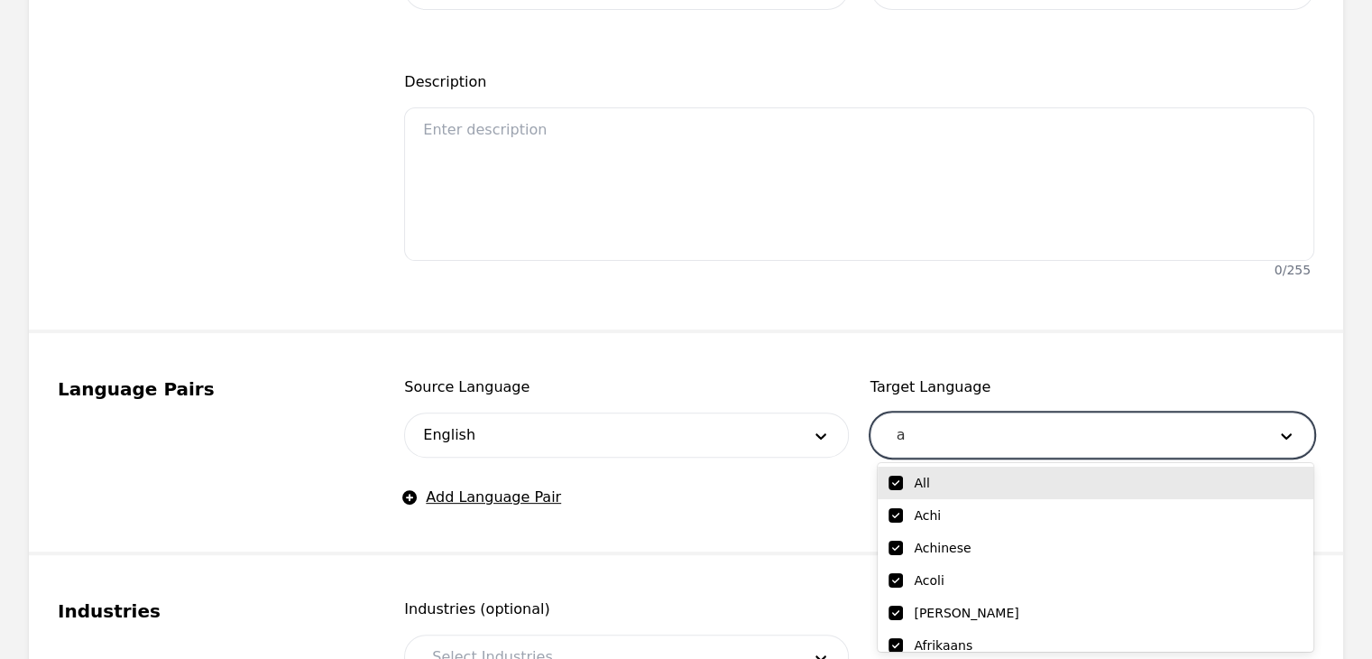
checkbox input "true"
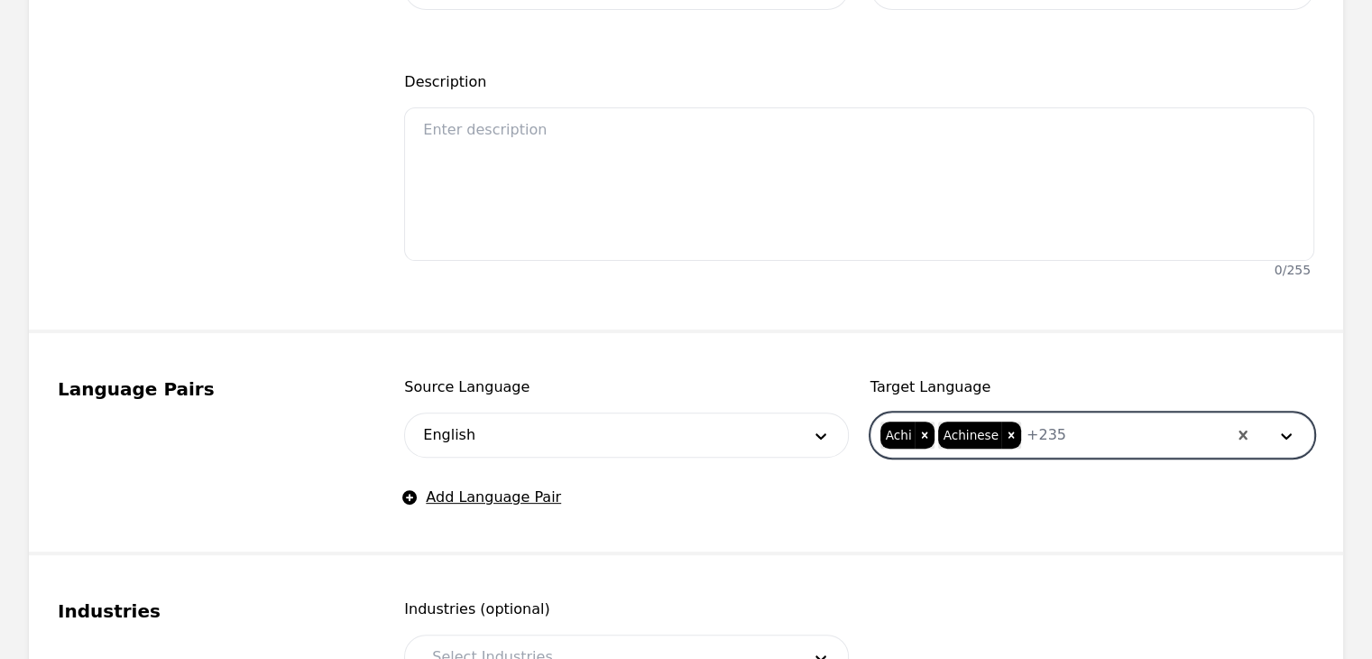
click at [1096, 426] on div at bounding box center [1146, 434] width 161 height 43
click at [1112, 444] on div at bounding box center [1146, 434] width 161 height 43
click at [897, 483] on input "checkbox" at bounding box center [896, 482] width 14 height 14
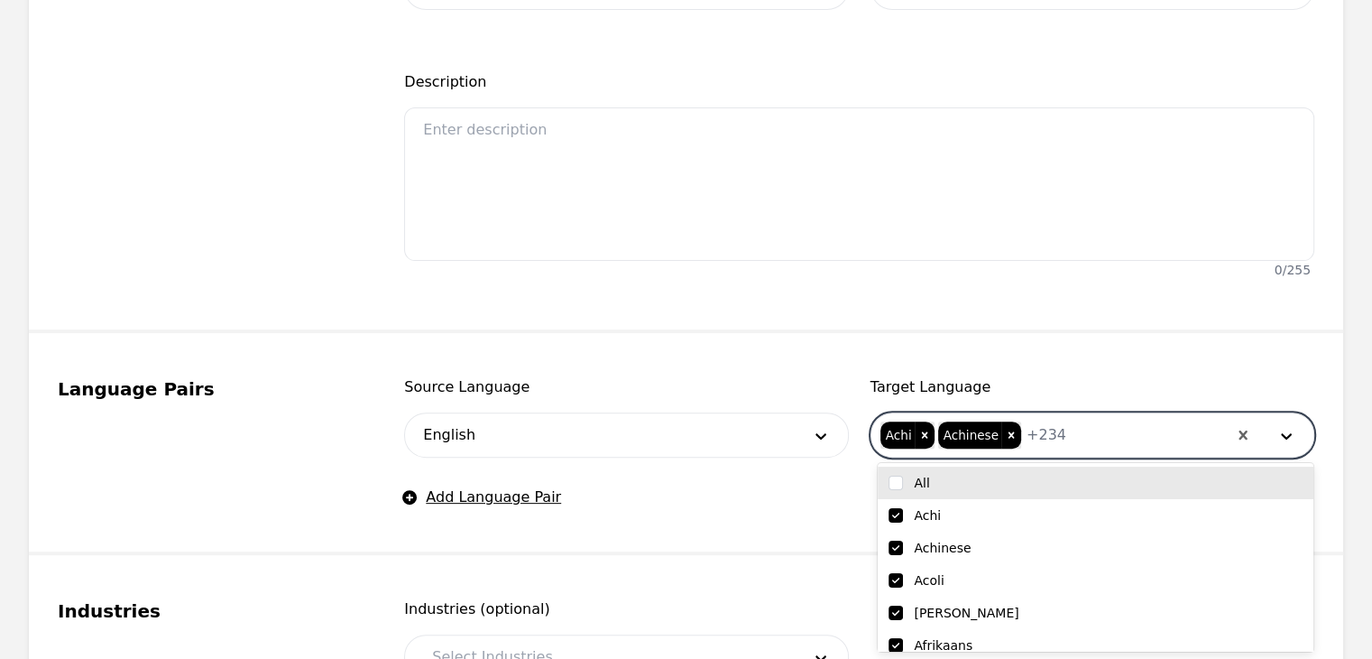
click at [1061, 315] on fieldset "General info Rate name All Languages- OPI $1.05 Job Type On-Demand Audio Interp…" at bounding box center [686, 108] width 1315 height 447
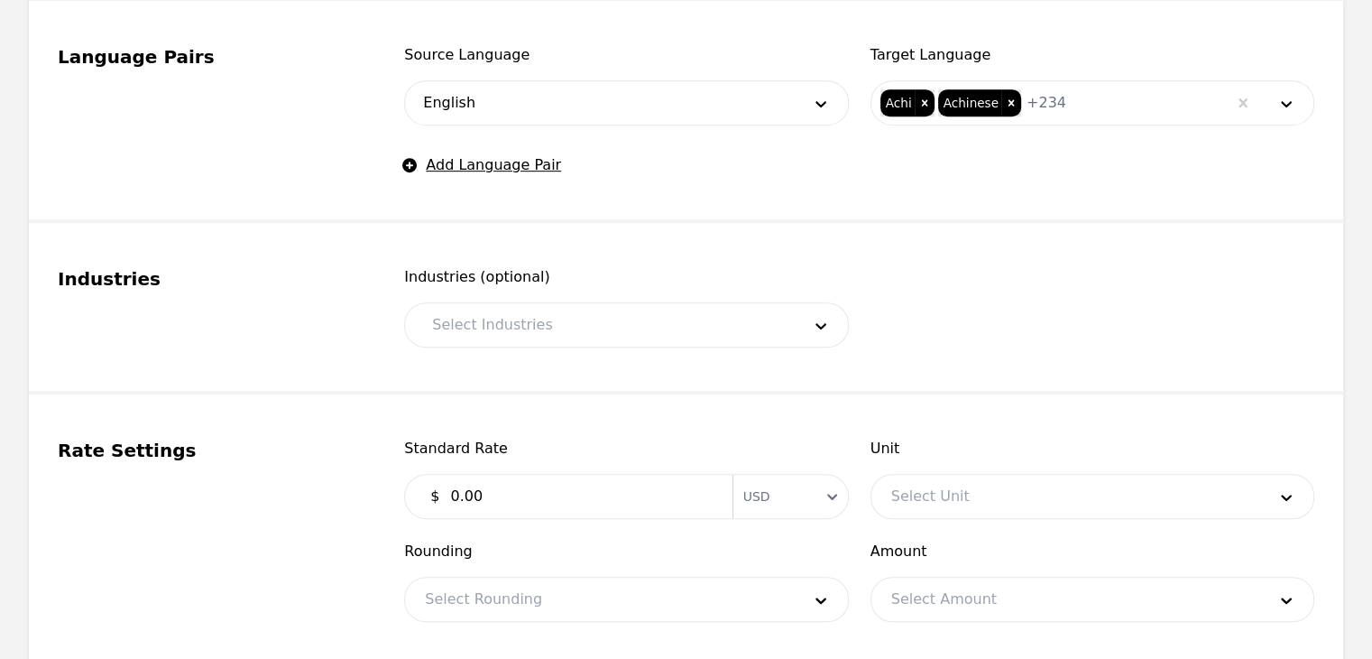
scroll to position [902, 0]
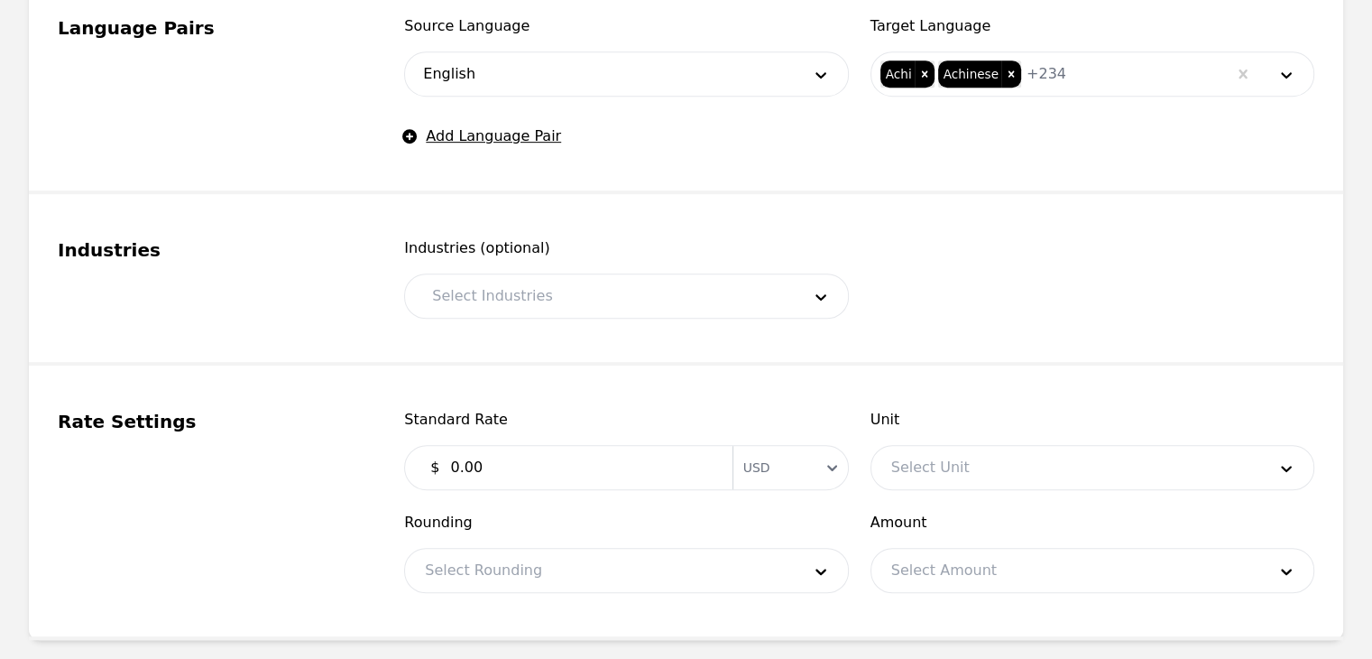
click at [609, 285] on div at bounding box center [602, 295] width 381 height 43
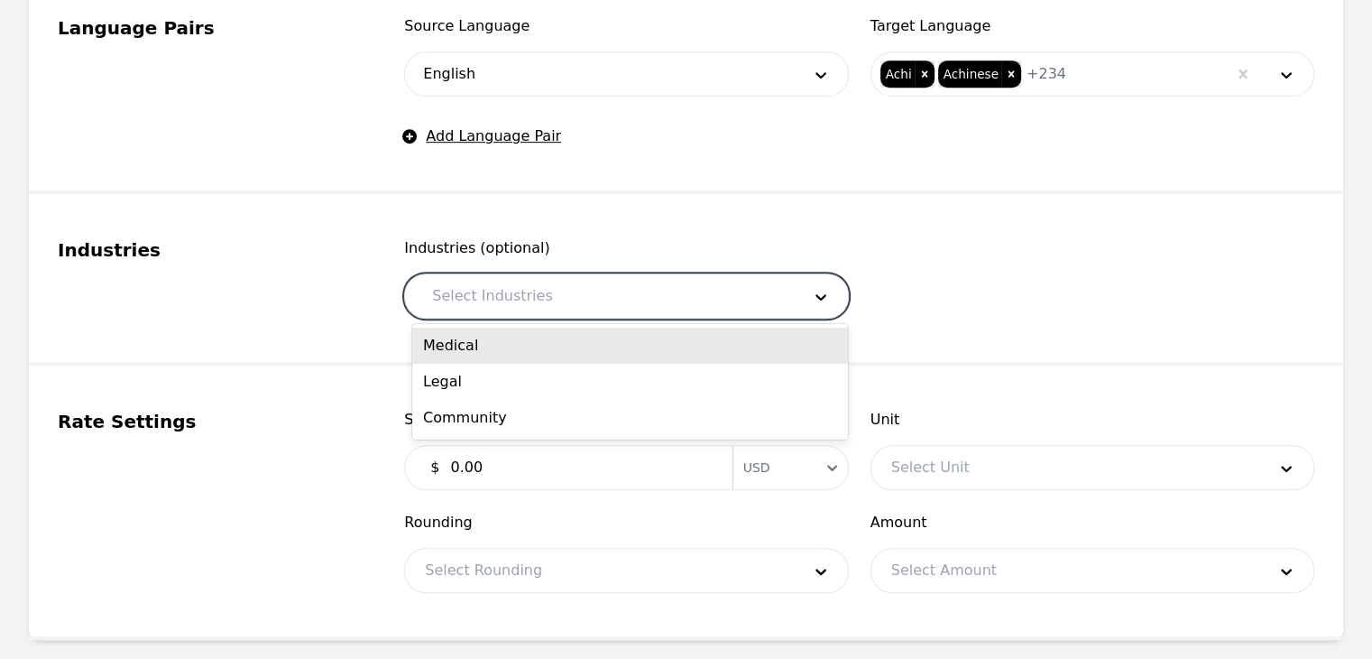
click at [586, 334] on div "Medical" at bounding box center [630, 345] width 436 height 36
click at [604, 300] on div at bounding box center [626, 295] width 270 height 43
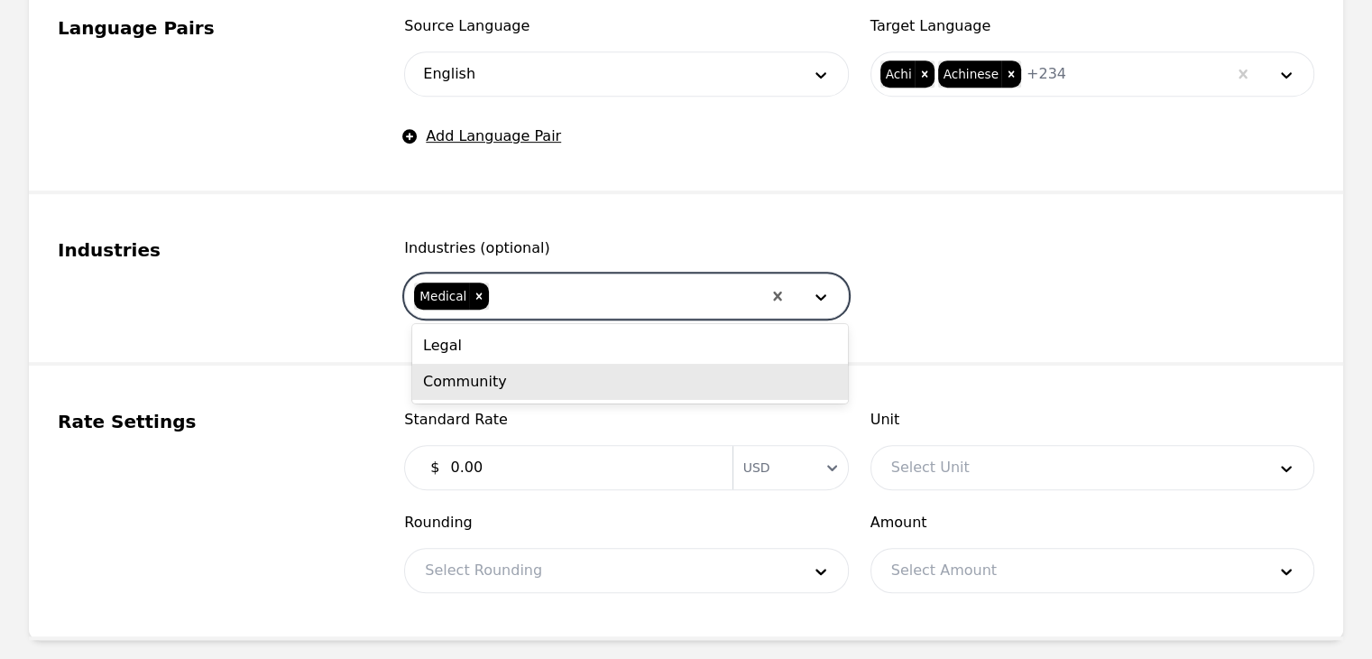
click at [586, 383] on div "Community" at bounding box center [630, 382] width 436 height 36
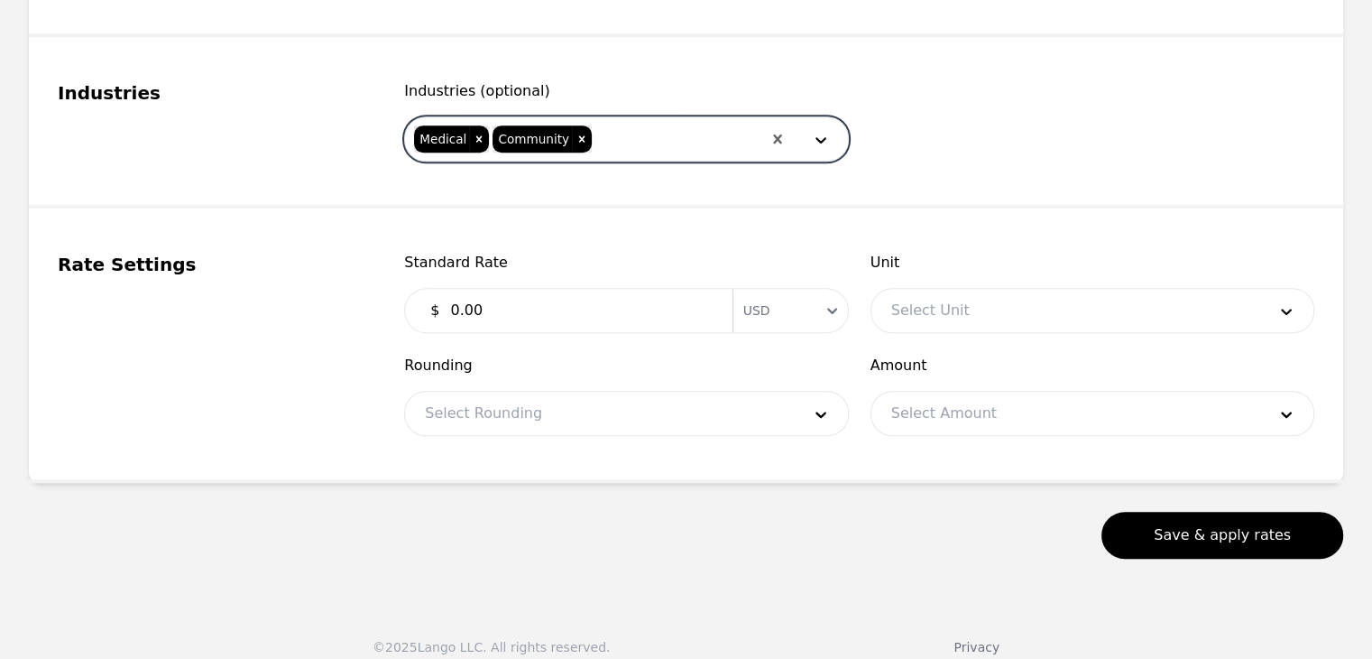
scroll to position [1075, 0]
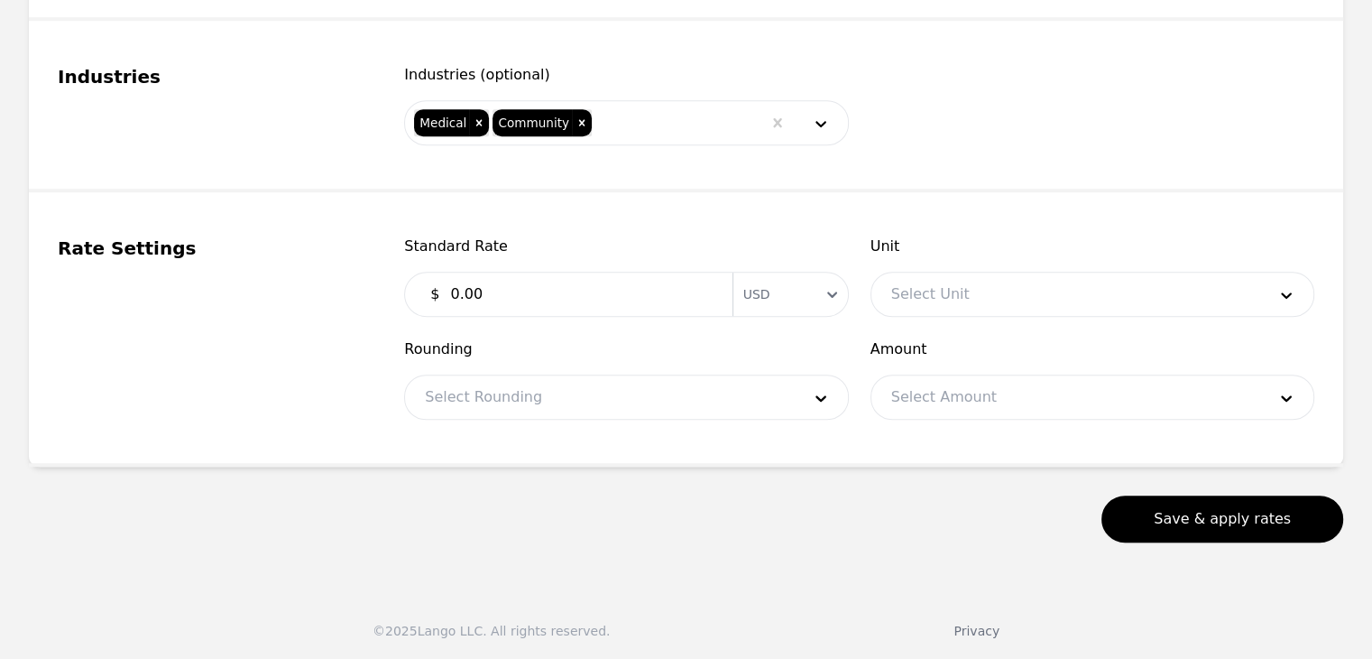
click at [557, 284] on input "0.00" at bounding box center [579, 294] width 281 height 36
click at [967, 286] on div at bounding box center [1066, 293] width 388 height 43
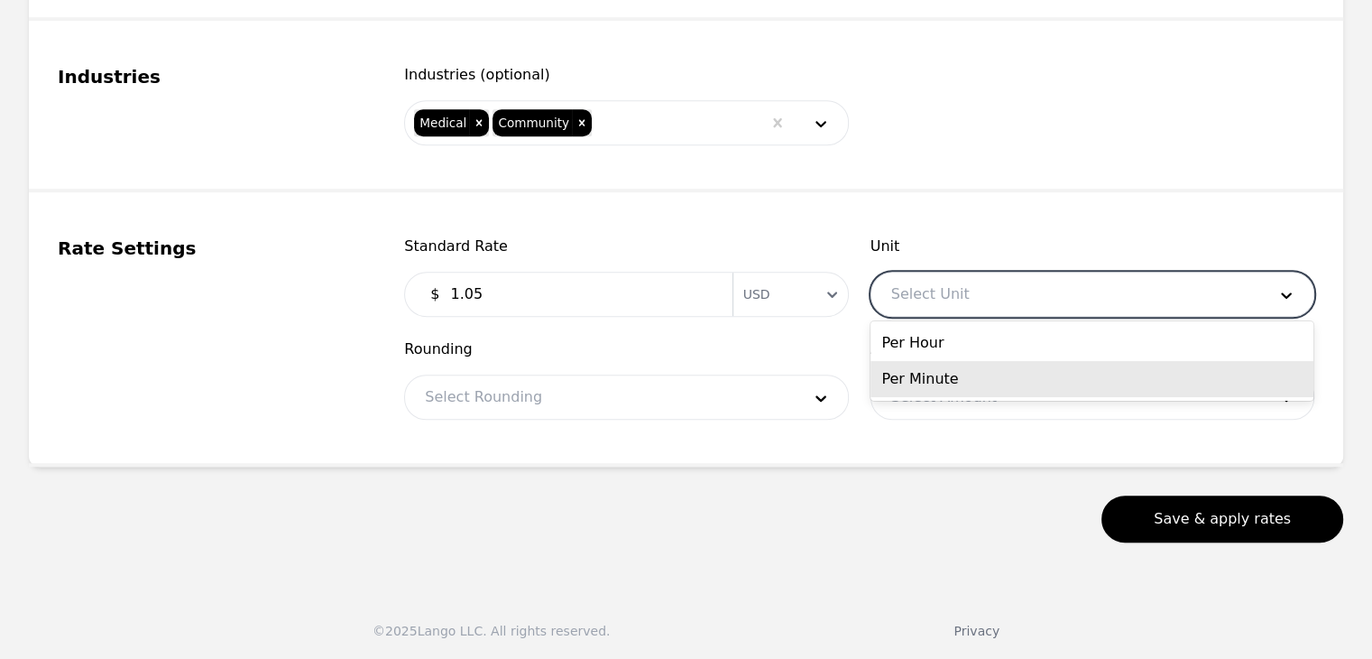
click at [1000, 368] on div "Per Minute" at bounding box center [1092, 379] width 443 height 36
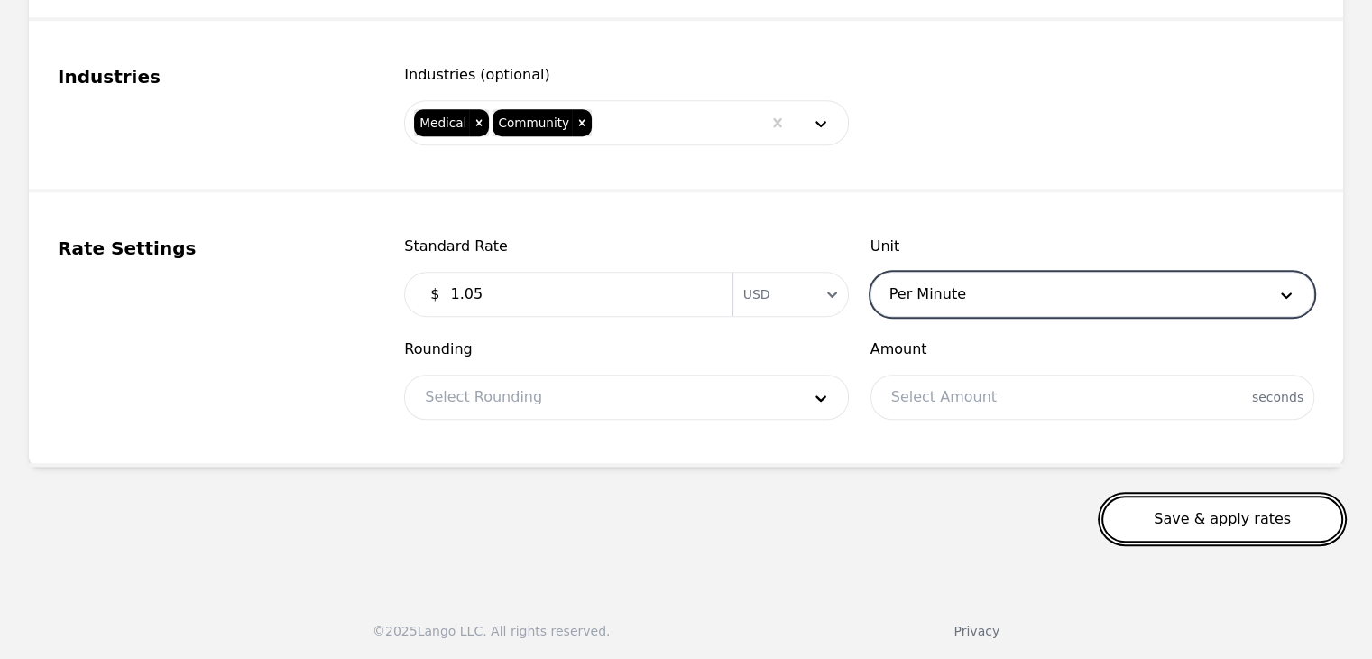
click at [1268, 518] on button "Save & apply rates" at bounding box center [1223, 518] width 242 height 47
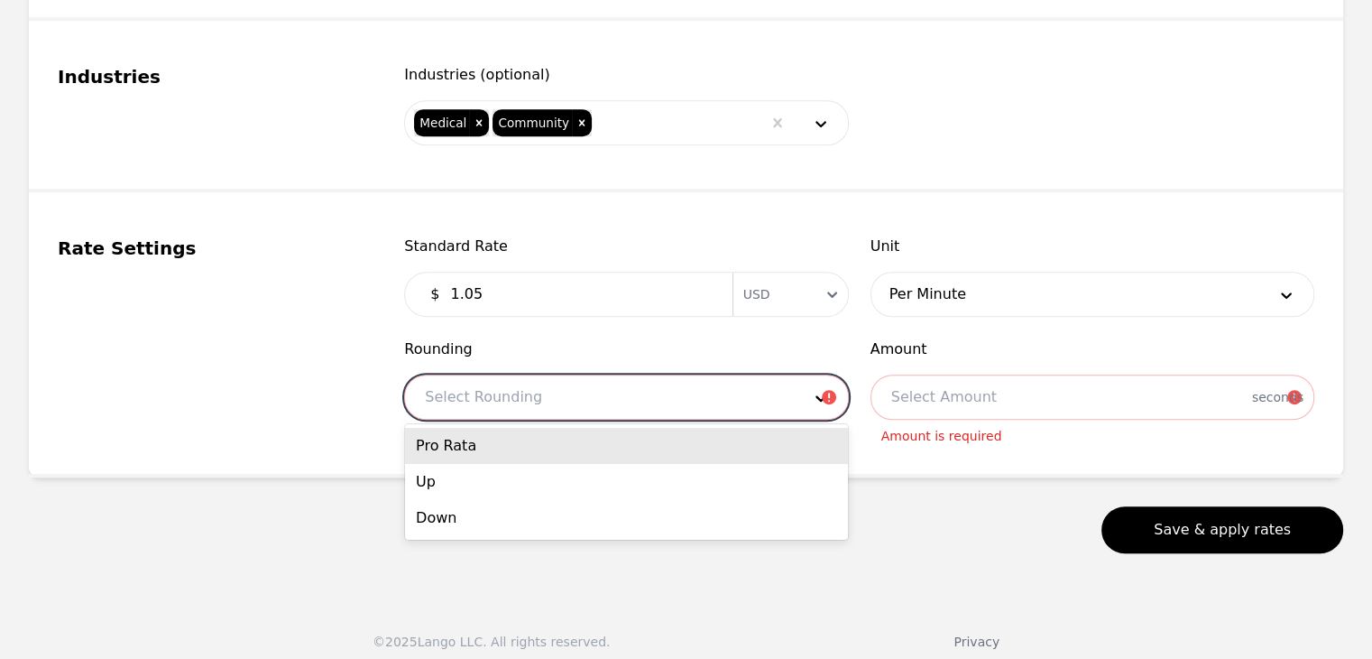
click at [626, 395] on div at bounding box center [599, 396] width 388 height 43
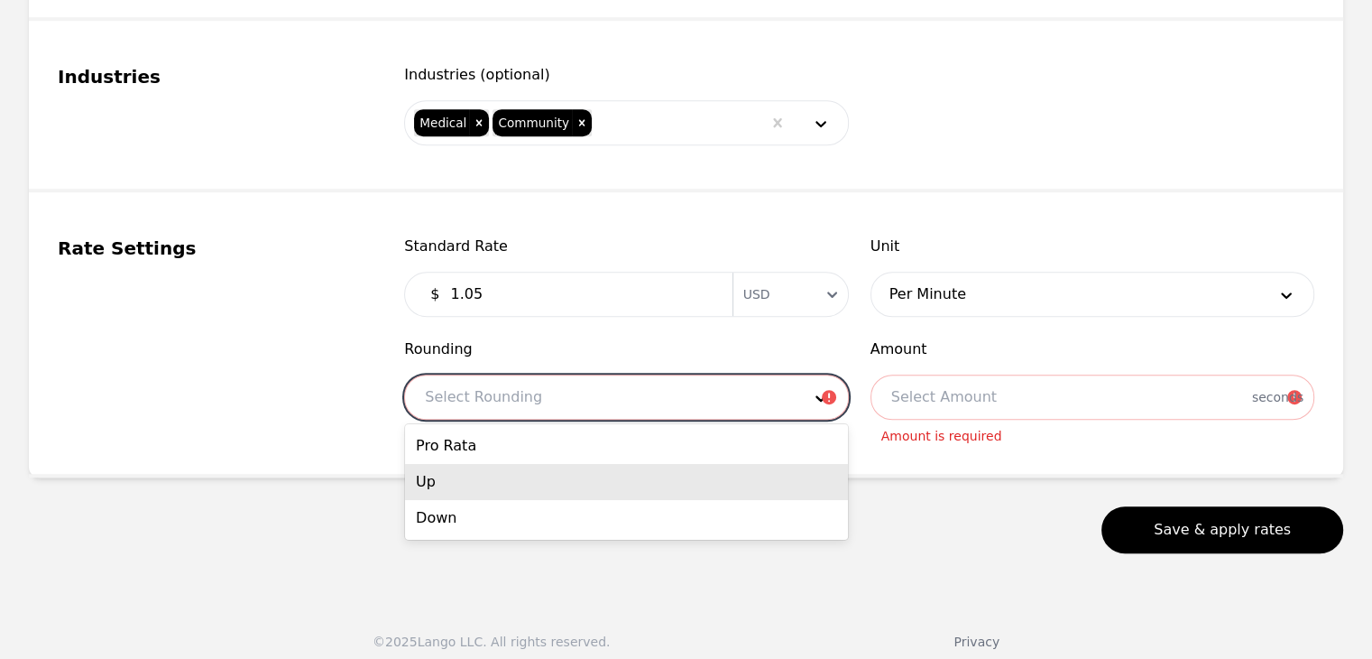
click at [573, 476] on div "Up" at bounding box center [626, 482] width 443 height 36
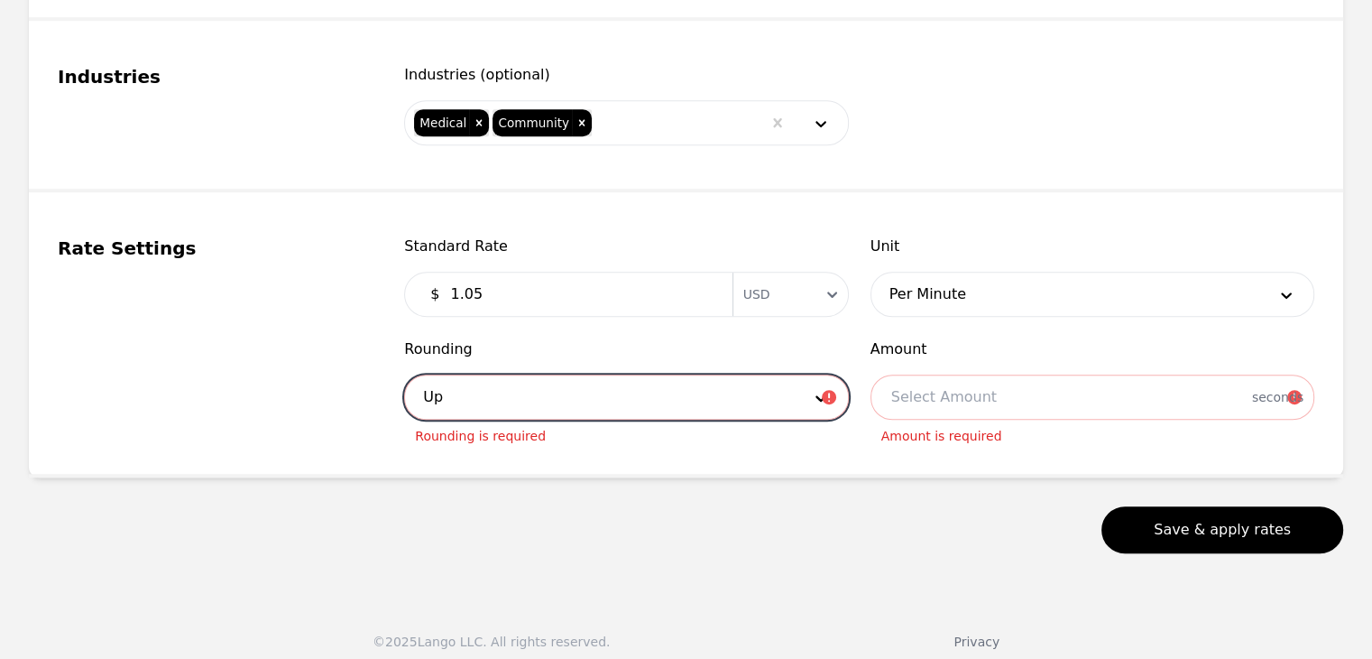
click at [1084, 390] on div at bounding box center [1093, 396] width 442 height 43
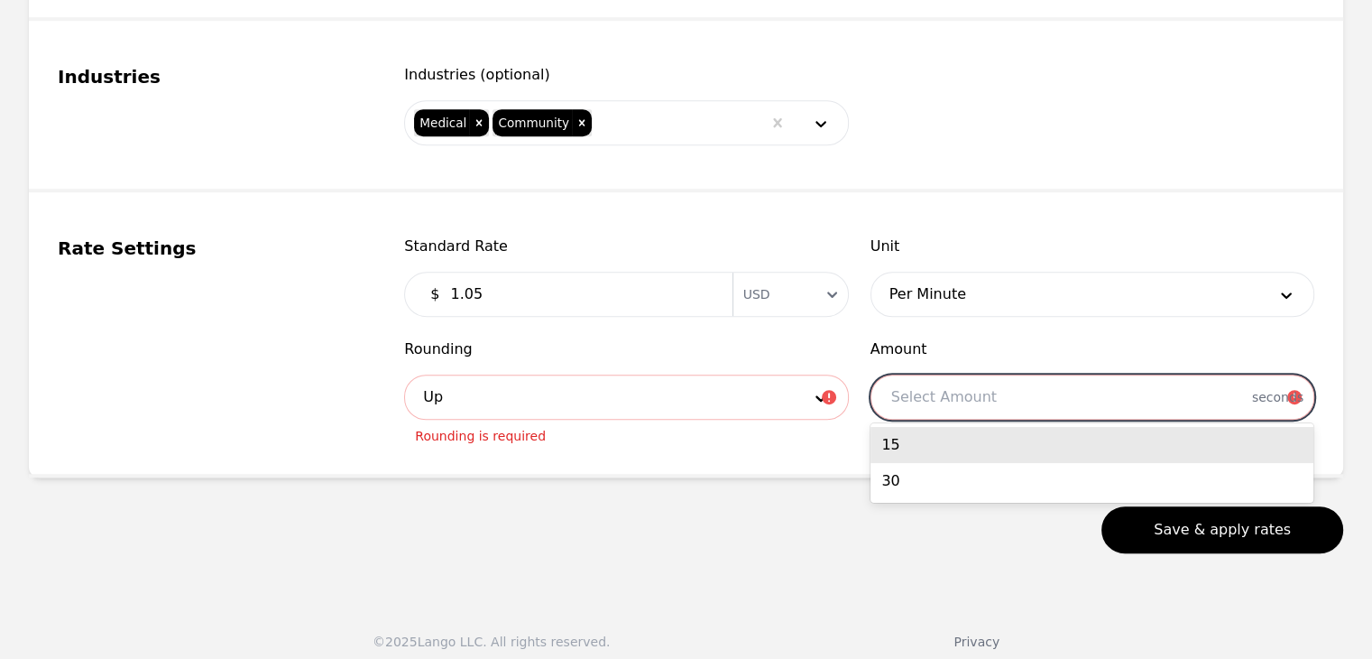
click at [734, 516] on div "Save & apply rates" at bounding box center [686, 529] width 1315 height 47
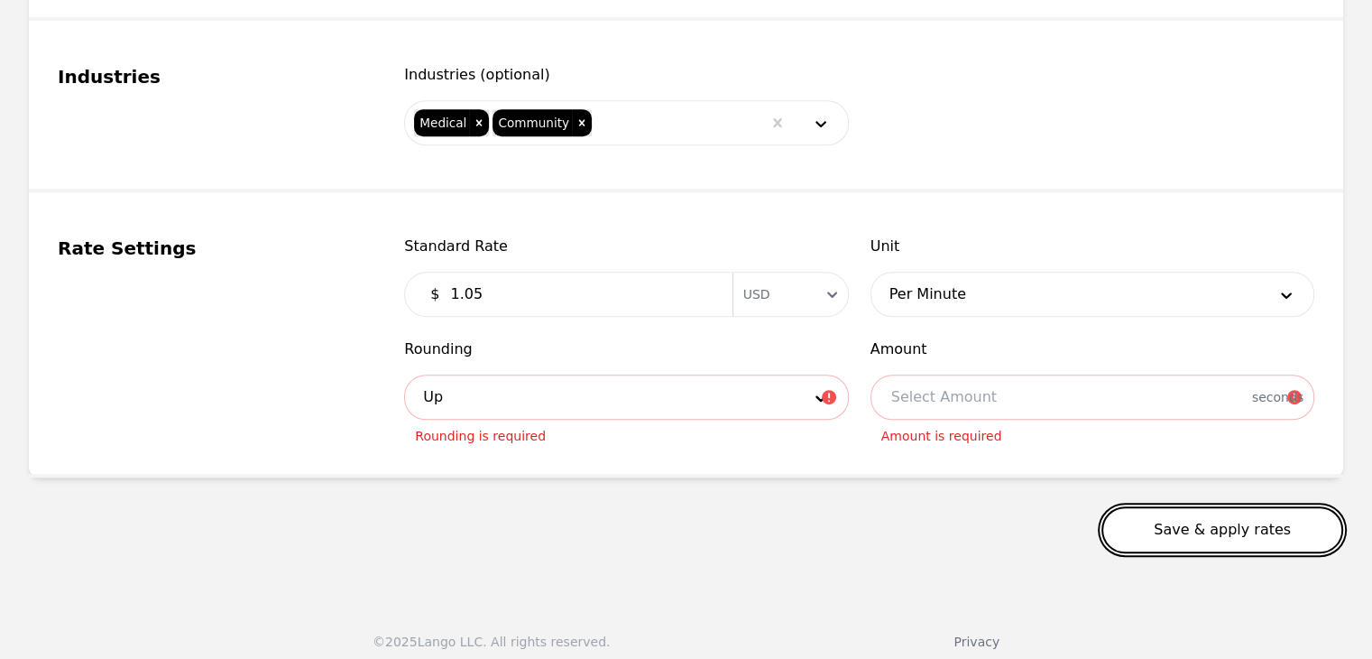
click at [1231, 534] on button "Save & apply rates" at bounding box center [1223, 529] width 242 height 47
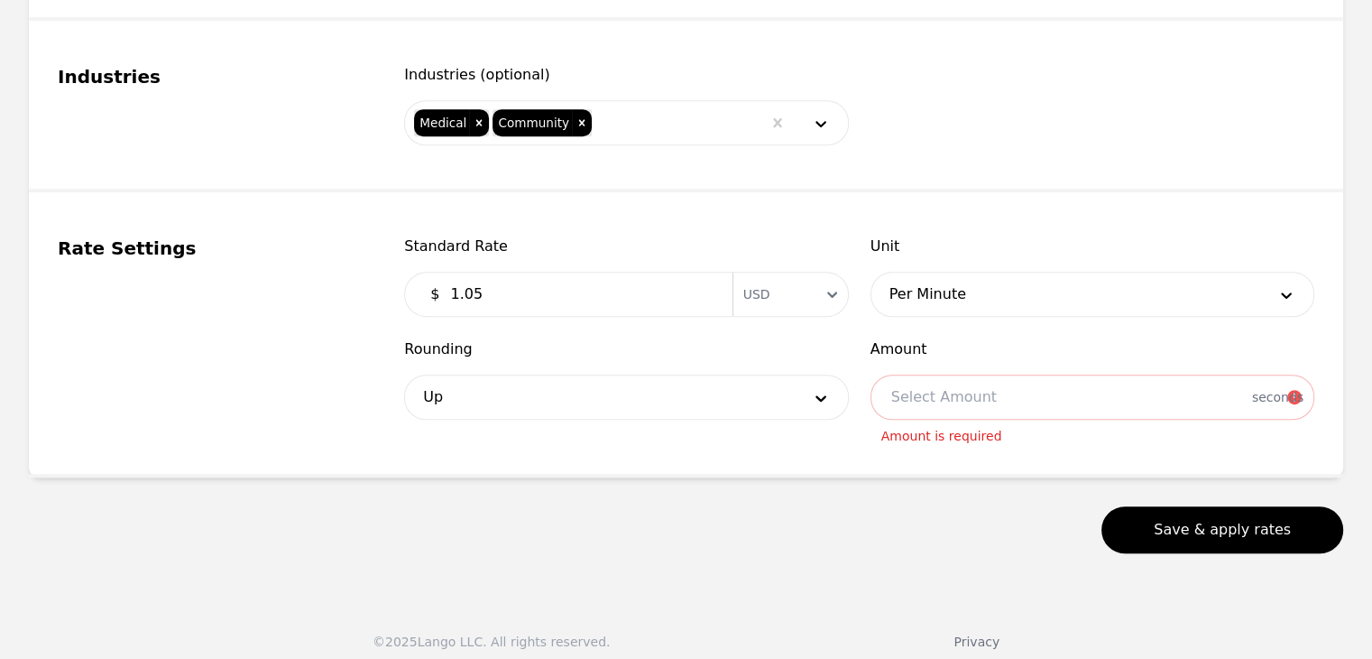
click at [711, 365] on div "Rounding Up" at bounding box center [626, 384] width 444 height 92
click at [717, 388] on div at bounding box center [599, 396] width 388 height 43
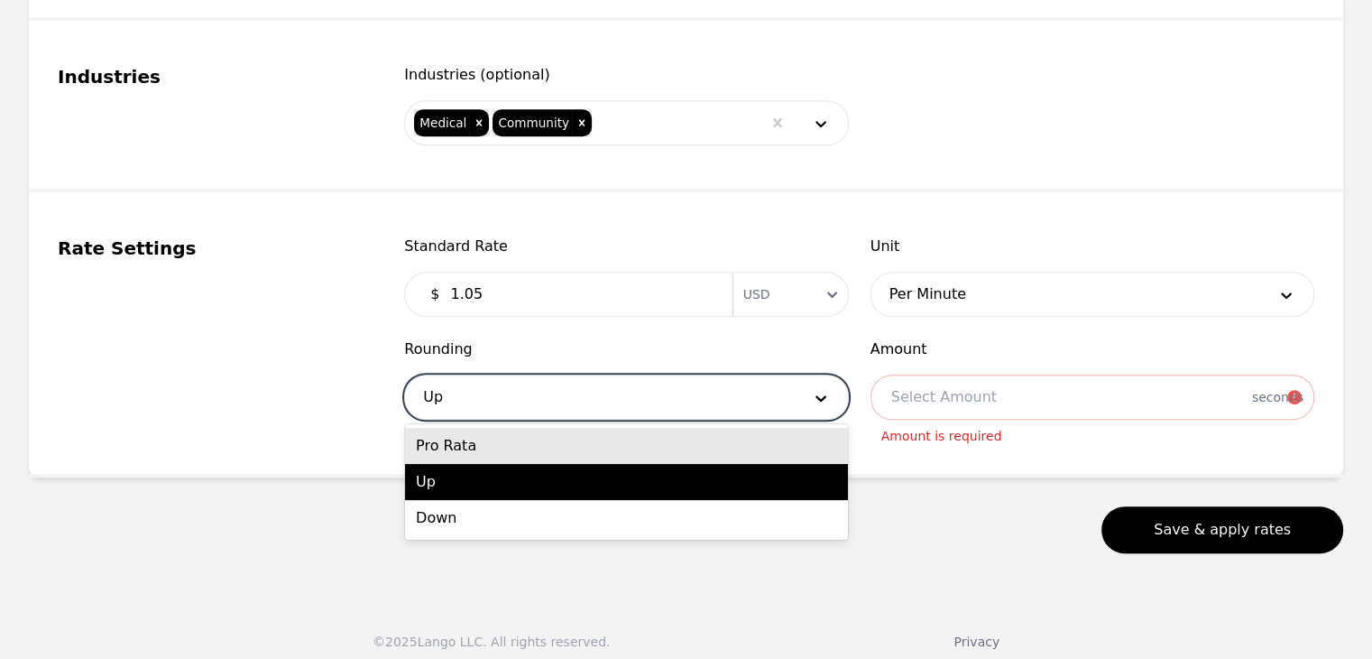
click at [662, 457] on div "Pro Rata" at bounding box center [626, 446] width 443 height 36
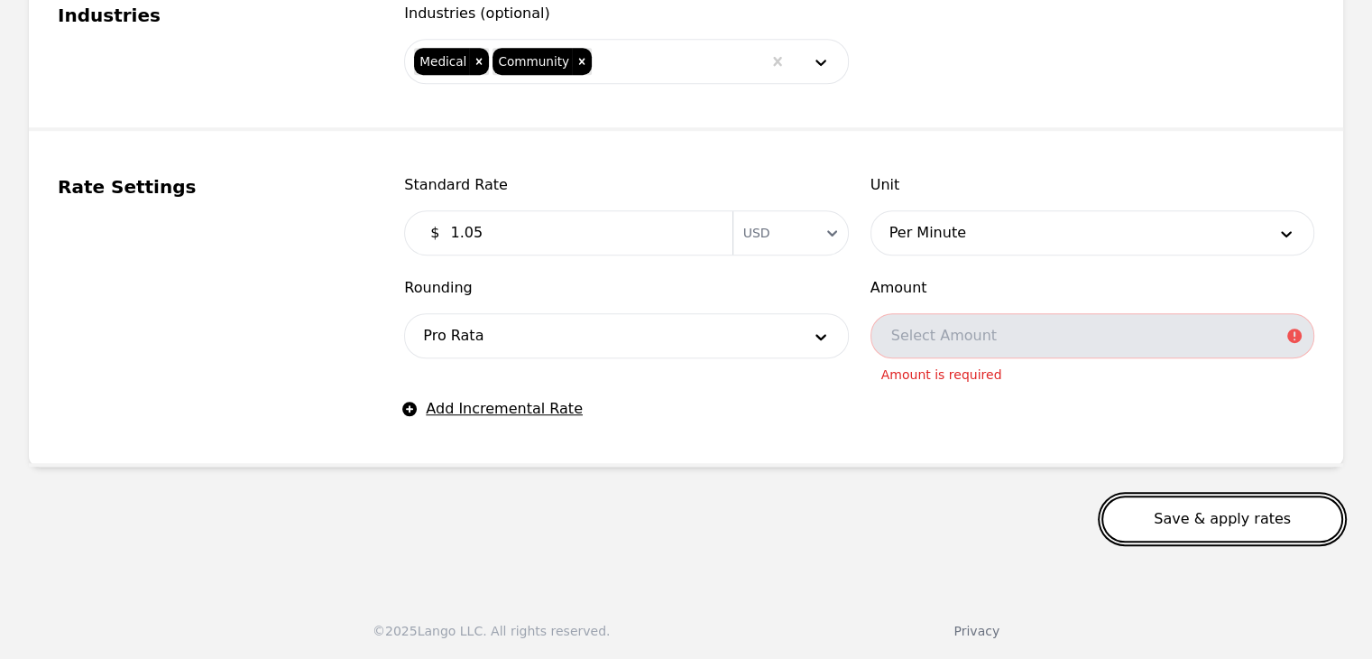
click at [1240, 513] on button "Save & apply rates" at bounding box center [1223, 518] width 242 height 47
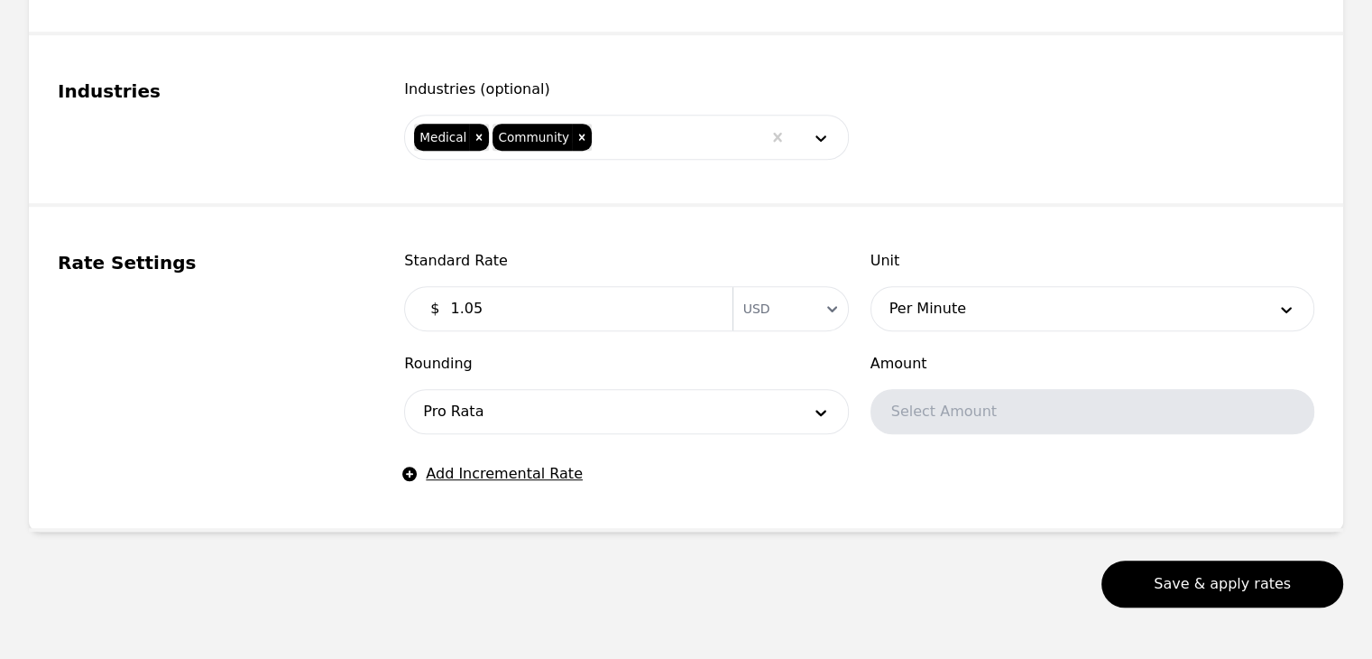
scroll to position [1126, 0]
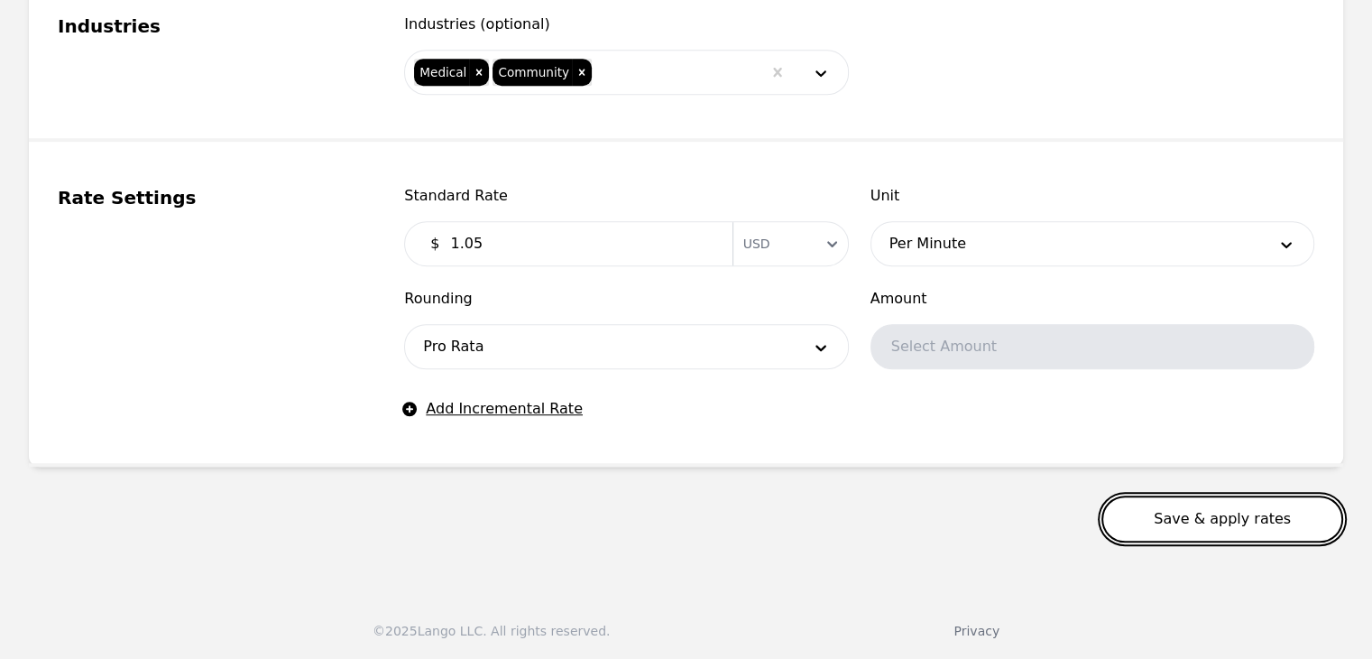
click at [1220, 521] on button "Save & apply rates" at bounding box center [1223, 518] width 242 height 47
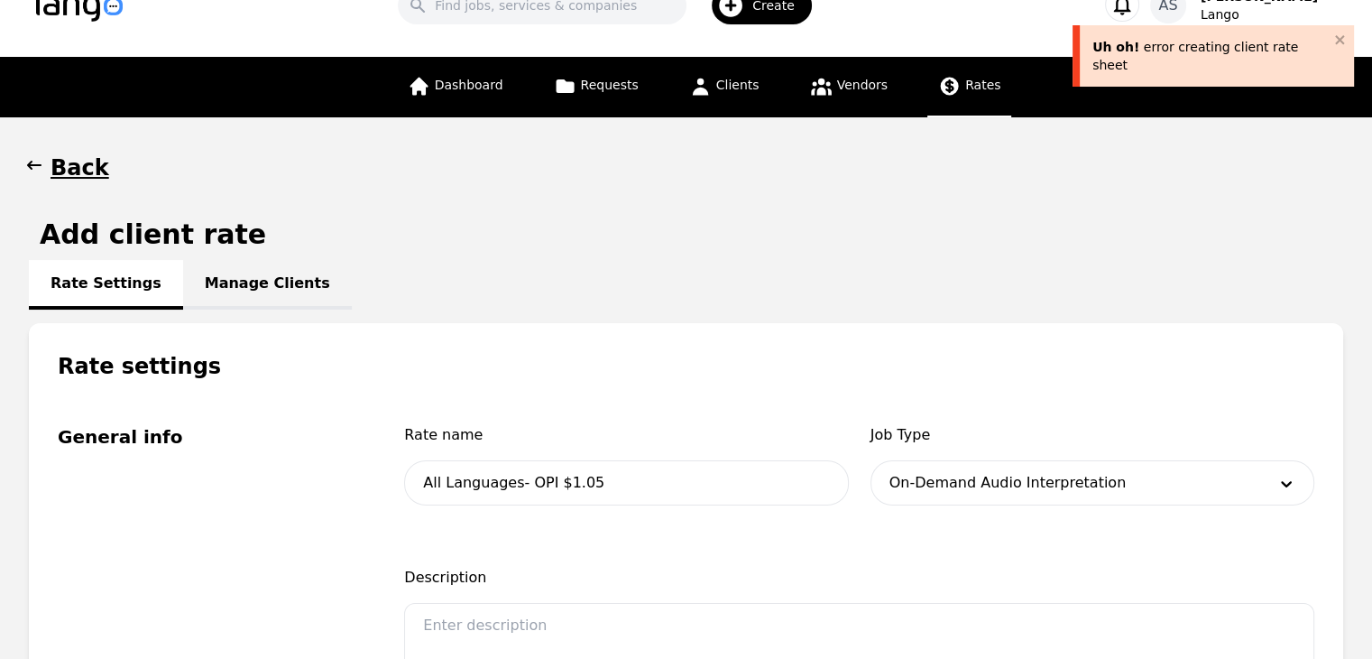
scroll to position [43, 0]
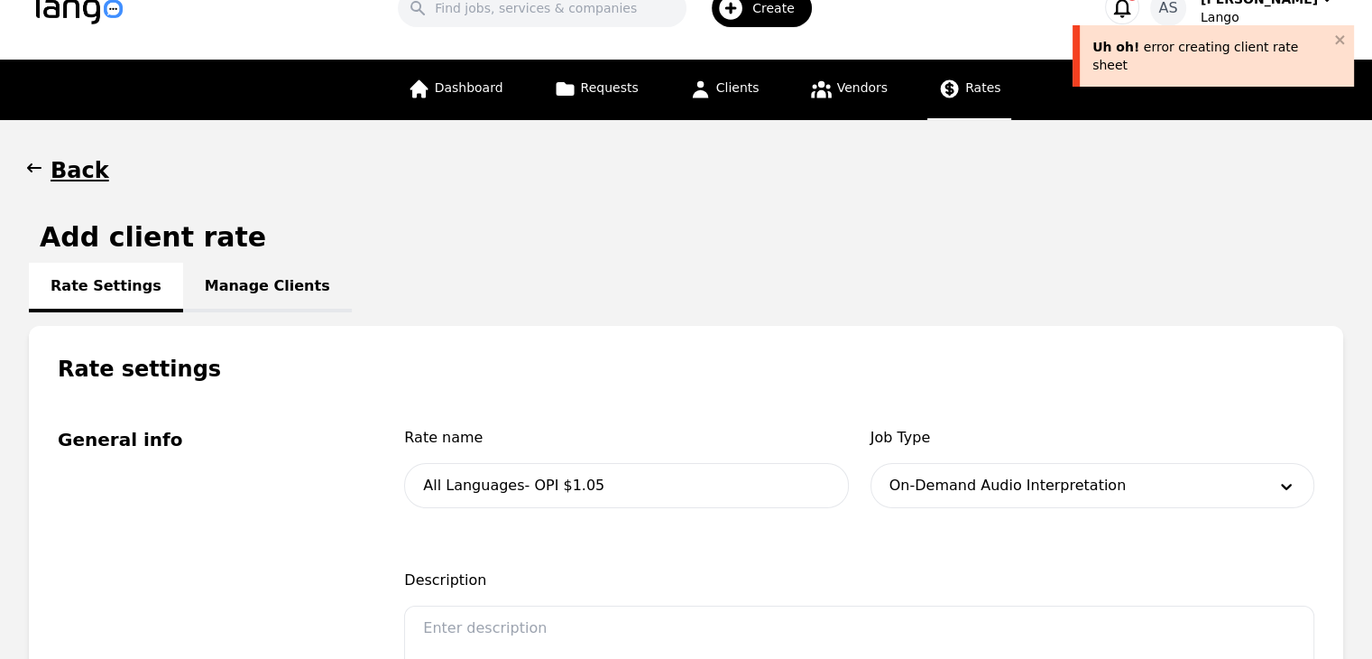
click at [32, 167] on icon "button" at bounding box center [34, 167] width 14 height 9
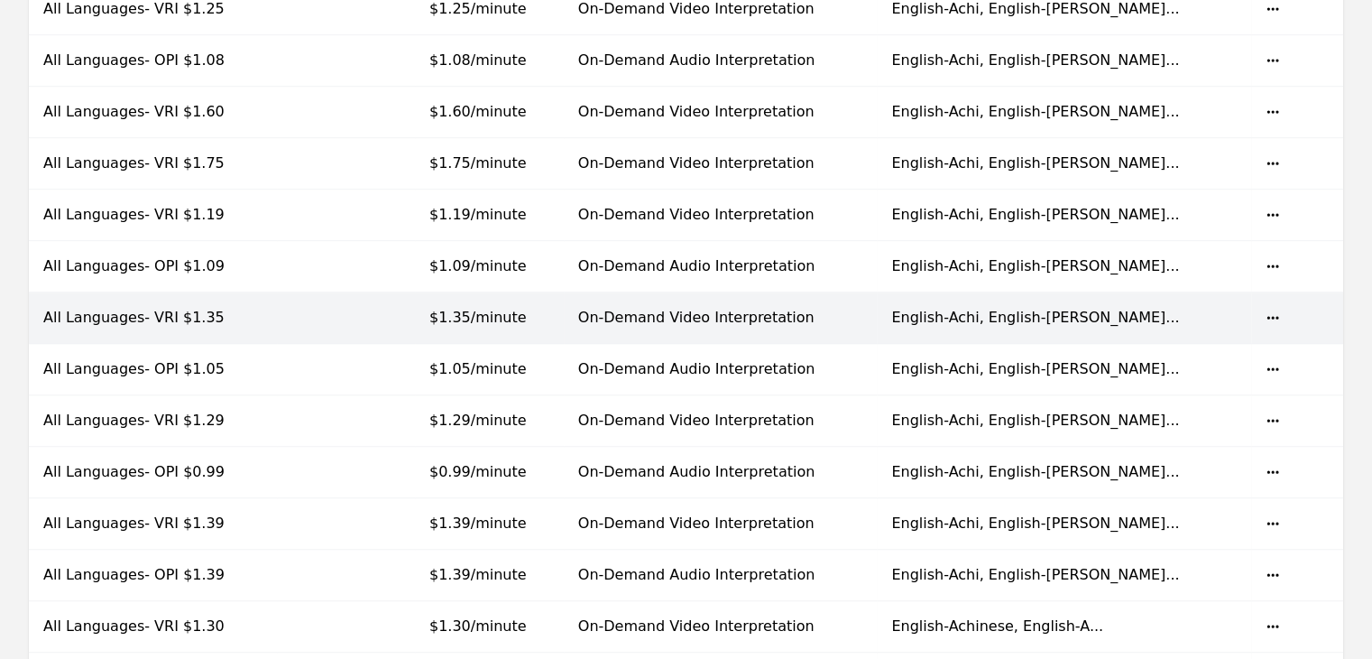
scroll to position [722, 0]
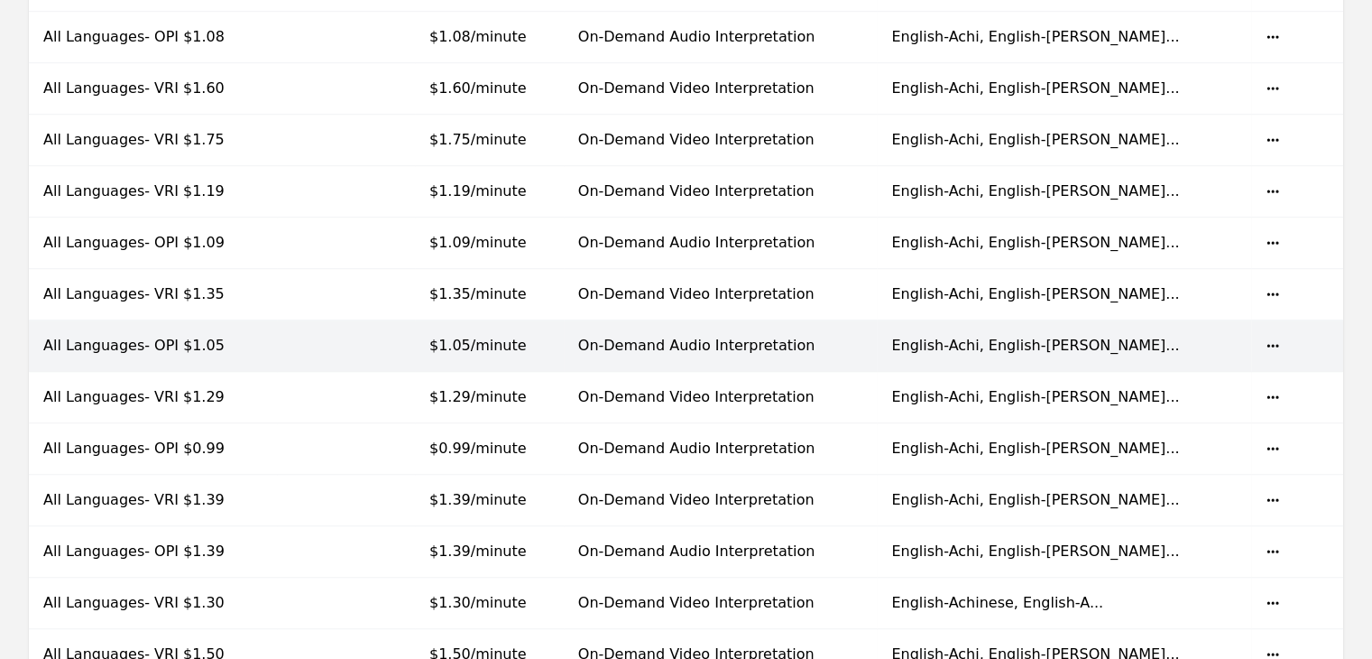
click at [451, 351] on td "$1.05/minute" at bounding box center [489, 345] width 149 height 51
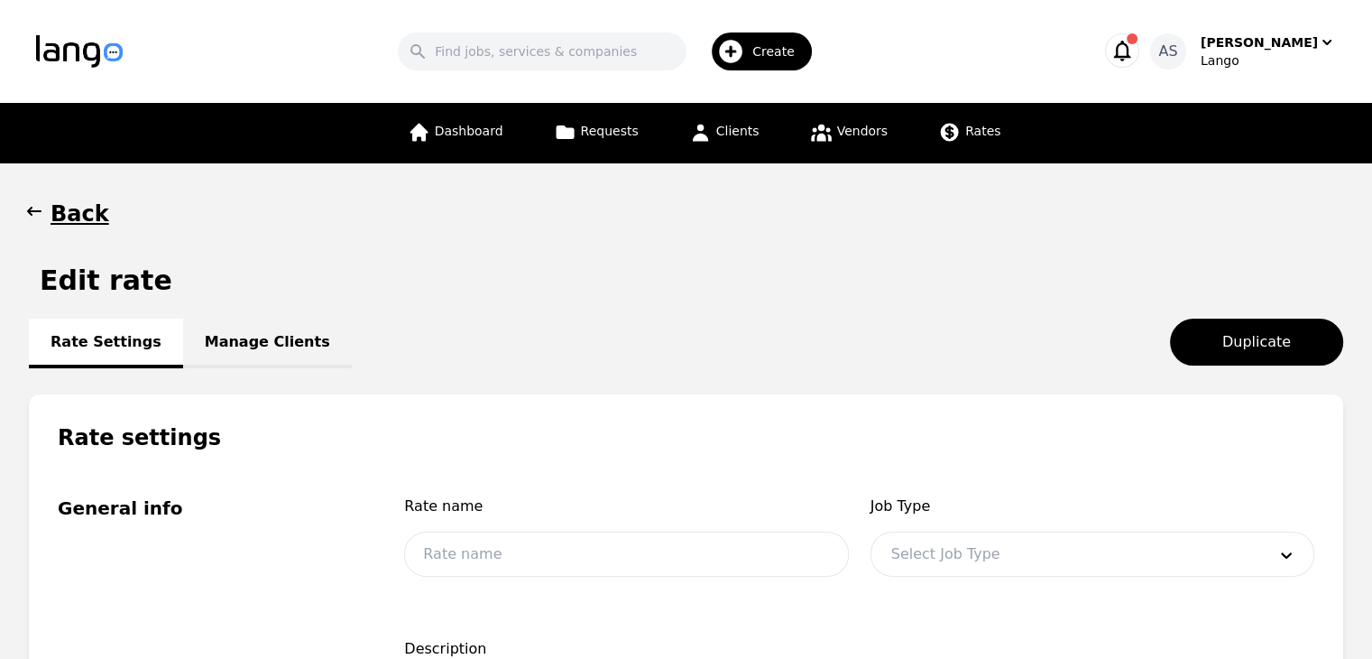
click at [212, 344] on link "Manage Clients" at bounding box center [267, 343] width 169 height 50
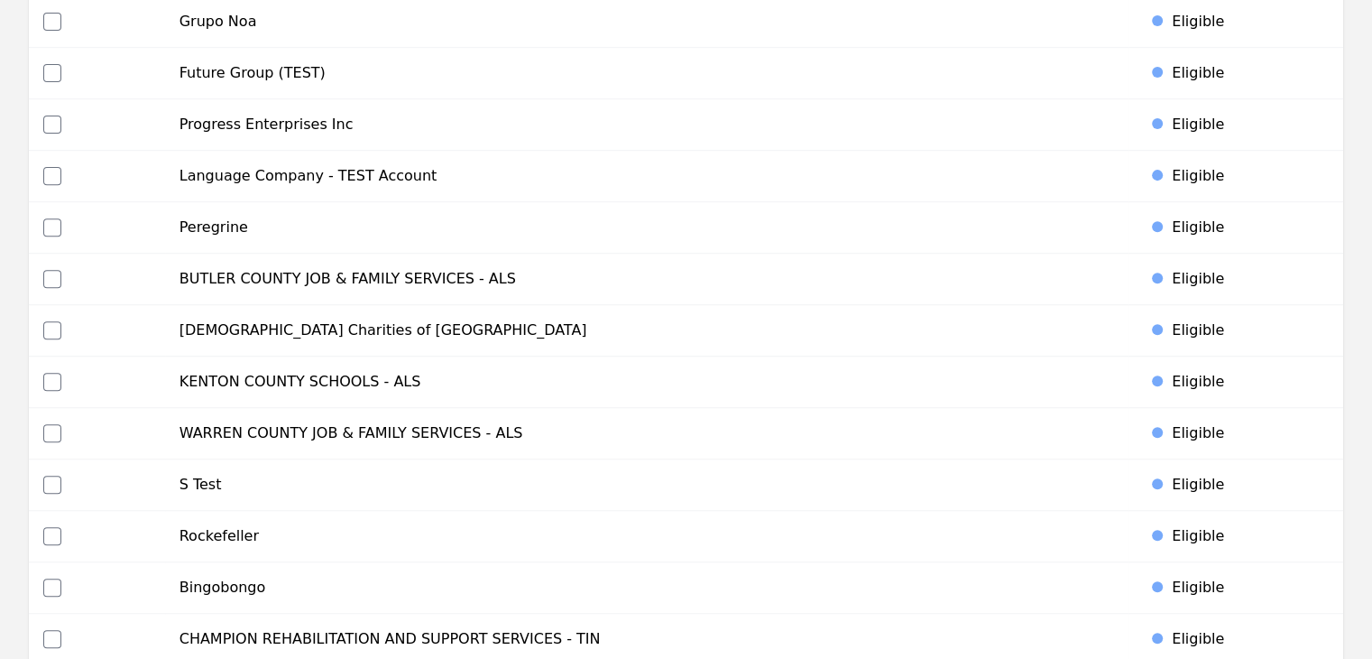
scroll to position [696, 0]
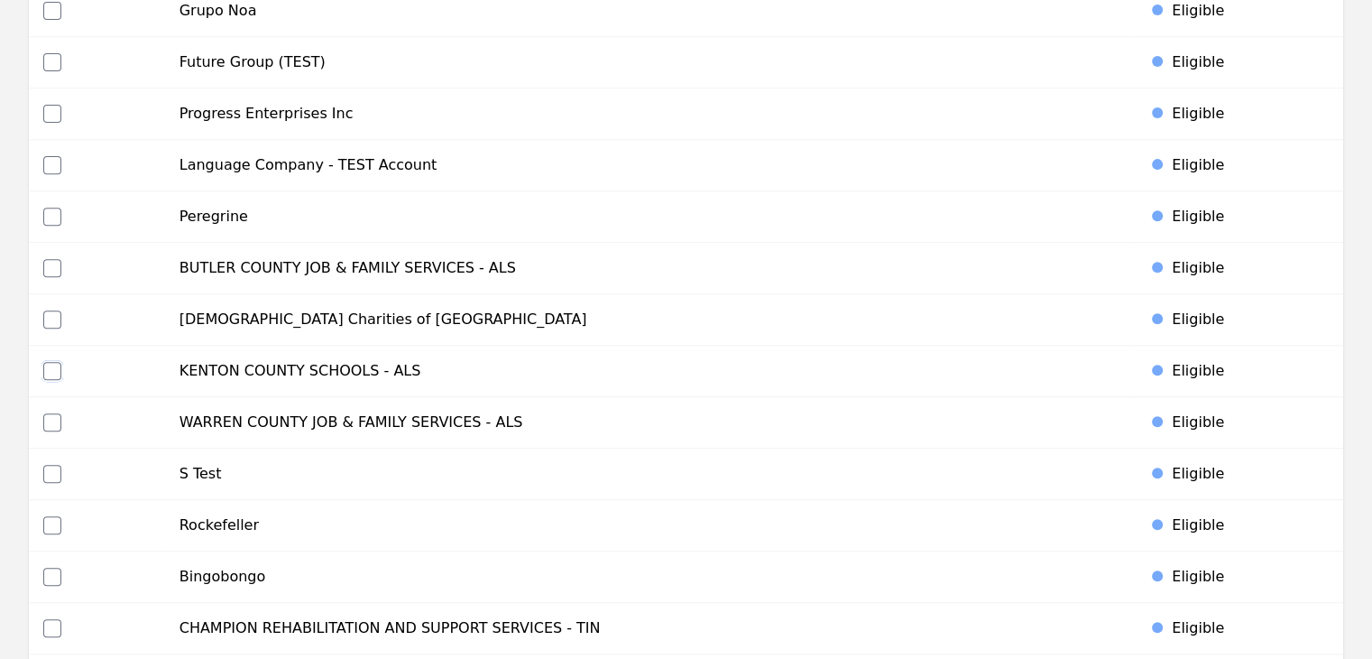
drag, startPoint x: 52, startPoint y: 364, endPoint x: 88, endPoint y: 361, distance: 35.3
click at [51, 363] on input "checkbox" at bounding box center [52, 371] width 18 height 18
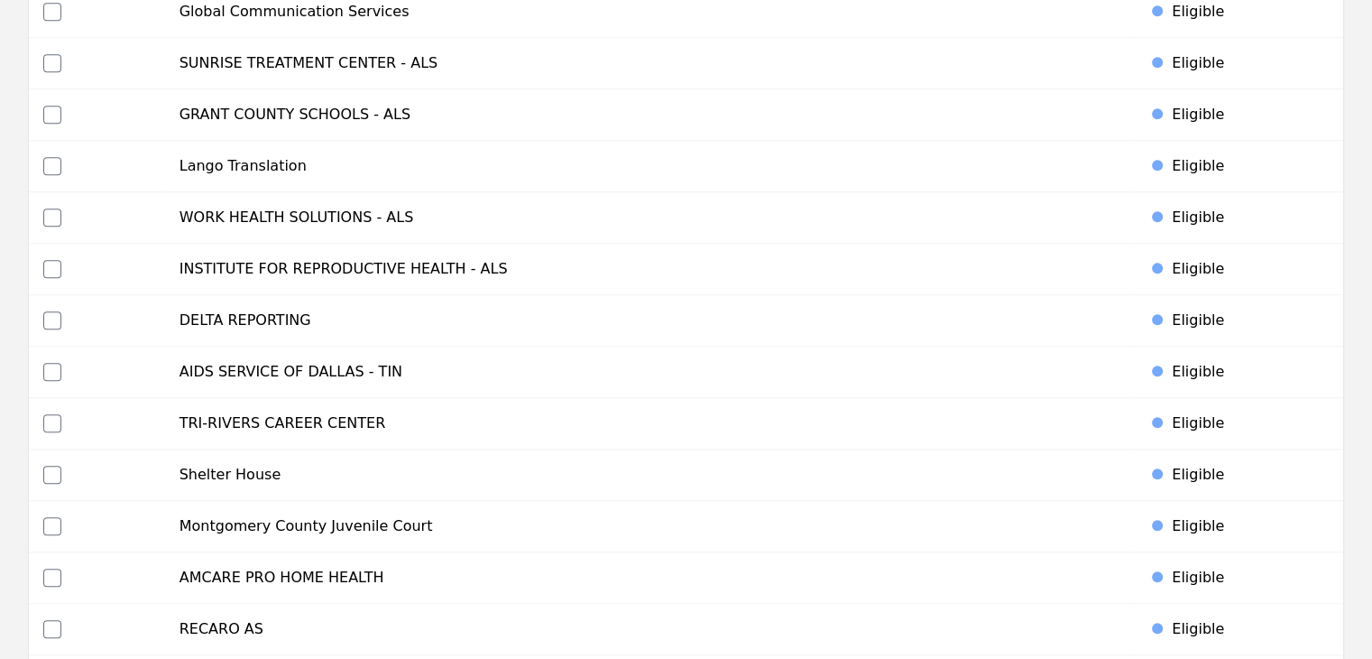
scroll to position [8619, 0]
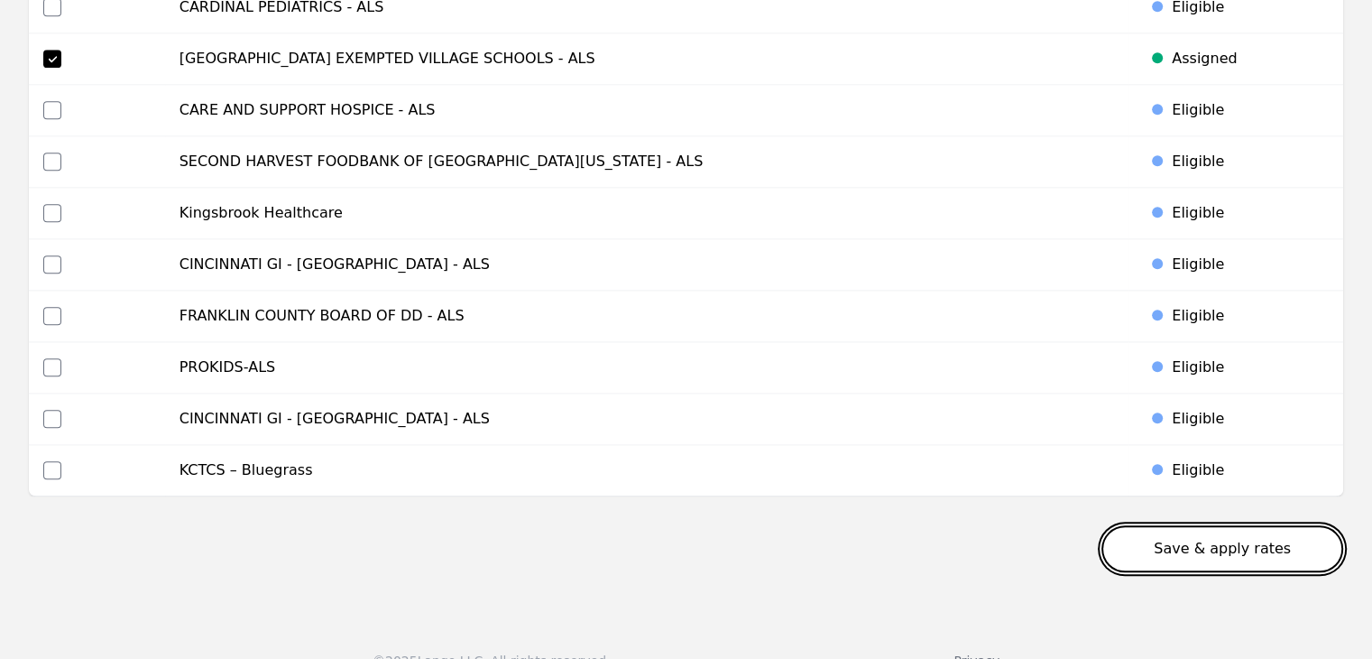
click at [1260, 525] on button "Save & apply rates" at bounding box center [1223, 548] width 242 height 47
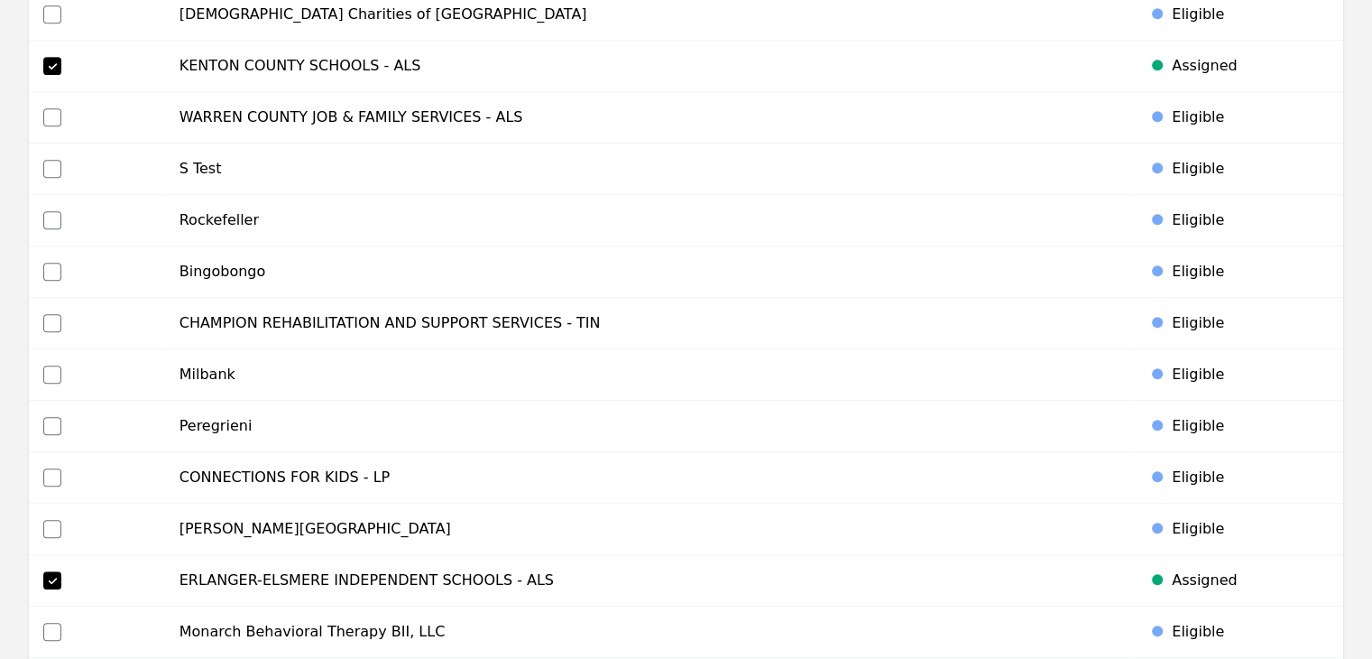
scroll to position [0, 0]
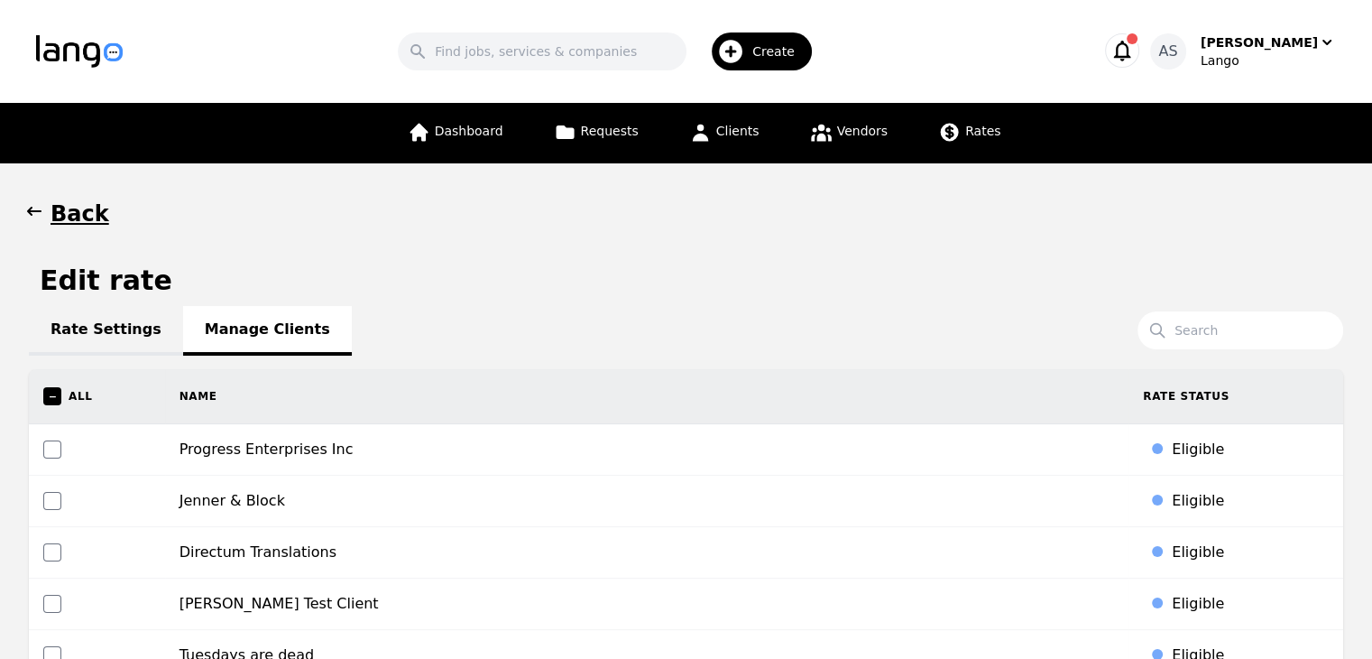
click at [39, 214] on icon "button" at bounding box center [34, 211] width 18 height 18
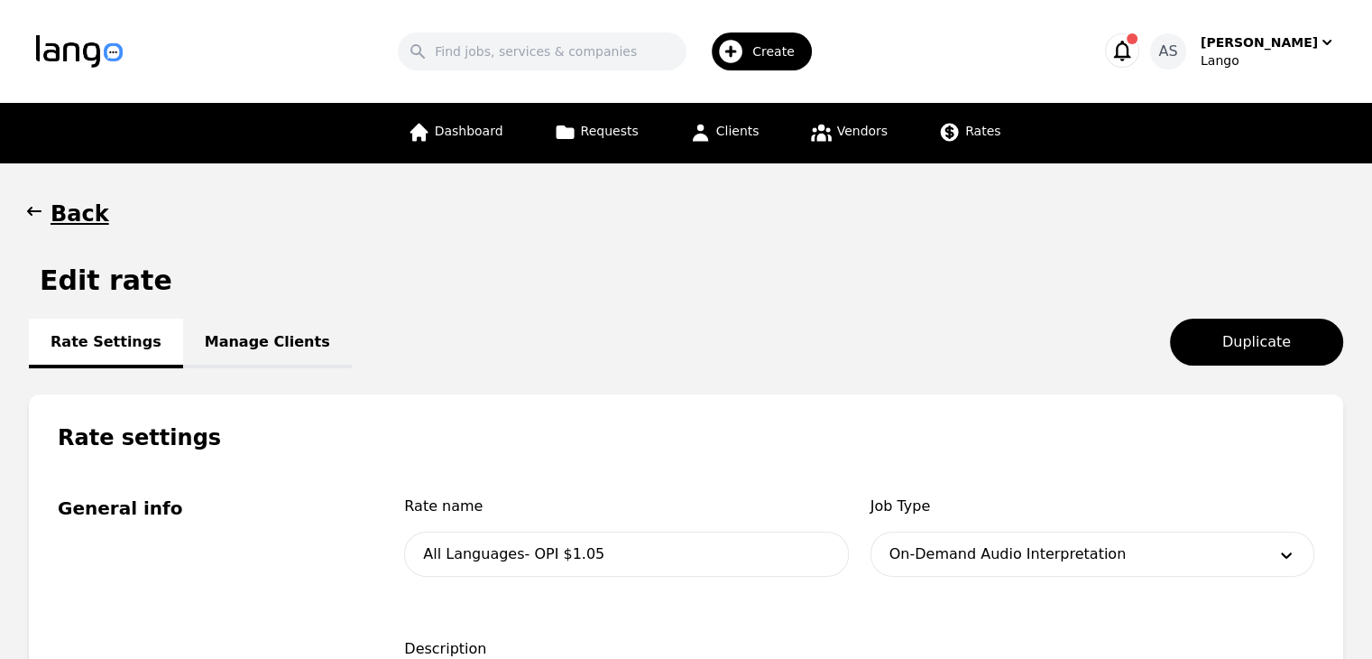
click at [35, 210] on icon "button" at bounding box center [34, 211] width 14 height 9
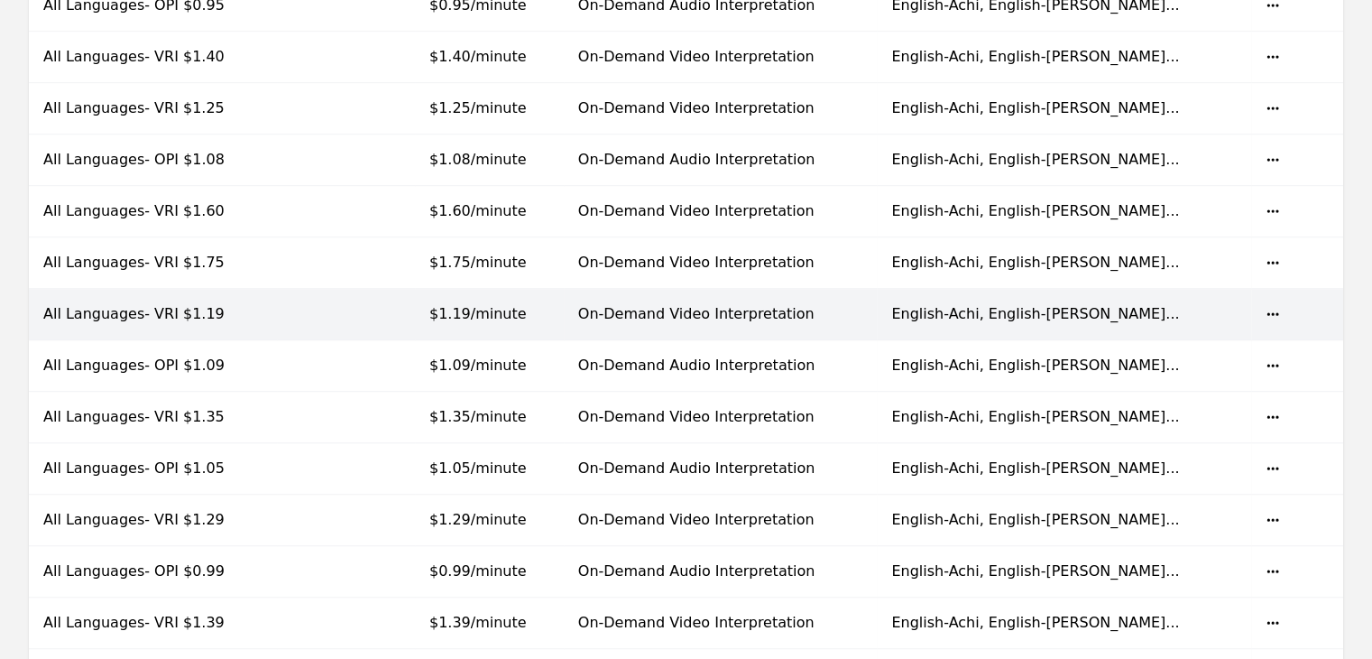
scroll to position [632, 0]
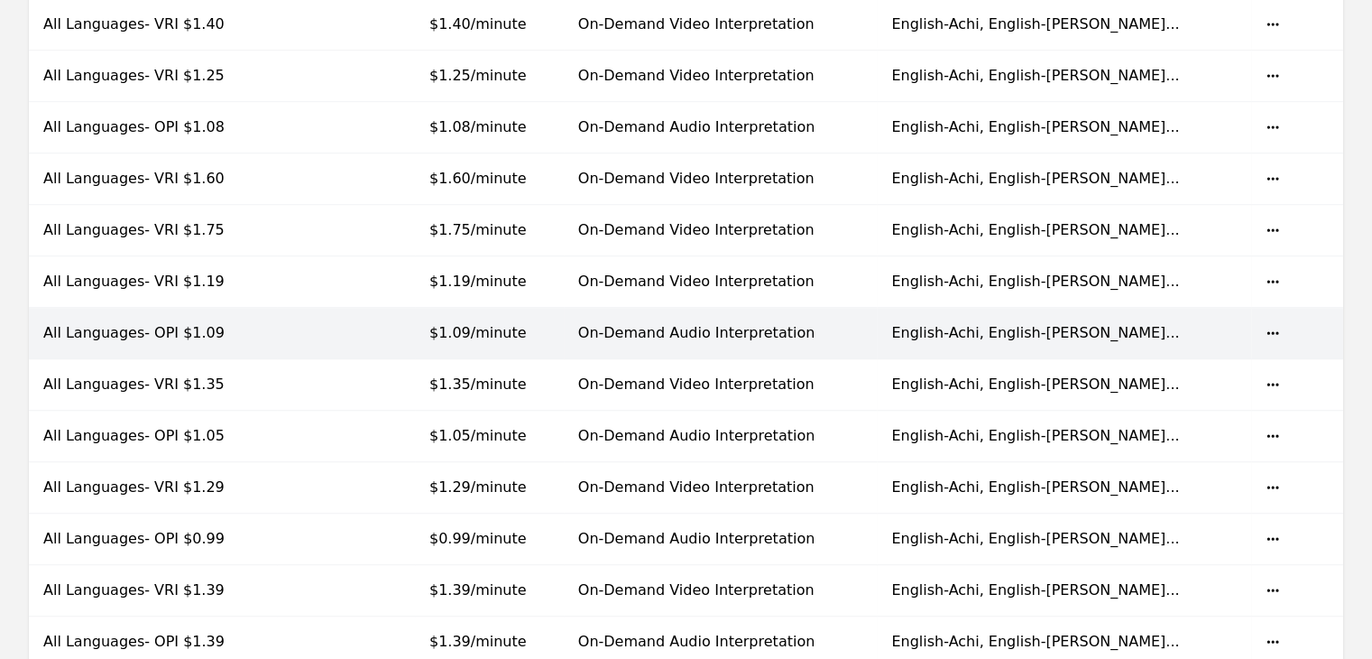
click at [312, 337] on td at bounding box center [346, 333] width 138 height 51
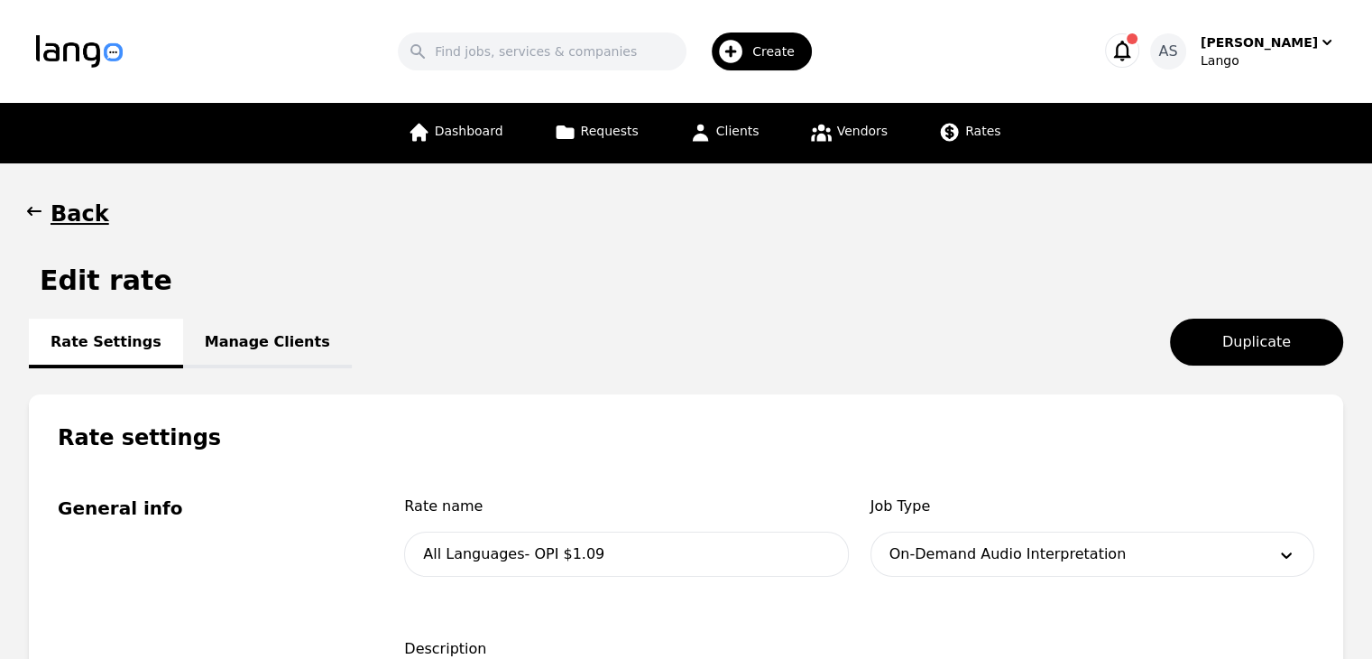
click at [235, 346] on link "Manage Clients" at bounding box center [267, 343] width 169 height 50
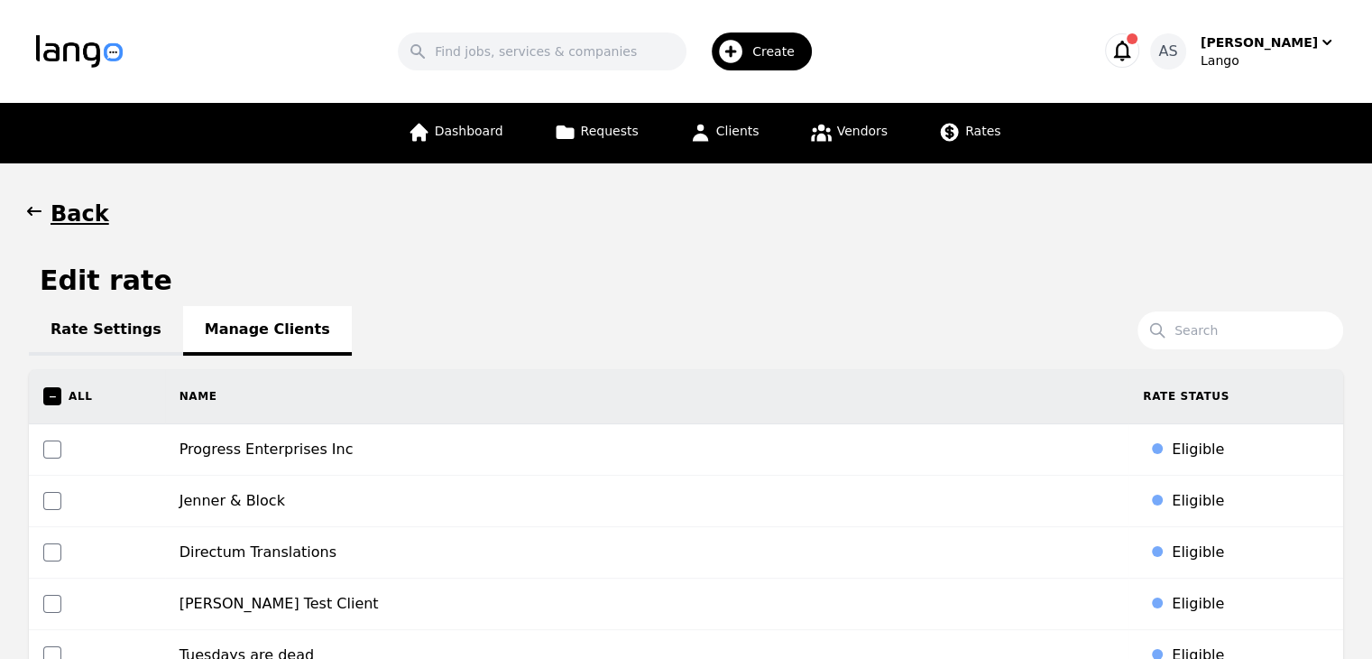
click at [34, 217] on icon "button" at bounding box center [34, 211] width 18 height 18
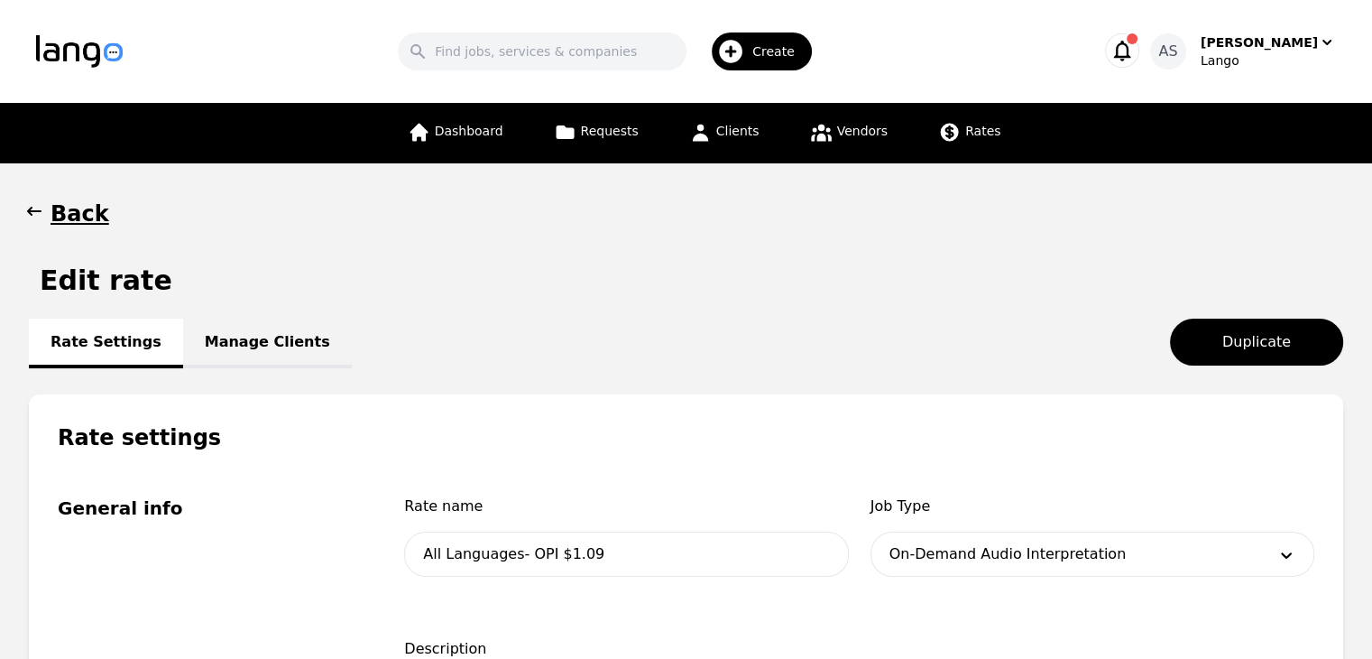
click at [25, 211] on icon "button" at bounding box center [34, 211] width 18 height 18
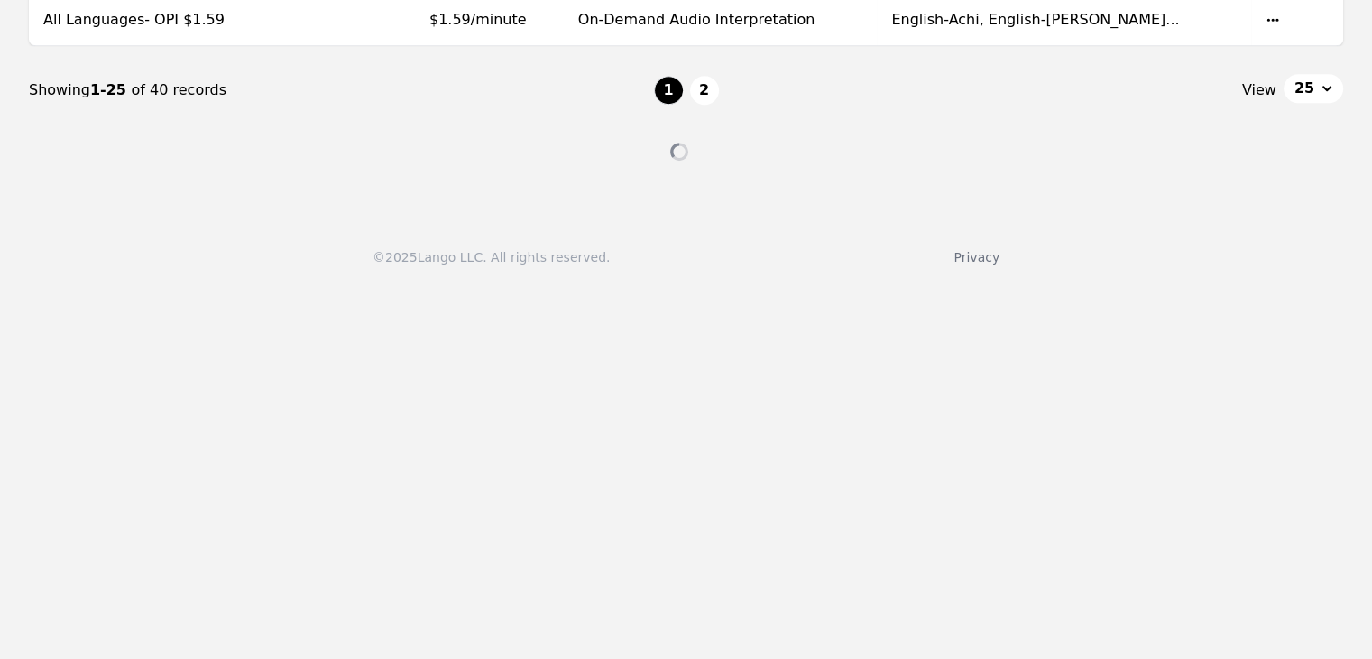
scroll to position [1624, 0]
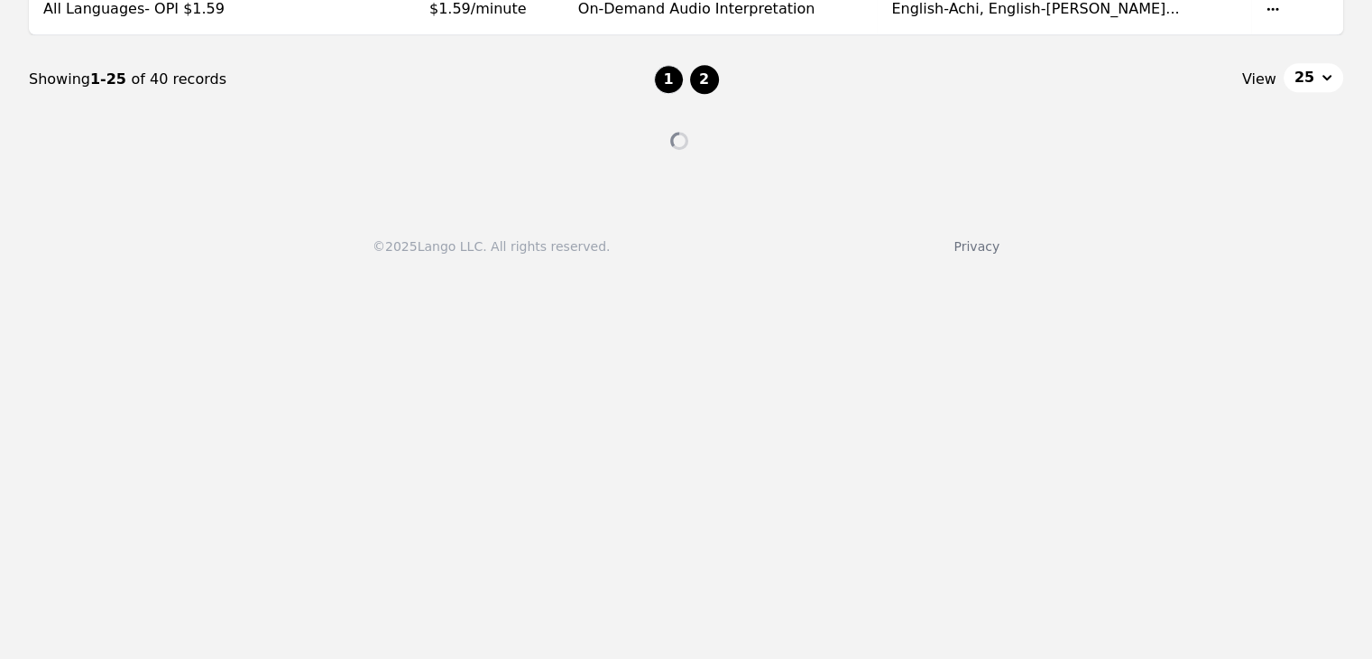
click at [706, 80] on button "2" at bounding box center [704, 79] width 29 height 29
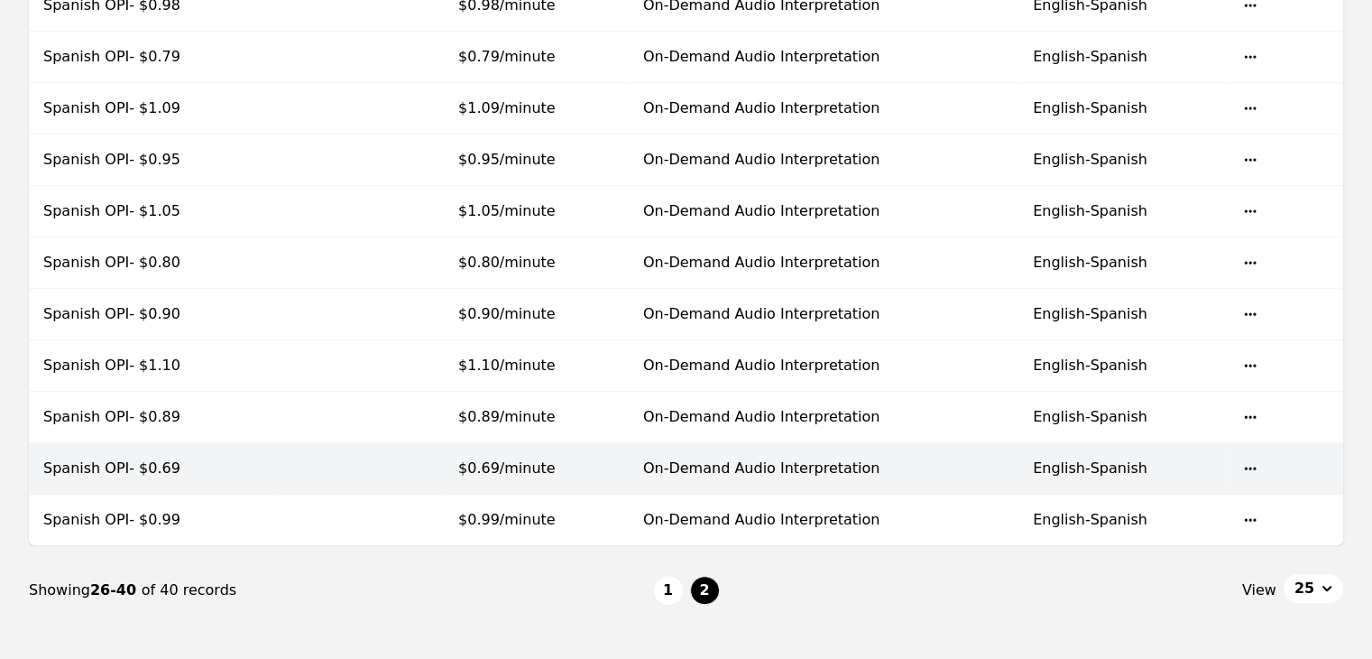
scroll to position [509, 0]
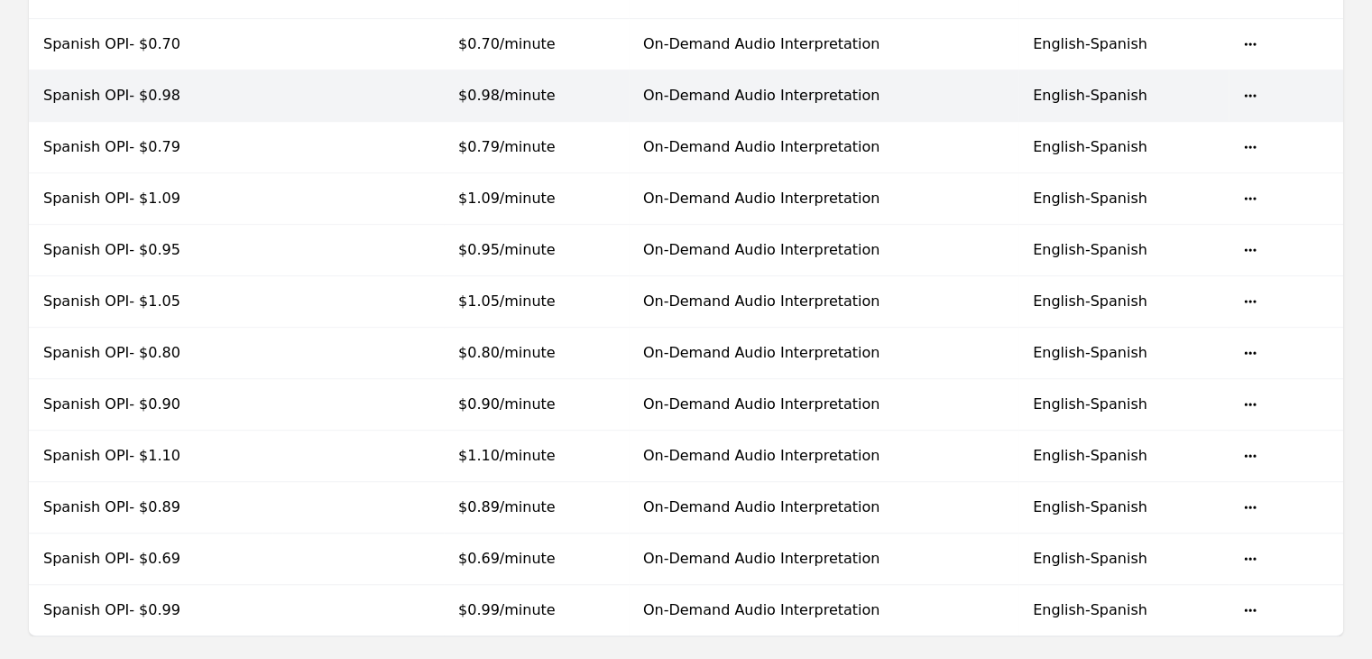
click at [350, 106] on td at bounding box center [357, 95] width 171 height 51
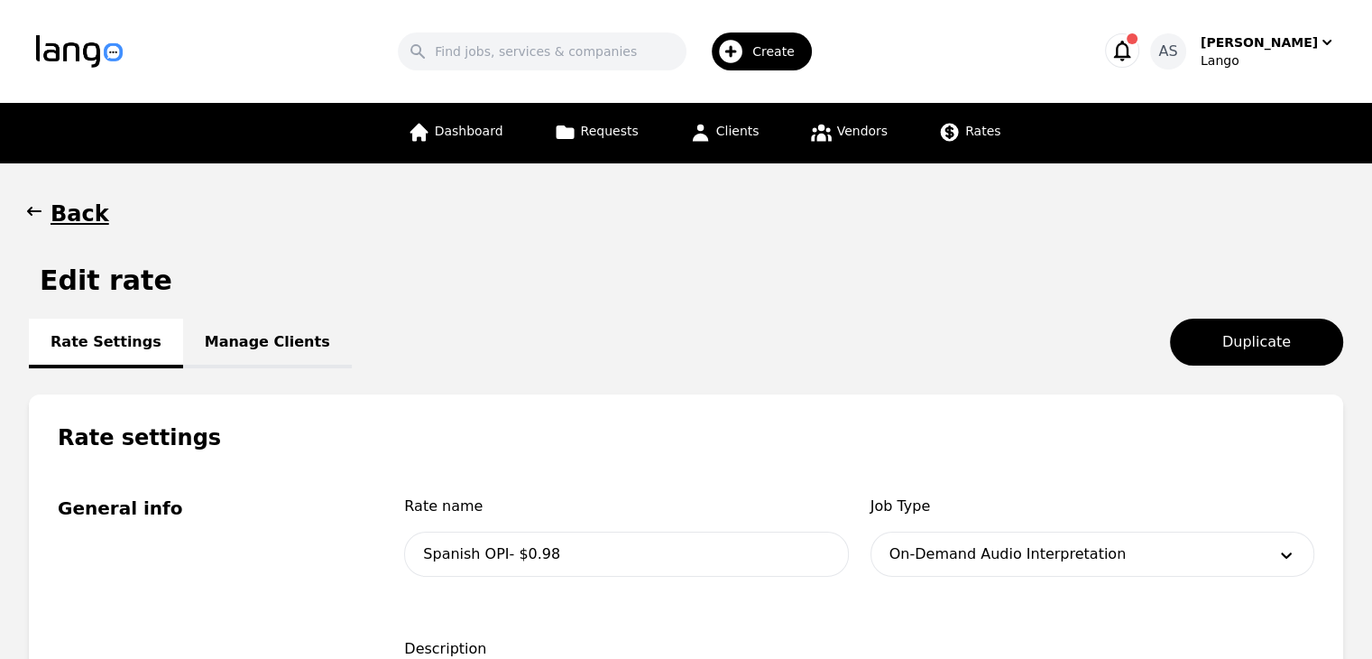
click at [218, 350] on link "Manage Clients" at bounding box center [267, 343] width 169 height 50
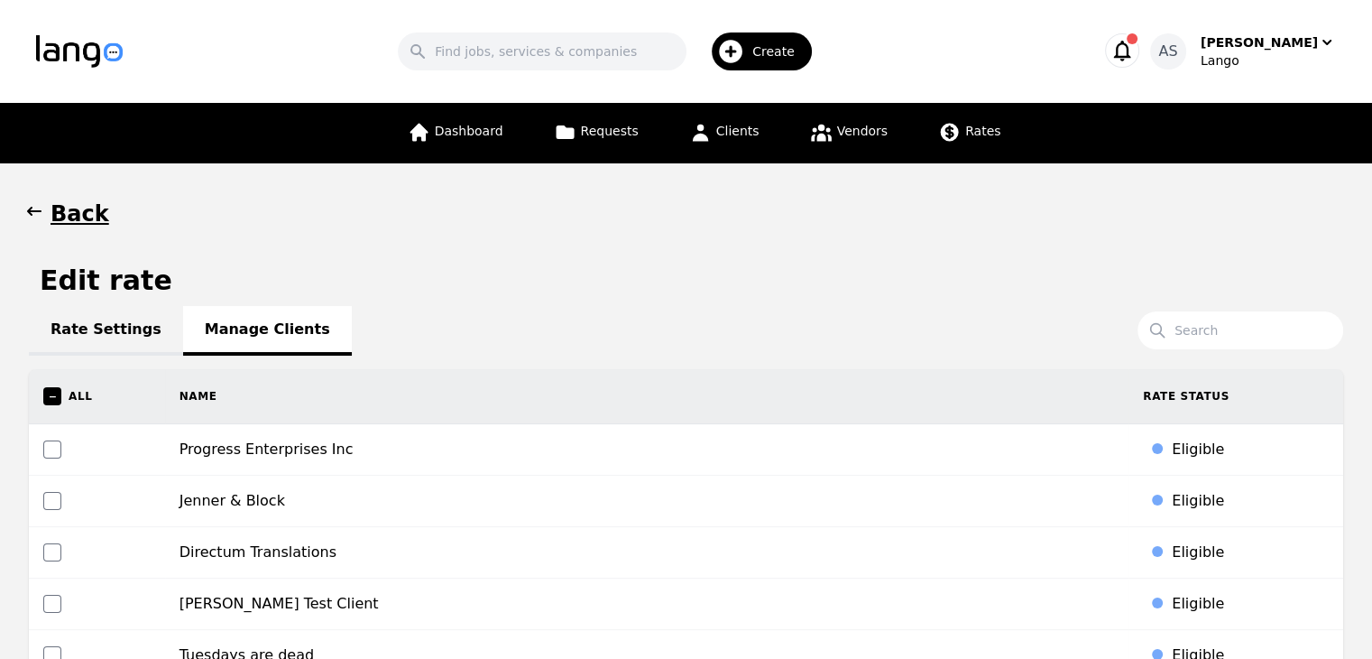
click at [30, 208] on icon "button" at bounding box center [34, 211] width 14 height 9
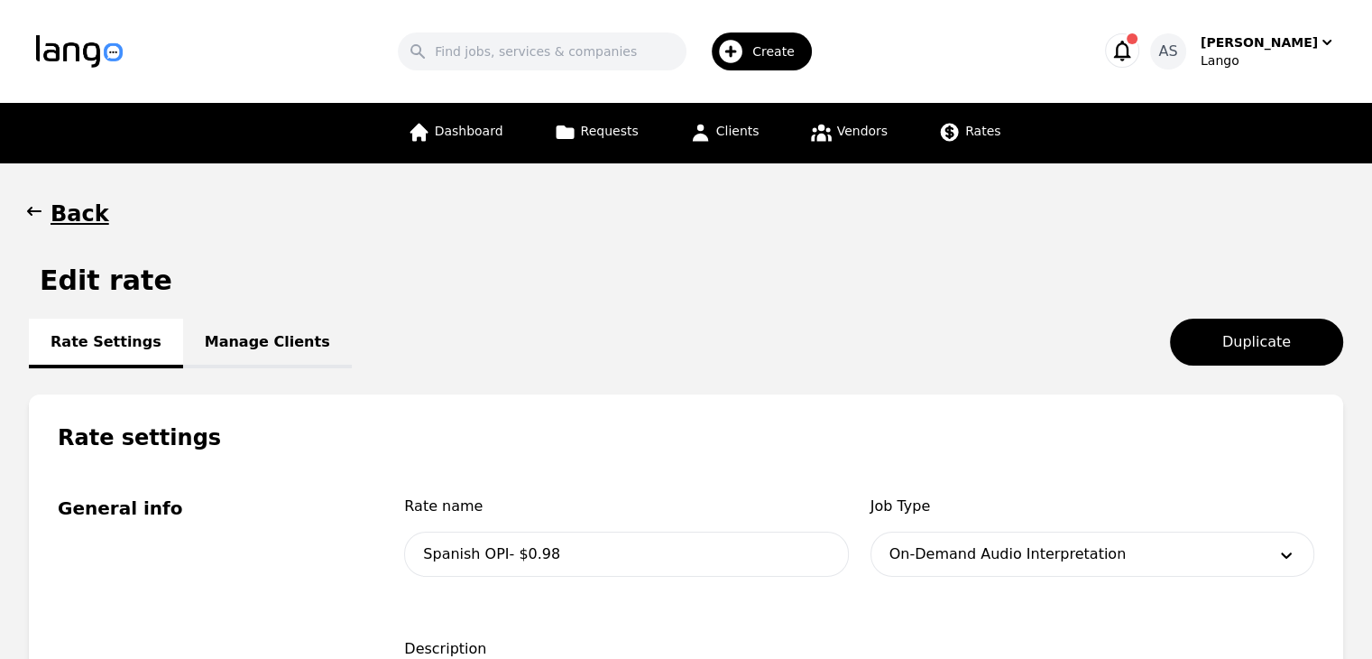
click at [29, 217] on icon "button" at bounding box center [34, 211] width 18 height 18
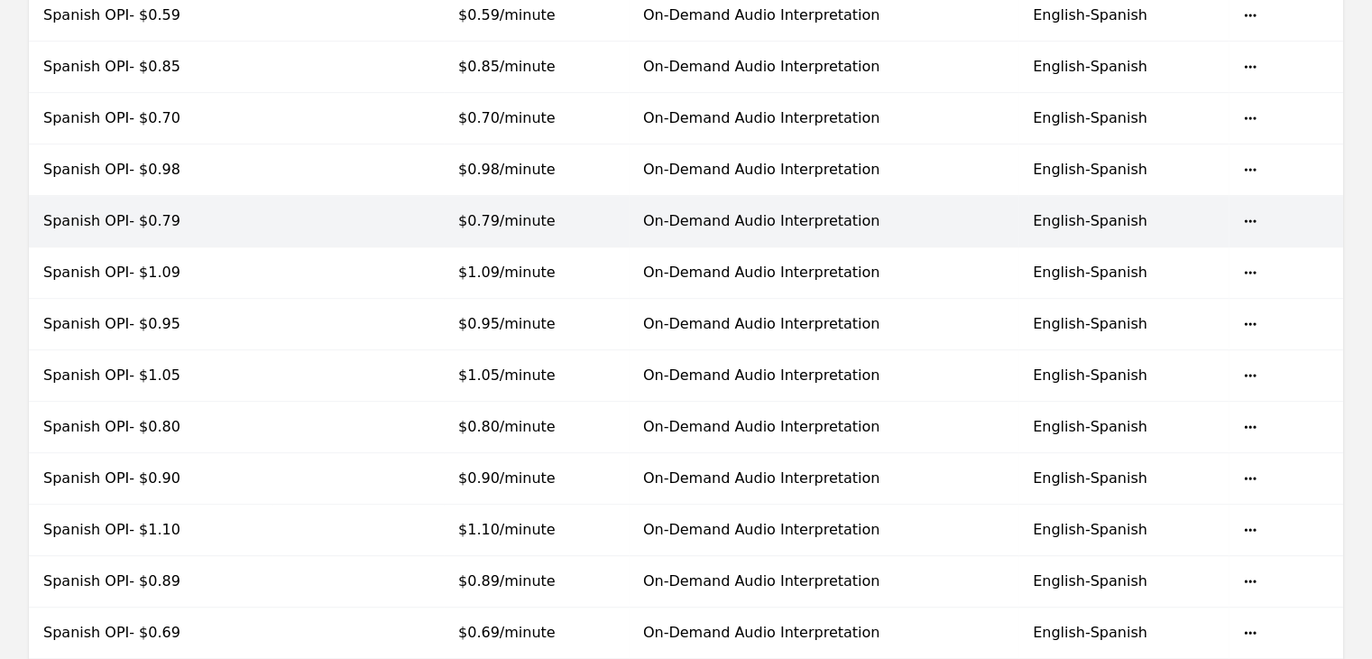
scroll to position [451, 0]
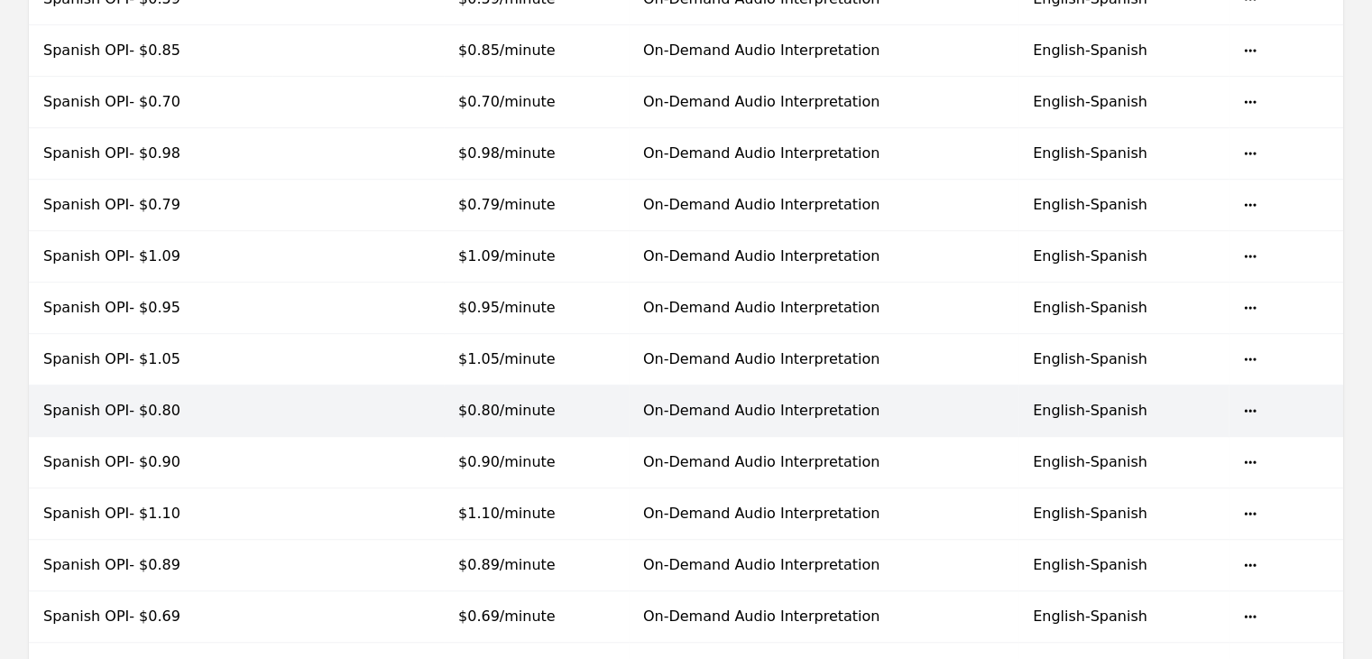
click at [463, 418] on td "$0.80/minute" at bounding box center [536, 410] width 185 height 51
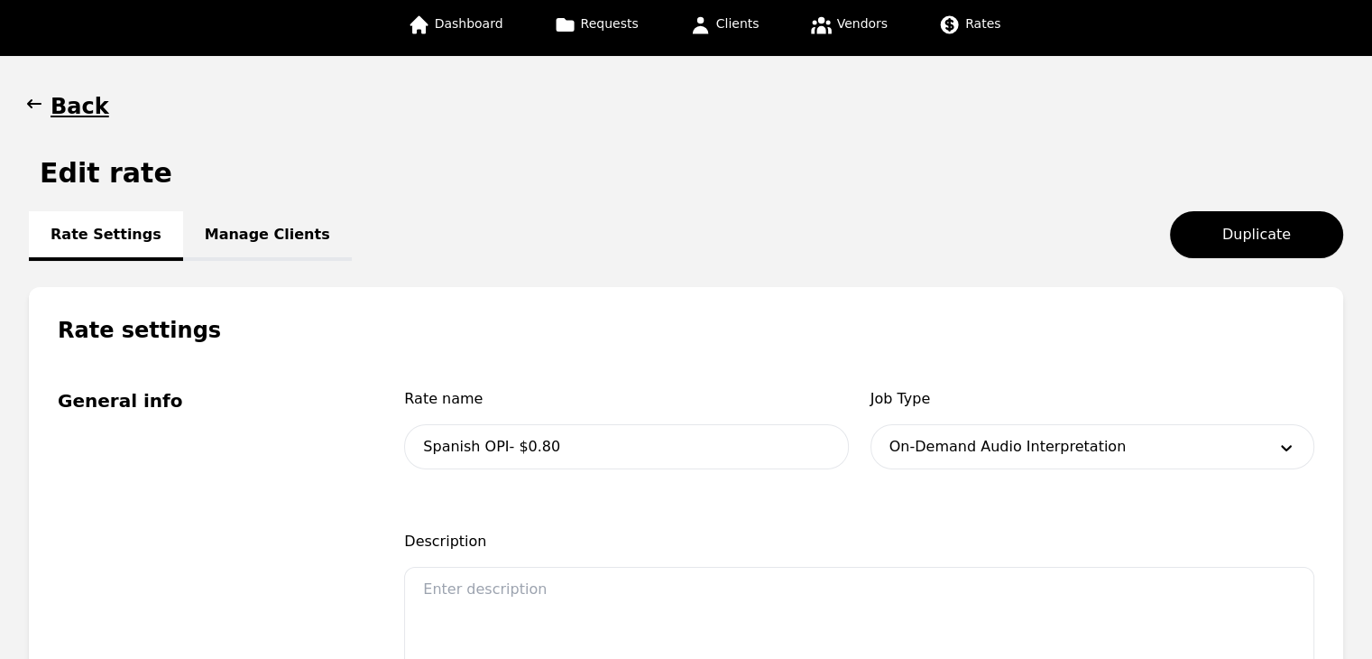
scroll to position [90, 0]
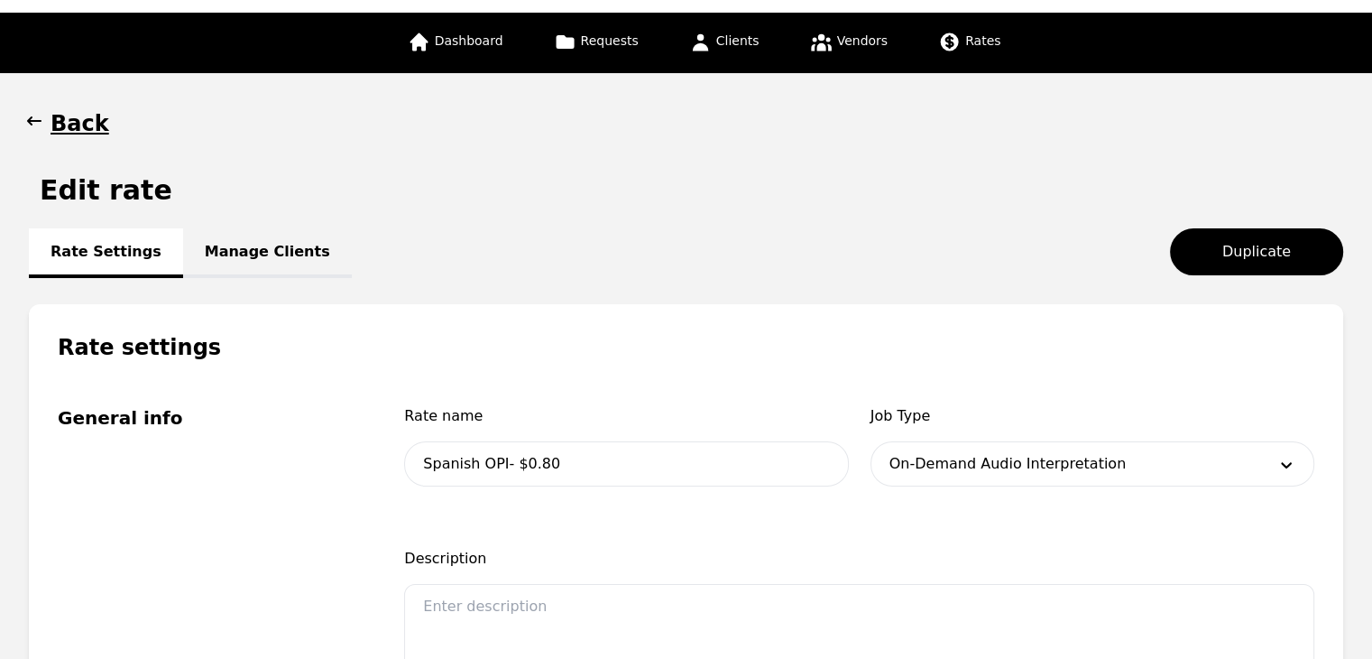
click at [244, 260] on link "Manage Clients" at bounding box center [267, 253] width 169 height 50
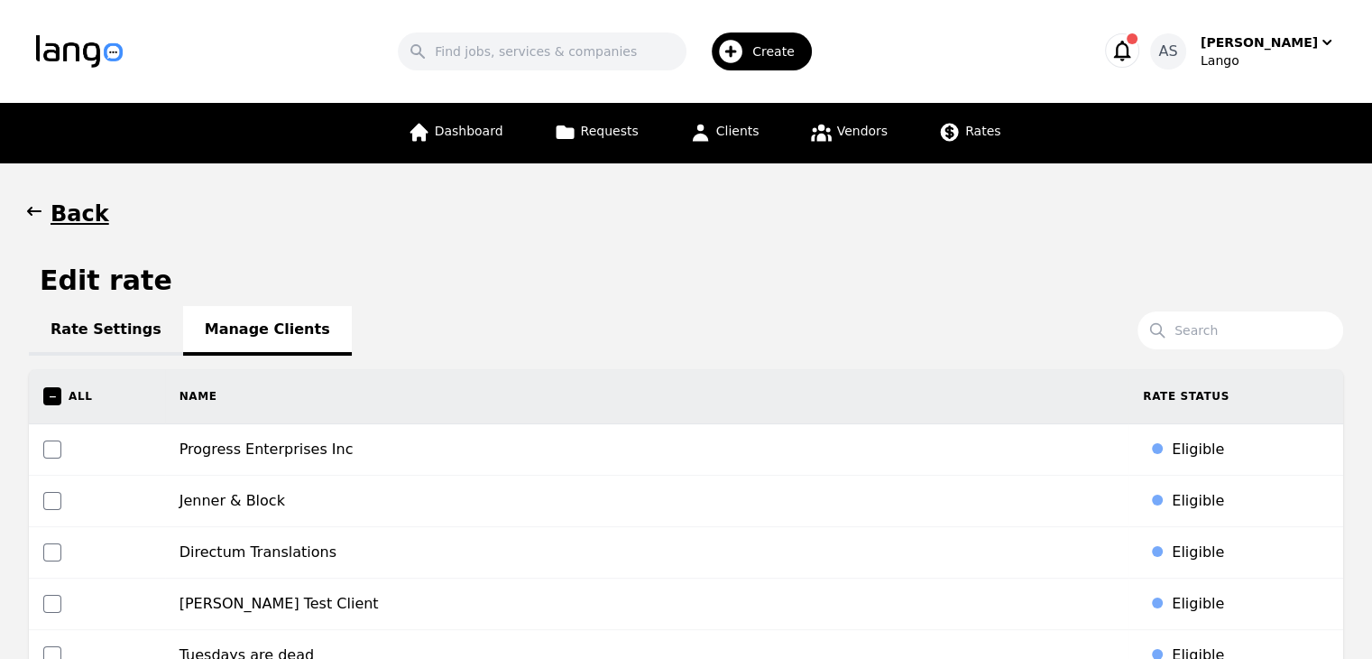
click at [32, 217] on icon "button" at bounding box center [34, 211] width 18 height 18
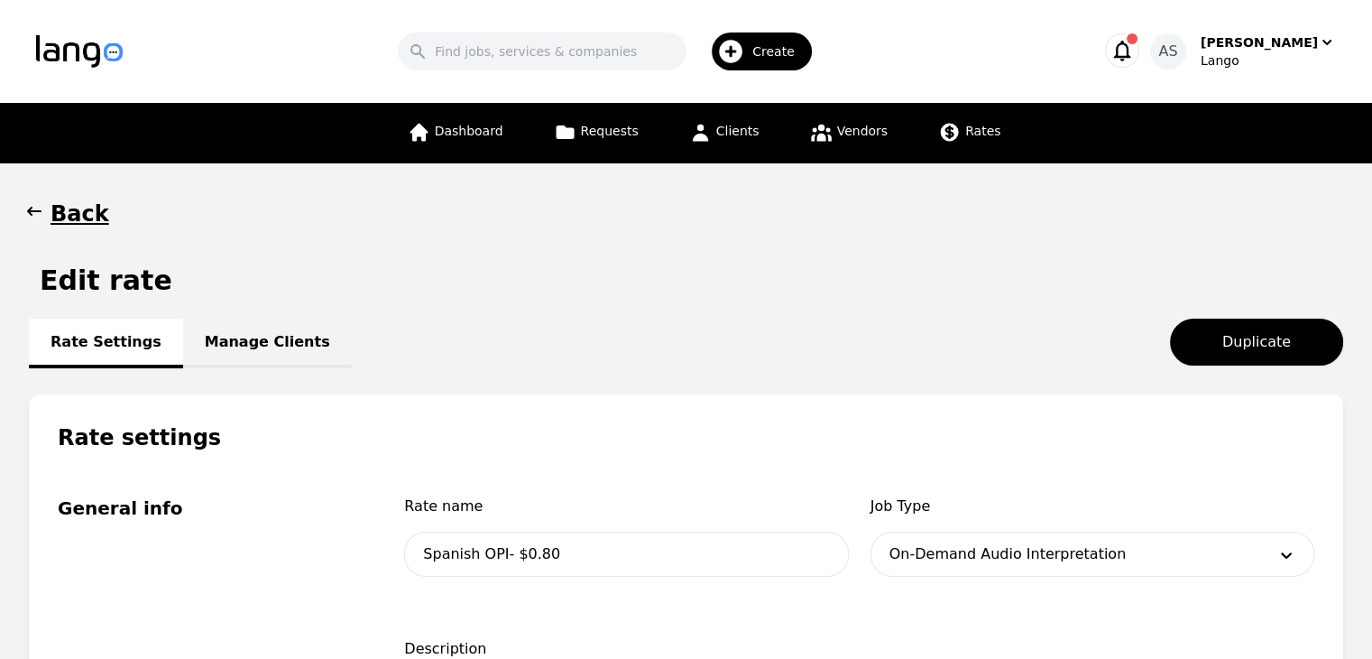
scroll to position [90, 0]
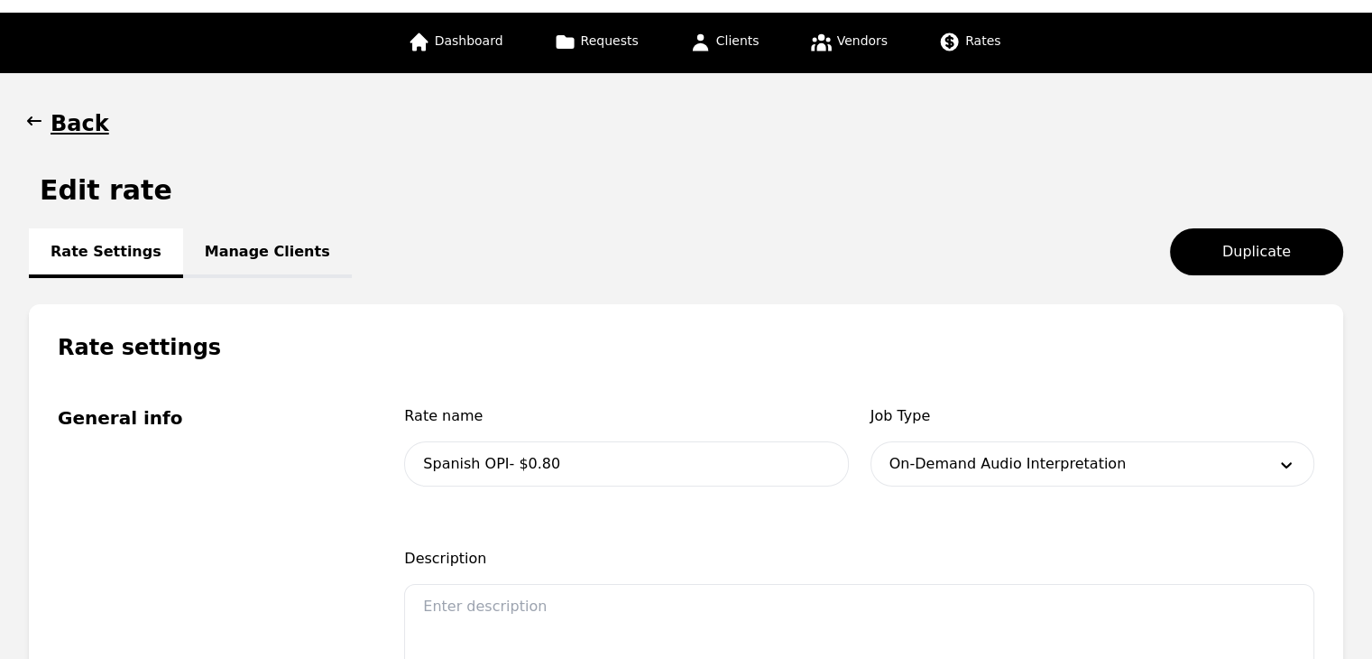
click at [29, 134] on span "button" at bounding box center [34, 123] width 18 height 29
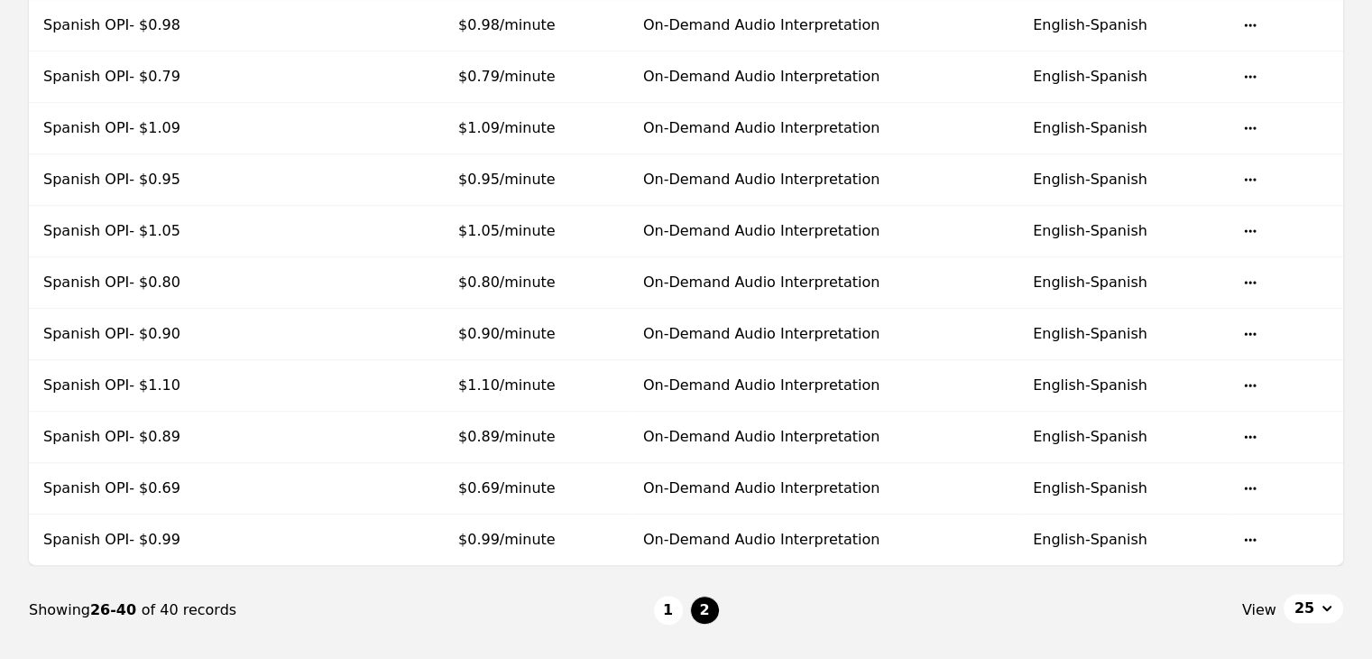
scroll to position [689, 0]
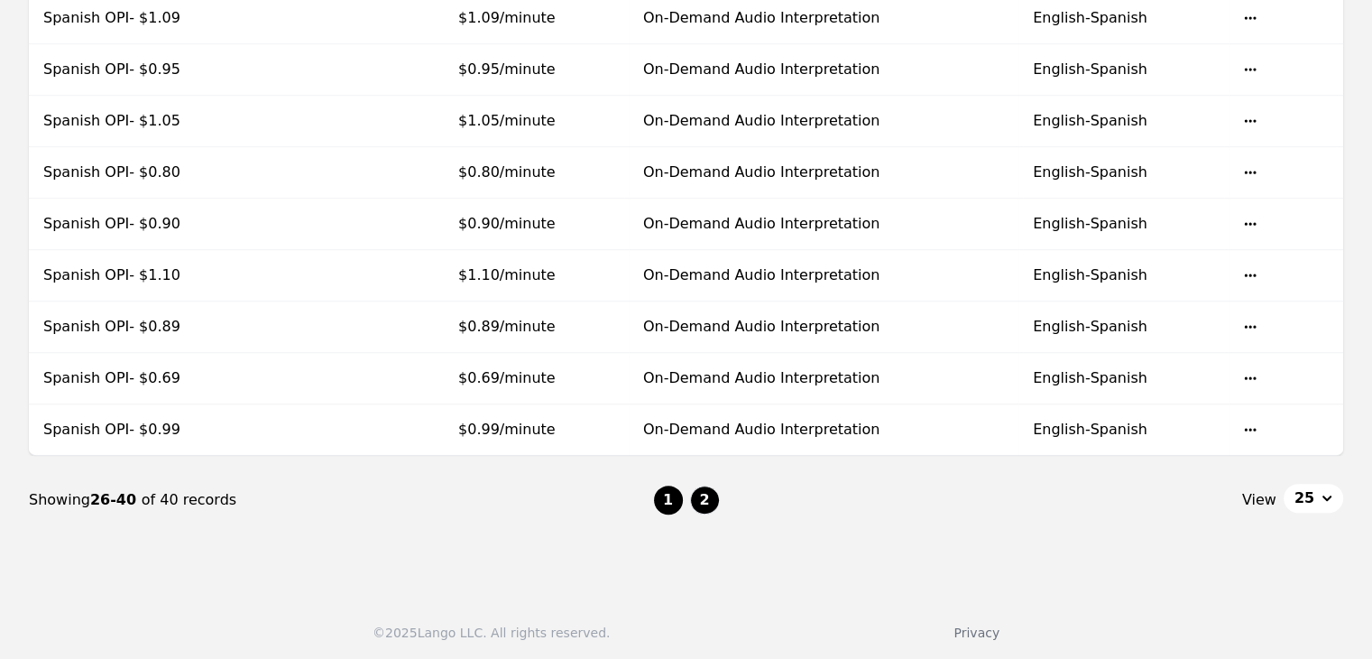
click at [664, 494] on button "1" at bounding box center [668, 499] width 29 height 29
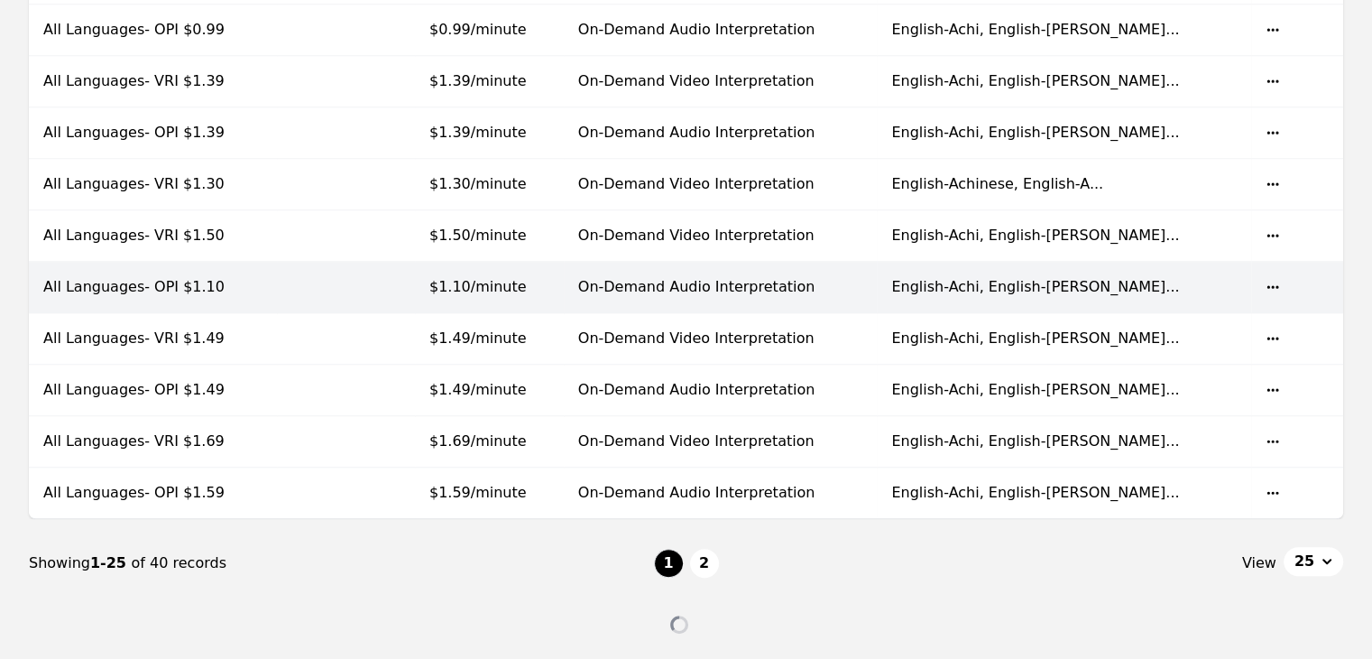
click at [499, 297] on td "$1.10/minute" at bounding box center [489, 287] width 149 height 51
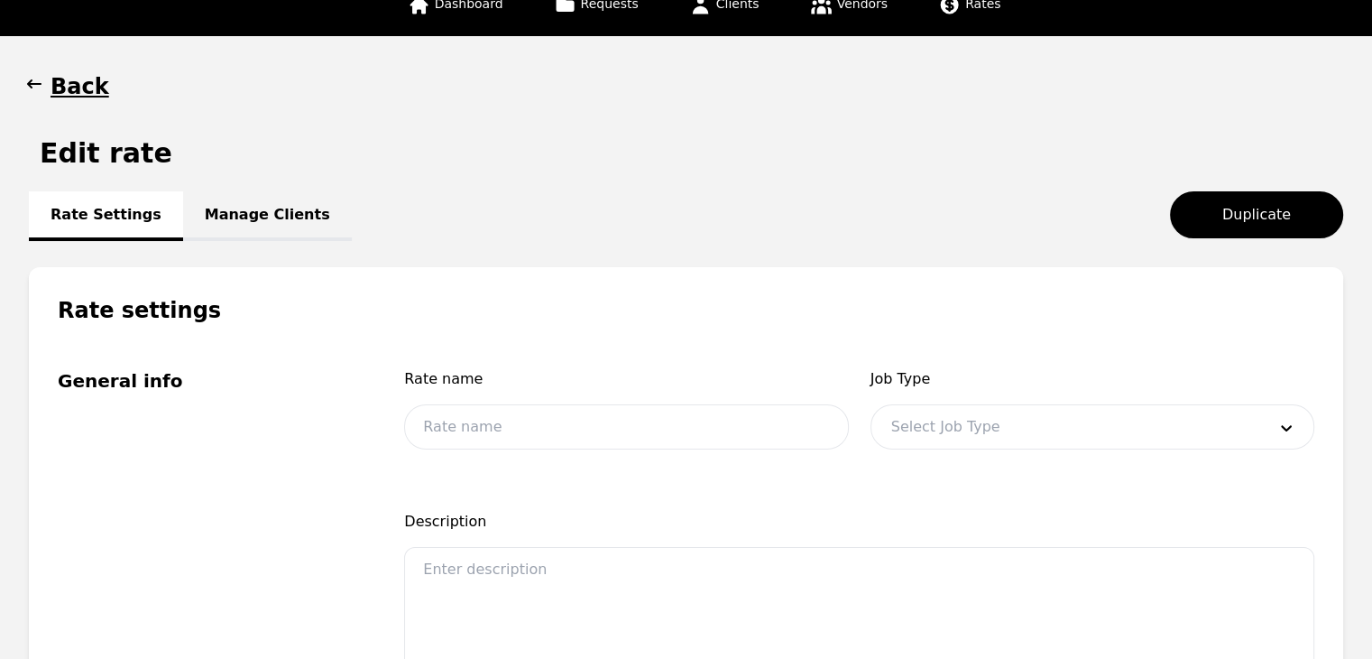
scroll to position [106, 0]
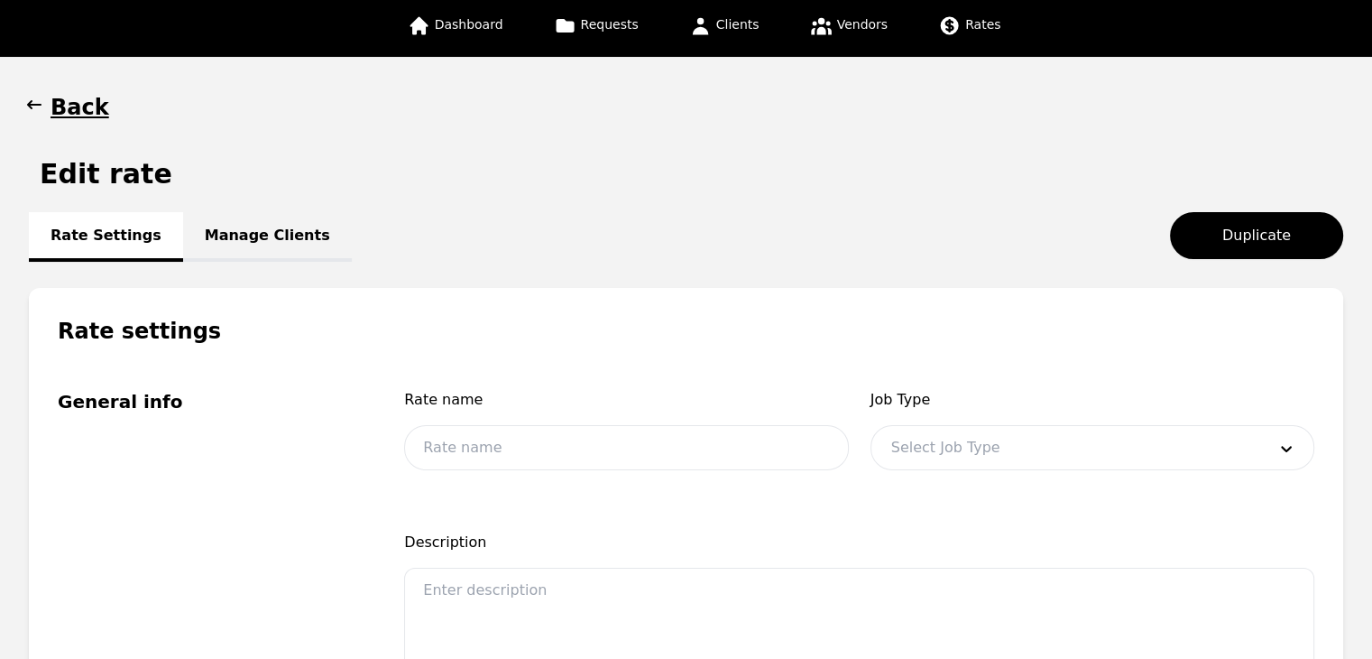
click at [281, 221] on link "Manage Clients" at bounding box center [267, 237] width 169 height 50
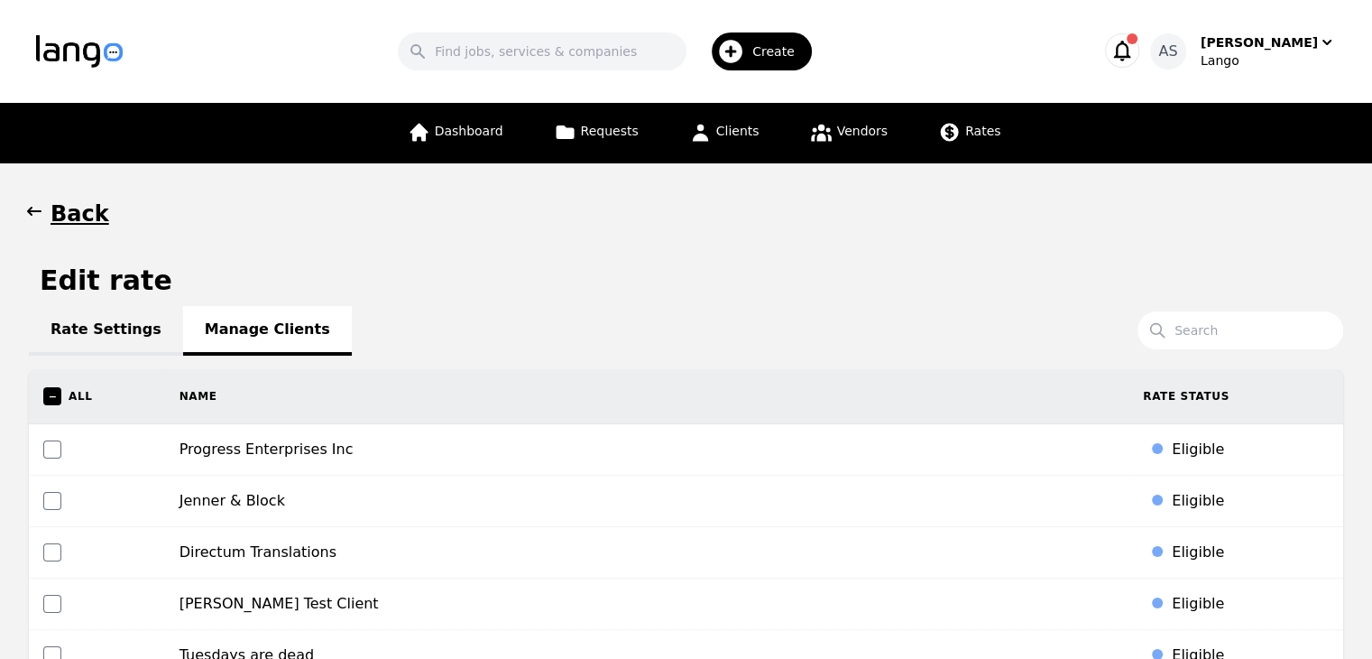
click at [27, 217] on icon "button" at bounding box center [34, 211] width 18 height 18
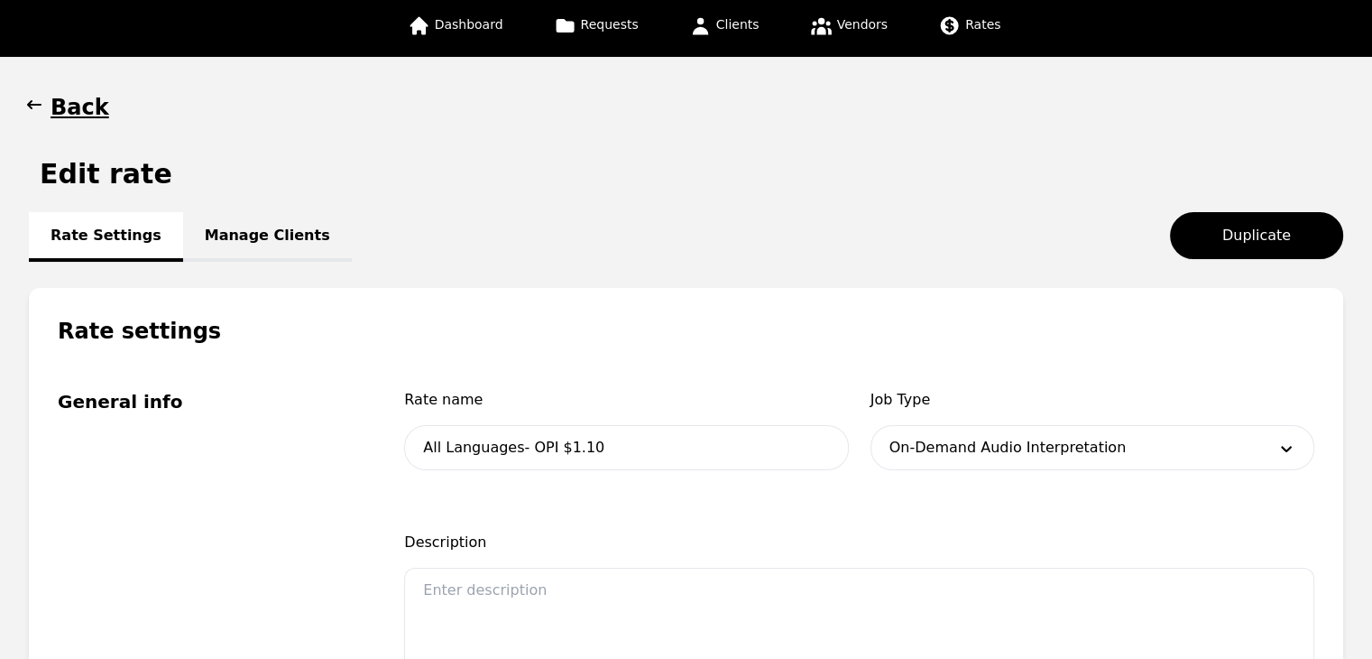
click at [32, 106] on icon "button" at bounding box center [34, 105] width 18 height 18
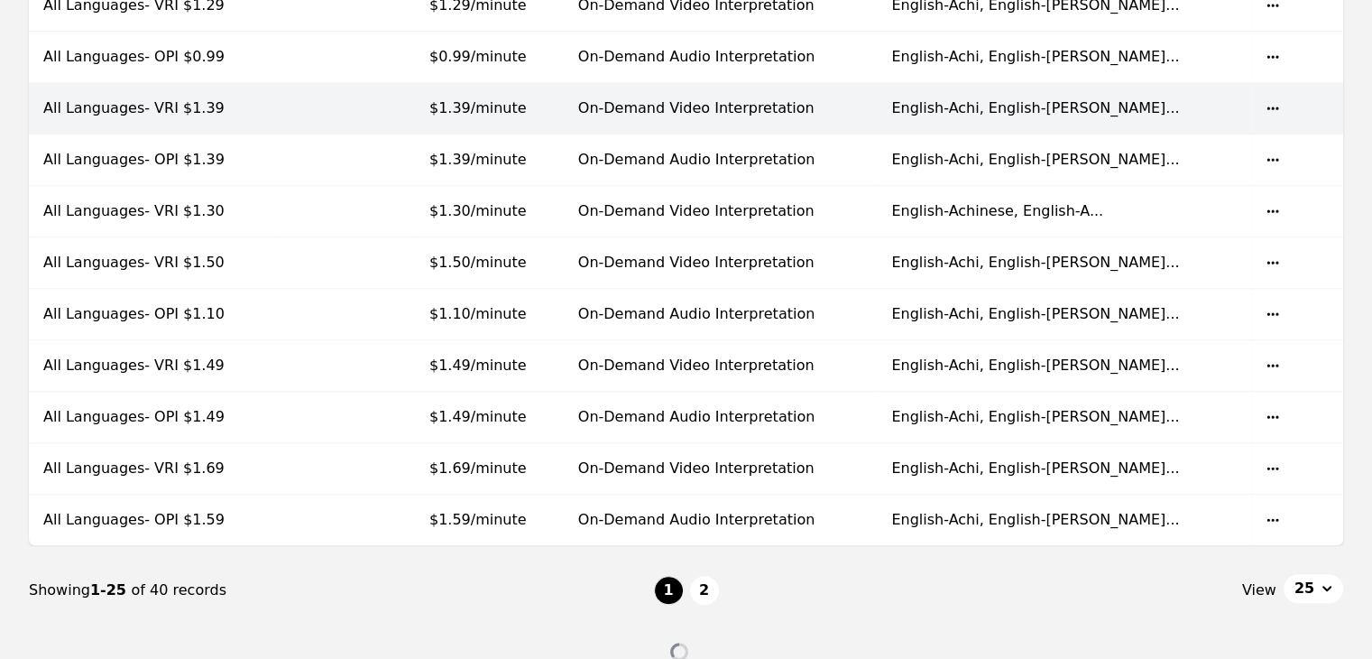
scroll to position [1263, 0]
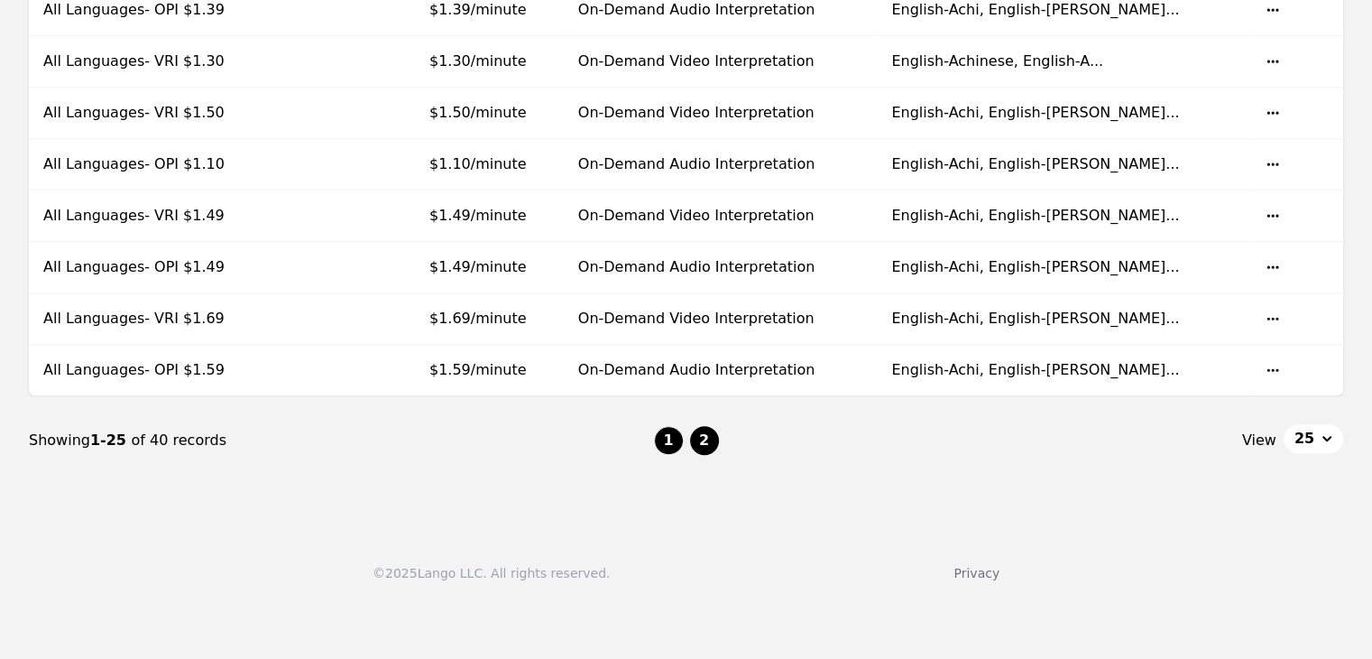
click at [705, 441] on button "2" at bounding box center [704, 440] width 29 height 29
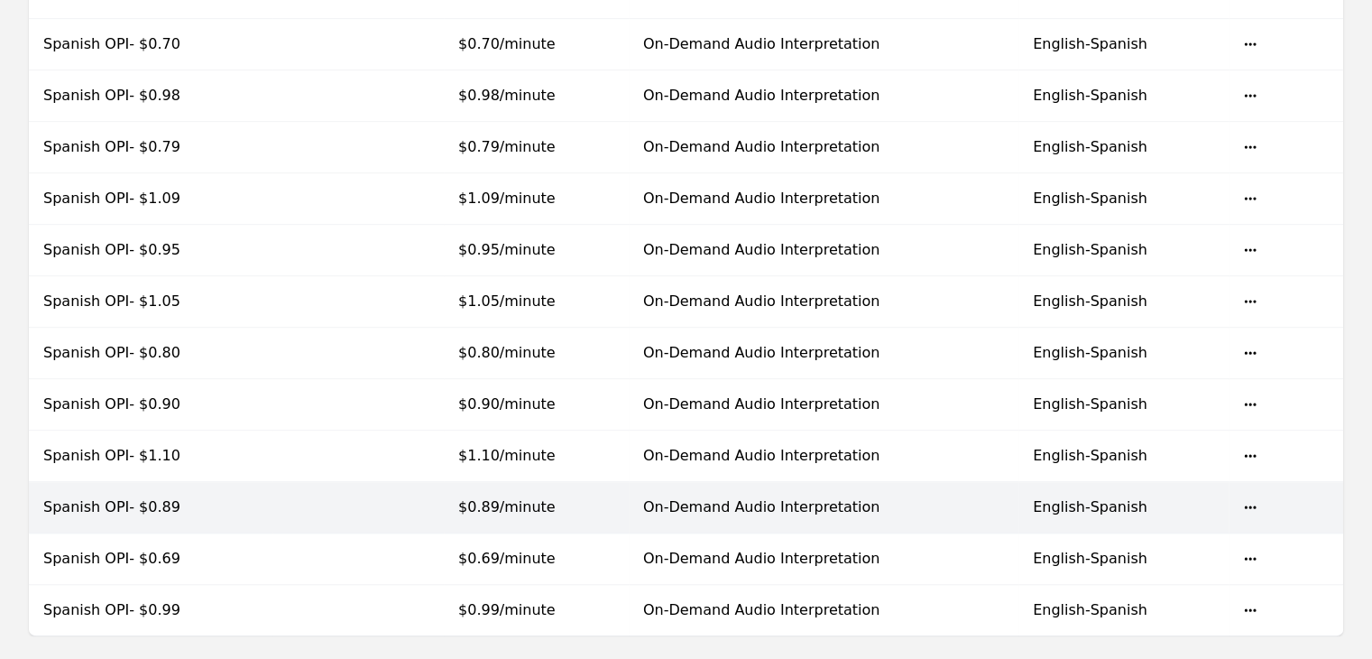
scroll to position [419, 0]
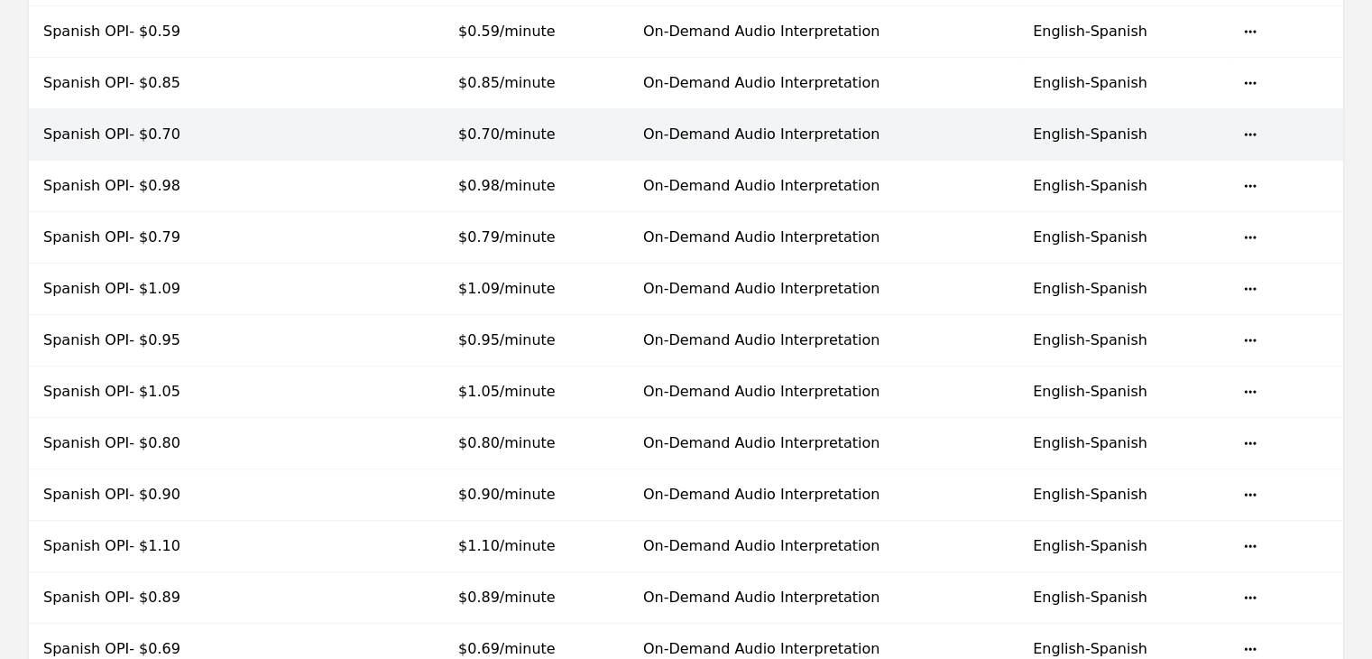
click at [390, 145] on td at bounding box center [357, 134] width 171 height 51
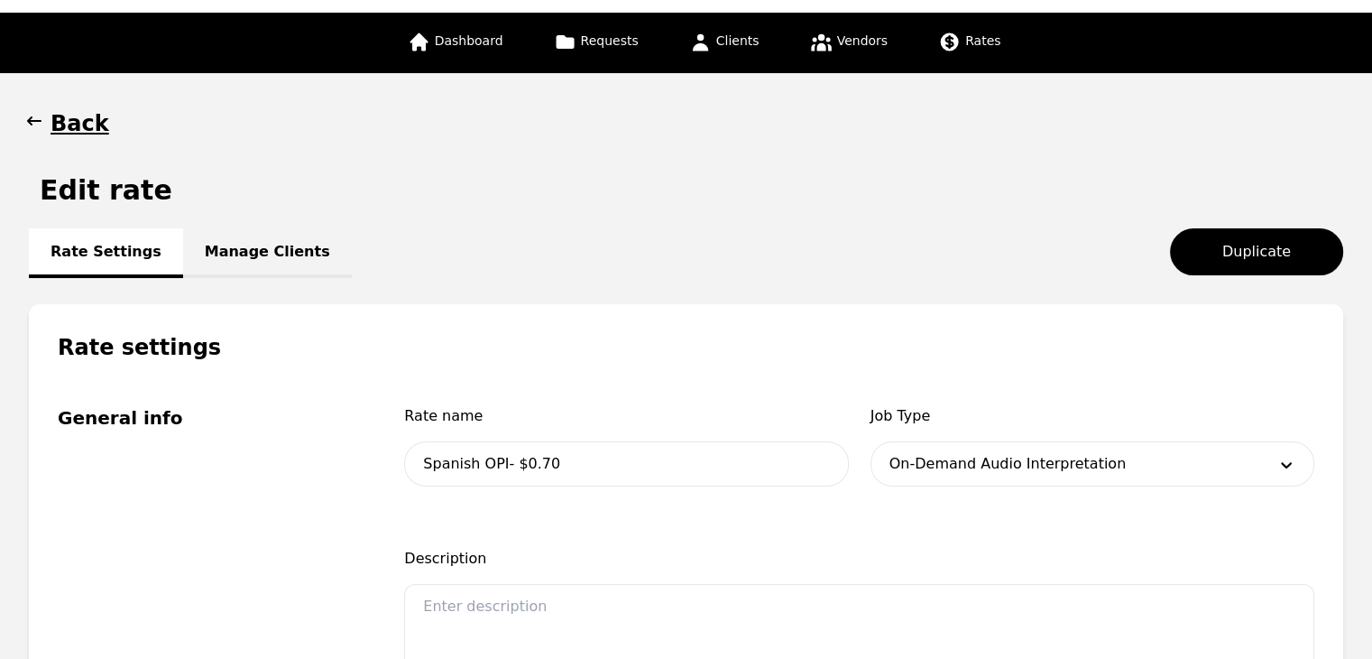
scroll to position [58, 0]
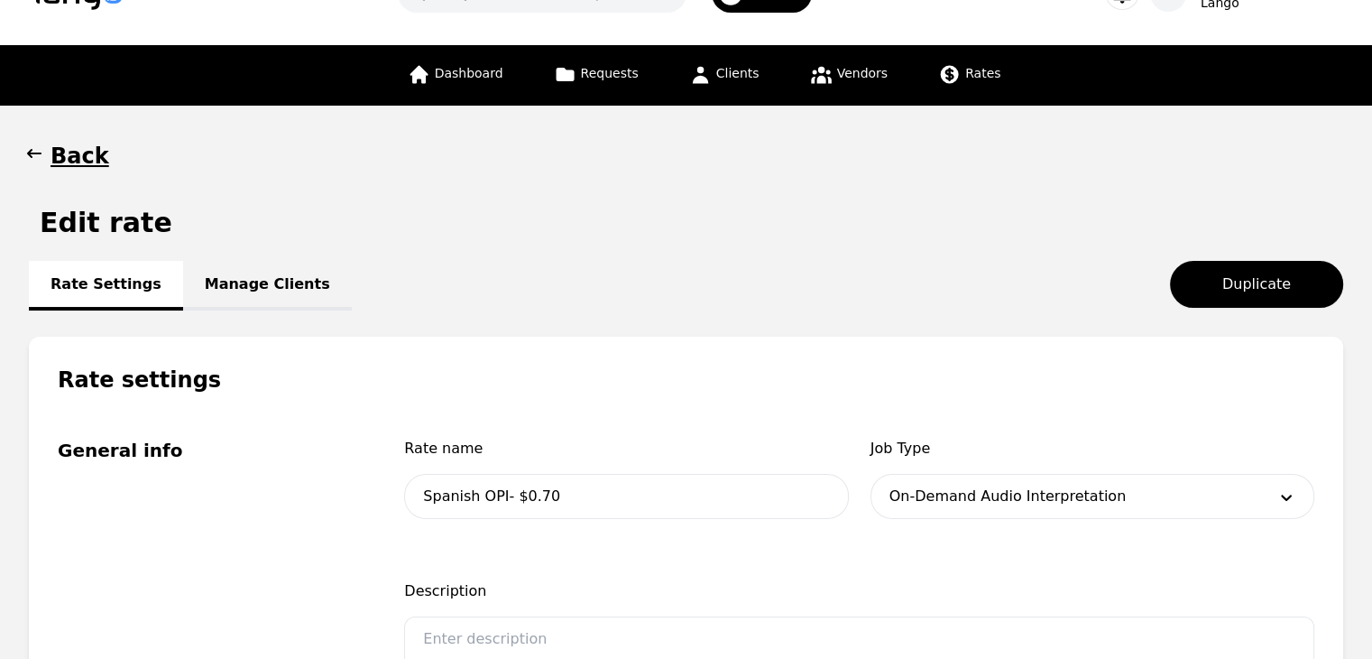
click at [262, 272] on link "Manage Clients" at bounding box center [267, 286] width 169 height 50
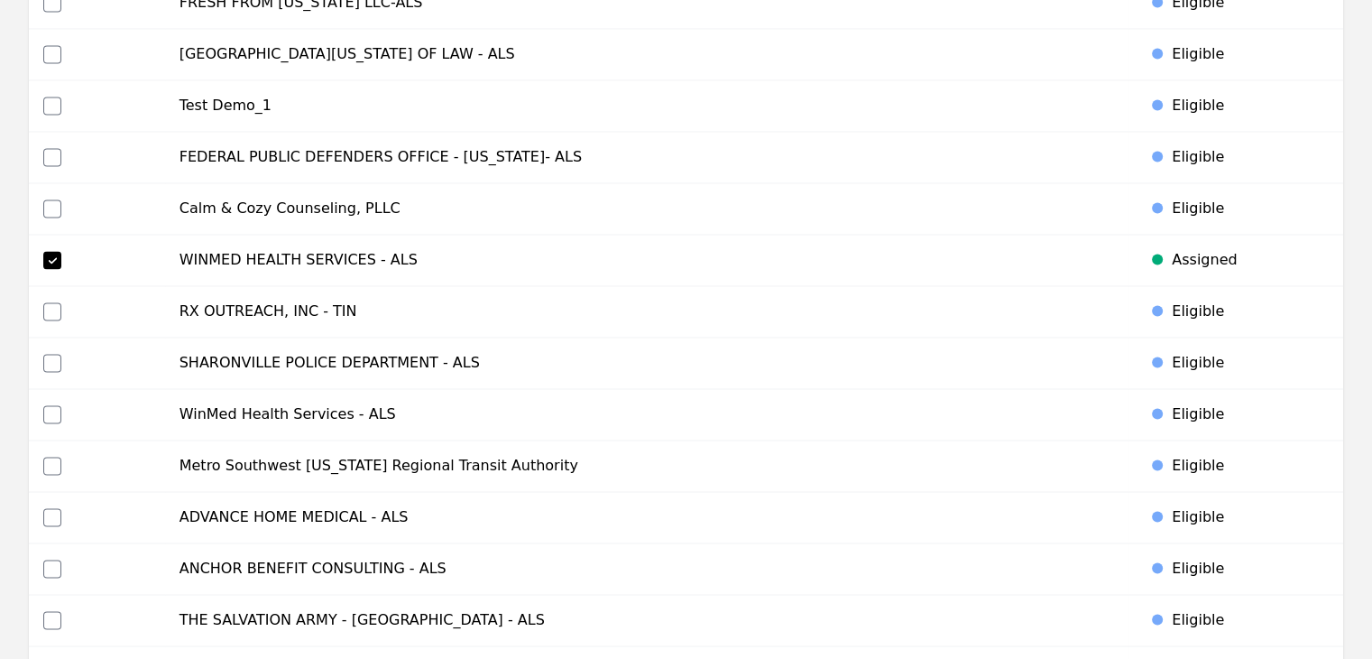
scroll to position [2797, 0]
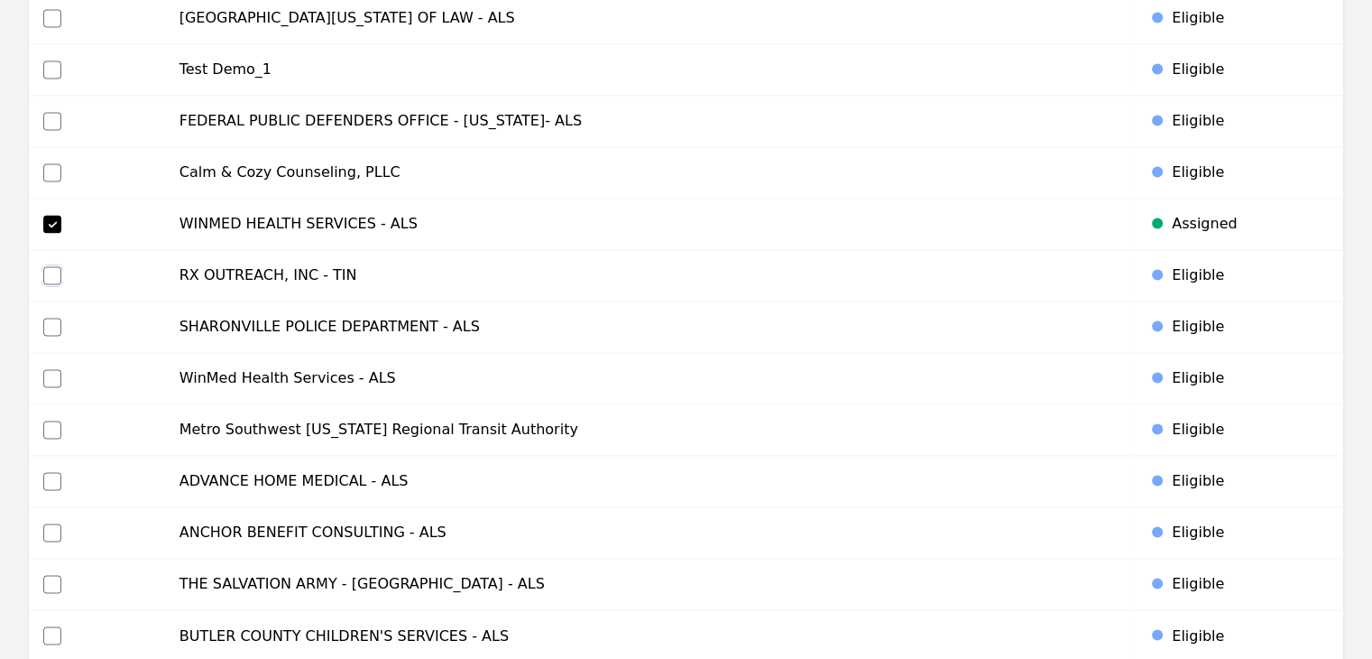
click at [51, 266] on input "checkbox" at bounding box center [52, 275] width 18 height 18
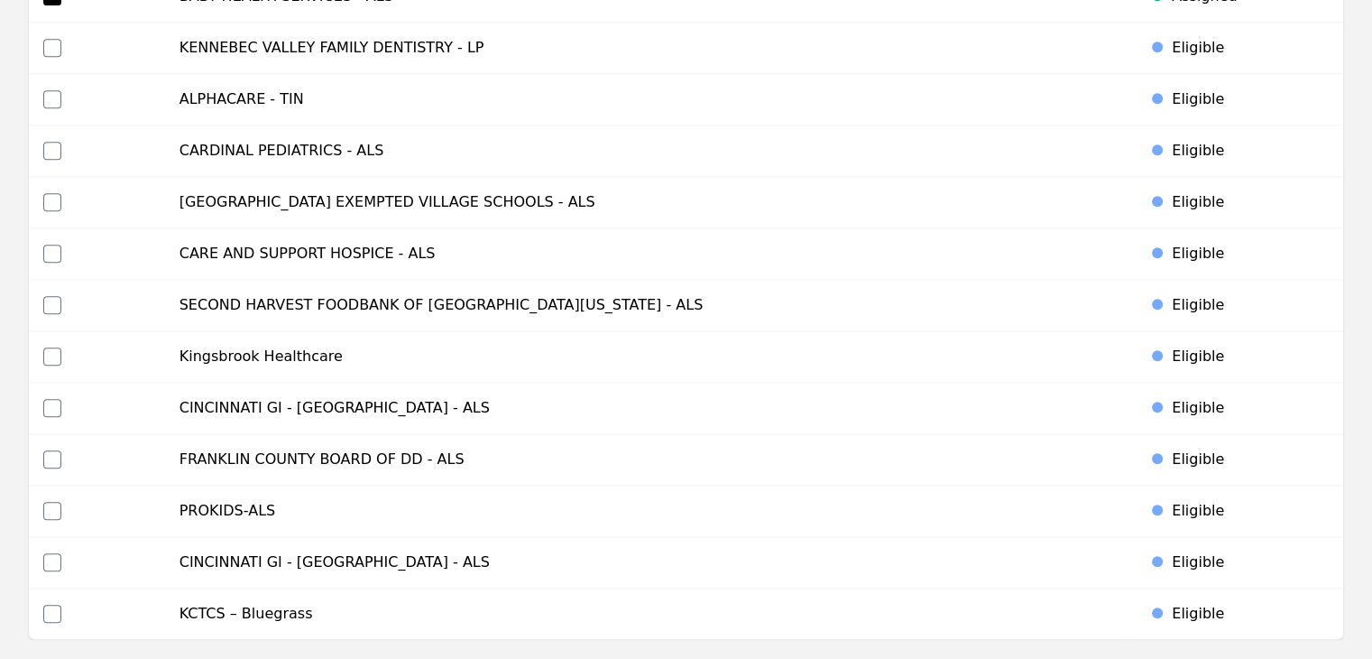
scroll to position [8619, 0]
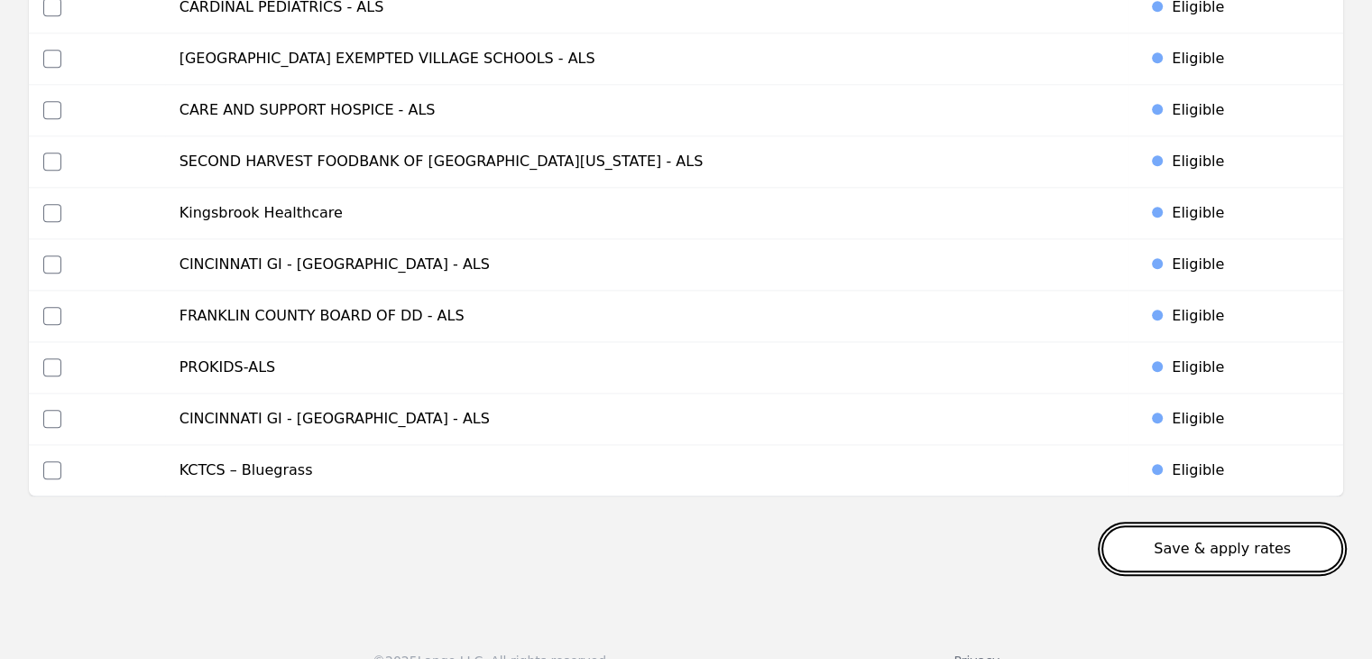
click at [1259, 525] on button "Save & apply rates" at bounding box center [1223, 548] width 242 height 47
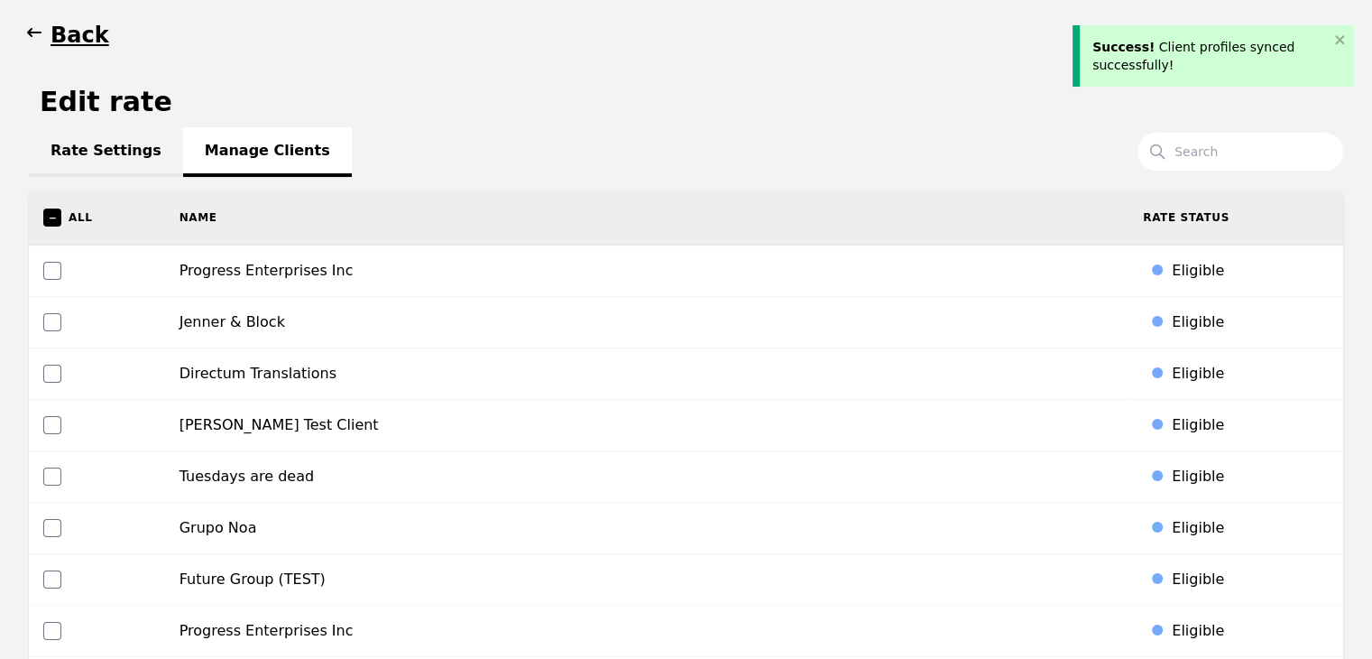
scroll to position [18, 0]
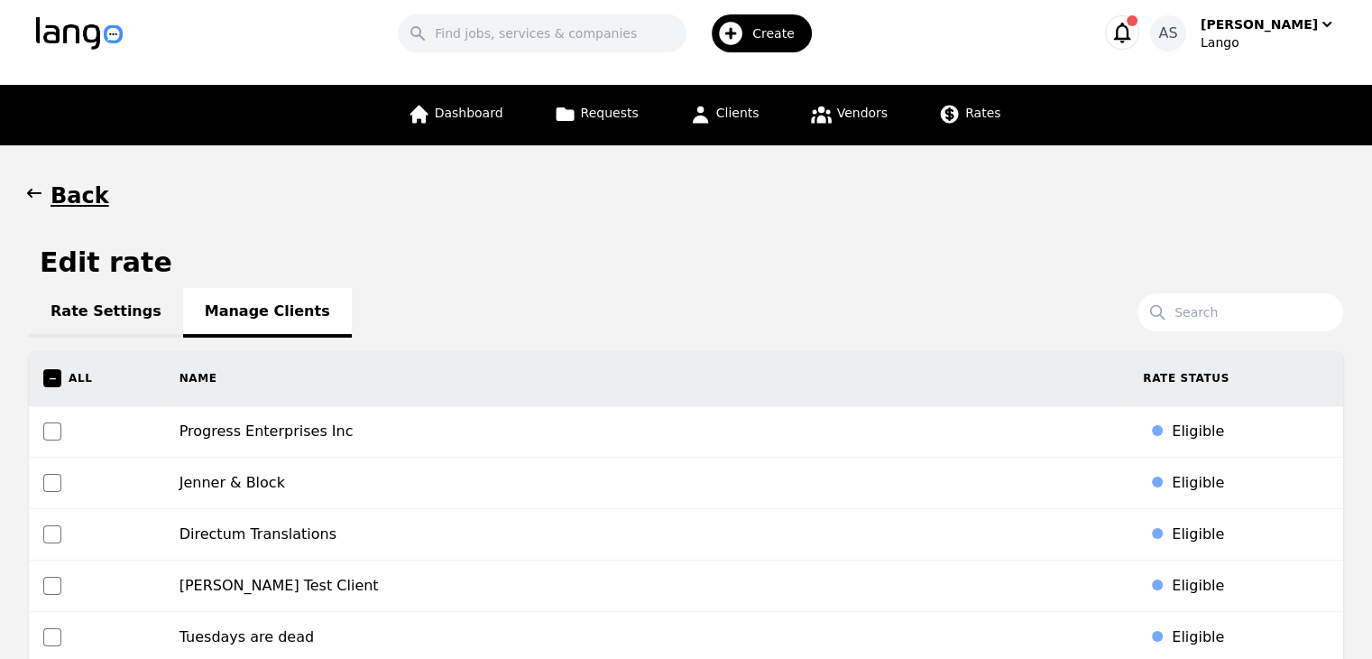
click at [37, 194] on icon "button" at bounding box center [34, 193] width 18 height 18
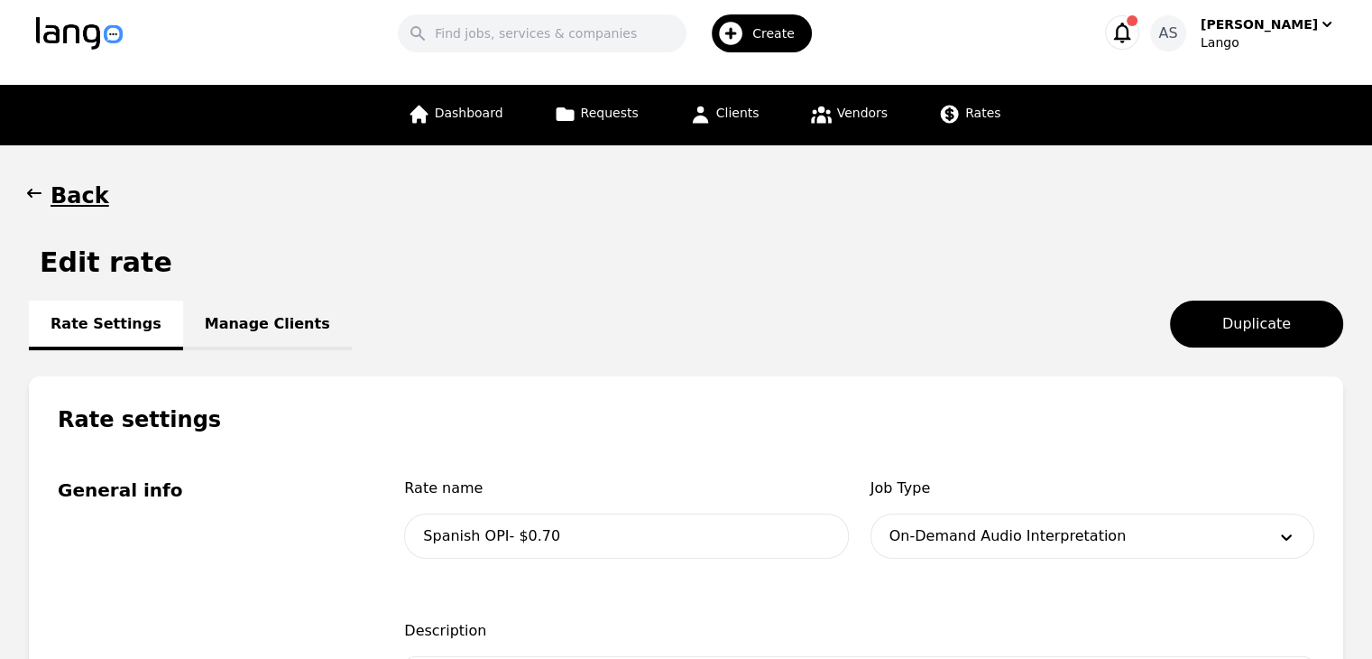
scroll to position [58, 0]
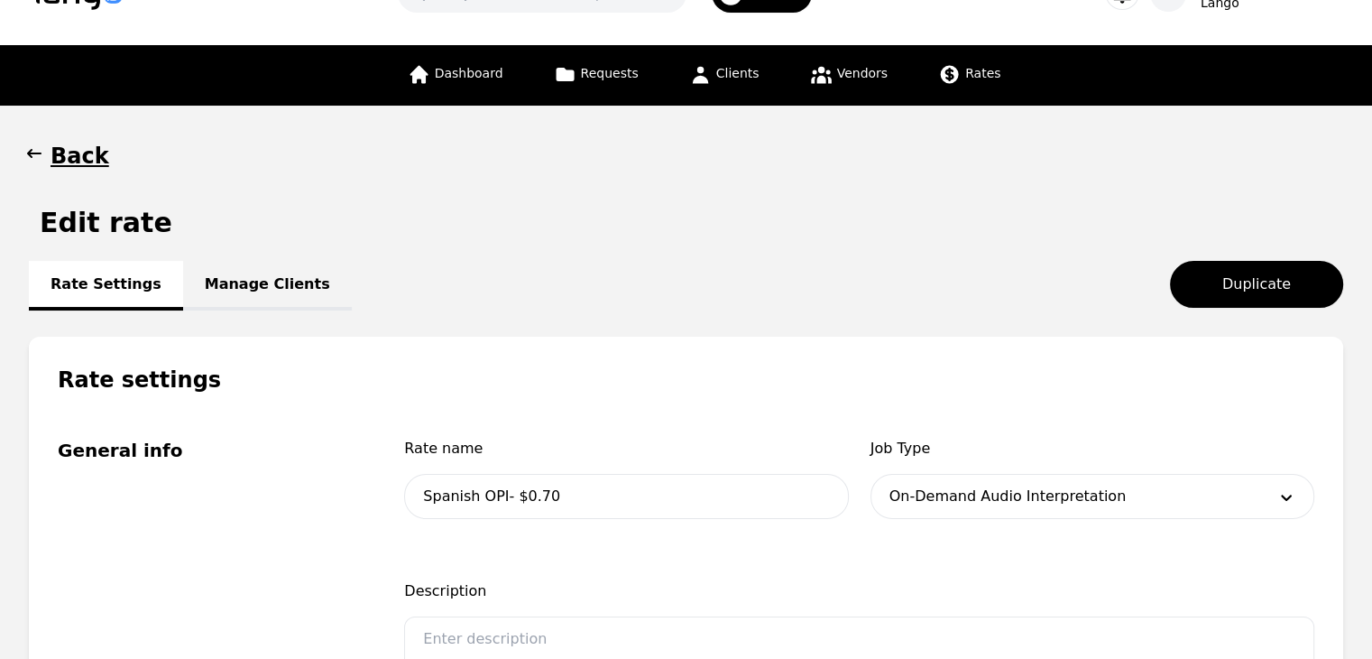
click at [40, 161] on icon "button" at bounding box center [34, 153] width 18 height 18
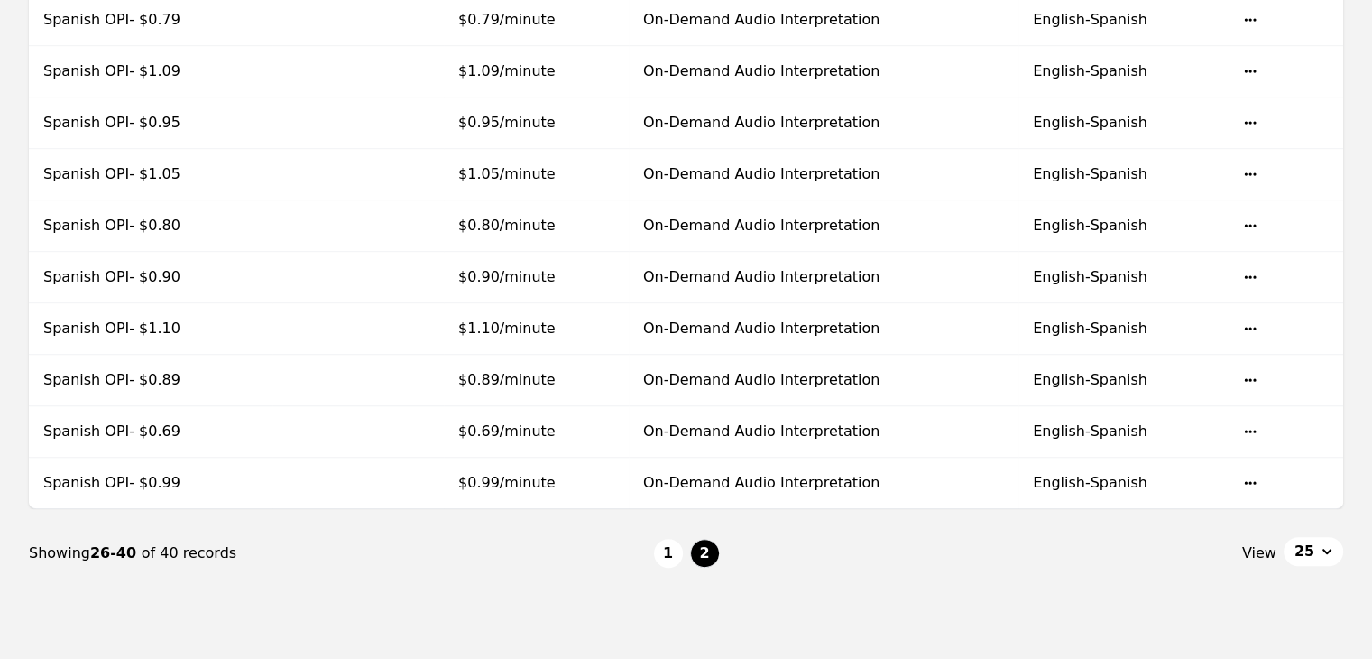
scroll to position [689, 0]
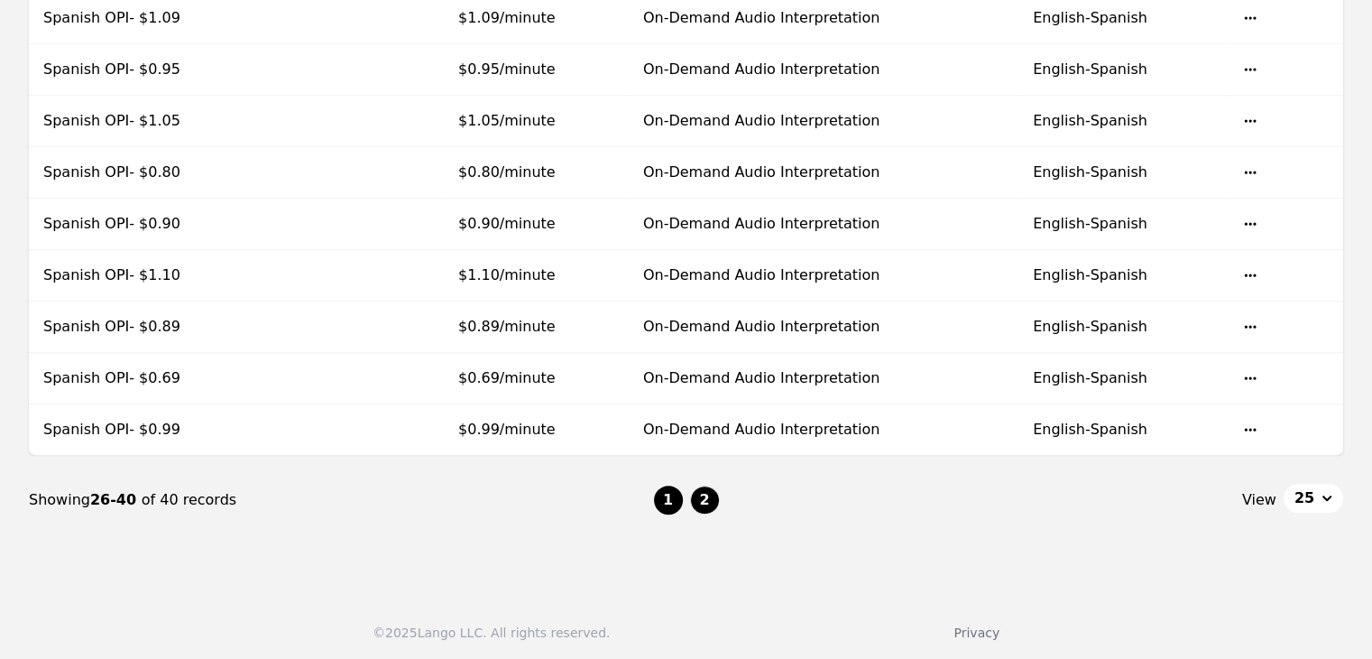
click at [660, 491] on button "1" at bounding box center [668, 499] width 29 height 29
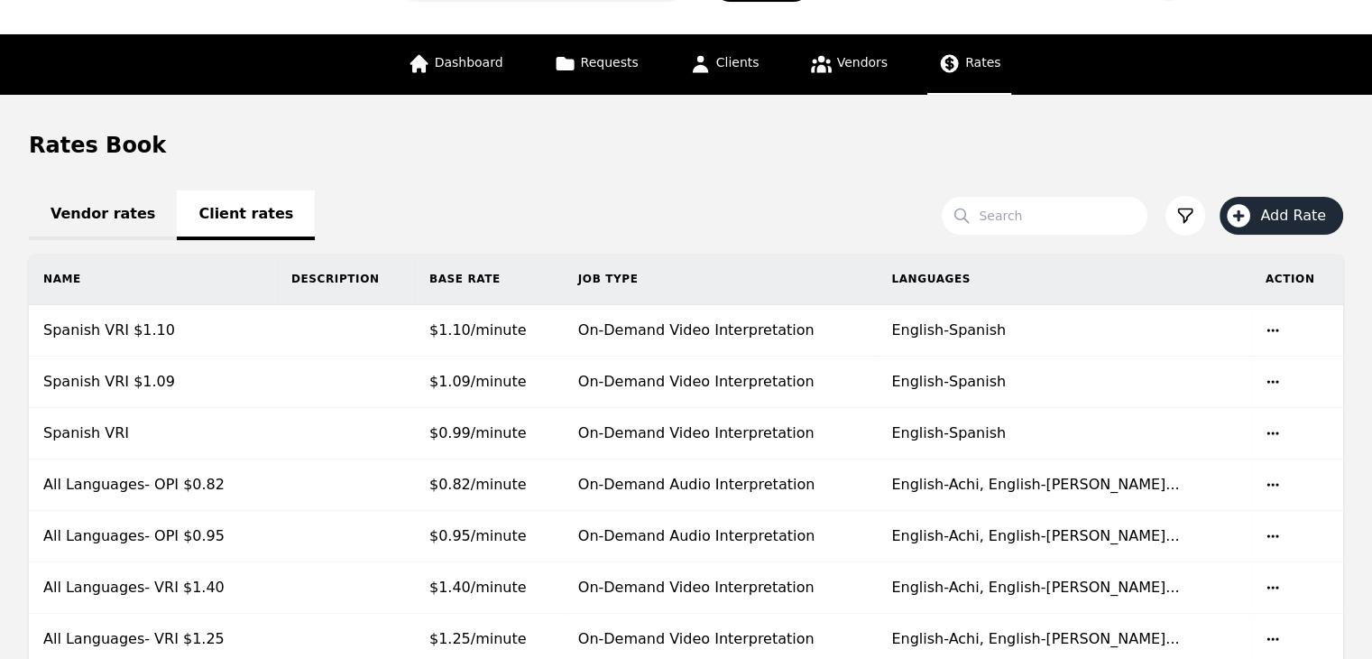
scroll to position [58, 0]
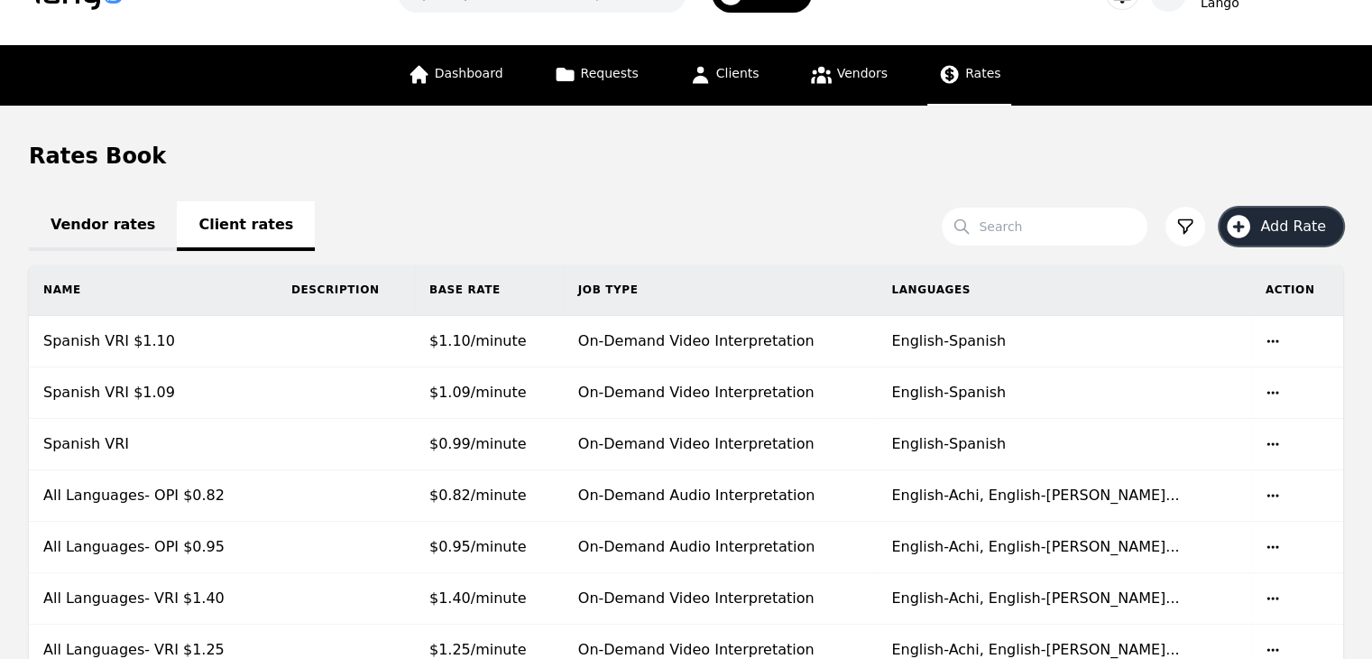
click at [1276, 226] on span "Add Rate" at bounding box center [1299, 227] width 78 height 22
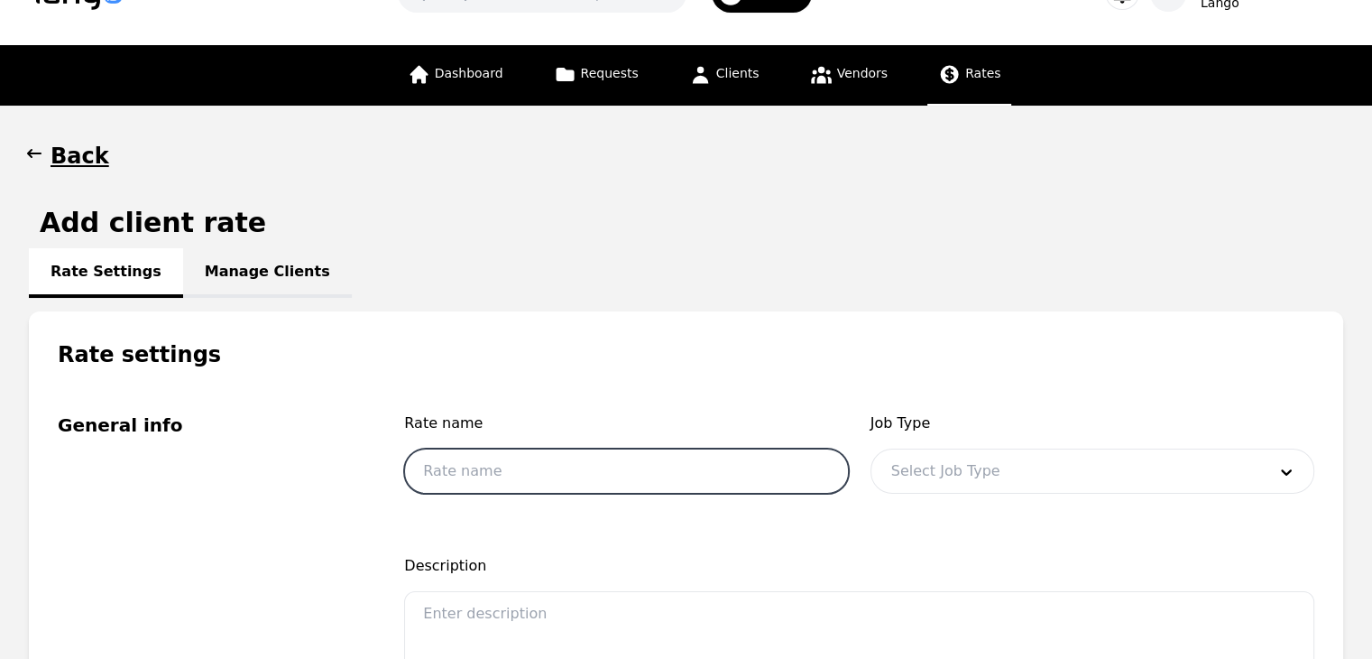
click at [685, 466] on input "text" at bounding box center [626, 470] width 444 height 45
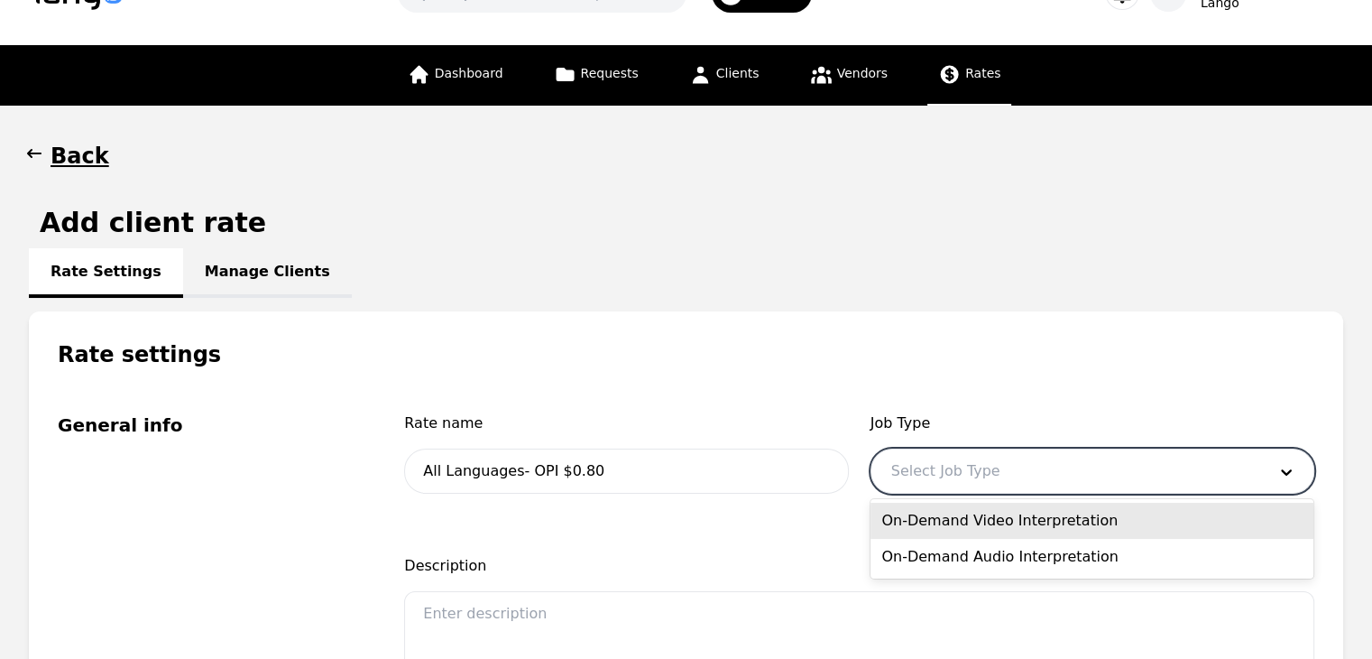
click at [969, 473] on div at bounding box center [1066, 470] width 388 height 43
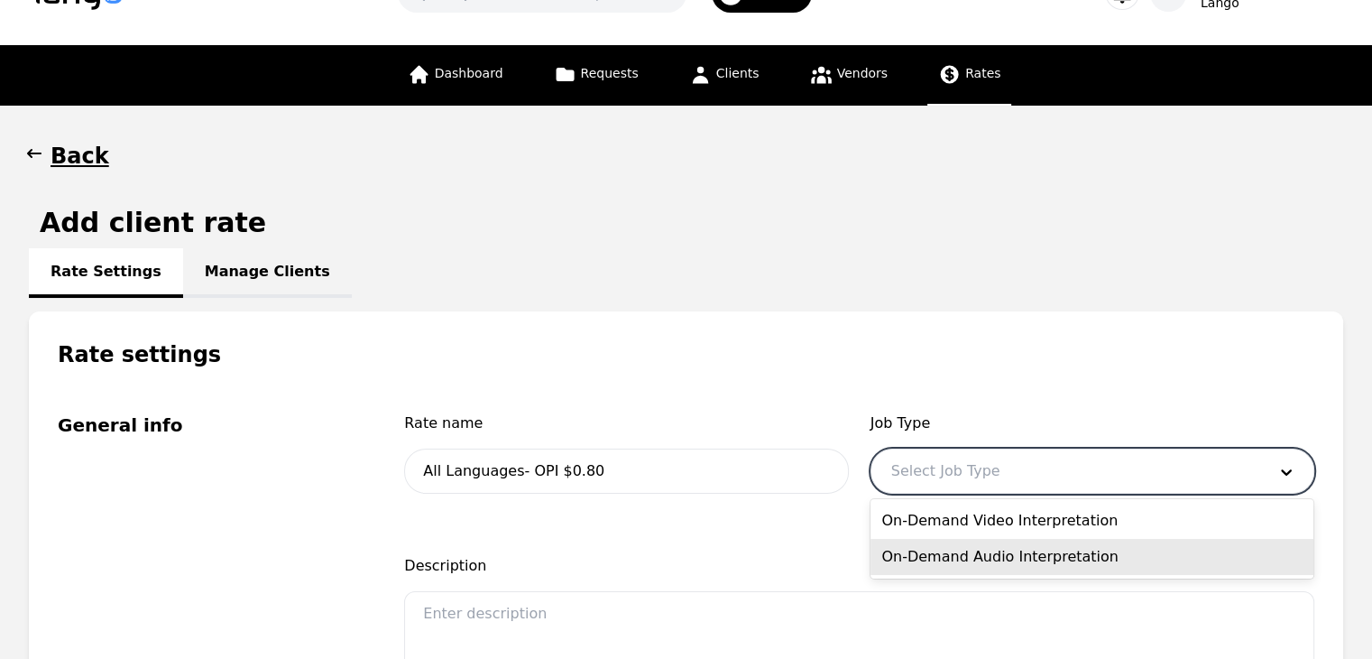
click at [995, 549] on div "On-Demand Audio Interpretation" at bounding box center [1092, 557] width 443 height 36
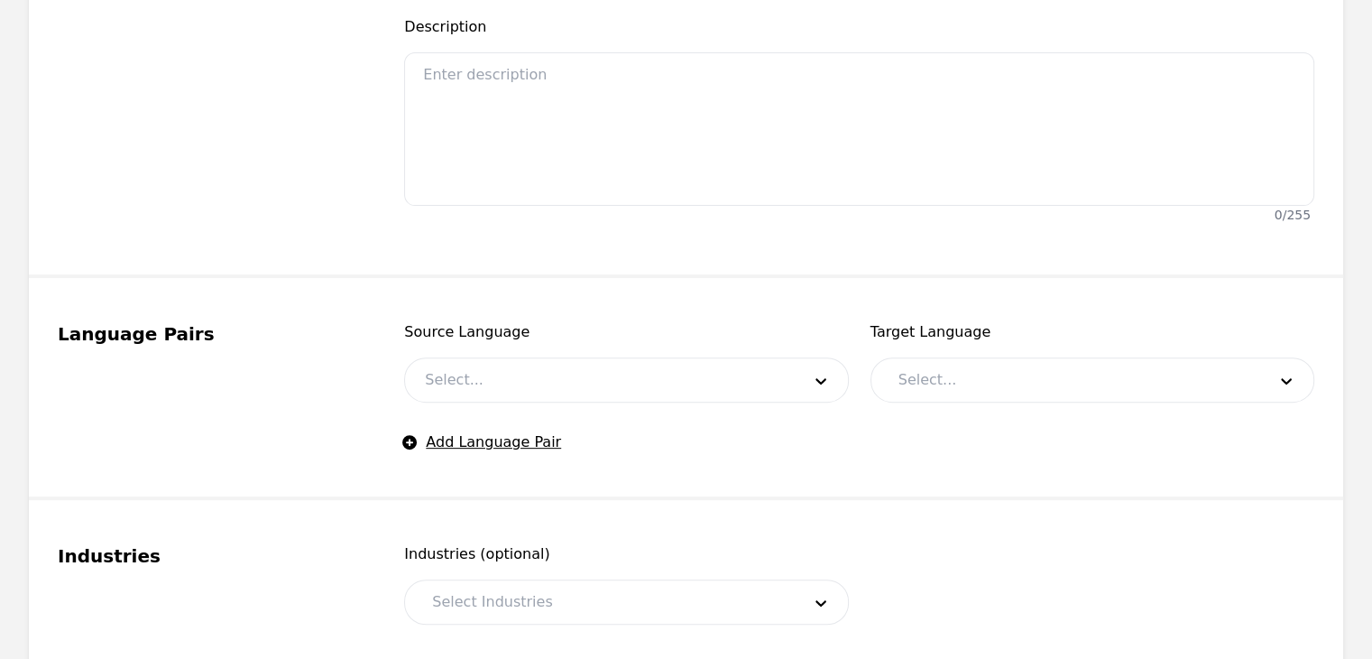
scroll to position [599, 0]
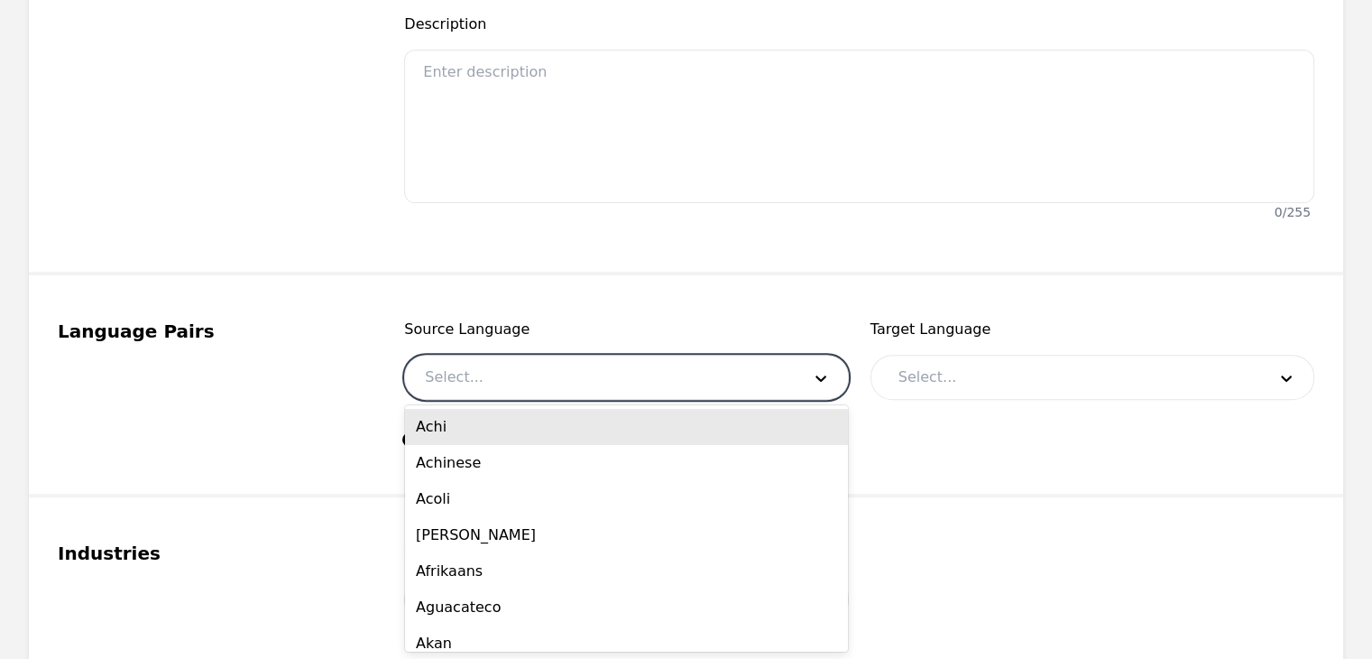
click at [579, 389] on div at bounding box center [599, 376] width 388 height 43
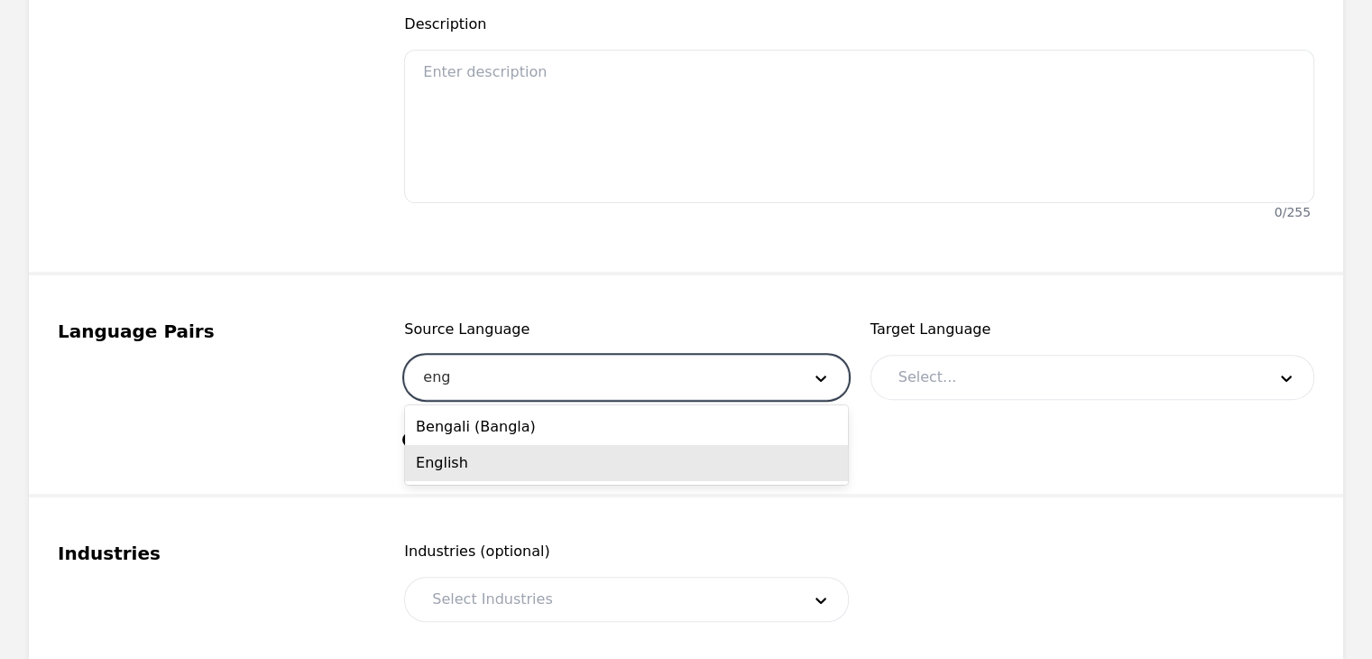
click at [562, 467] on div "English" at bounding box center [626, 463] width 443 height 36
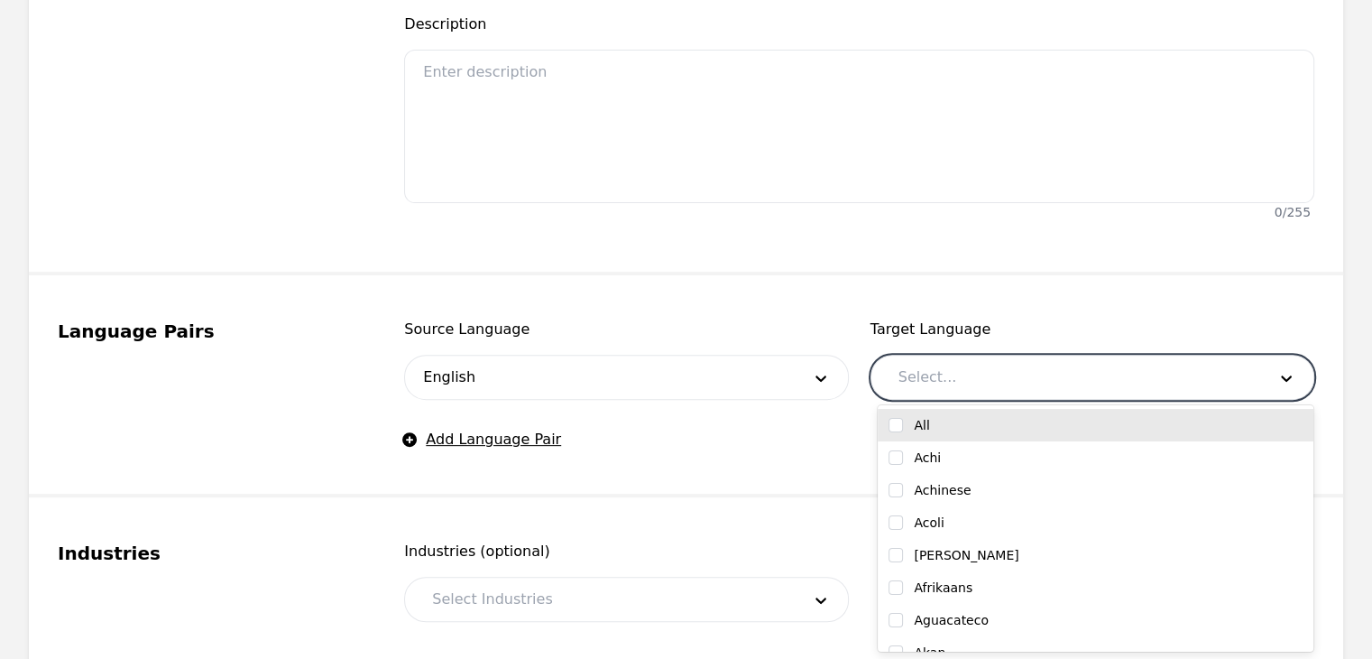
click at [961, 381] on div at bounding box center [1069, 376] width 381 height 43
click at [890, 422] on input "checkbox" at bounding box center [896, 425] width 14 height 14
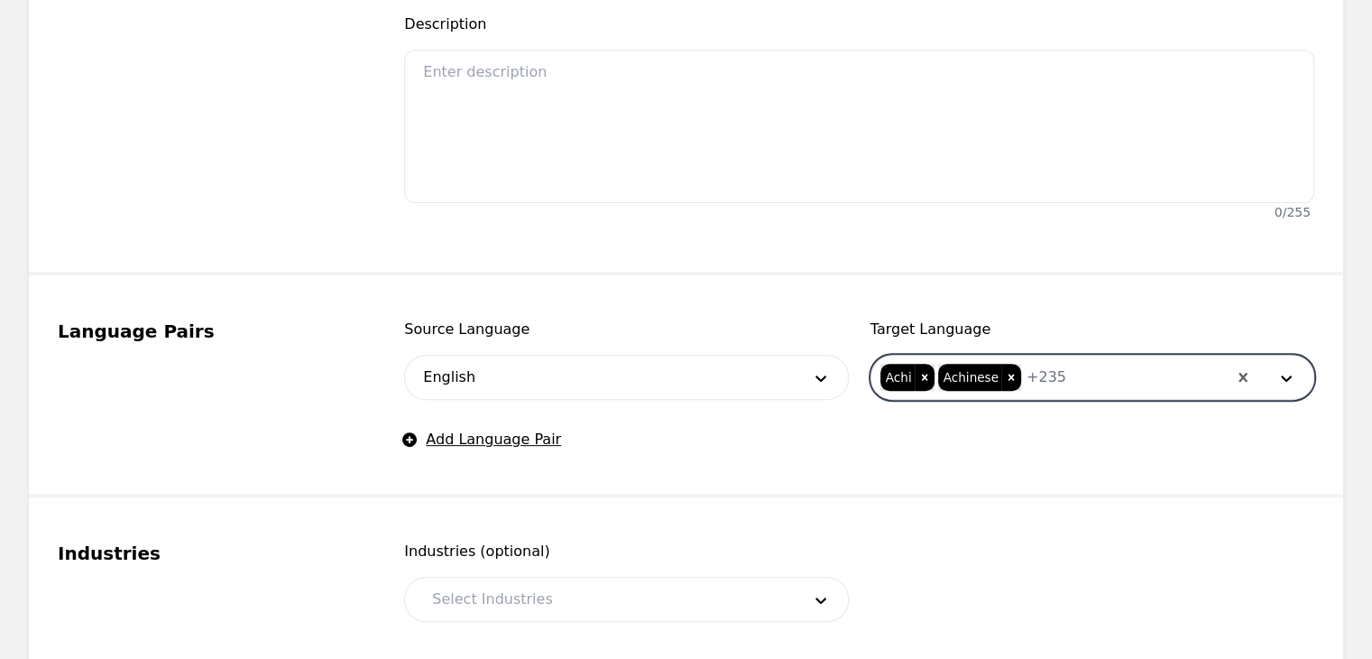
click at [1096, 384] on div at bounding box center [1146, 376] width 161 height 43
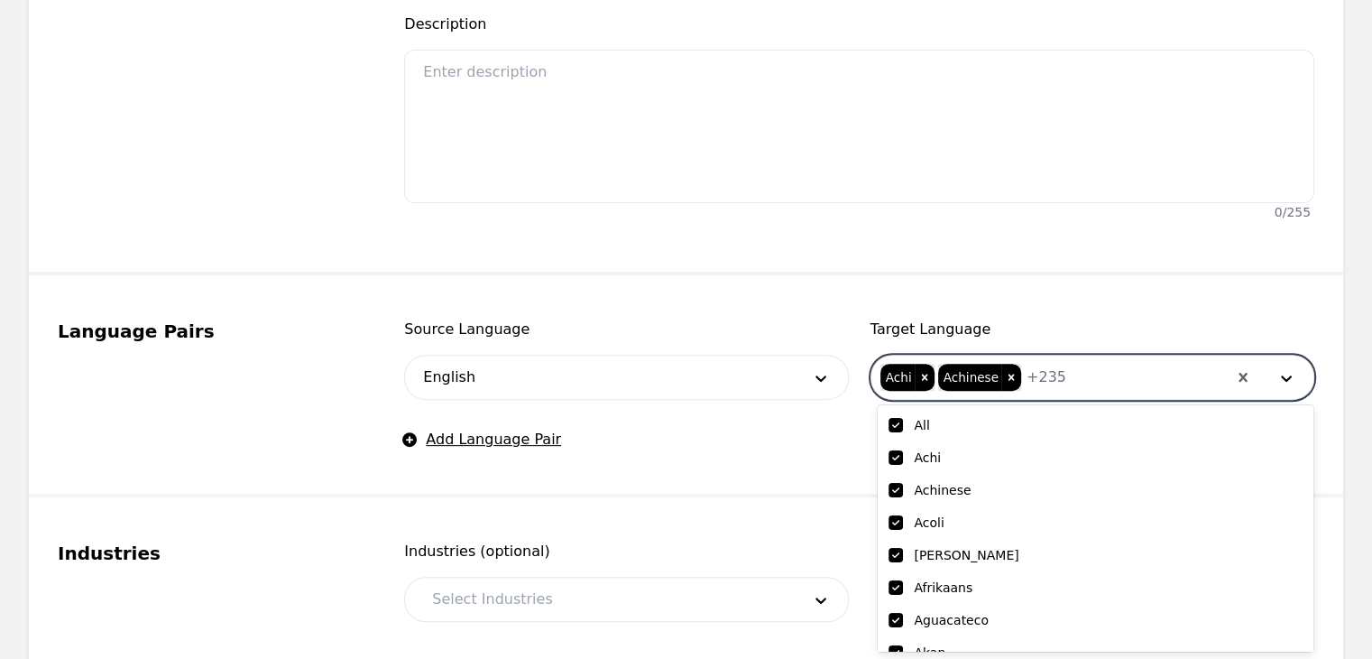
drag, startPoint x: 1084, startPoint y: 377, endPoint x: 1075, endPoint y: 380, distance: 10.3
click at [1075, 379] on div at bounding box center [1146, 376] width 161 height 43
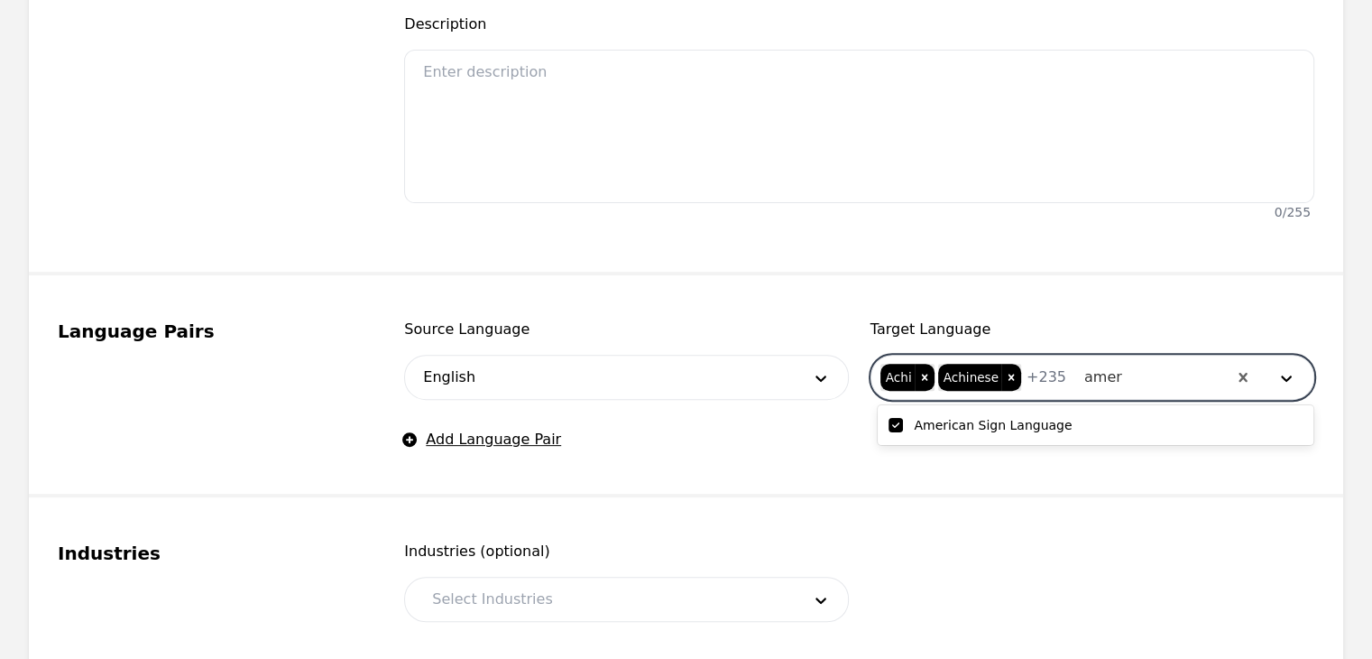
click at [894, 429] on input "checkbox" at bounding box center [896, 425] width 14 height 14
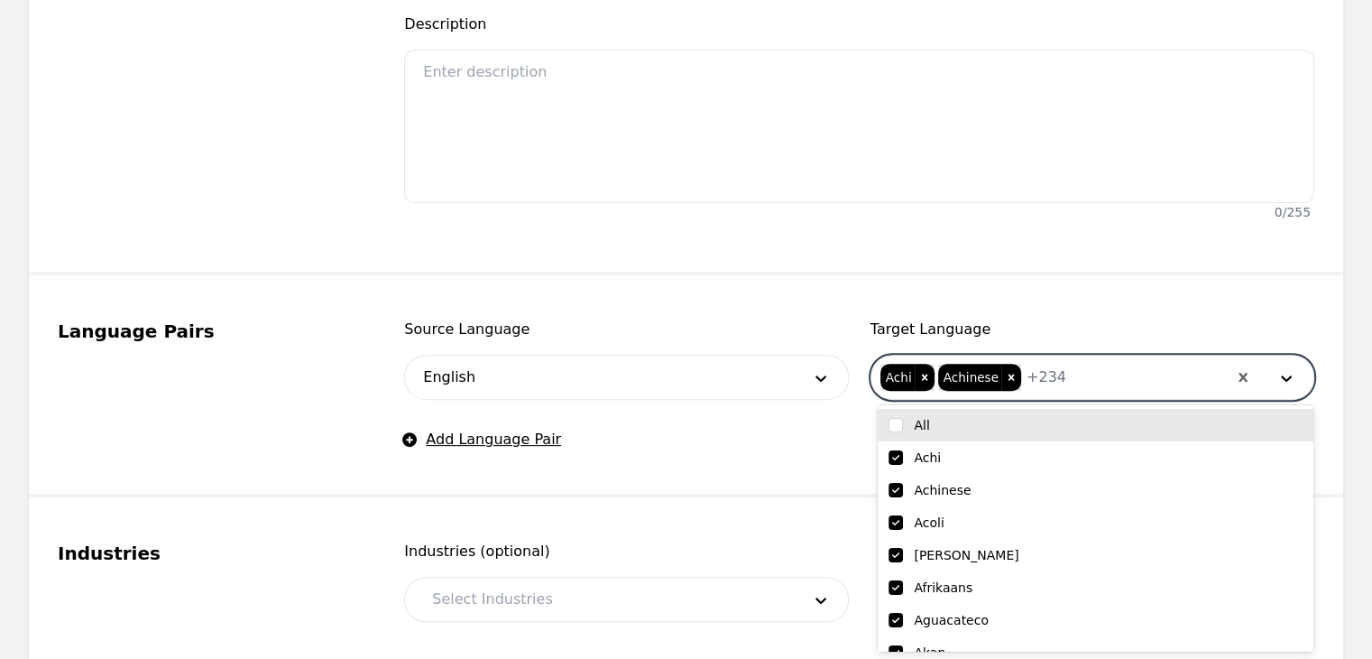
click at [795, 440] on div "Source Language English Target Language option American Sign Language, deselect…" at bounding box center [859, 384] width 910 height 132
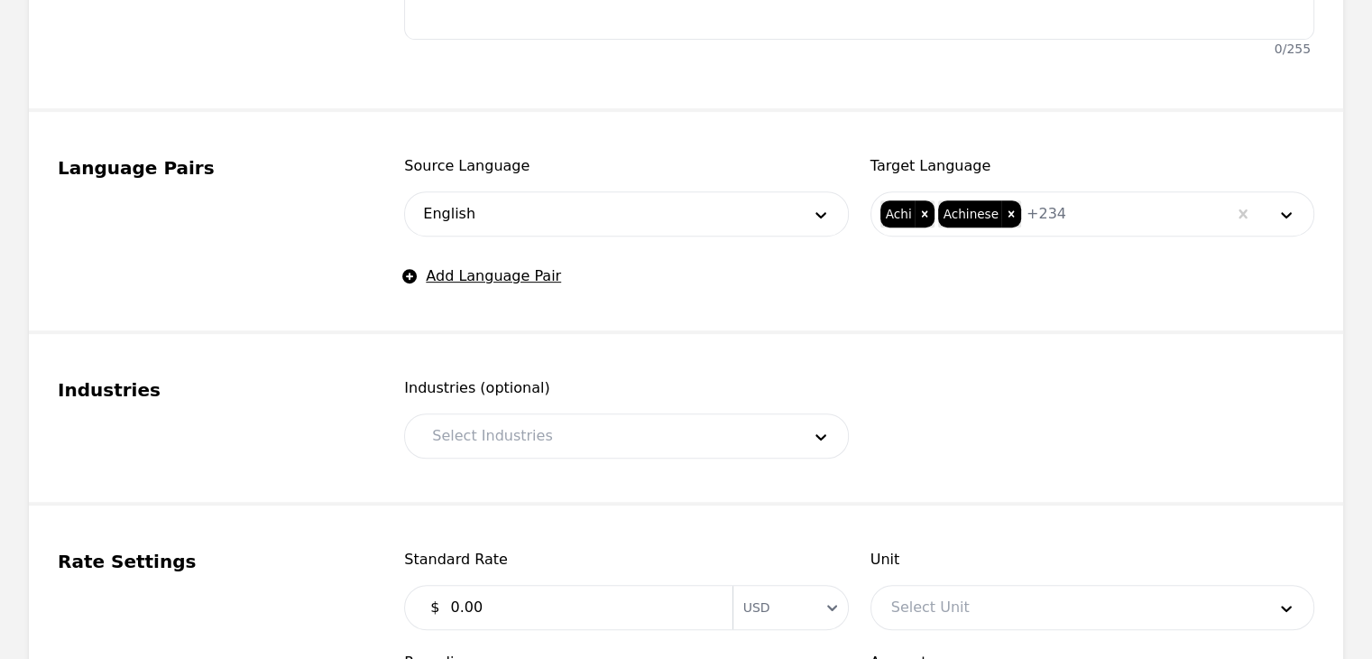
scroll to position [780, 0]
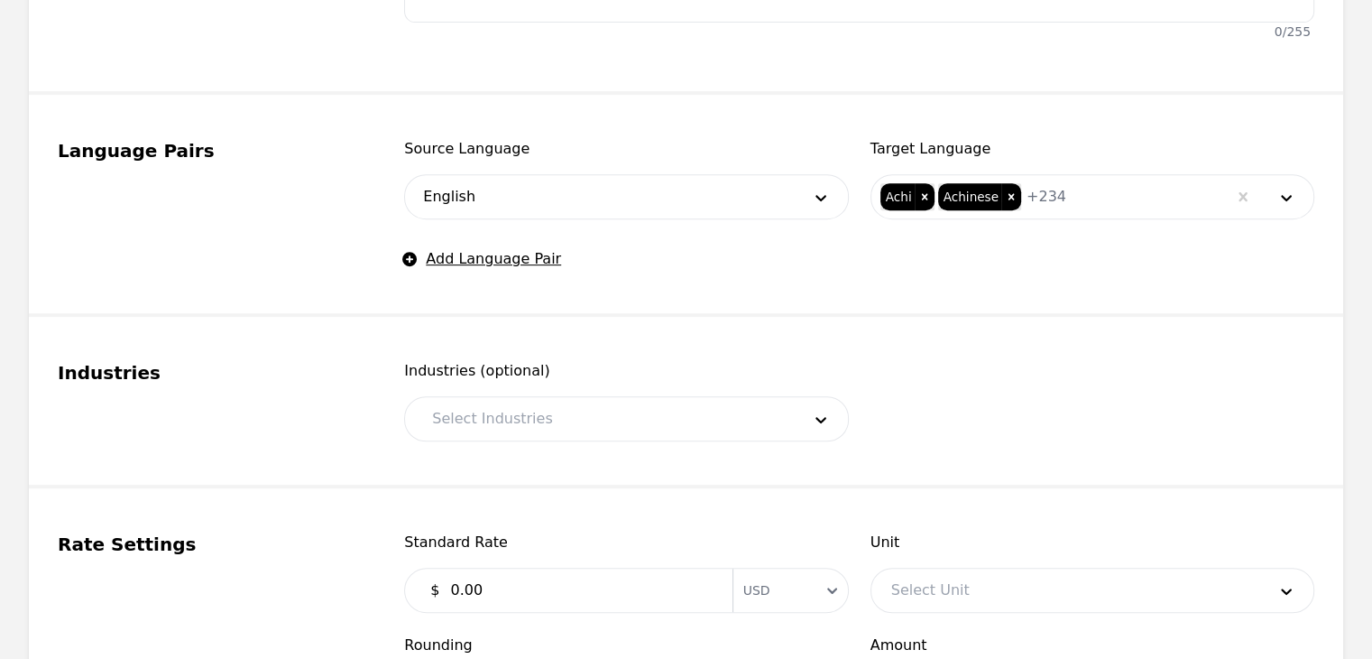
click at [678, 387] on div "Industries (optional) Select Industries" at bounding box center [626, 400] width 444 height 81
click at [670, 416] on div at bounding box center [602, 418] width 381 height 43
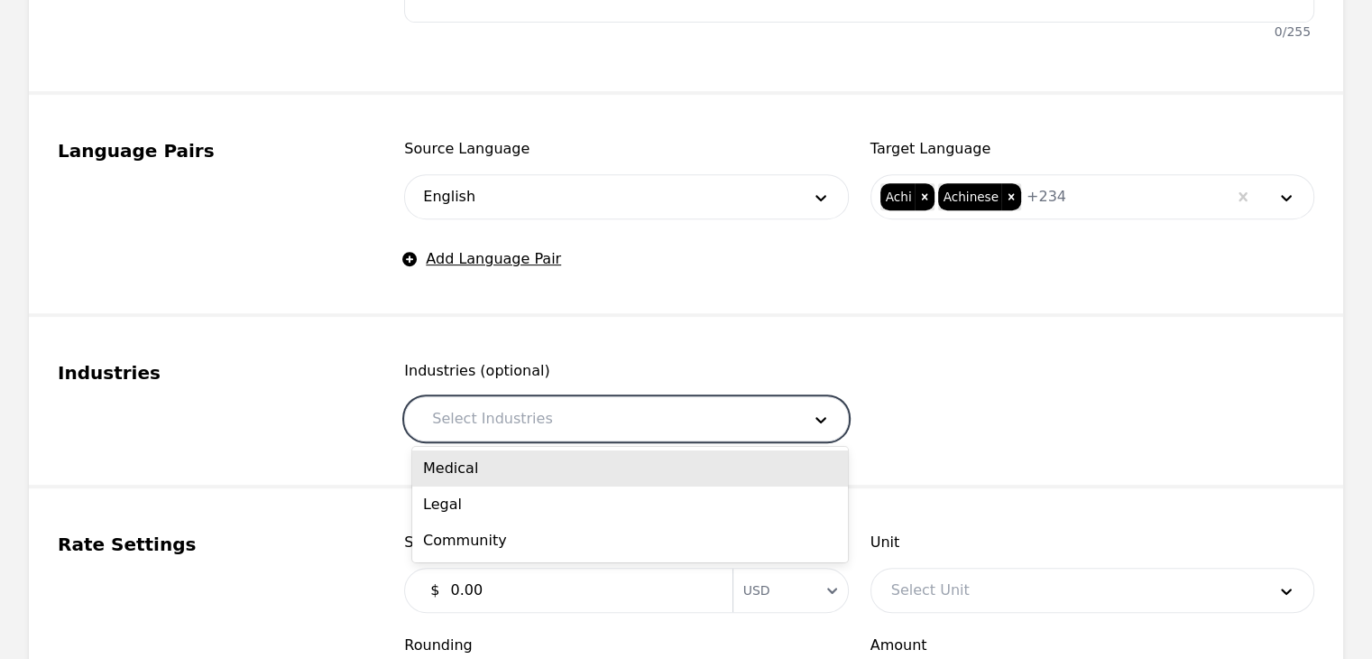
click at [607, 469] on div "Medical" at bounding box center [630, 468] width 436 height 36
click at [585, 418] on div at bounding box center [626, 418] width 270 height 43
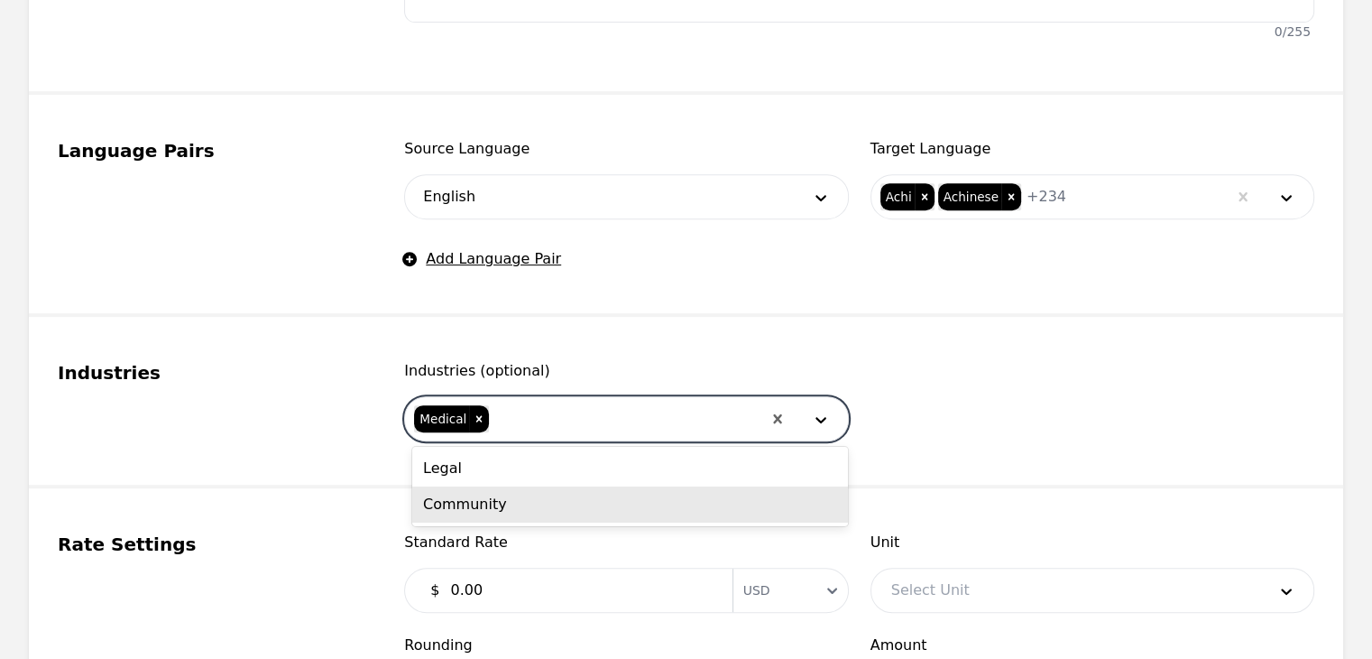
click at [587, 504] on div "Community" at bounding box center [630, 504] width 436 height 36
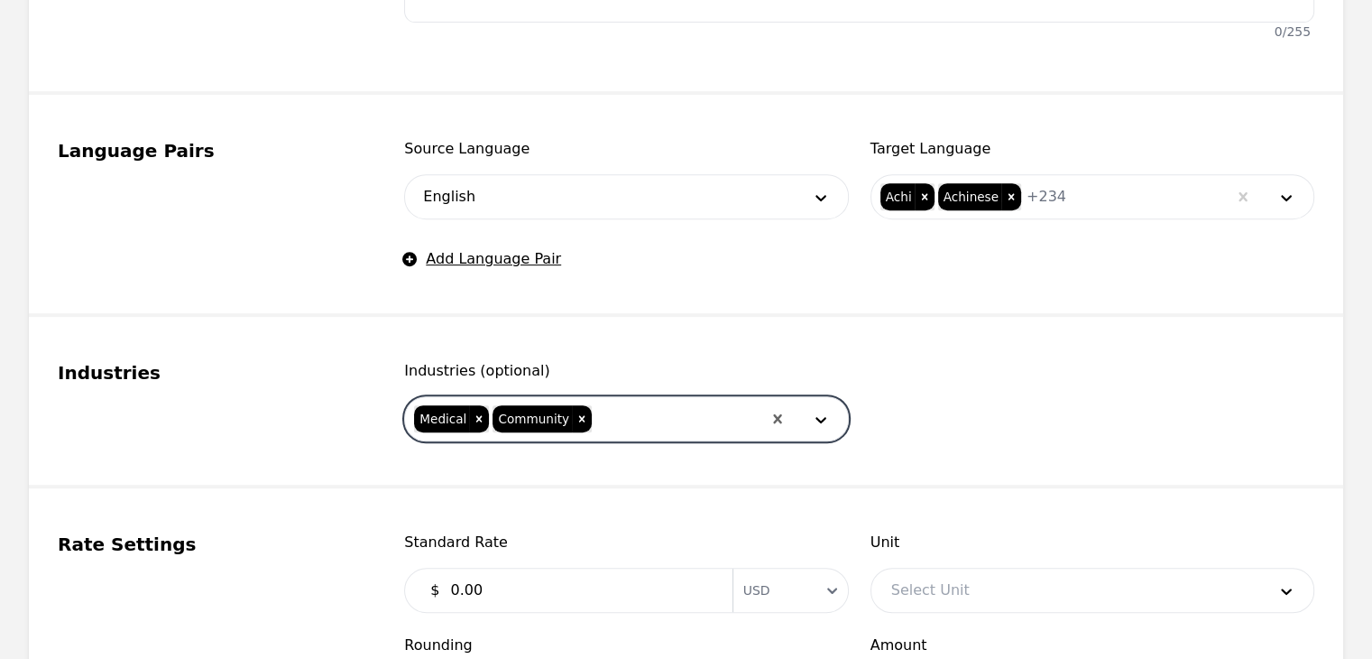
click at [603, 586] on input "0.00" at bounding box center [579, 590] width 281 height 36
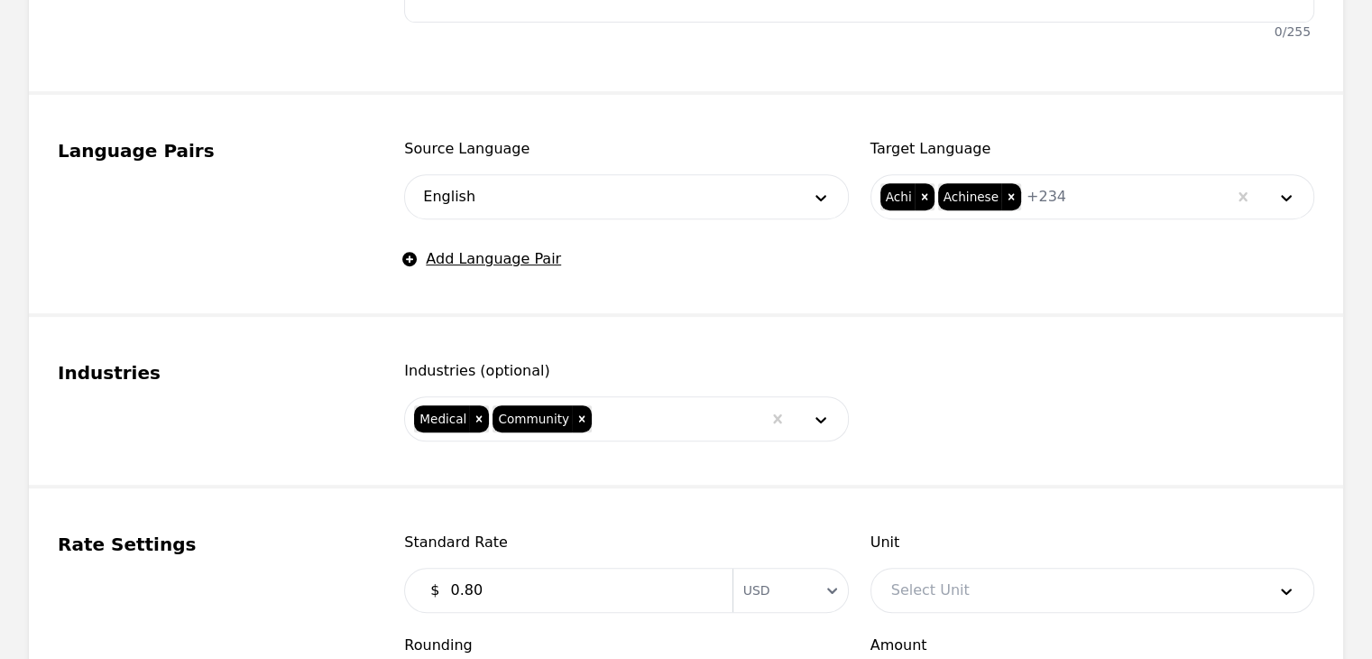
click at [752, 492] on fieldset "Rate Settings Standard Rate $ 0.80 Currency USD Unit Select Unit Rounding Selec…" at bounding box center [686, 625] width 1315 height 274
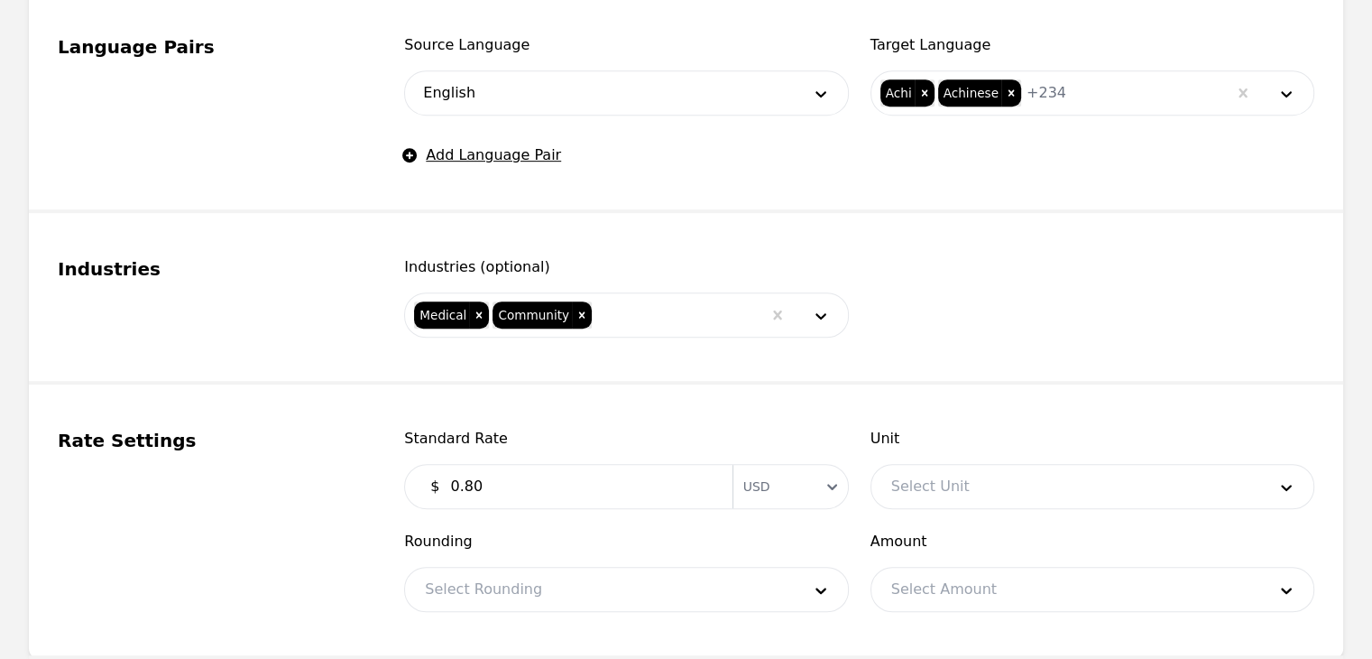
scroll to position [960, 0]
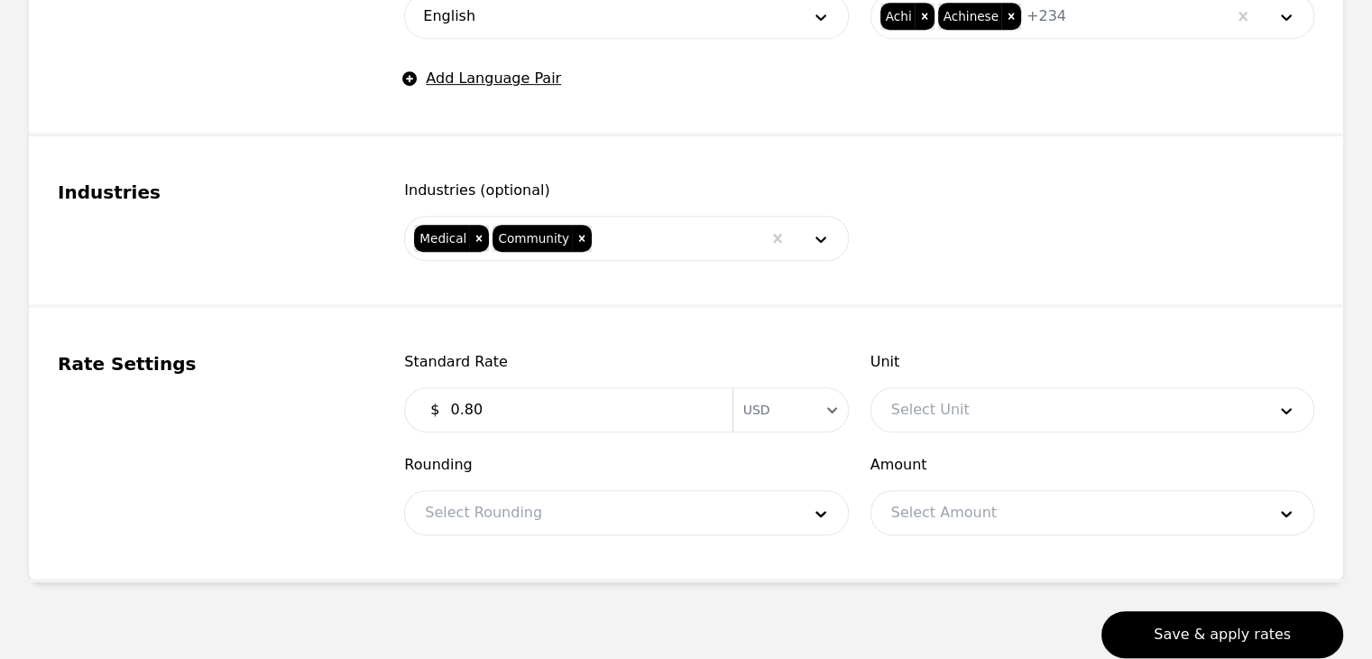
click at [1003, 388] on div at bounding box center [1066, 409] width 388 height 43
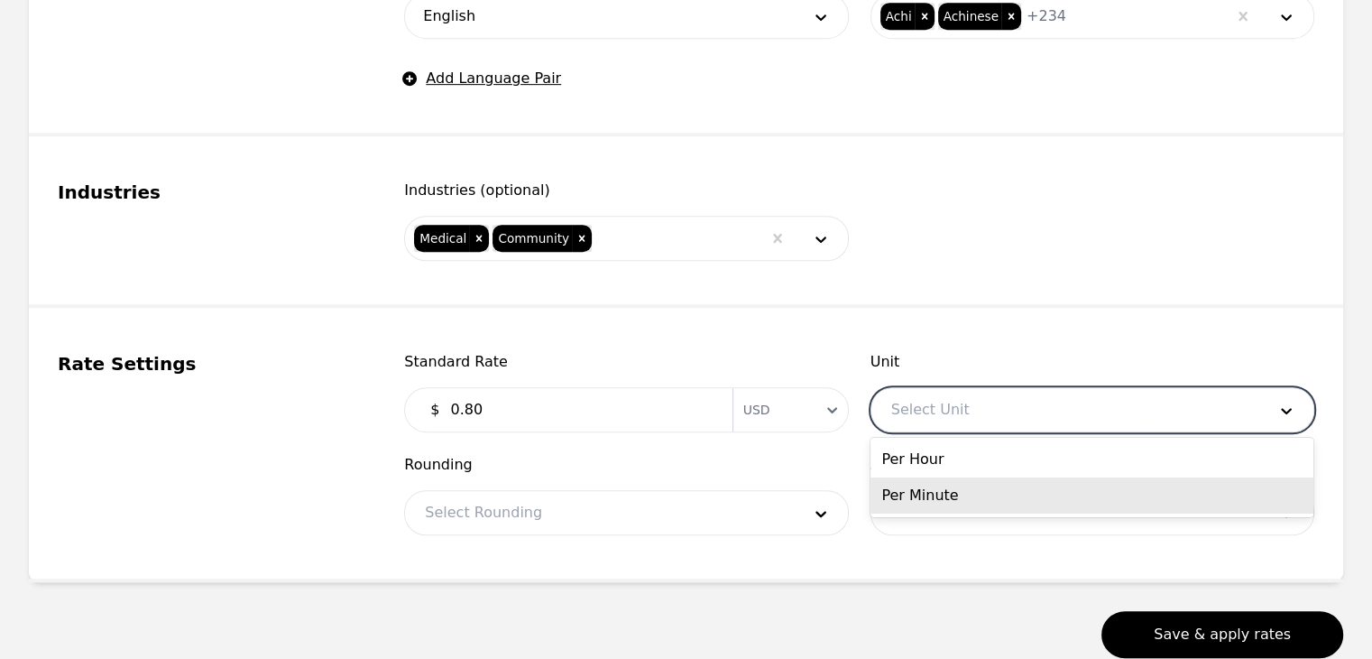
click at [977, 500] on div "Per Minute" at bounding box center [1092, 495] width 443 height 36
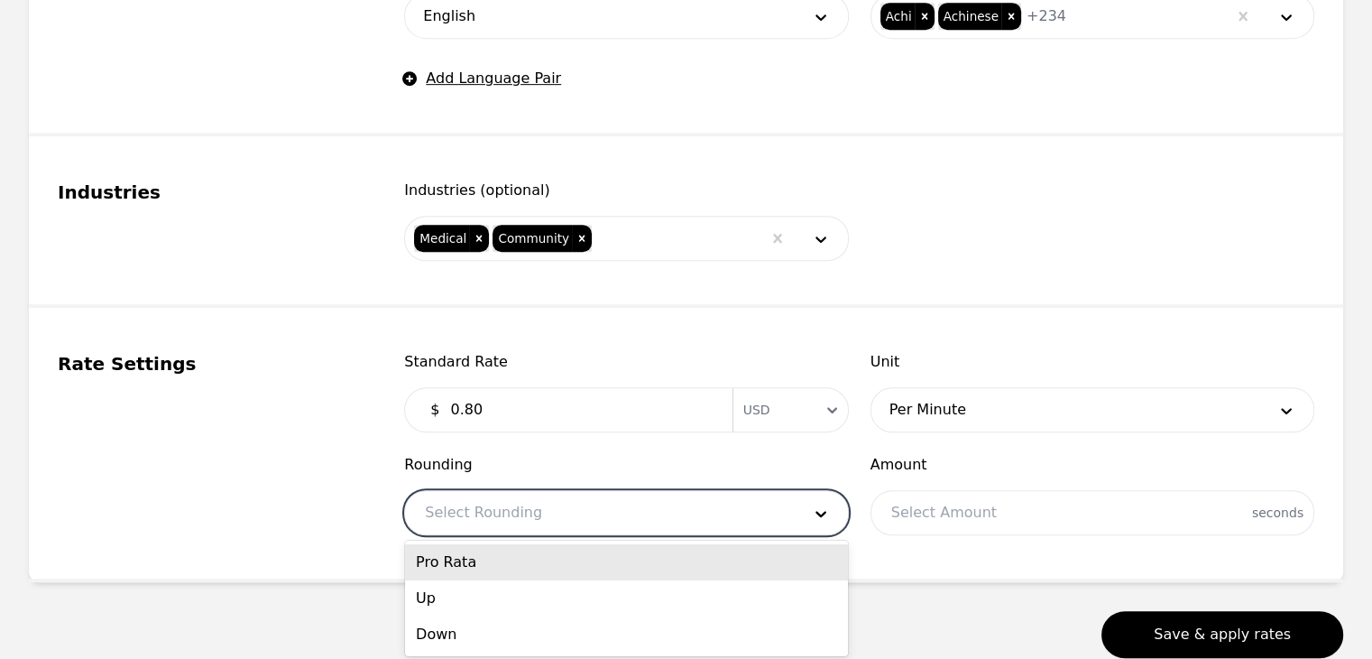
click at [732, 513] on div at bounding box center [599, 512] width 388 height 43
click at [606, 558] on div "Pro Rata" at bounding box center [626, 562] width 443 height 36
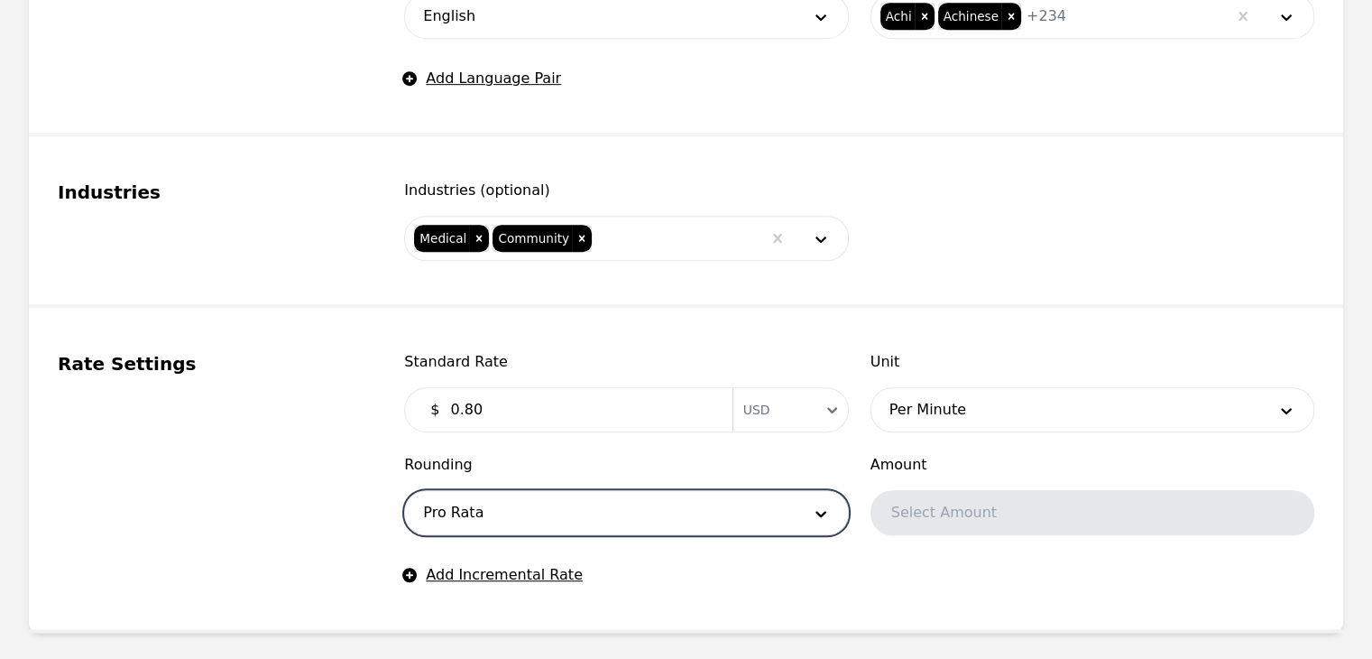
scroll to position [1126, 0]
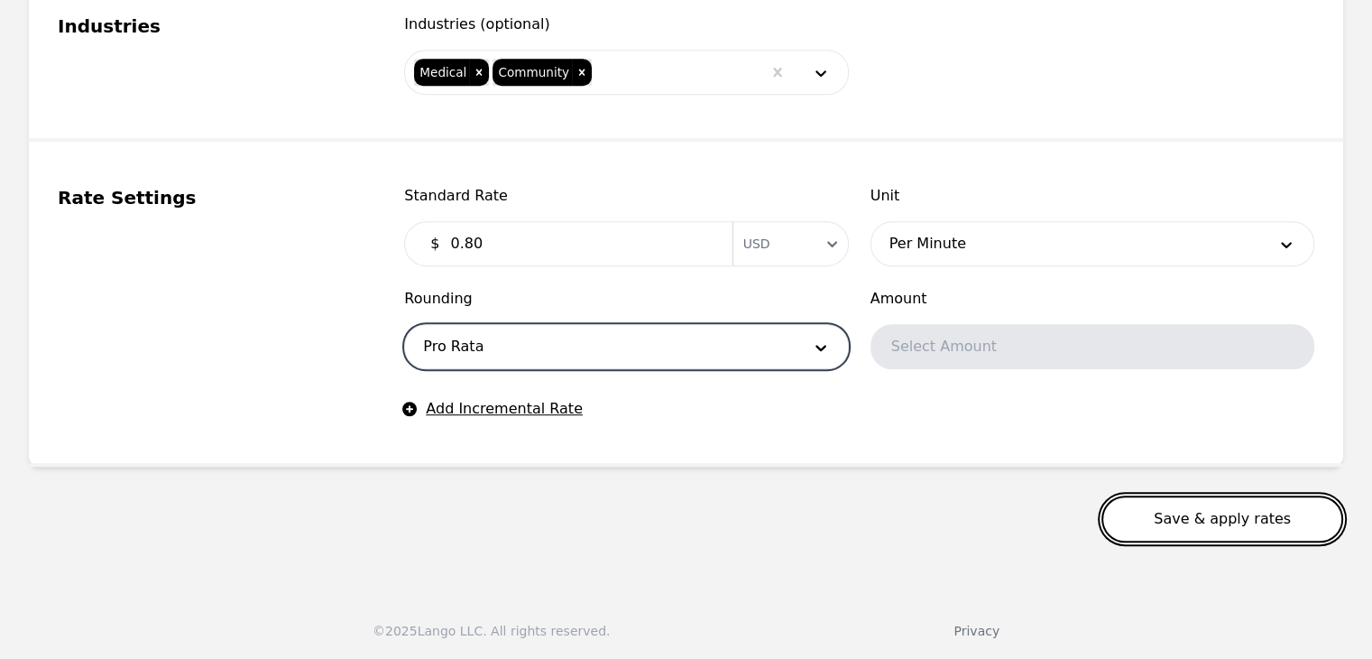
click at [1223, 516] on button "Save & apply rates" at bounding box center [1223, 518] width 242 height 47
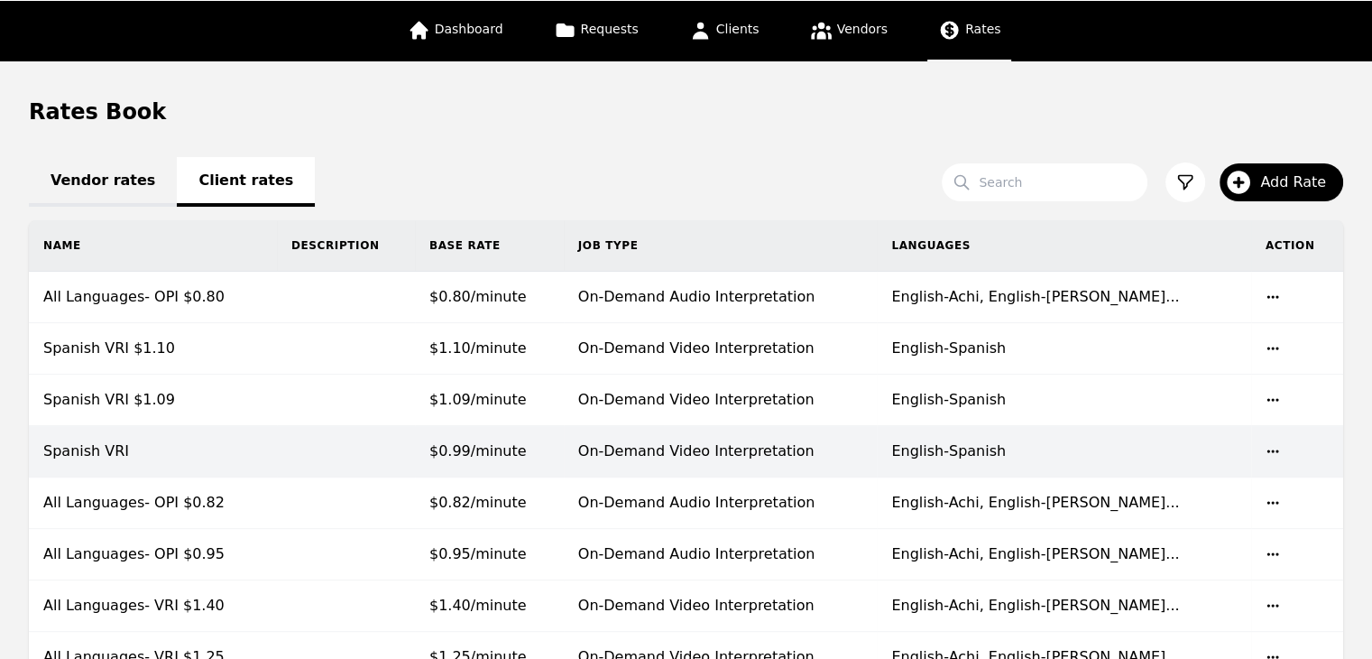
scroll to position [180, 0]
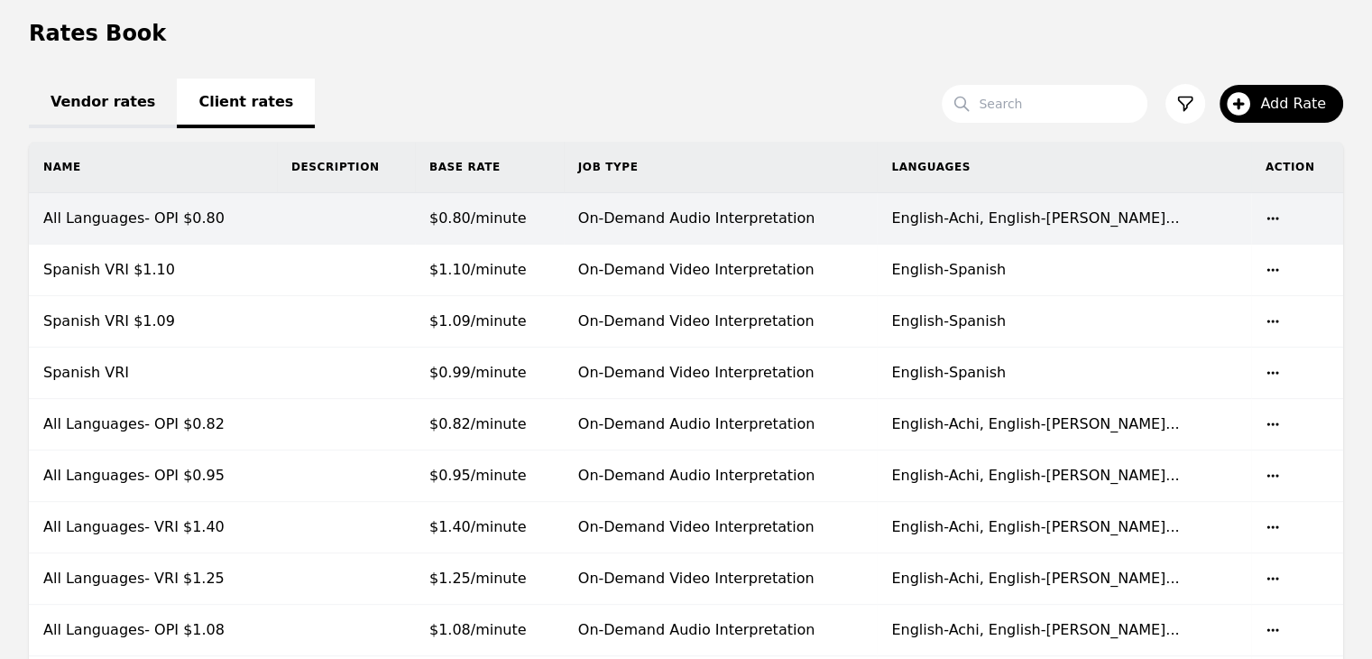
click at [242, 225] on td "All Languages- OPI $0.80" at bounding box center [153, 218] width 248 height 51
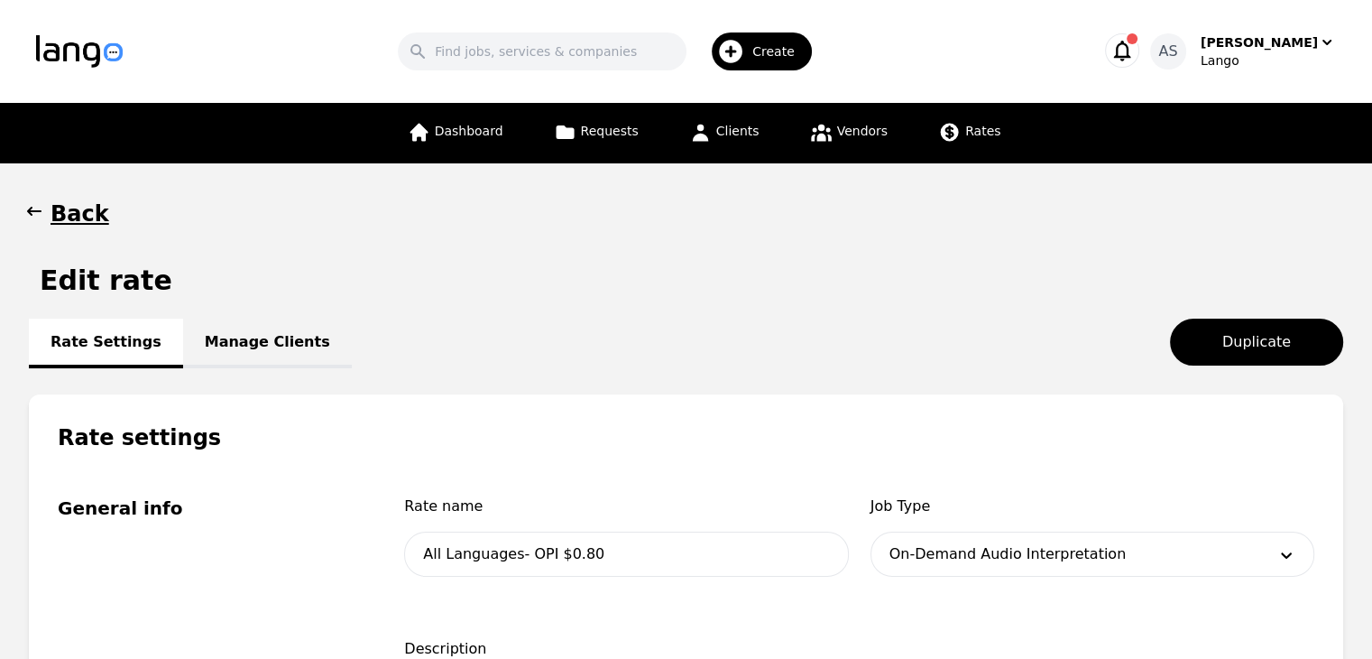
click at [263, 318] on link "Manage Clients" at bounding box center [267, 343] width 169 height 50
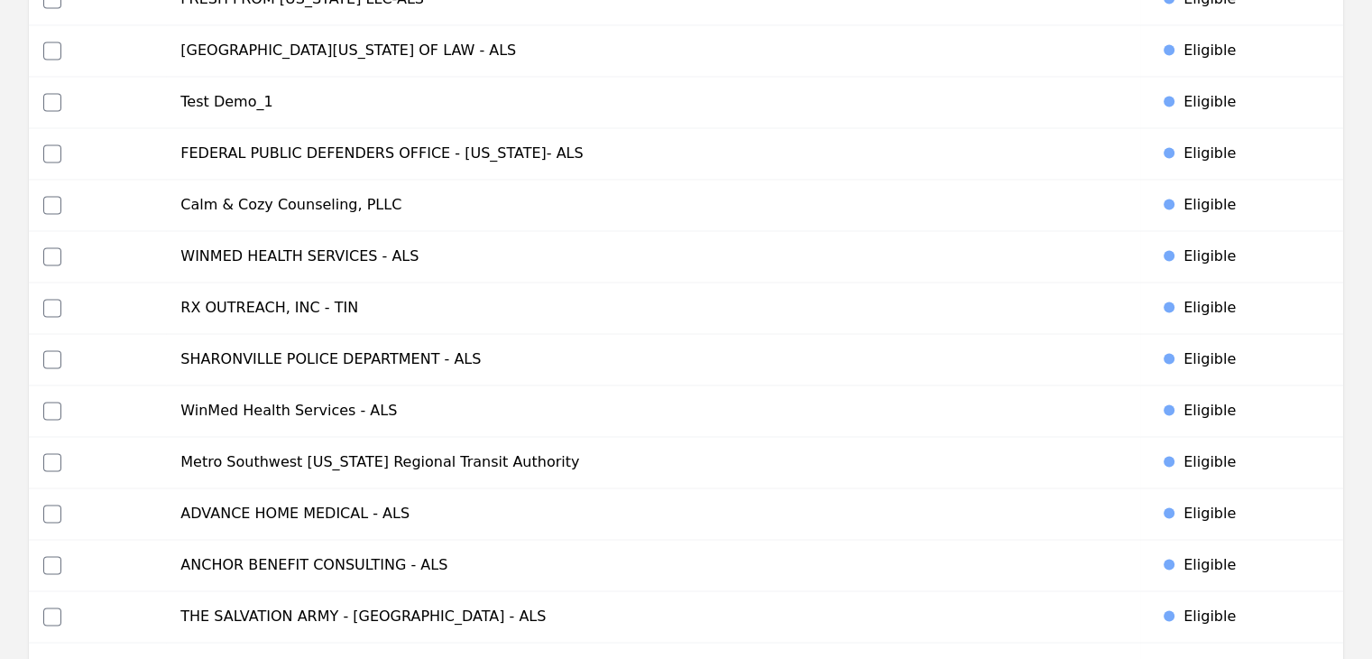
scroll to position [2797, 0]
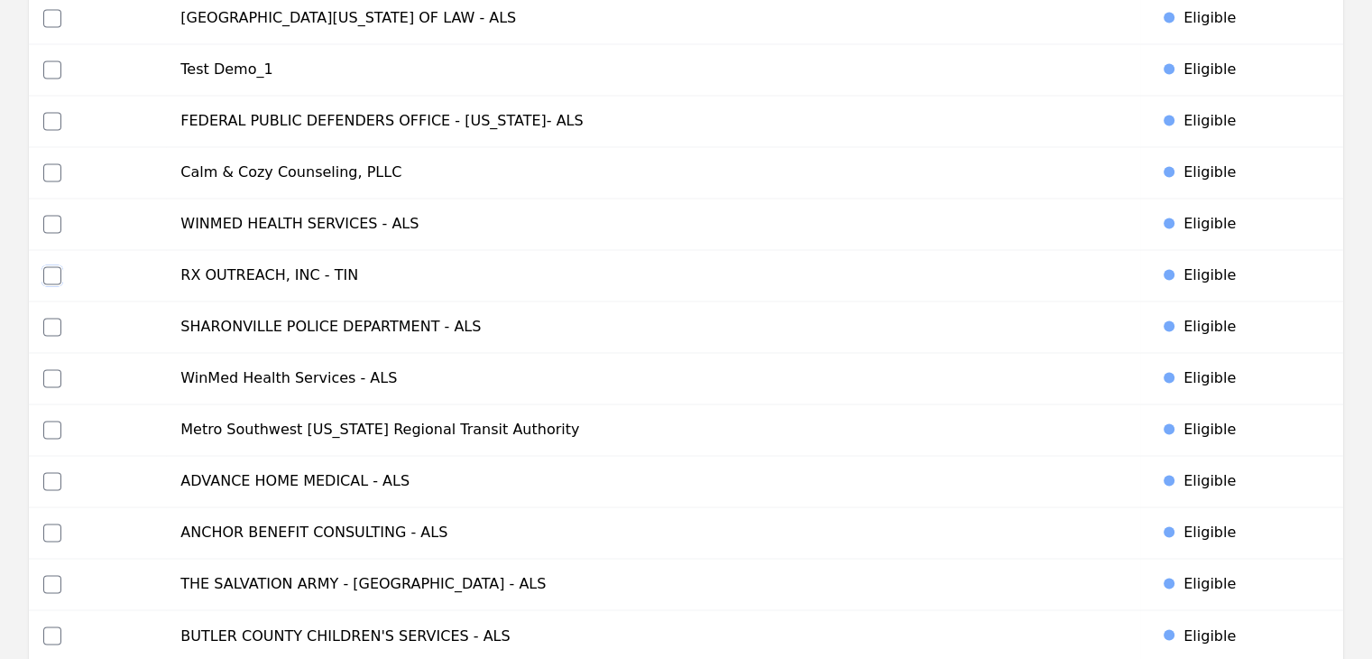
click at [48, 270] on input "checkbox" at bounding box center [52, 275] width 18 height 18
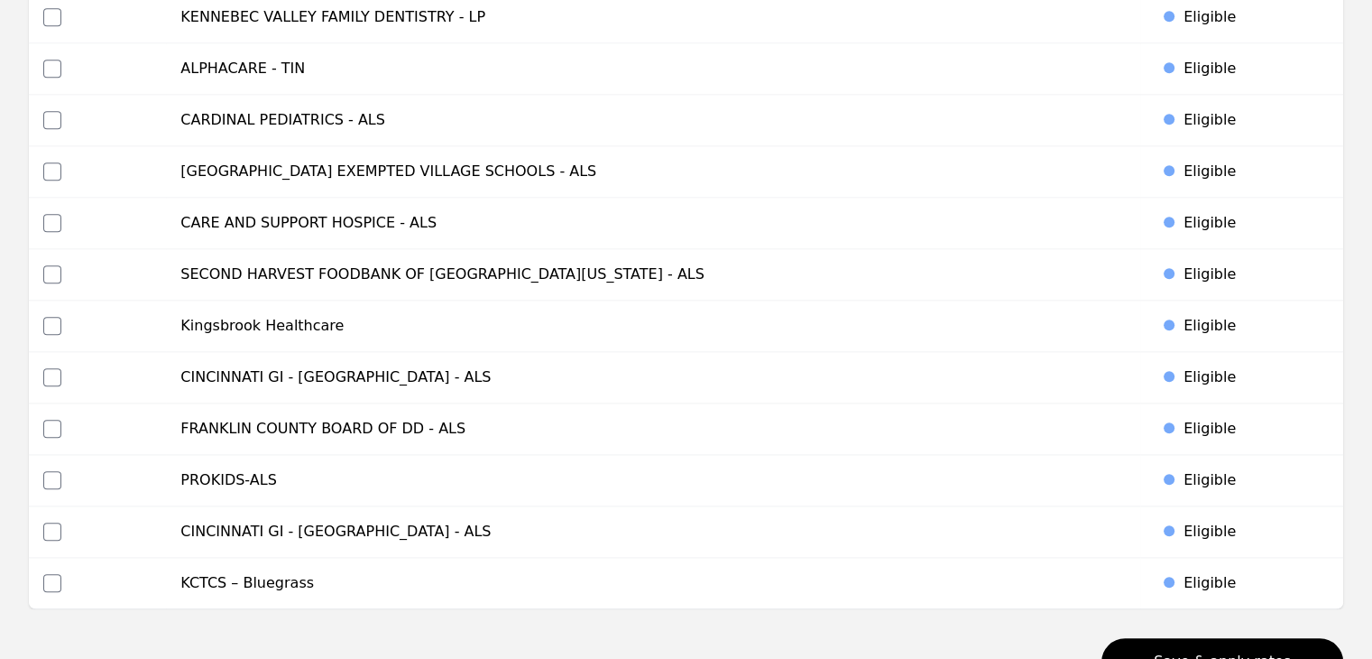
scroll to position [8619, 0]
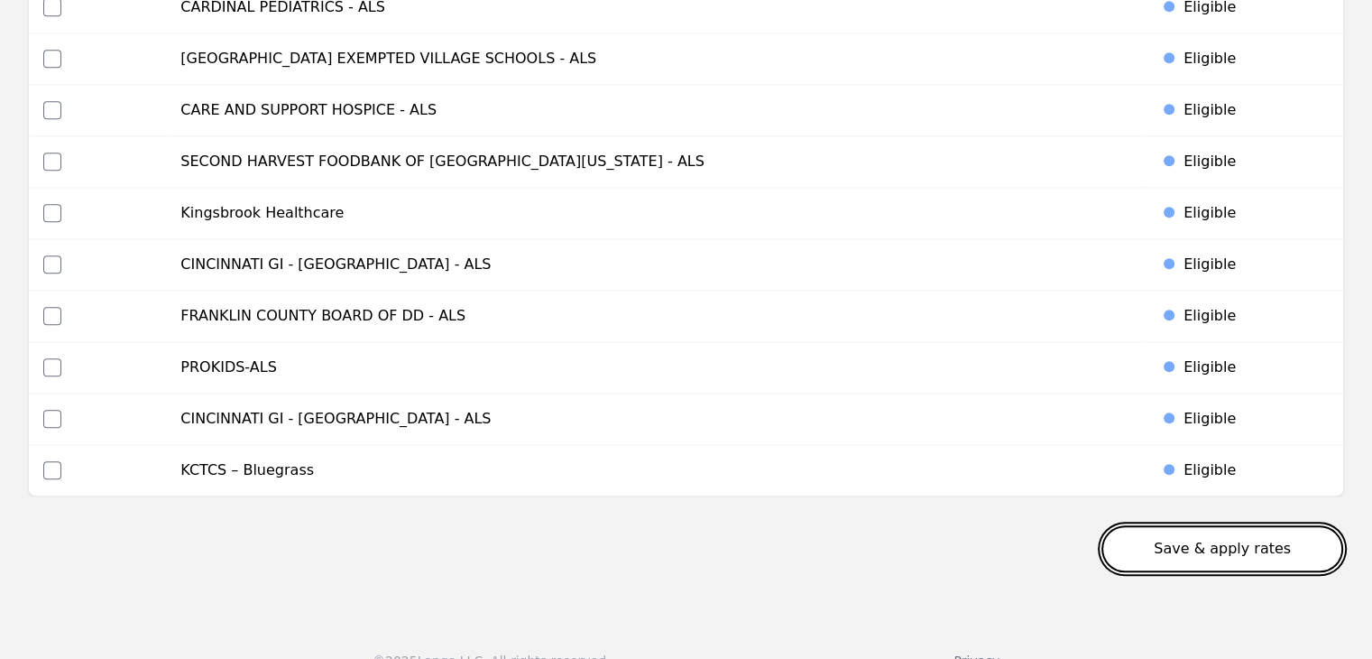
click at [1262, 525] on button "Save & apply rates" at bounding box center [1223, 548] width 242 height 47
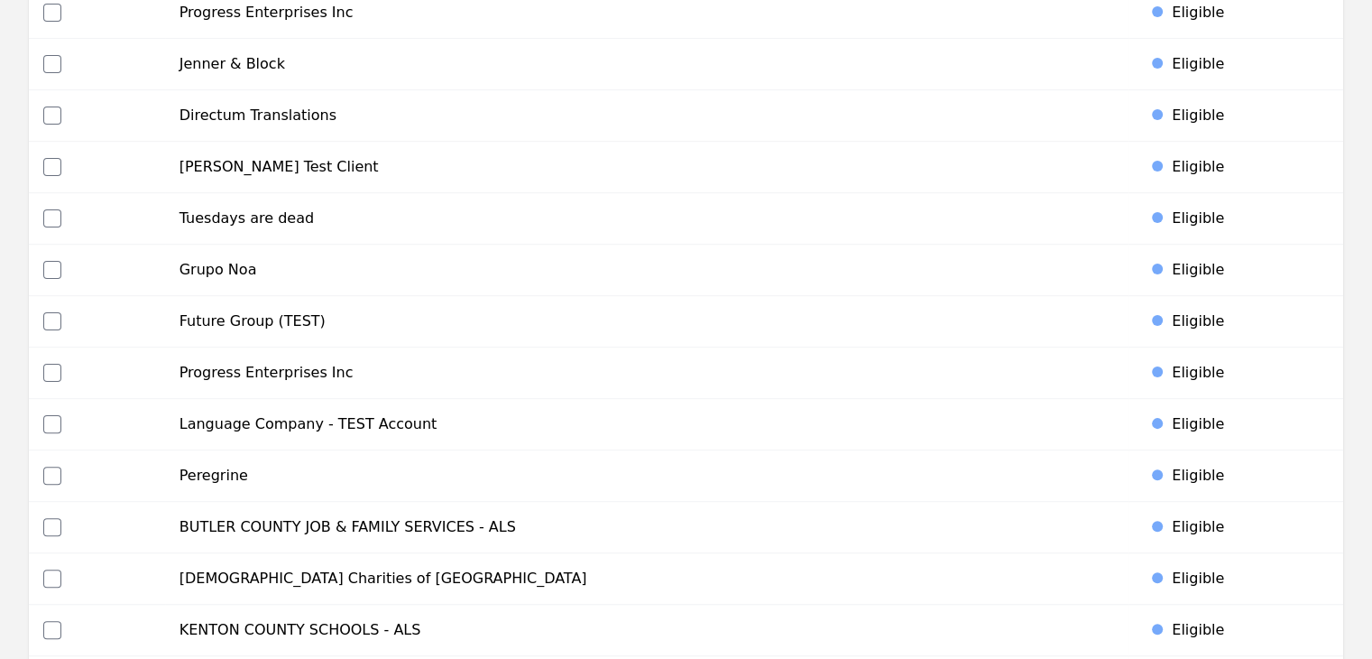
scroll to position [0, 0]
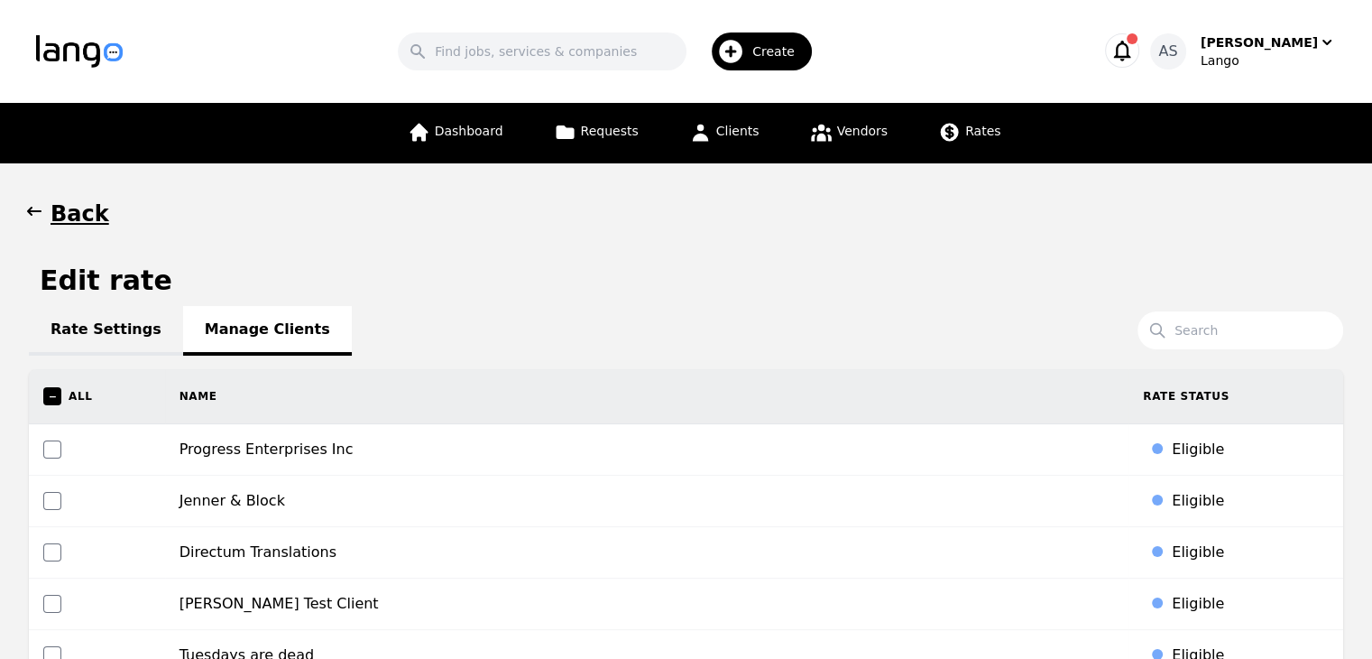
click at [39, 217] on icon "button" at bounding box center [34, 211] width 18 height 18
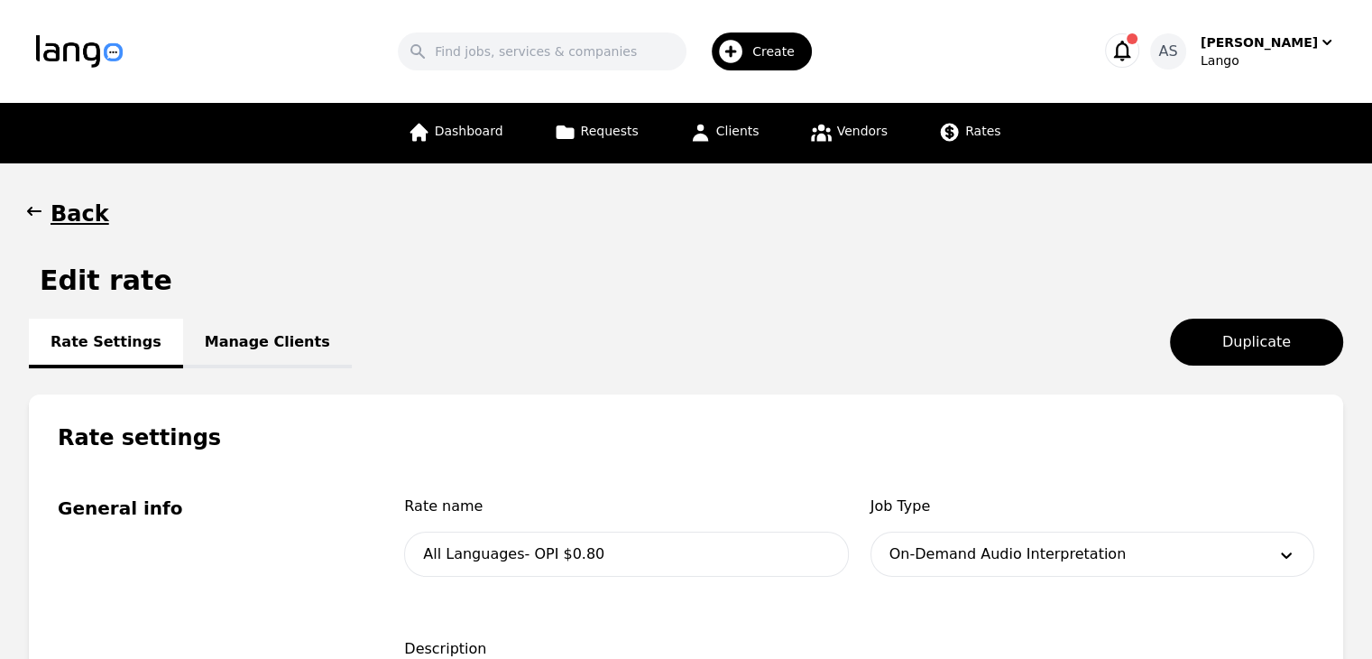
click at [37, 221] on span "button" at bounding box center [34, 213] width 18 height 29
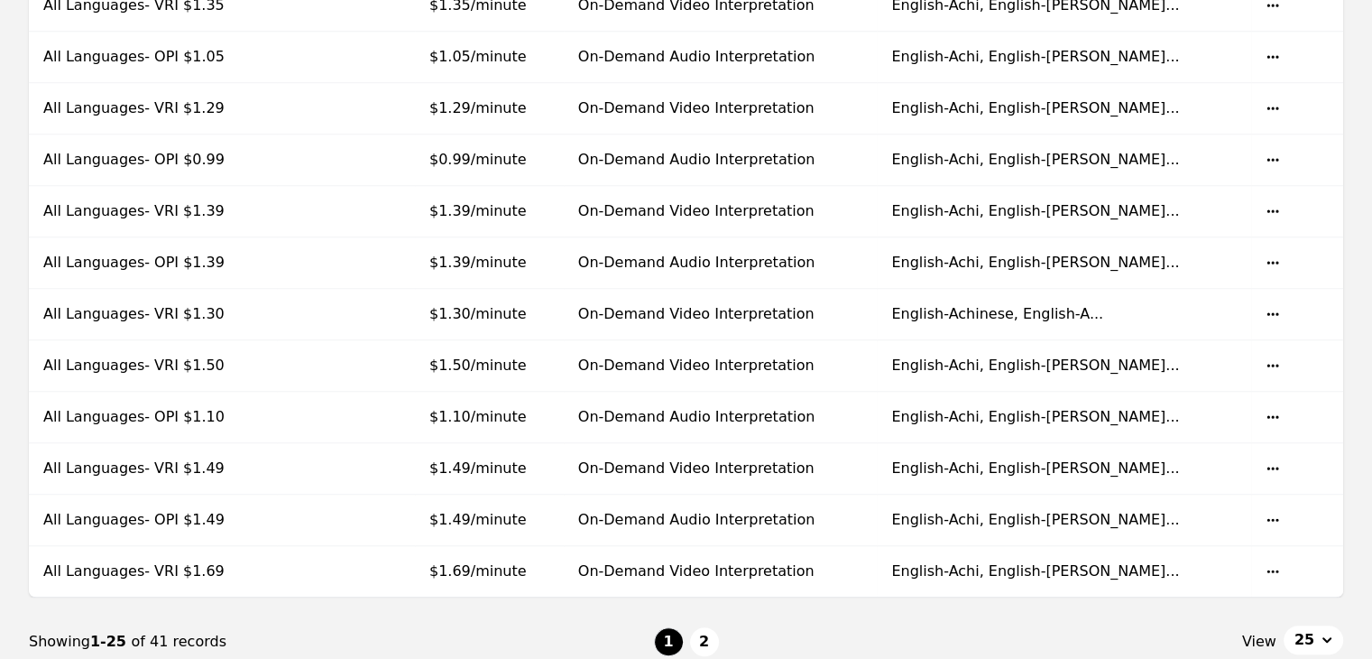
scroll to position [1083, 0]
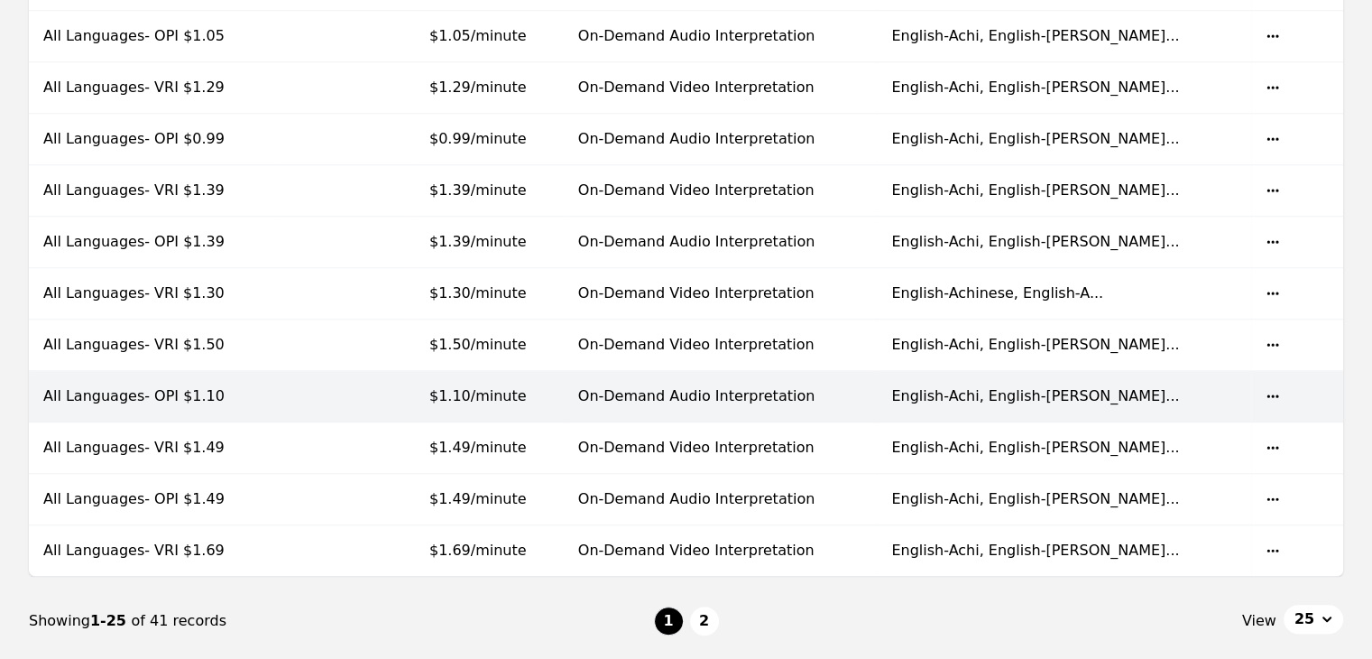
click at [457, 393] on span "$1.10/minute" at bounding box center [477, 395] width 97 height 17
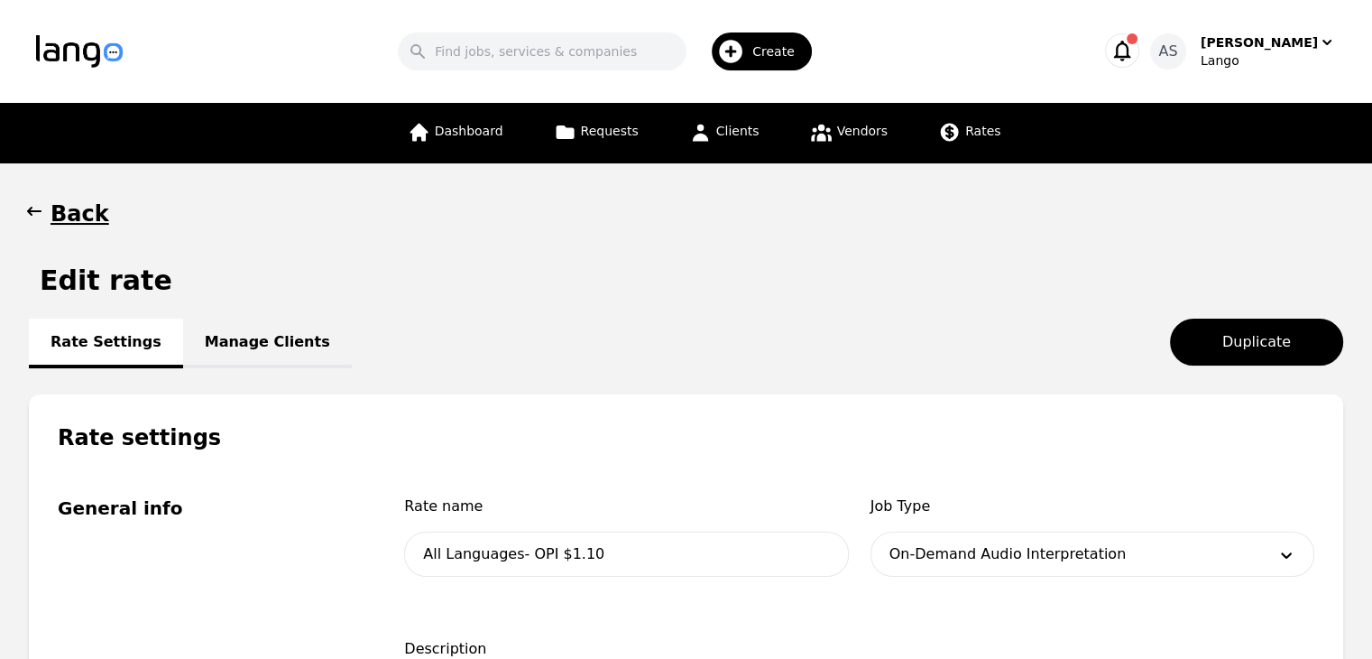
click at [229, 344] on link "Manage Clients" at bounding box center [267, 343] width 169 height 50
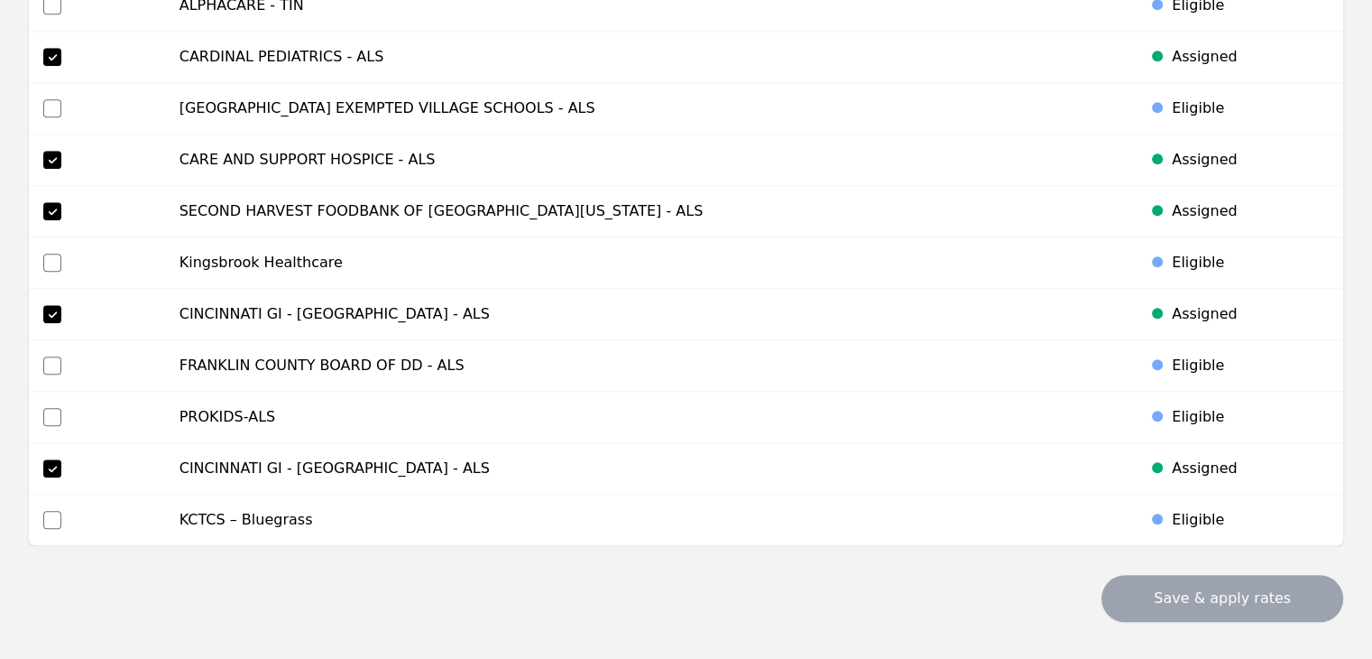
scroll to position [8571, 0]
click at [52, 509] on input "checkbox" at bounding box center [52, 518] width 18 height 18
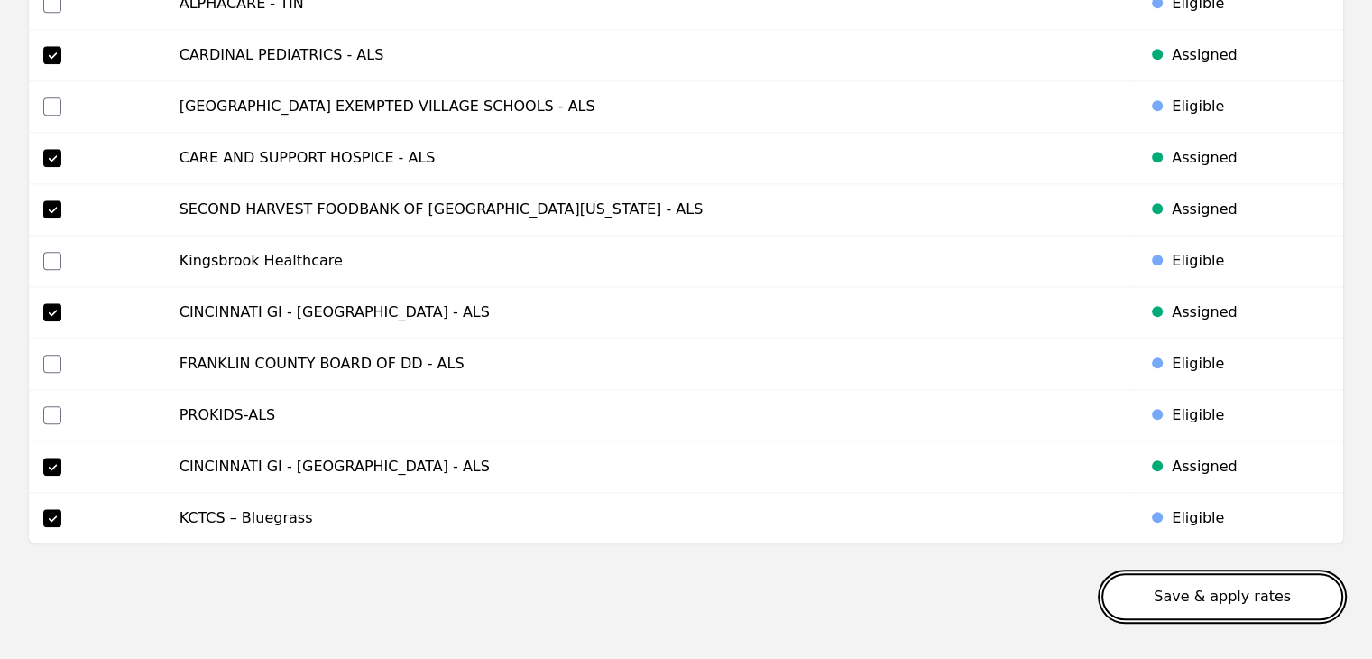
click at [1222, 573] on button "Save & apply rates" at bounding box center [1223, 596] width 242 height 47
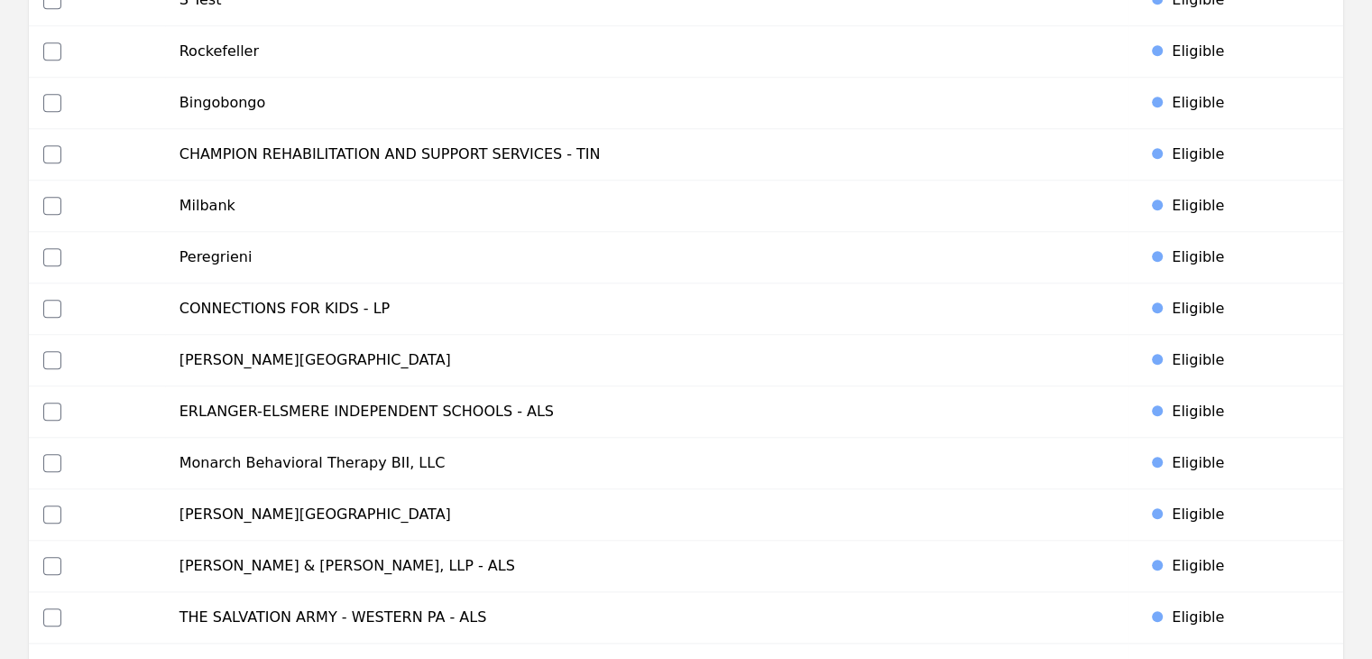
scroll to position [0, 0]
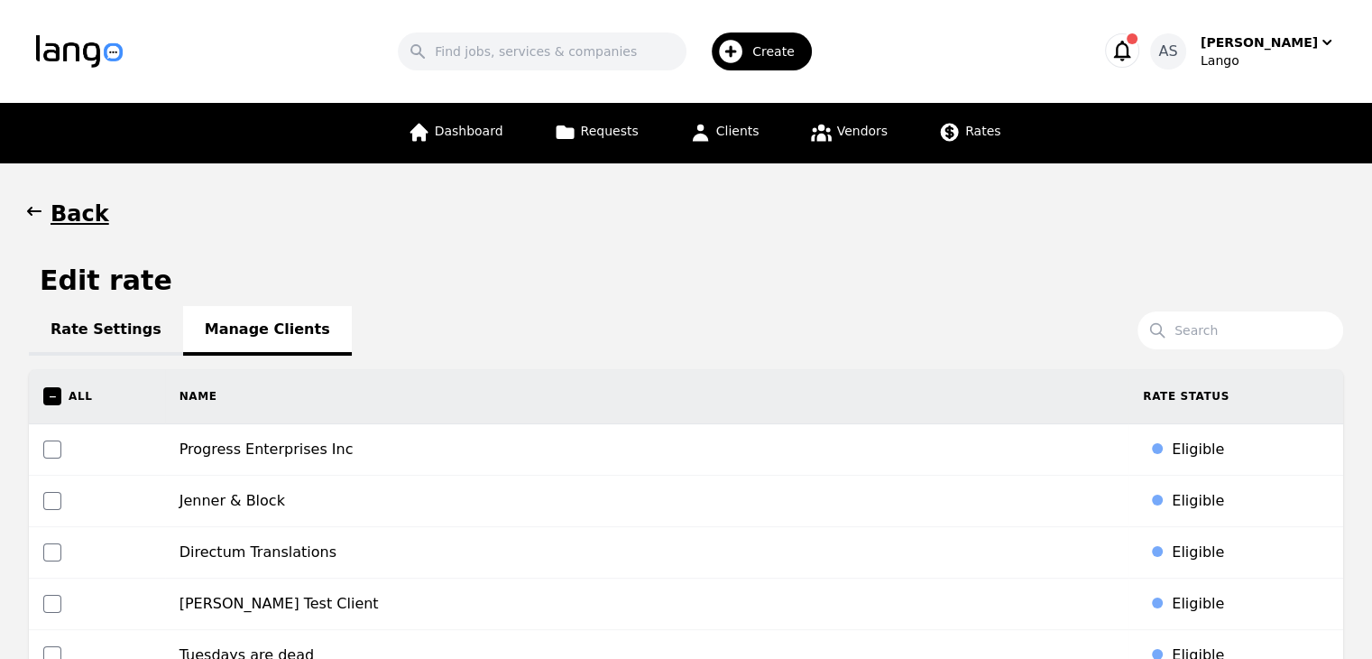
click at [35, 217] on icon "button" at bounding box center [34, 211] width 18 height 18
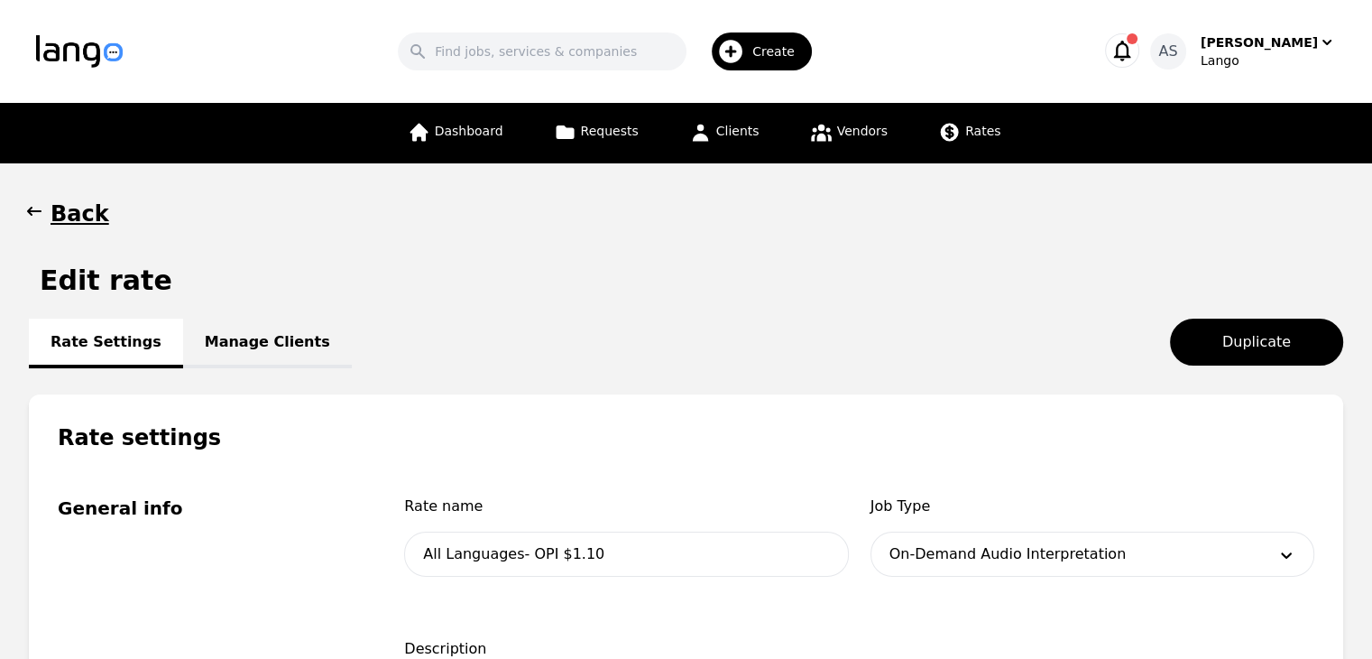
click at [30, 210] on icon "button" at bounding box center [34, 211] width 14 height 9
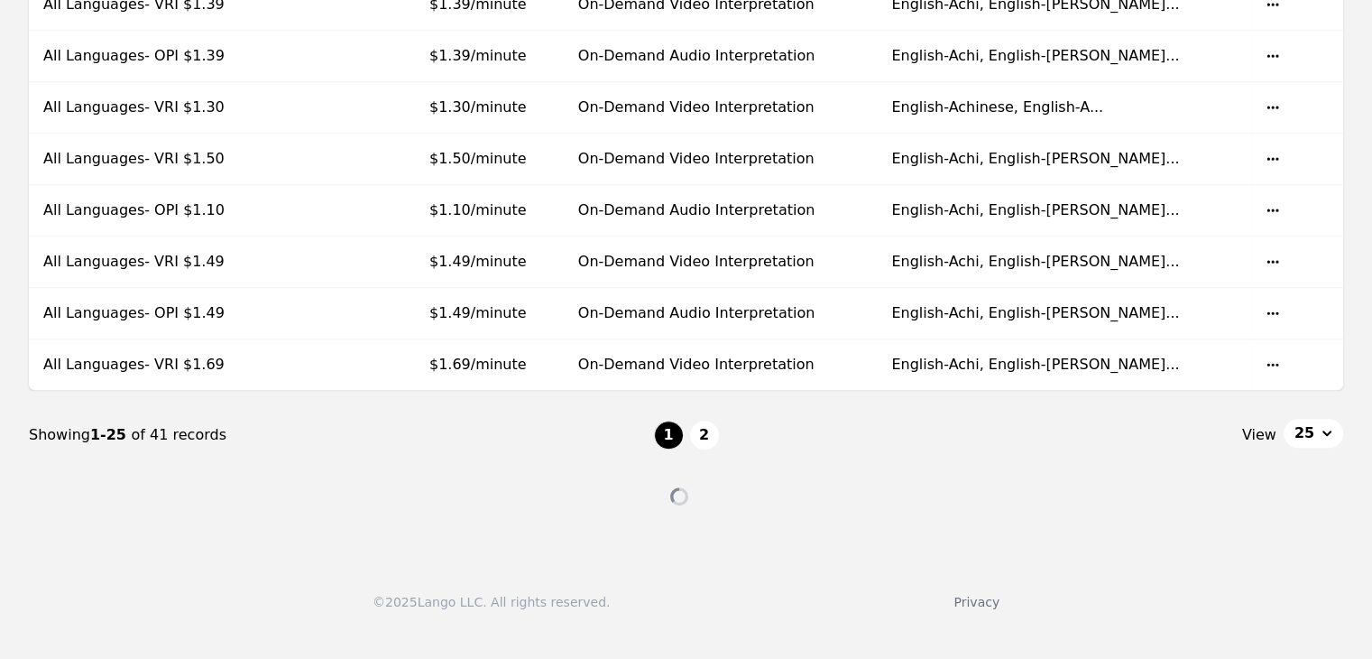
scroll to position [1275, 0]
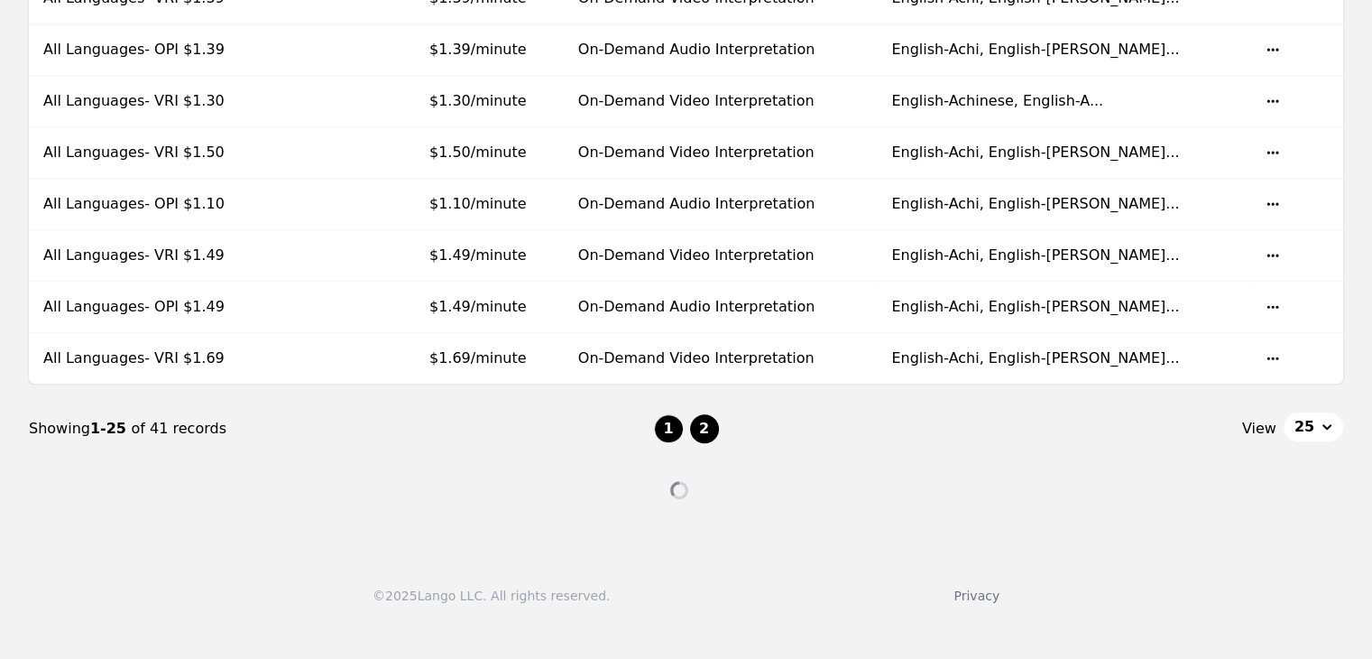
click at [696, 416] on button "2" at bounding box center [704, 428] width 29 height 29
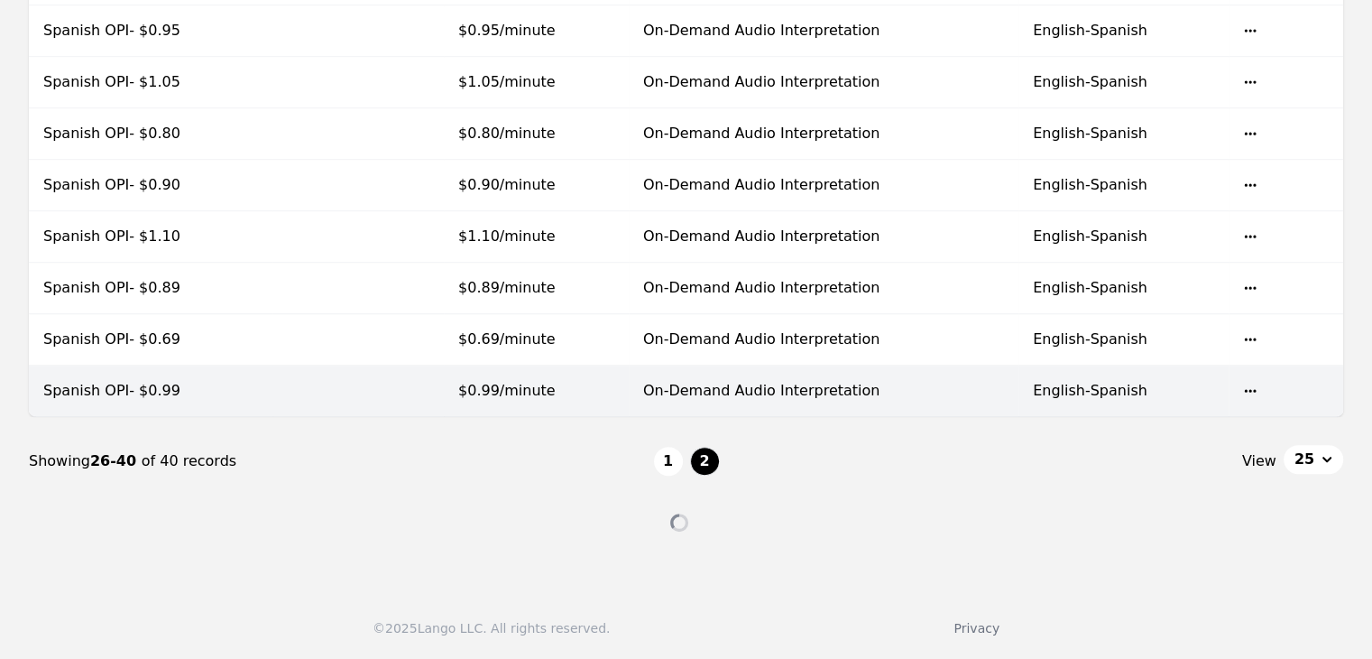
scroll to position [723, 0]
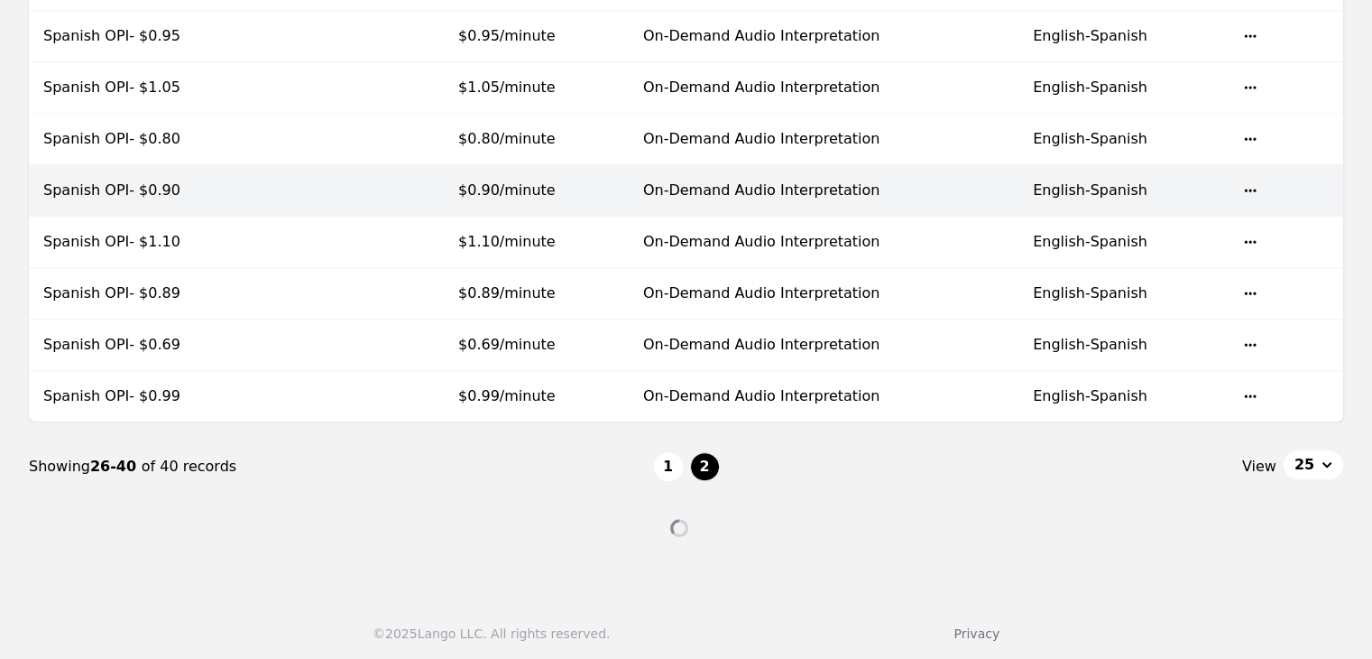
click at [344, 189] on td at bounding box center [357, 190] width 171 height 51
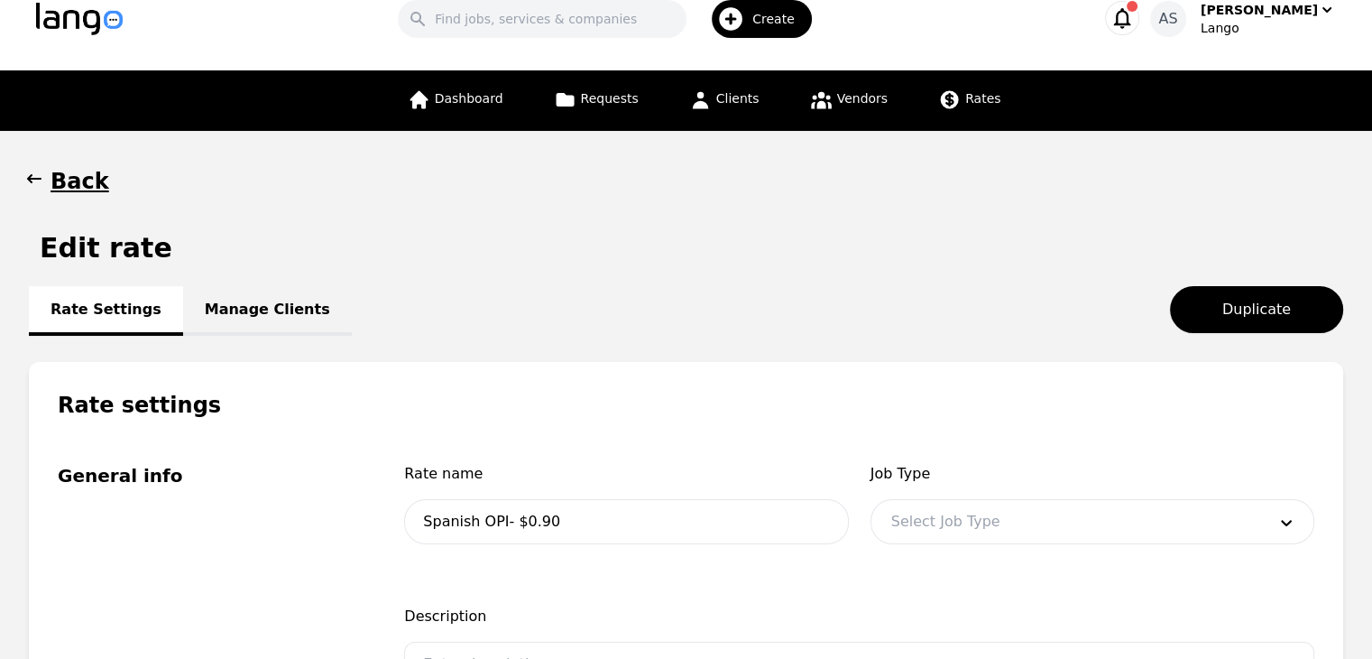
scroll to position [1, 0]
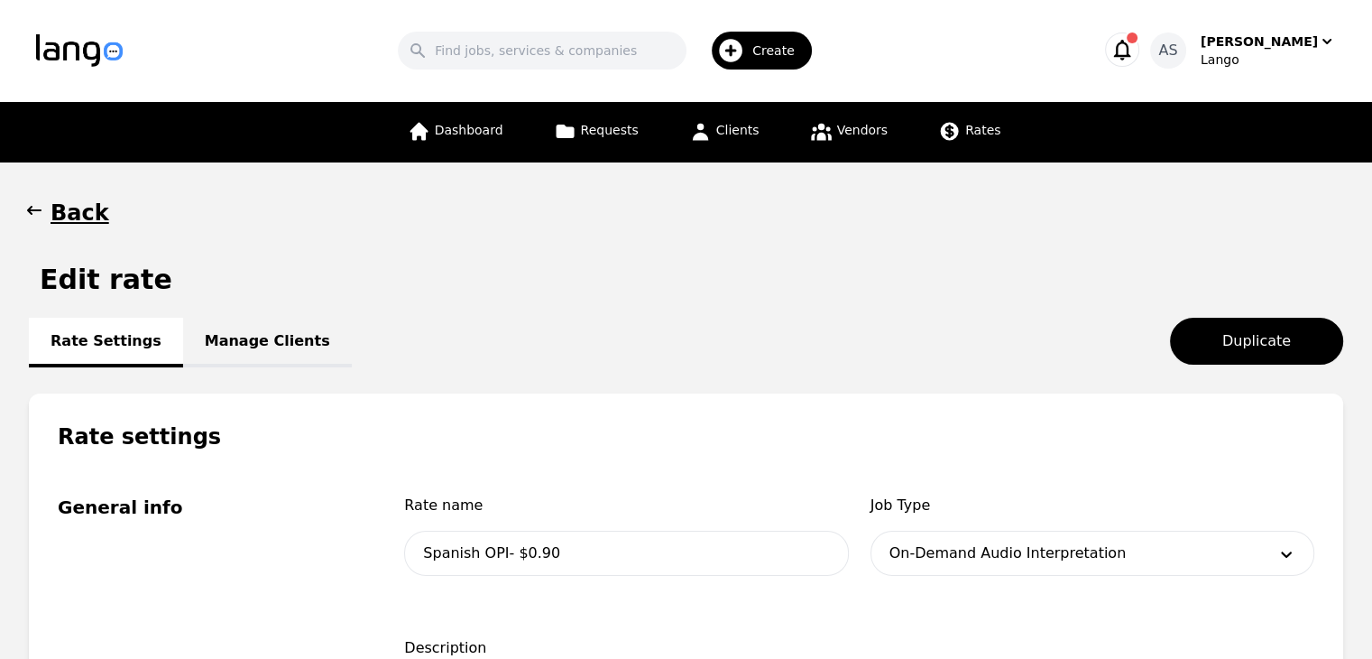
click at [279, 345] on link "Manage Clients" at bounding box center [267, 343] width 169 height 50
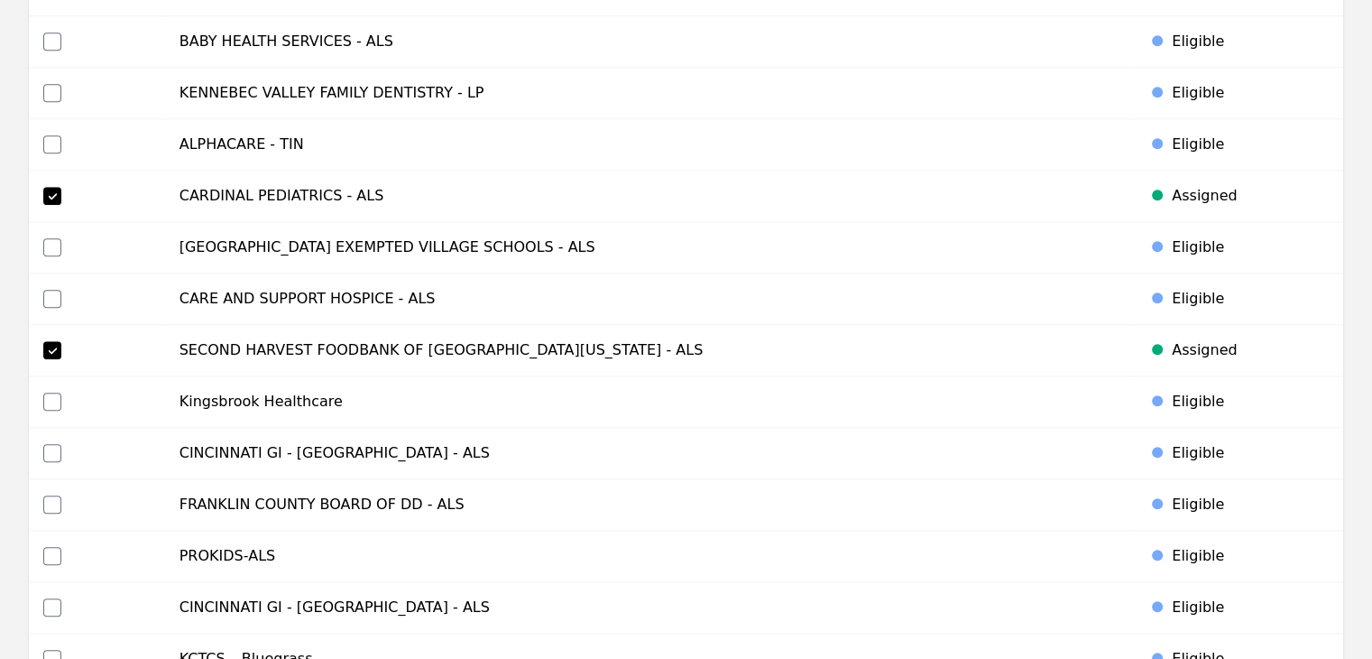
scroll to position [8619, 0]
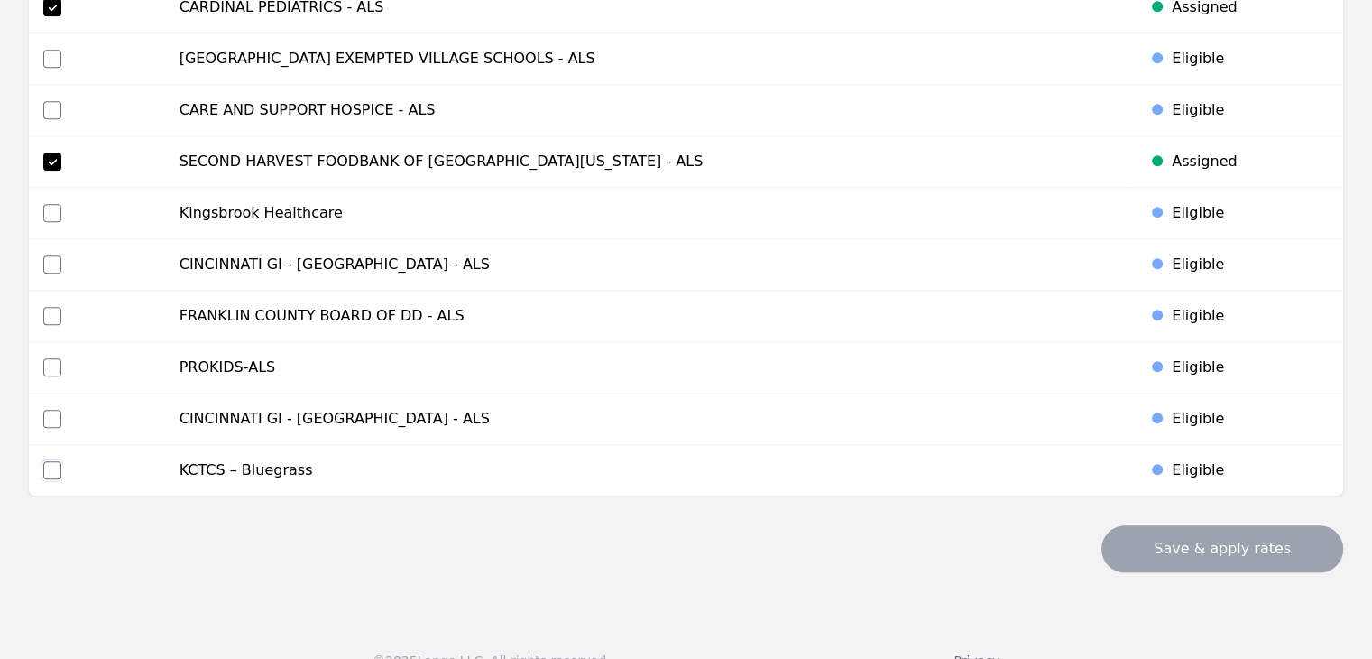
click at [50, 461] on input "checkbox" at bounding box center [52, 470] width 18 height 18
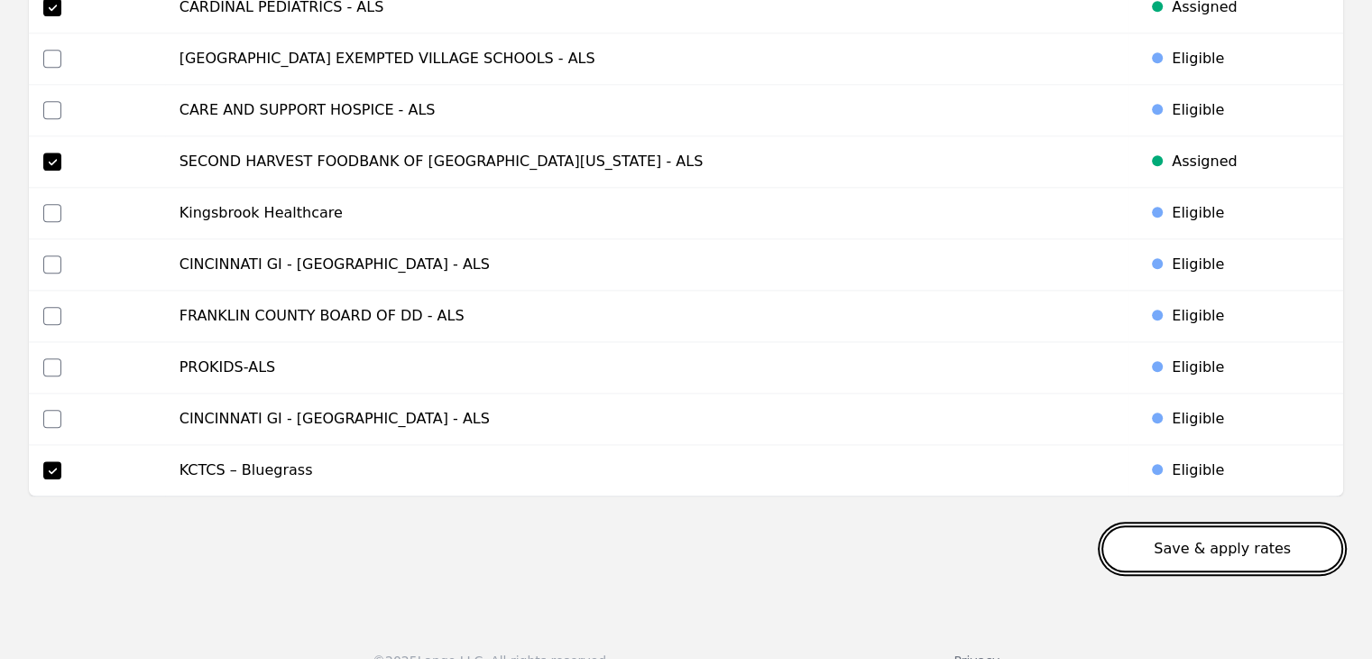
click at [1195, 525] on button "Save & apply rates" at bounding box center [1223, 548] width 242 height 47
